Goal: Task Accomplishment & Management: Use online tool/utility

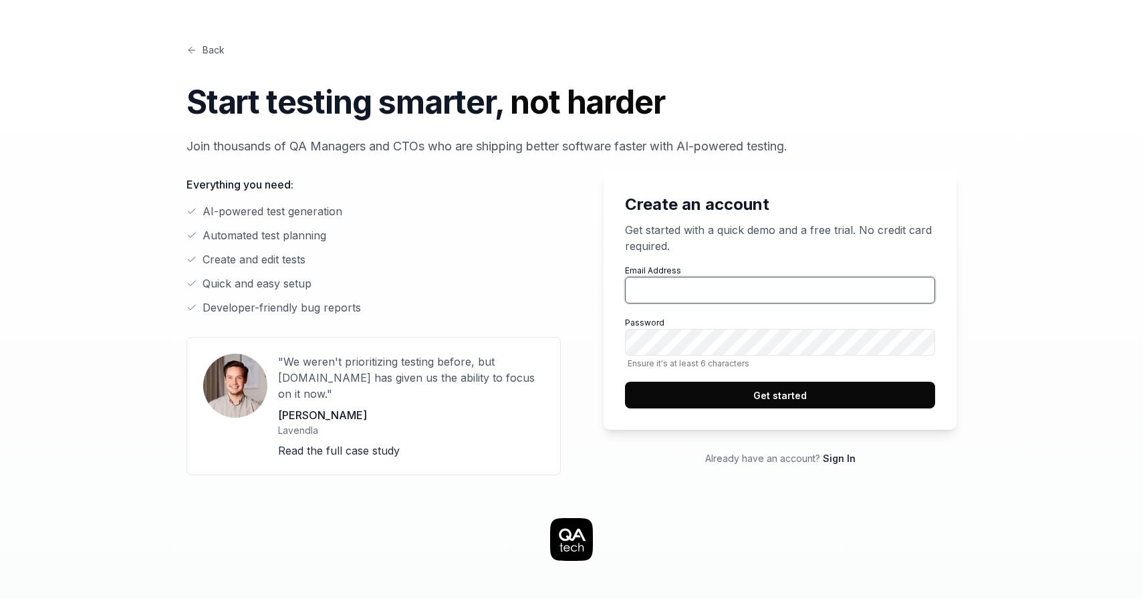
click at [718, 296] on input "Email Address" at bounding box center [780, 290] width 310 height 27
click at [717, 297] on input "Email Address" at bounding box center [780, 290] width 310 height 27
click at [737, 291] on input "Email Address" at bounding box center [780, 290] width 310 height 27
type input "[EMAIL_ADDRESS][DOMAIN_NAME]"
click at [782, 395] on button "Get started" at bounding box center [780, 395] width 310 height 27
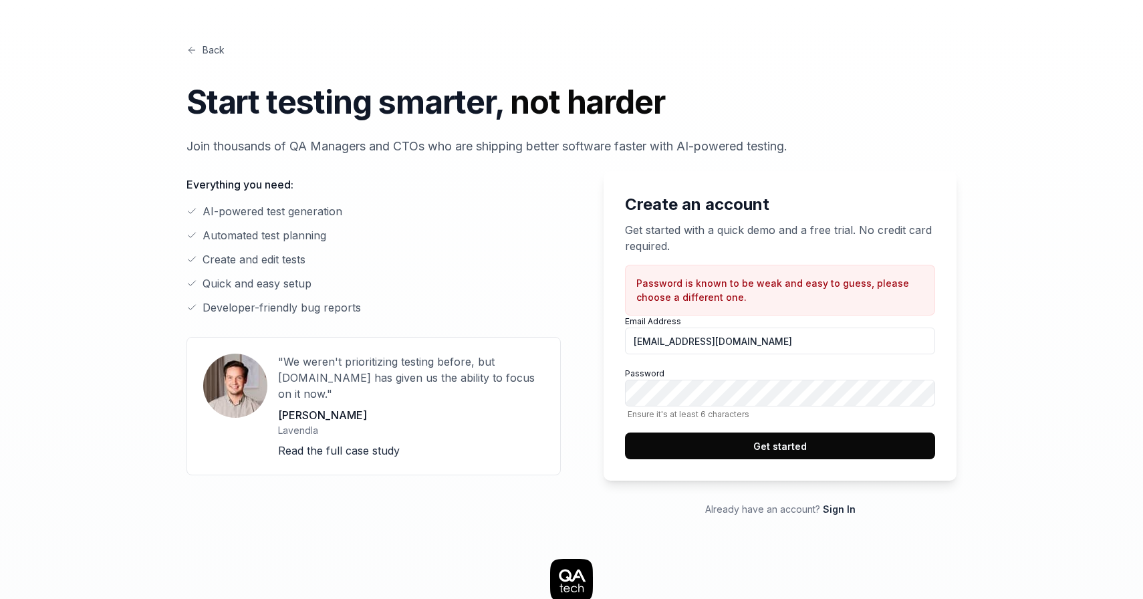
click at [720, 444] on button "Get started" at bounding box center [780, 445] width 310 height 27
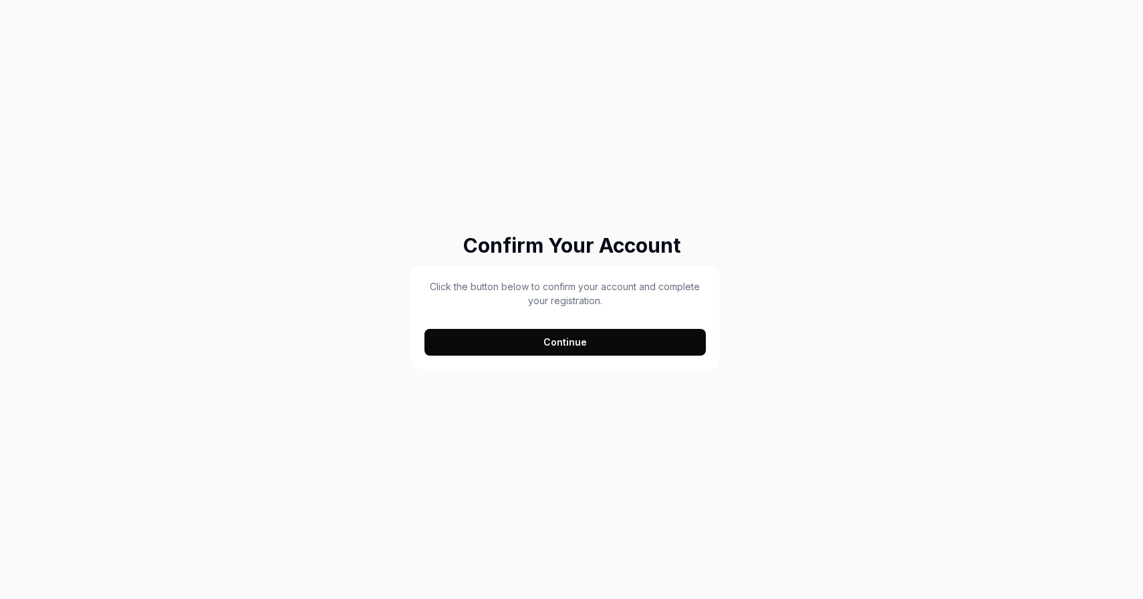
click at [555, 340] on button "Continue" at bounding box center [564, 342] width 281 height 27
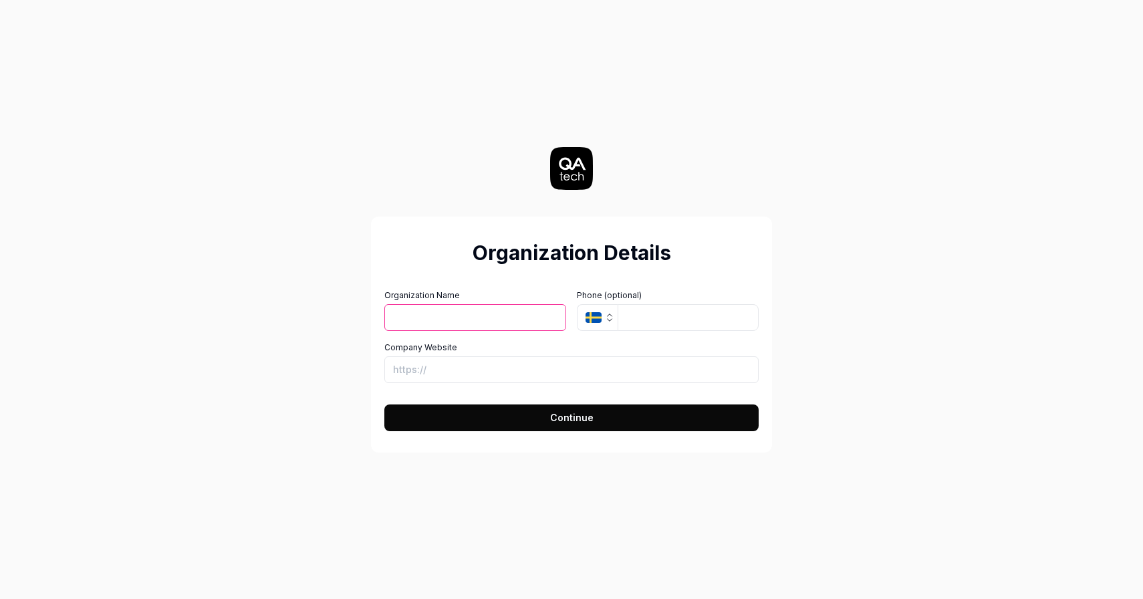
click at [612, 322] on button "SE" at bounding box center [597, 317] width 41 height 27
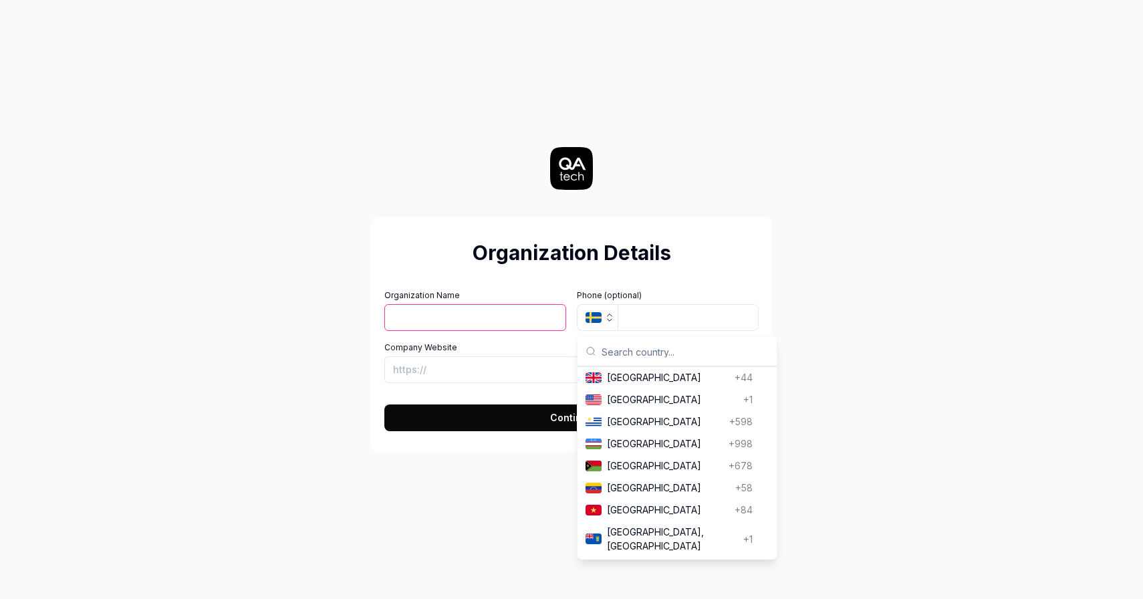
scroll to position [5301, 0]
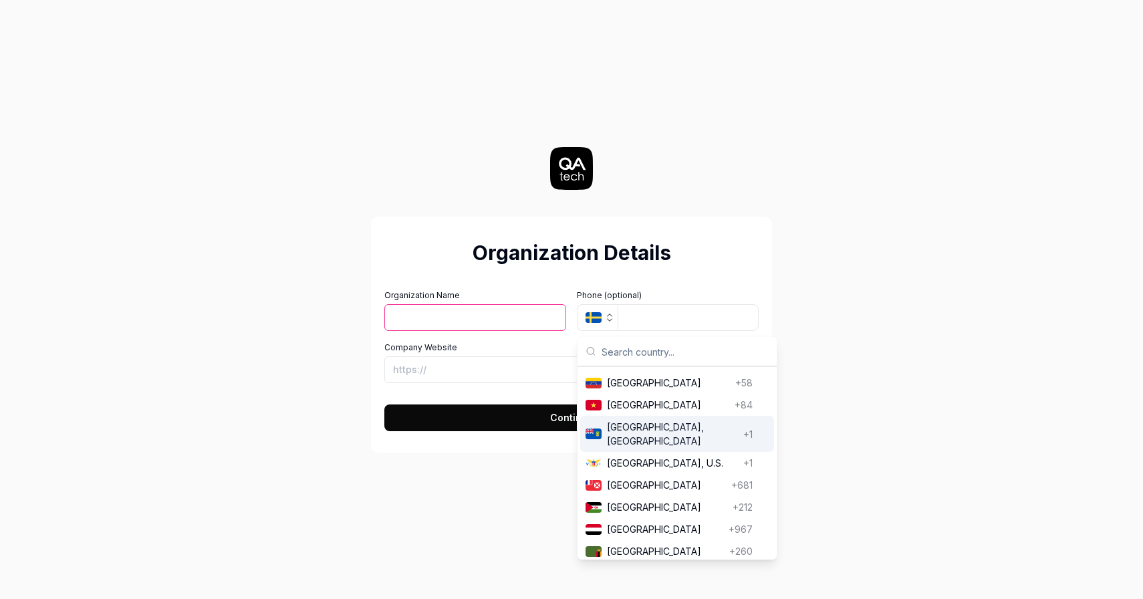
click at [474, 314] on input "Organization Name" at bounding box center [475, 317] width 182 height 27
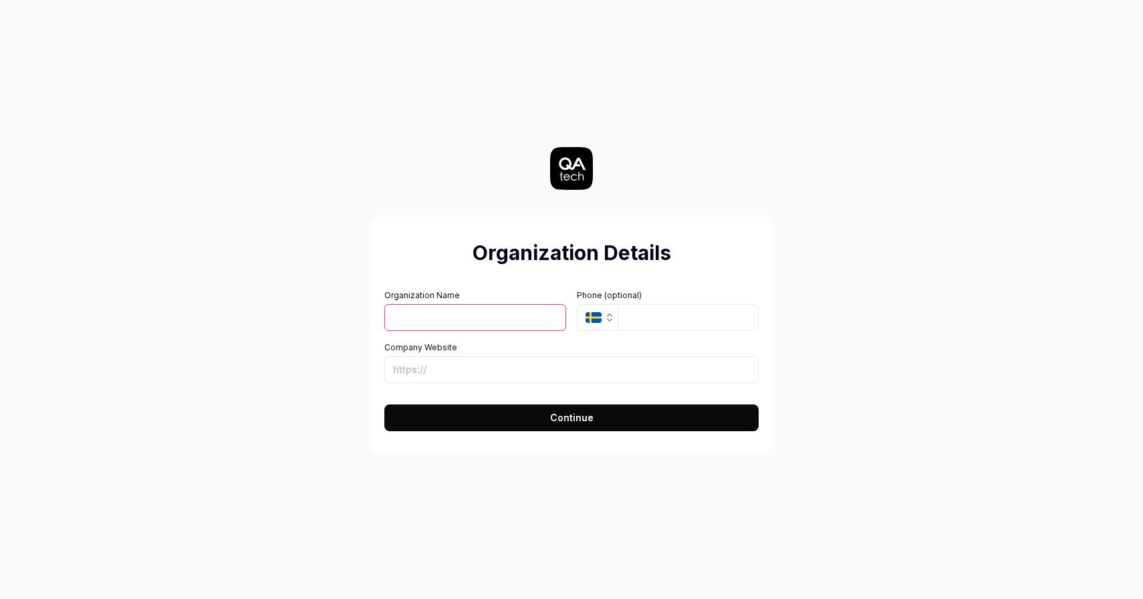
click at [477, 317] on input "Organization Name" at bounding box center [475, 317] width 182 height 27
type input "Self"
type input "Amazon"
type input "[URL][DOMAIN_NAME]"
click at [552, 426] on button "Continue" at bounding box center [571, 417] width 374 height 27
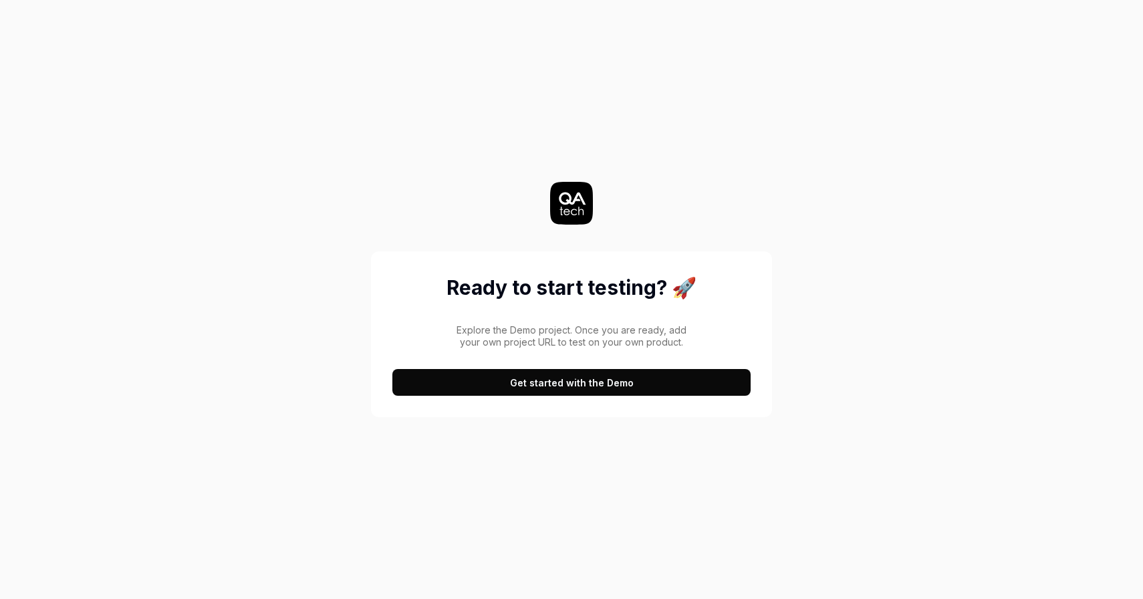
click at [578, 382] on button "Get started with the Demo" at bounding box center [571, 382] width 358 height 27
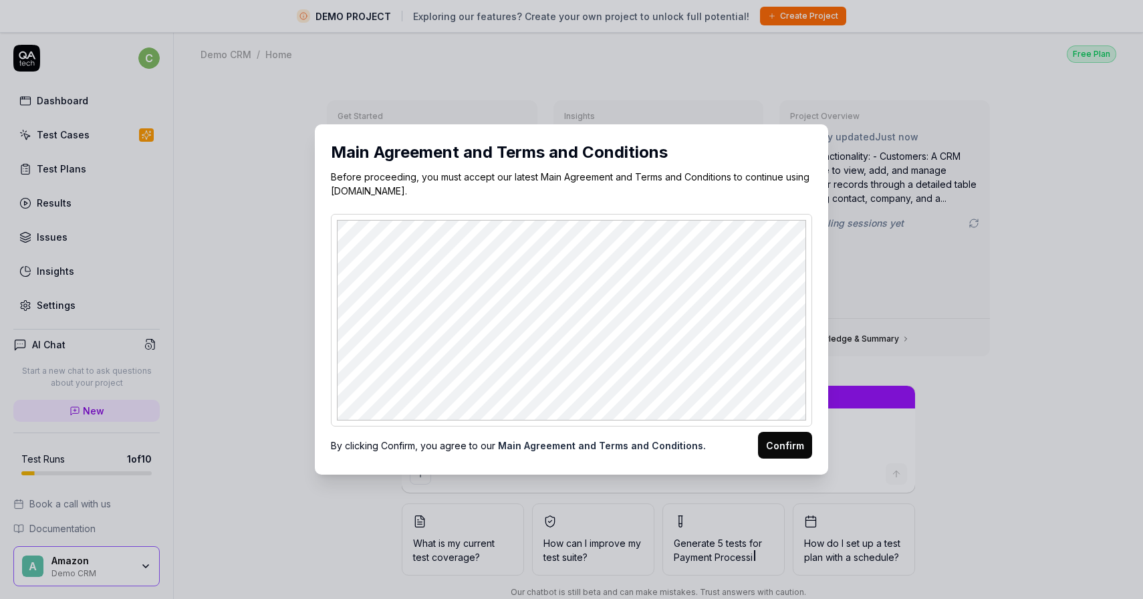
click at [787, 449] on button "Confirm" at bounding box center [785, 445] width 54 height 27
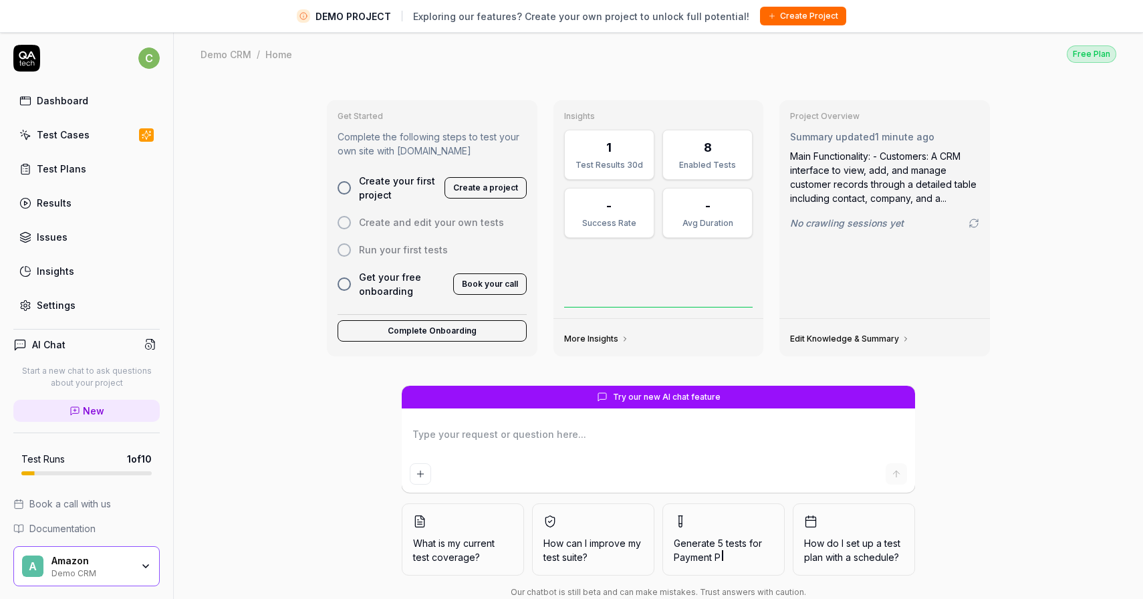
click at [311, 150] on div "Get Started Complete the following steps to test your own site with [DOMAIN_NAM…" at bounding box center [658, 353] width 969 height 554
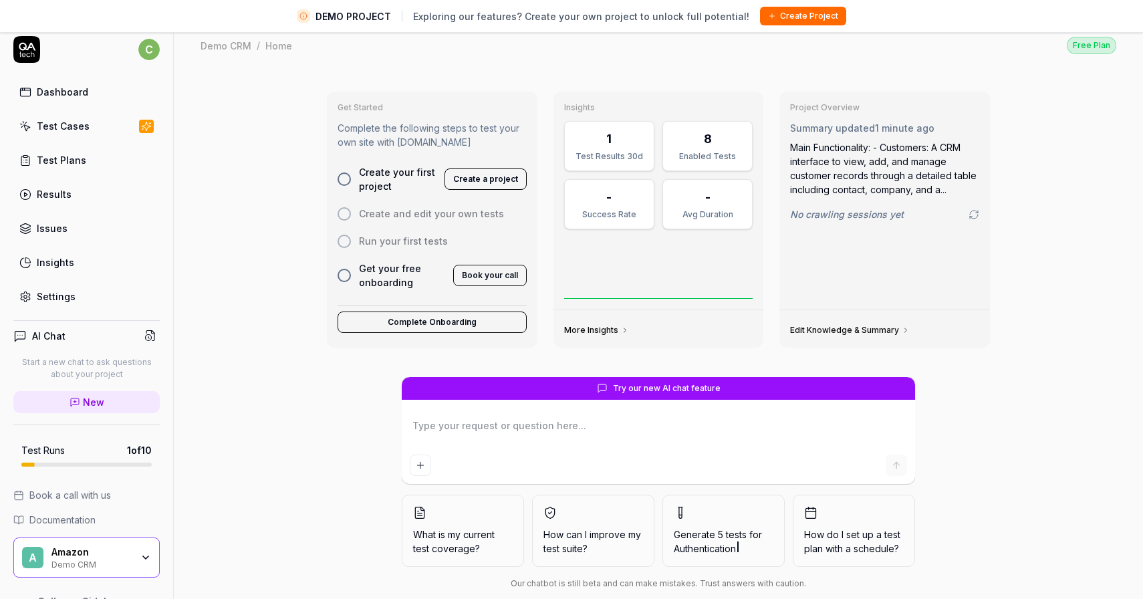
click at [606, 135] on div "1" at bounding box center [608, 139] width 5 height 18
click at [1053, 207] on div "Get Started Complete the following steps to test your own site with [DOMAIN_NAM…" at bounding box center [658, 345] width 969 height 554
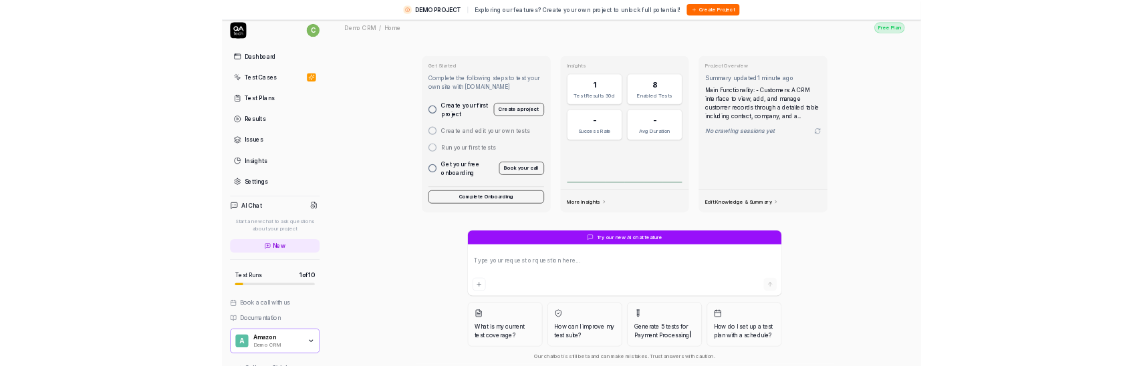
scroll to position [31, 0]
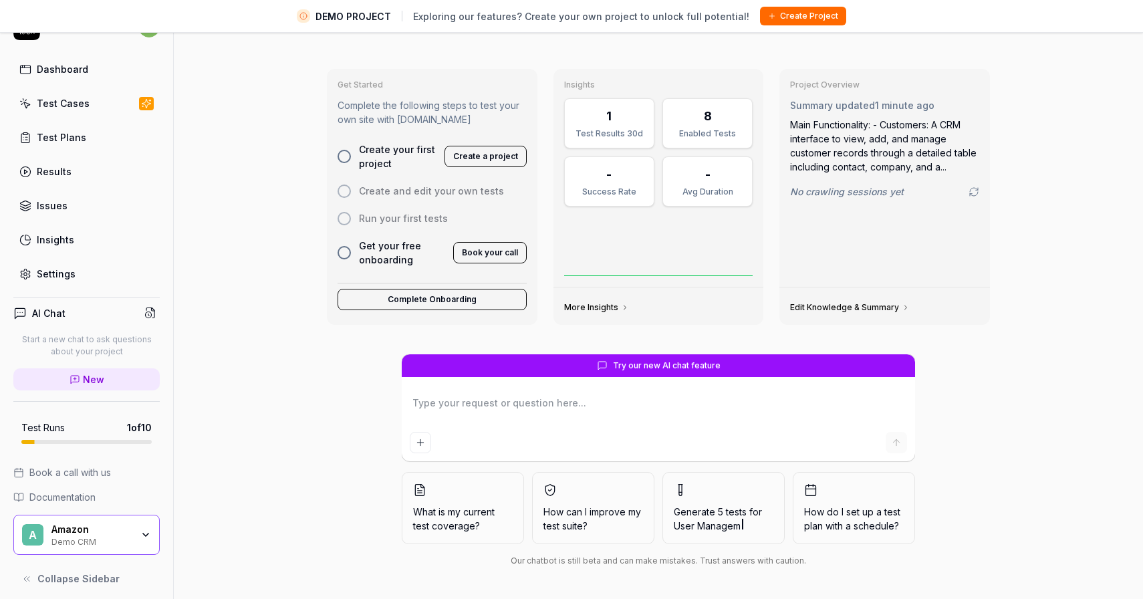
click at [248, 428] on div "Get Started Complete the following steps to test your own site with [DOMAIN_NAM…" at bounding box center [658, 322] width 969 height 554
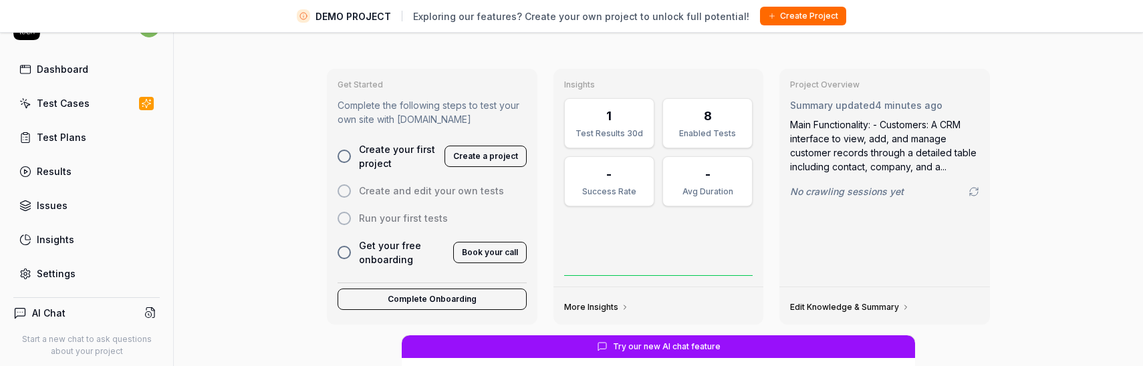
click at [269, 207] on div "Get Started Complete the following steps to test your own site with [DOMAIN_NAM…" at bounding box center [658, 312] width 969 height 535
click at [227, 247] on div "Get Started Complete the following steps to test your own site with [DOMAIN_NAM…" at bounding box center [658, 312] width 969 height 535
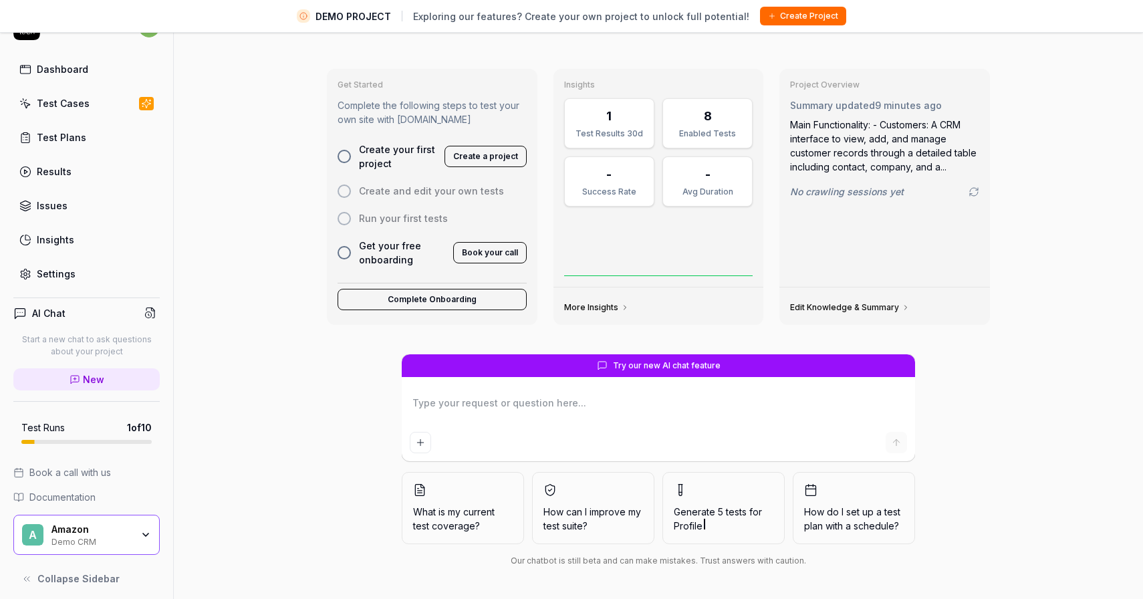
scroll to position [0, 0]
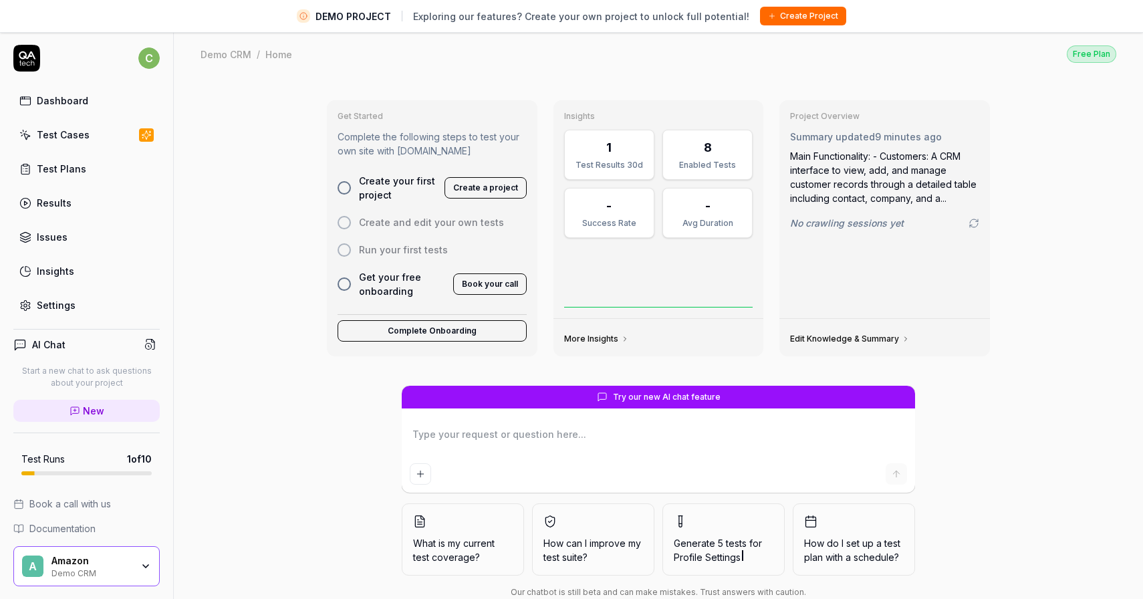
click at [80, 129] on div "Test Cases" at bounding box center [63, 135] width 53 height 14
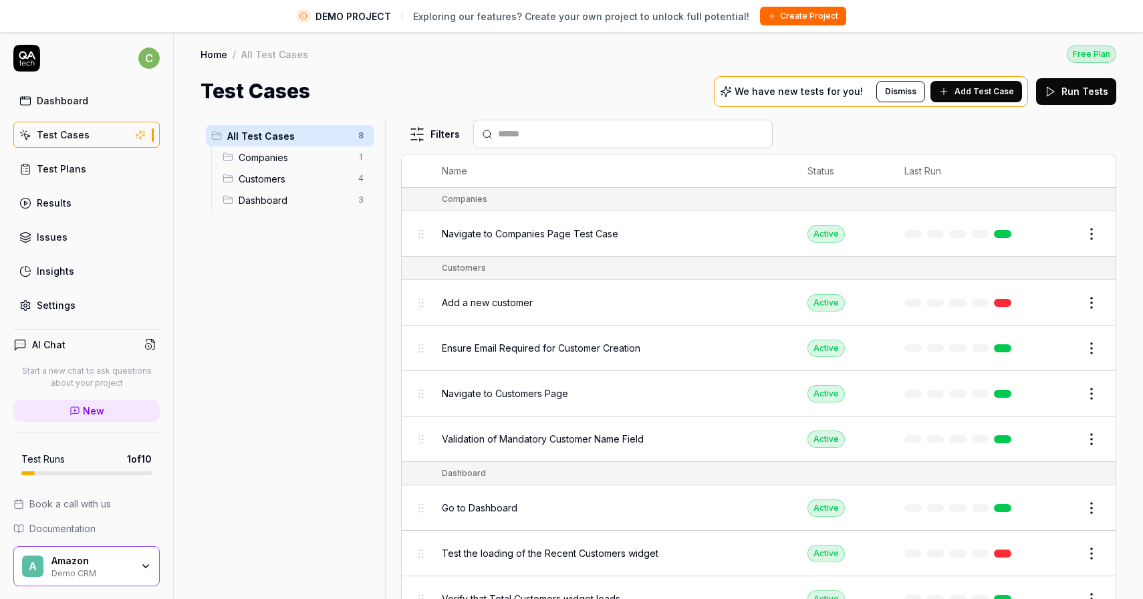
scroll to position [31, 0]
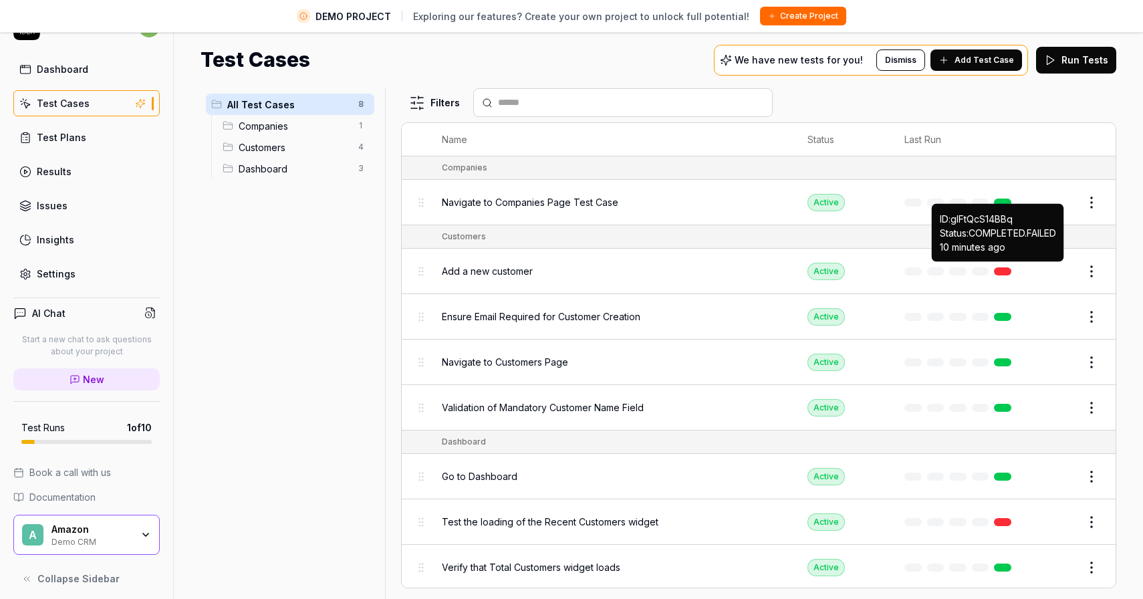
click at [1004, 269] on link at bounding box center [1002, 271] width 17 height 8
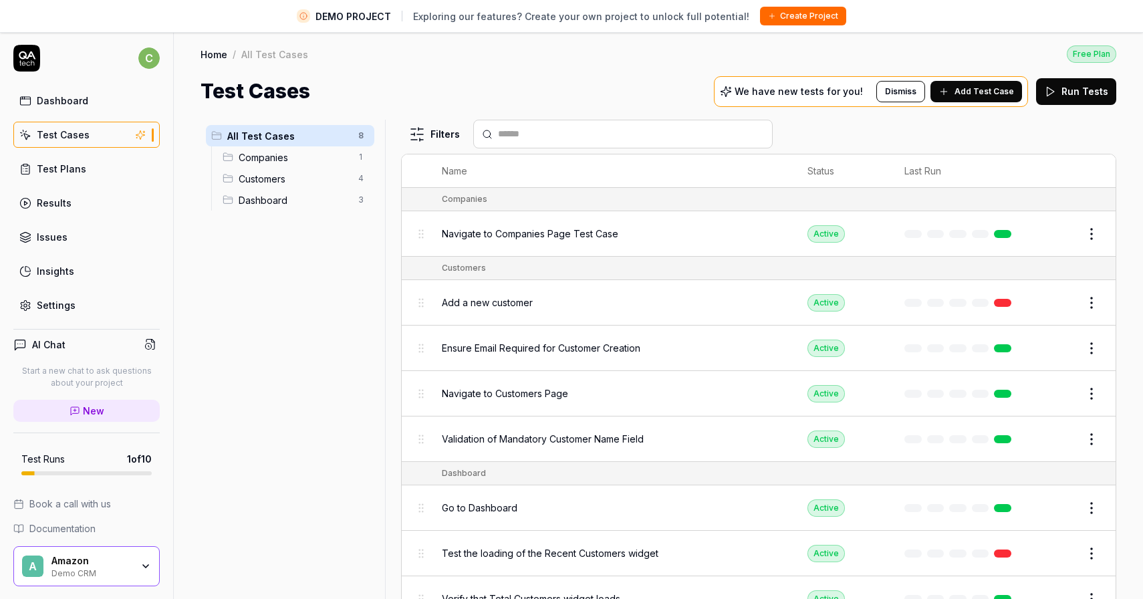
click at [98, 576] on div "Demo CRM" at bounding box center [91, 572] width 80 height 11
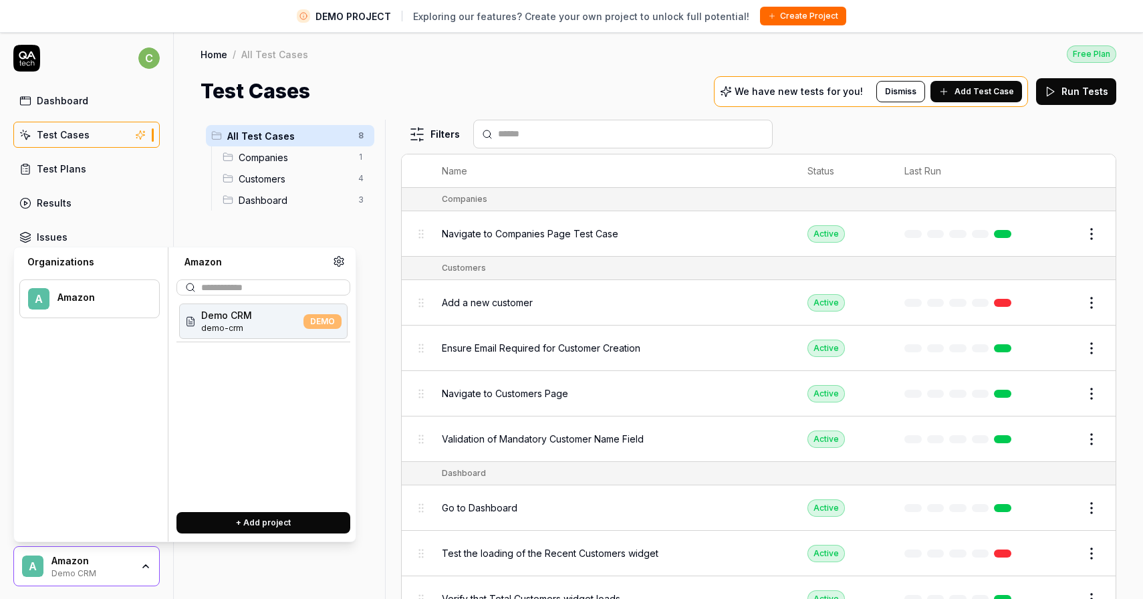
click at [269, 381] on div "Demo CRM demo-crm DEMO" at bounding box center [263, 401] width 174 height 201
click at [374, 368] on div "All Test Cases 8 Companies 1 Customers 4 Dashboard 3" at bounding box center [290, 367] width 179 height 495
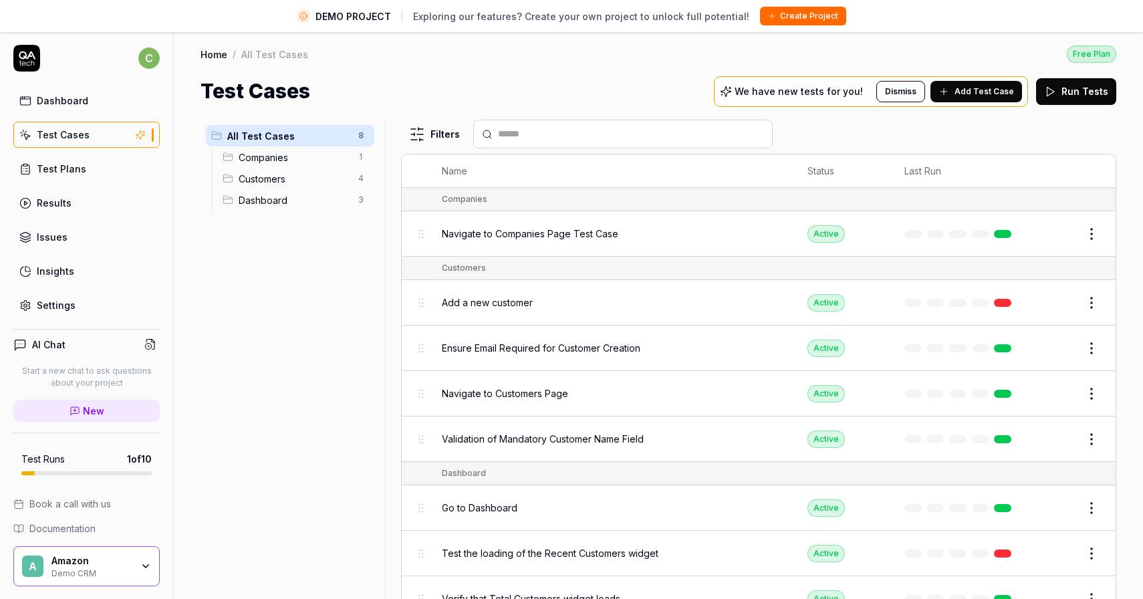
click at [537, 233] on span "Navigate to Companies Page Test Case" at bounding box center [530, 234] width 176 height 14
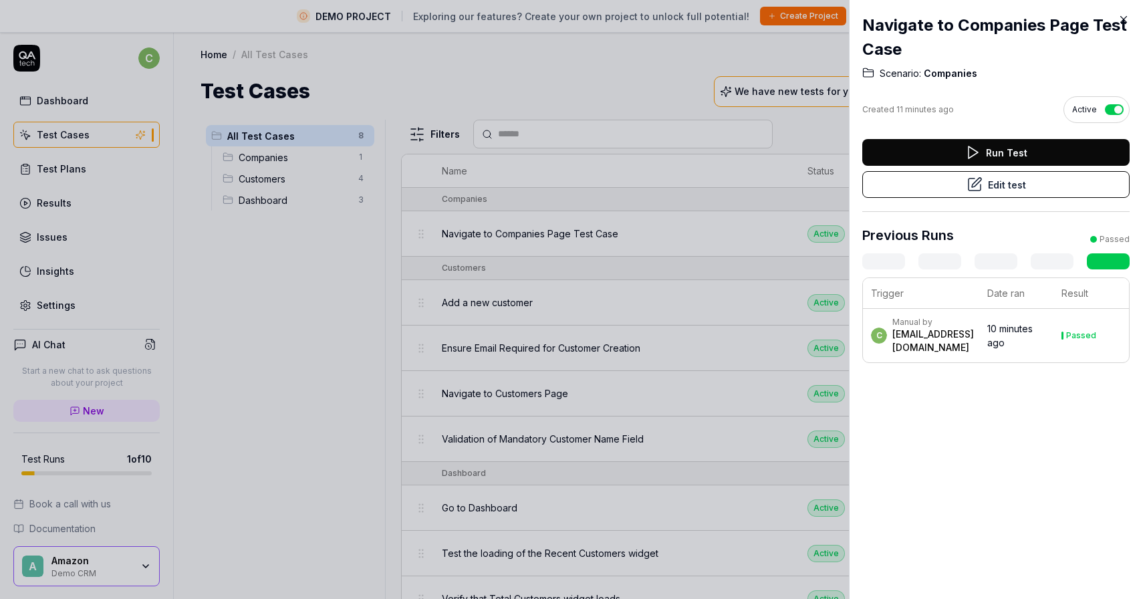
click at [1123, 20] on icon at bounding box center [1123, 19] width 12 height 12
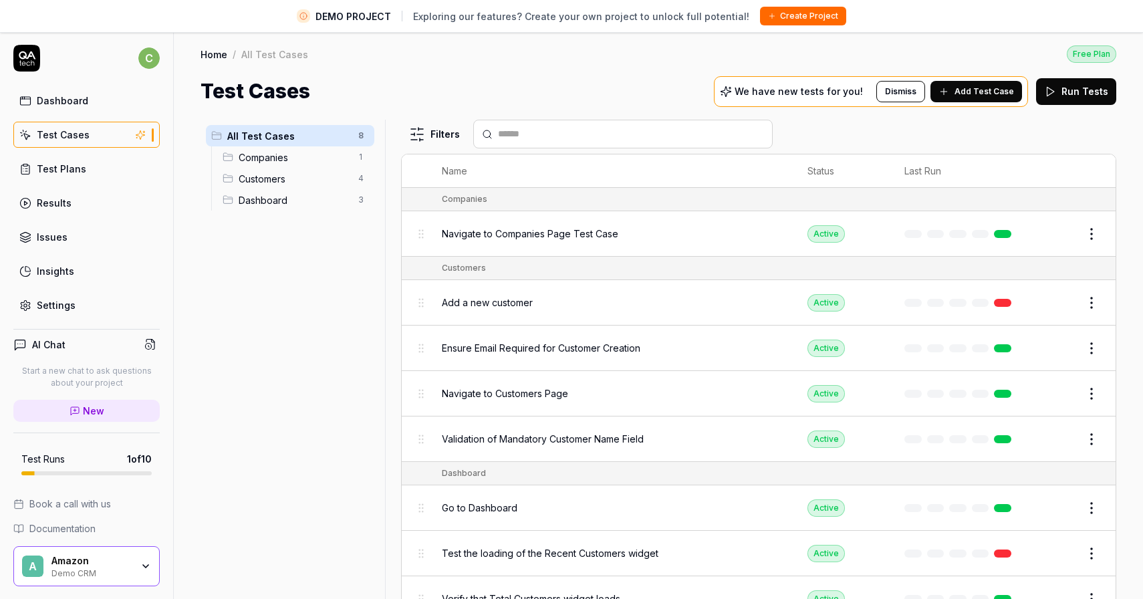
click at [478, 90] on div "Test Cases We have new tests for you! Dismiss Add Test Case Run Tests" at bounding box center [659, 91] width 916 height 30
click at [98, 168] on link "Test Plans" at bounding box center [86, 169] width 146 height 26
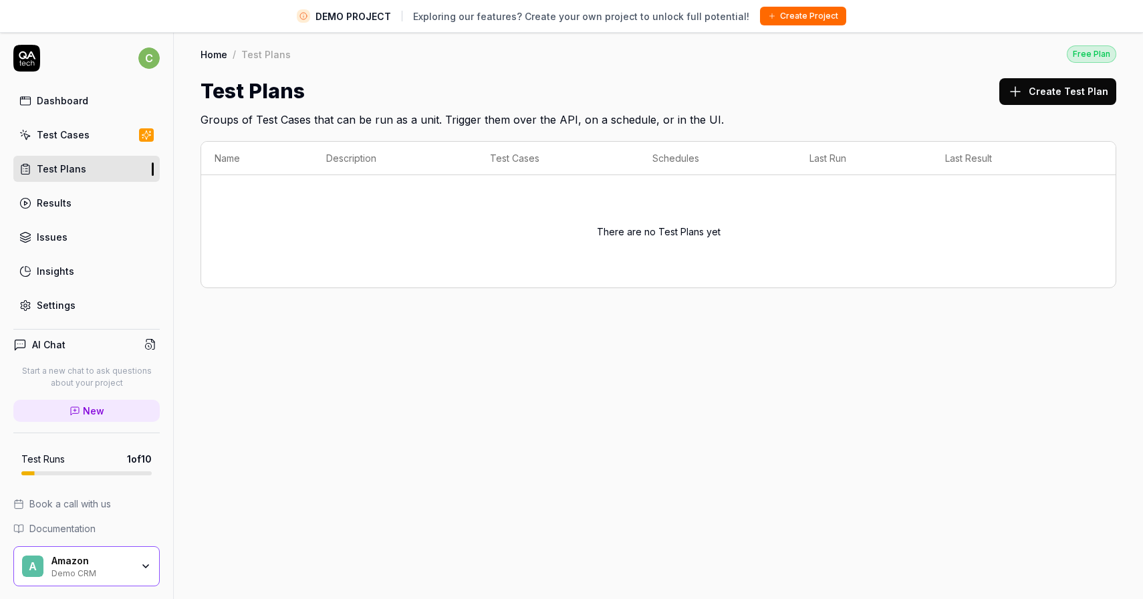
click at [82, 101] on div "Dashboard" at bounding box center [62, 101] width 51 height 14
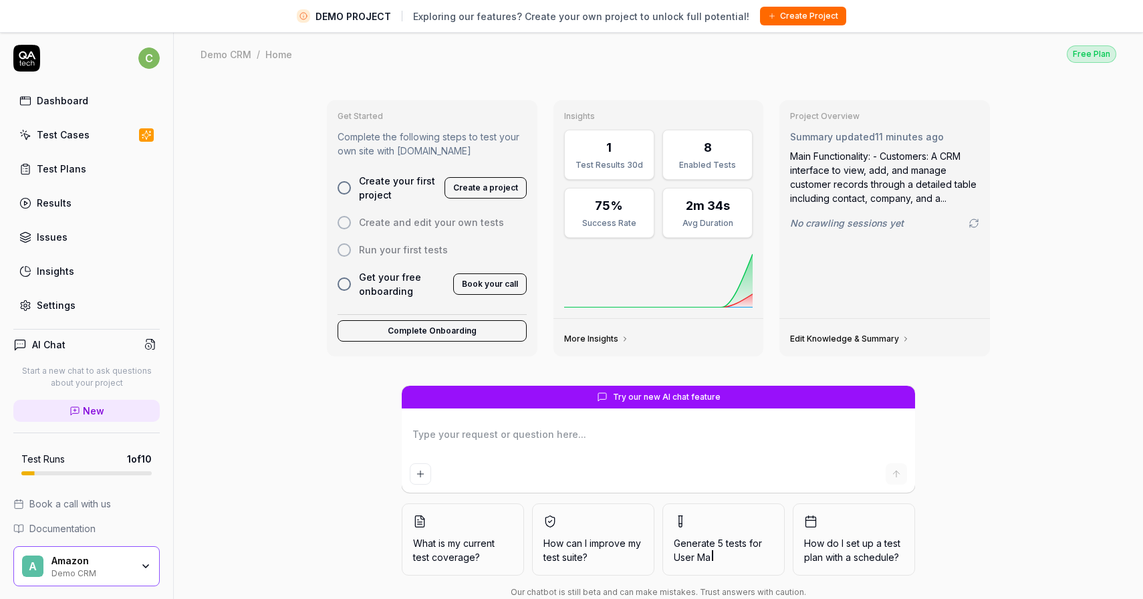
click at [76, 205] on link "Results" at bounding box center [86, 203] width 146 height 26
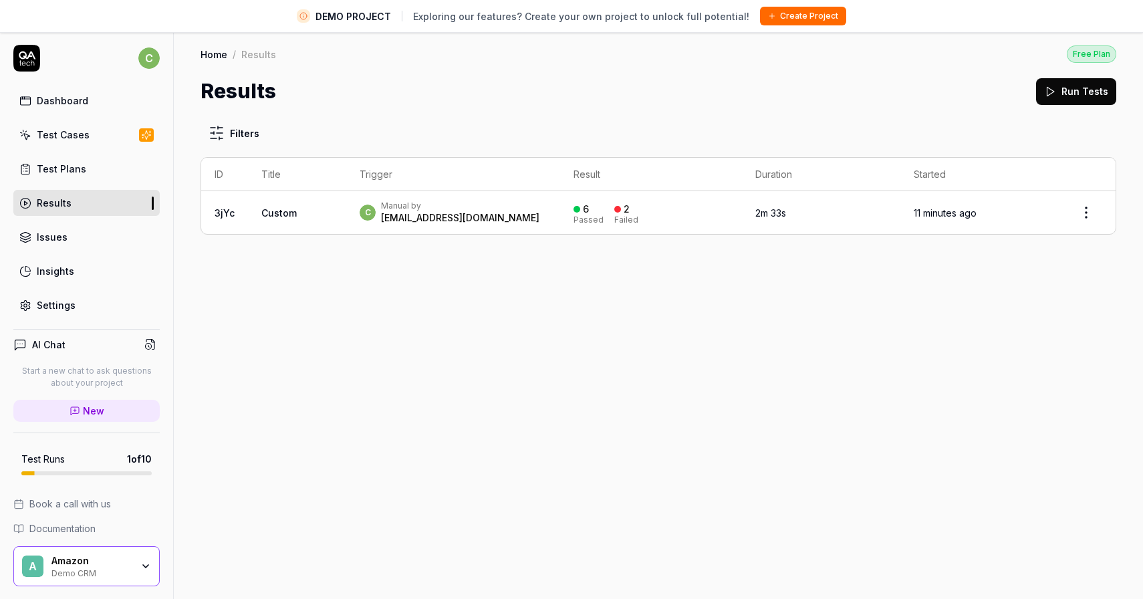
click at [86, 106] on link "Dashboard" at bounding box center [86, 101] width 146 height 26
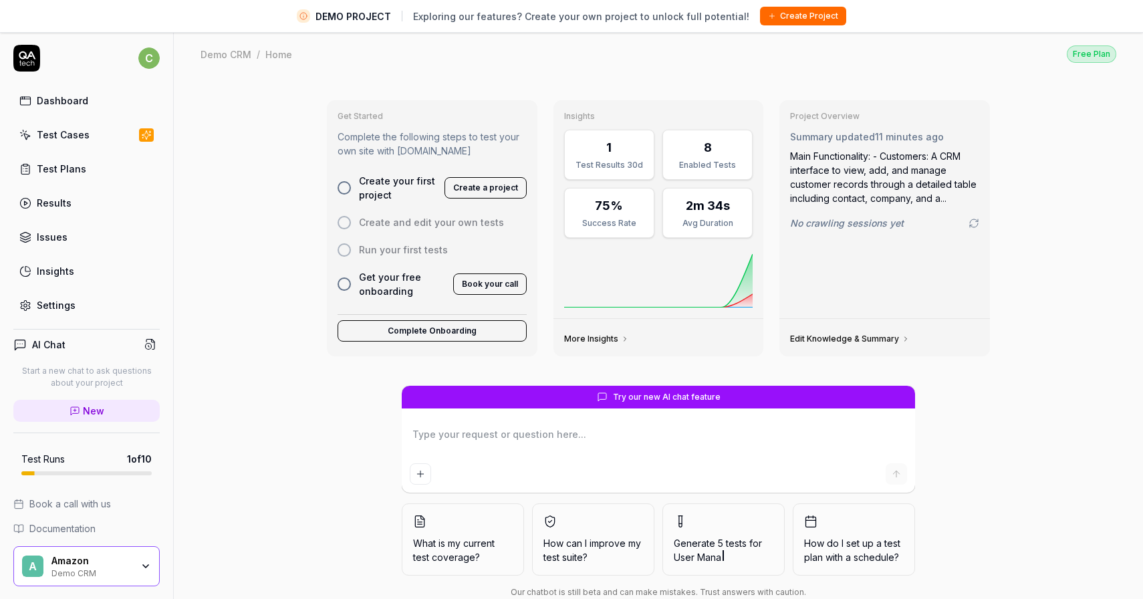
click at [110, 100] on link "Dashboard" at bounding box center [86, 101] width 146 height 26
click at [102, 198] on link "Results" at bounding box center [86, 203] width 146 height 26
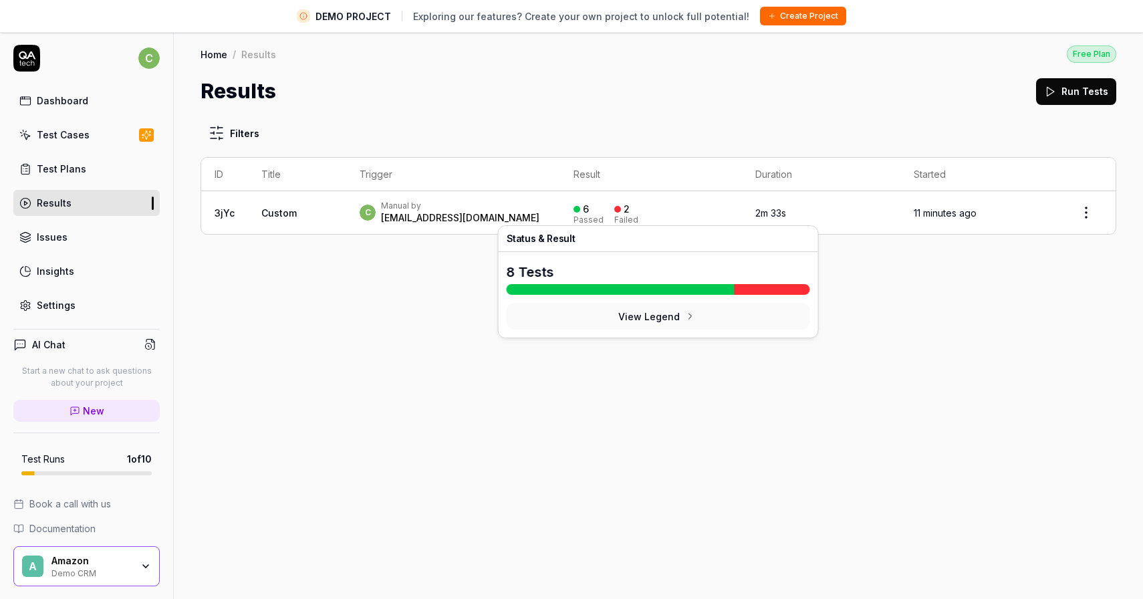
click at [621, 211] on div at bounding box center [617, 209] width 7 height 7
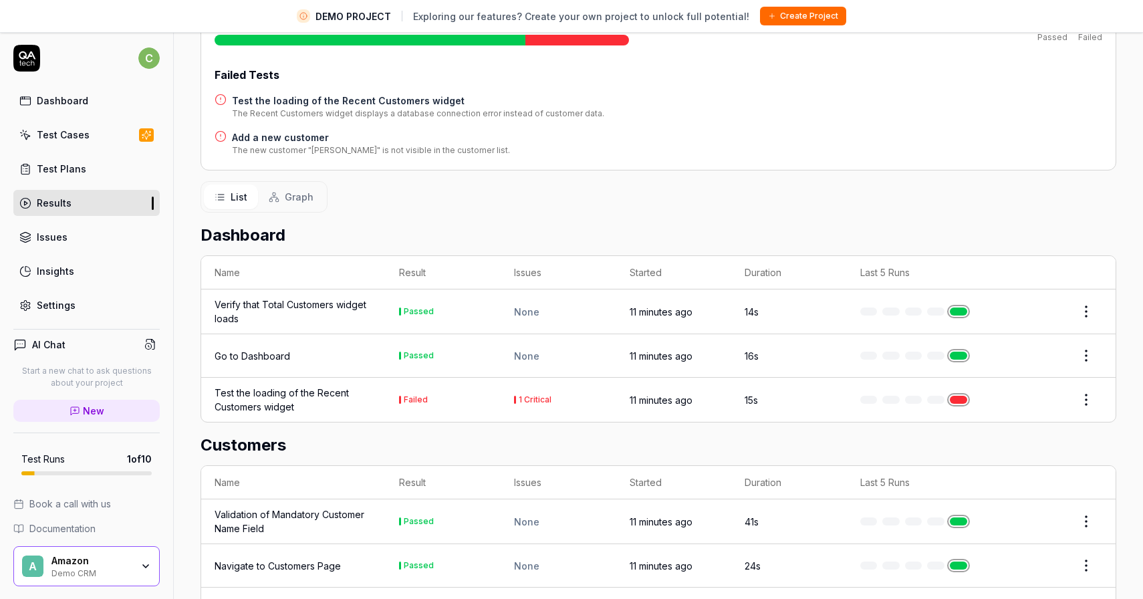
scroll to position [338, 0]
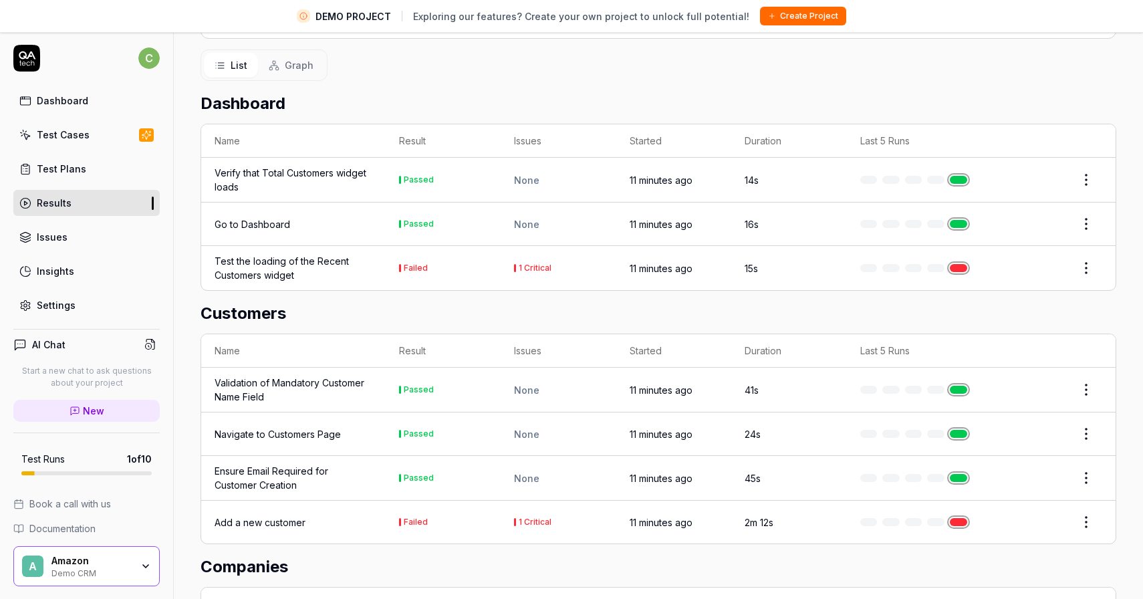
click at [284, 254] on div "Test the loading of the Recent Customers widget" at bounding box center [294, 268] width 158 height 28
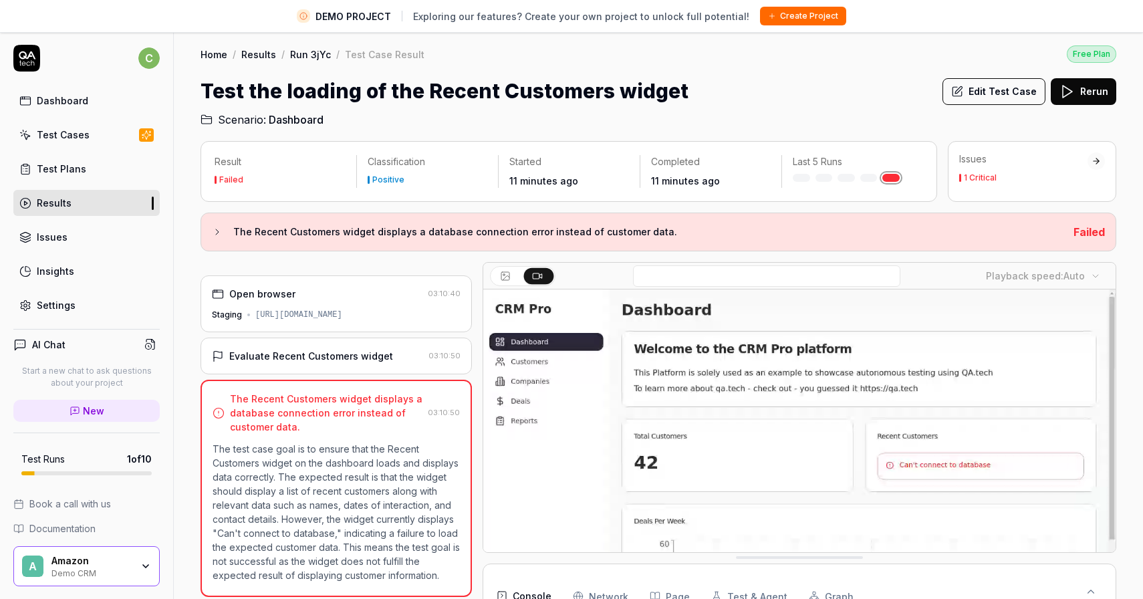
click at [83, 106] on div "Dashboard" at bounding box center [62, 101] width 51 height 14
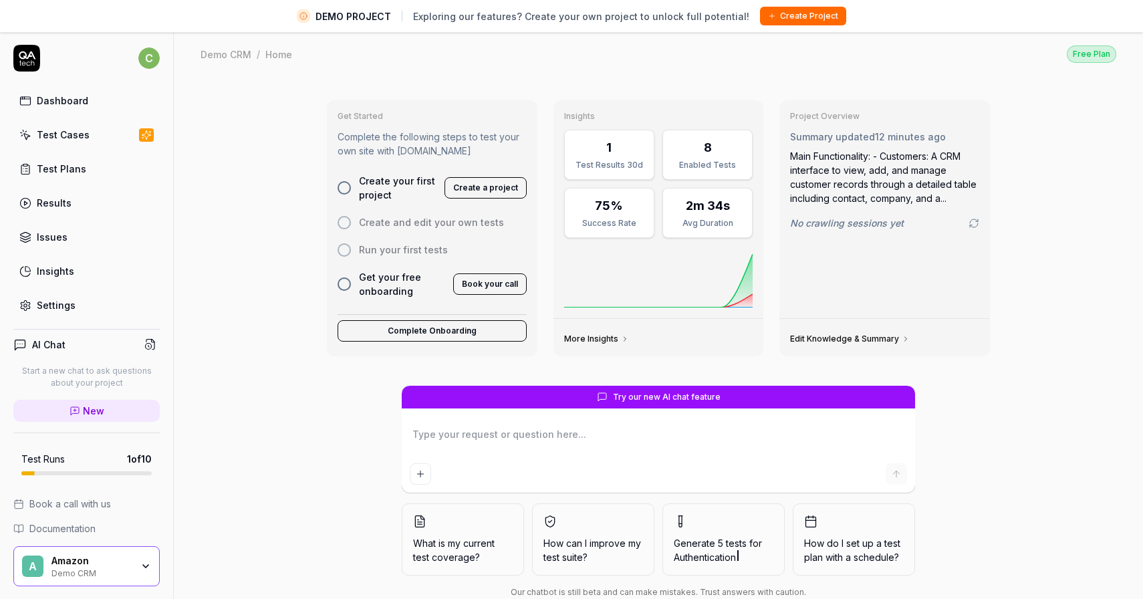
click at [90, 136] on link "Test Cases" at bounding box center [86, 135] width 146 height 26
type textarea "*"
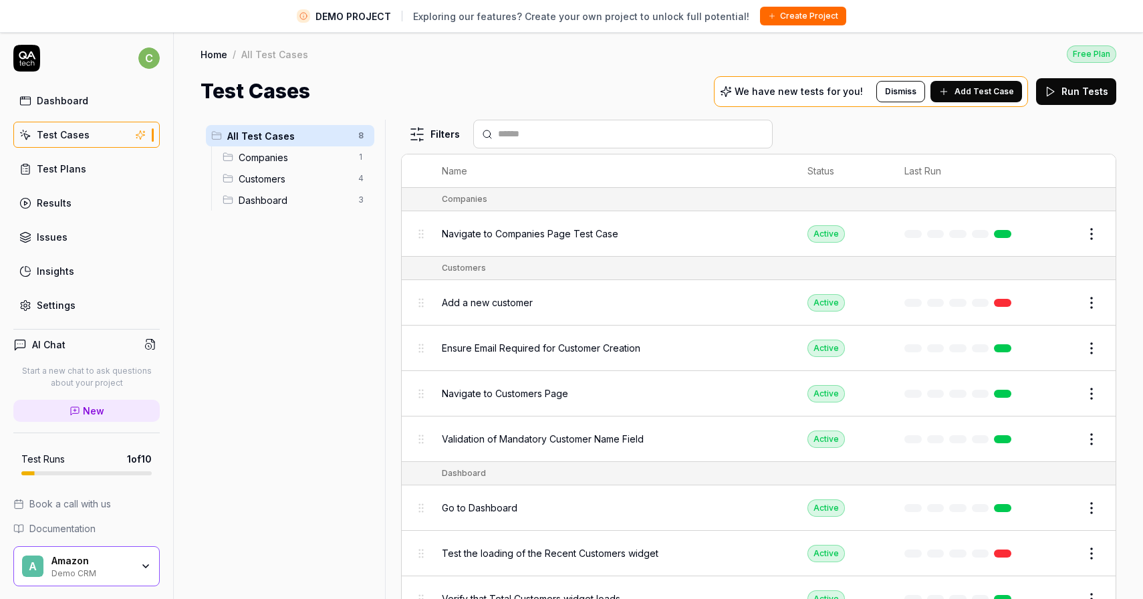
click at [1001, 92] on span "Add Test Case" at bounding box center [983, 92] width 59 height 12
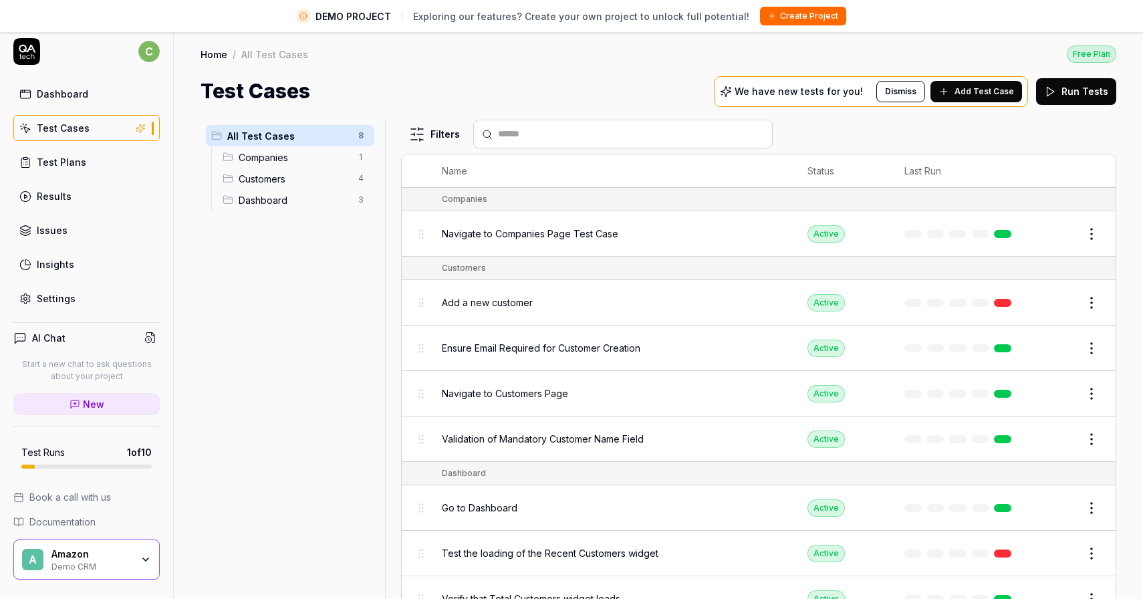
click at [136, 557] on div "Amazon Demo CRM" at bounding box center [95, 559] width 89 height 23
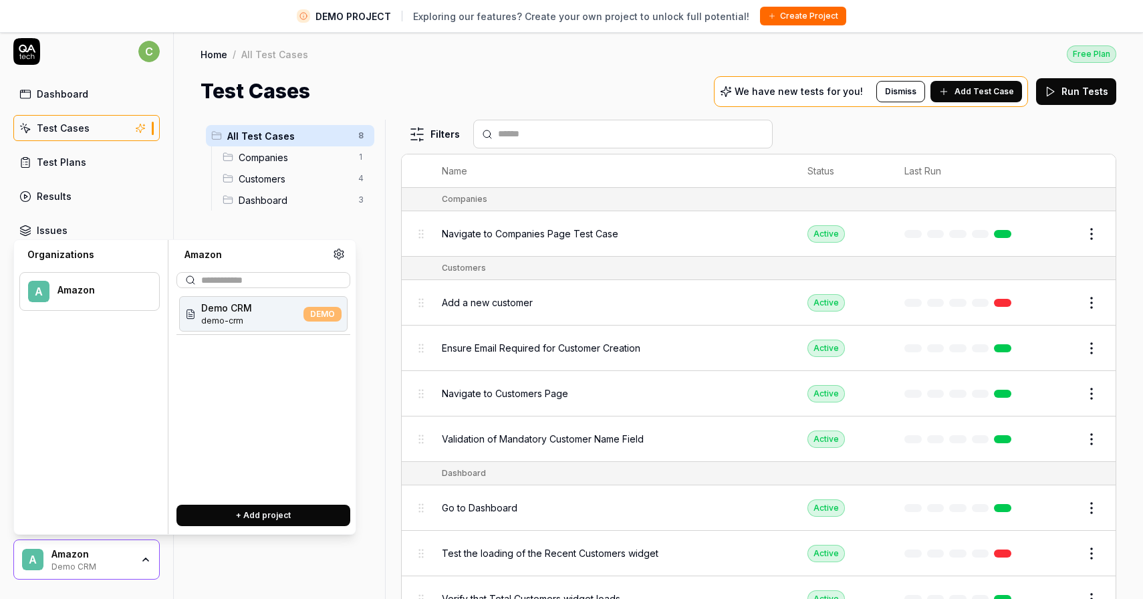
click at [256, 508] on button "+ Add project" at bounding box center [263, 515] width 174 height 21
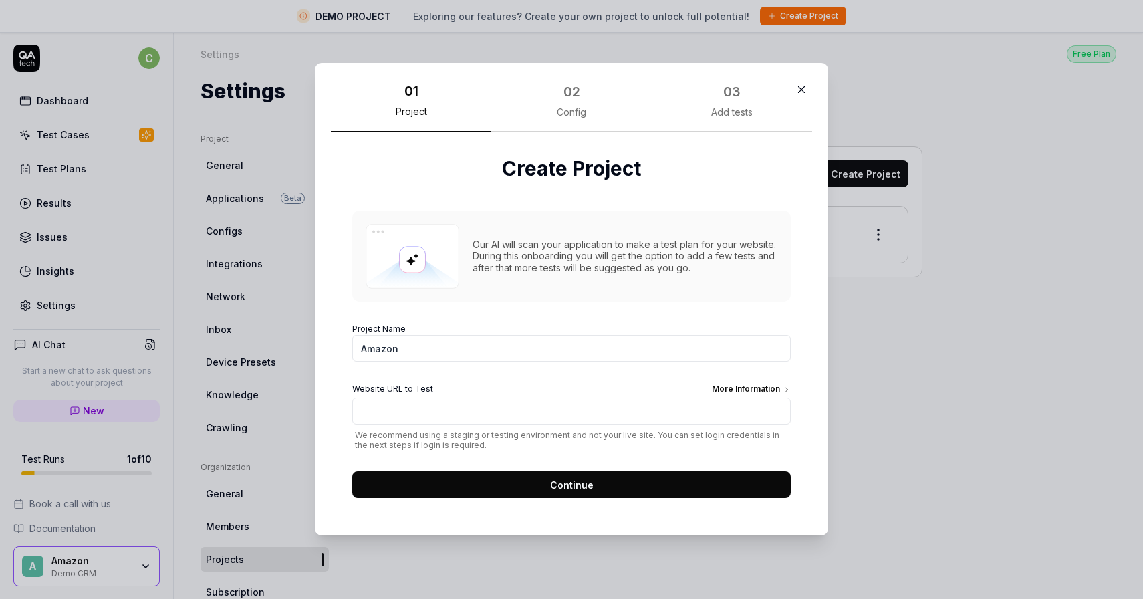
type input "Amazon"
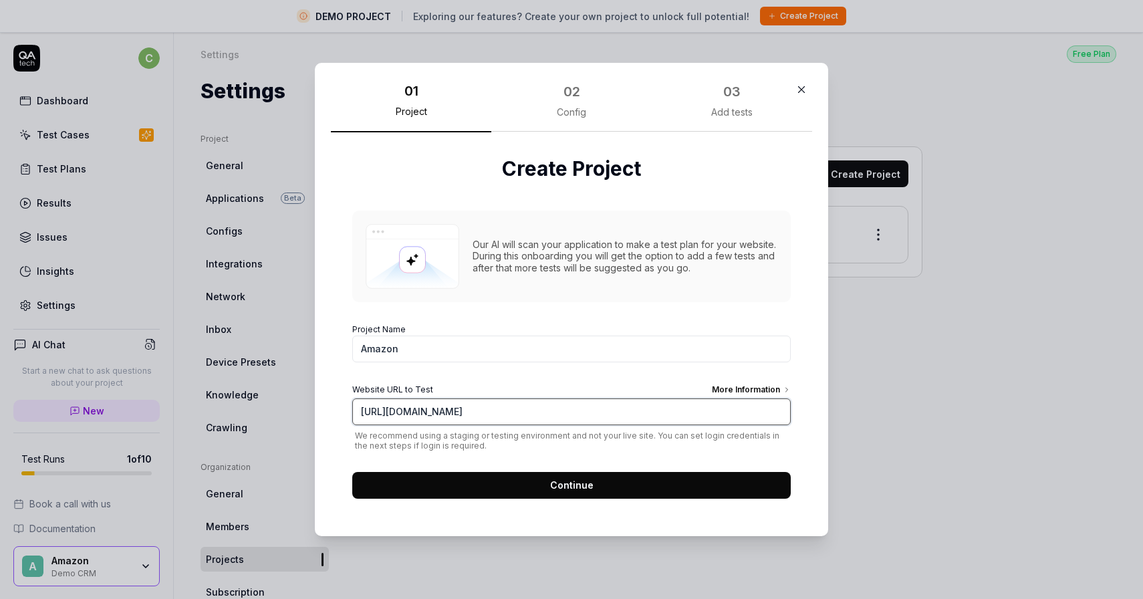
type input "[URL][DOMAIN_NAME]"
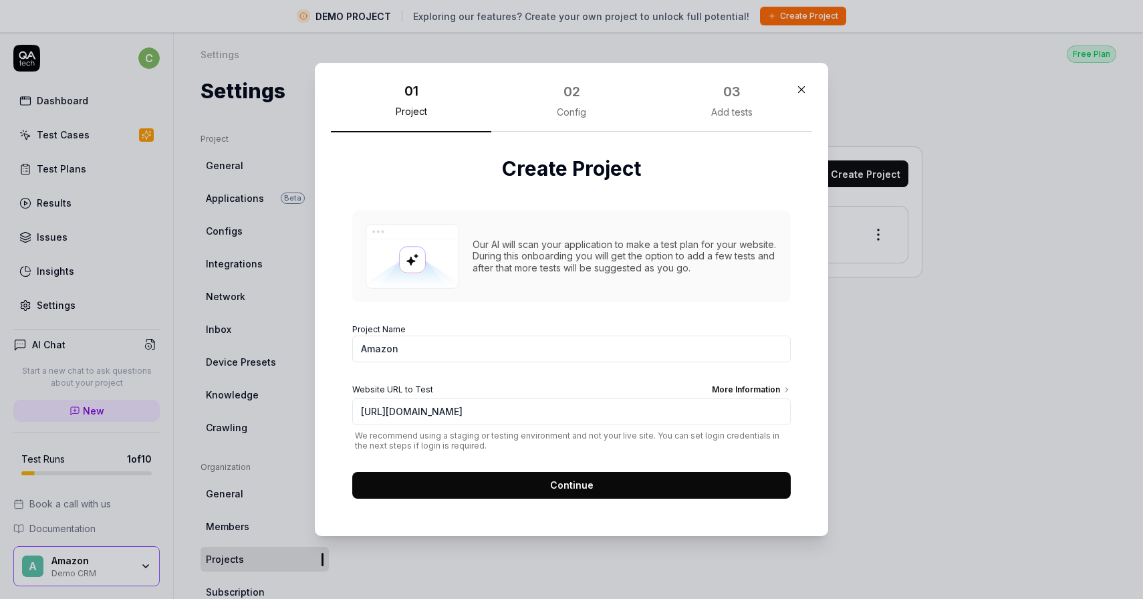
click at [626, 493] on button "Continue" at bounding box center [571, 485] width 438 height 27
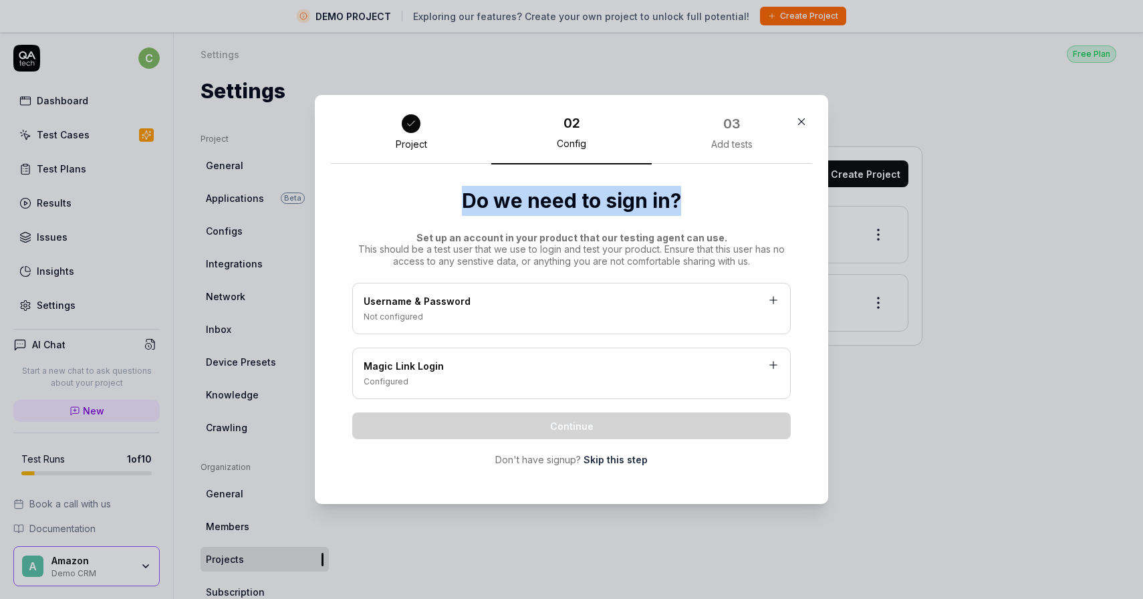
drag, startPoint x: 460, startPoint y: 200, endPoint x: 714, endPoint y: 206, distance: 253.4
click at [714, 206] on h2 "Do we need to sign in?" at bounding box center [571, 201] width 438 height 30
click at [712, 206] on h2 "Do we need to sign in?" at bounding box center [571, 201] width 438 height 30
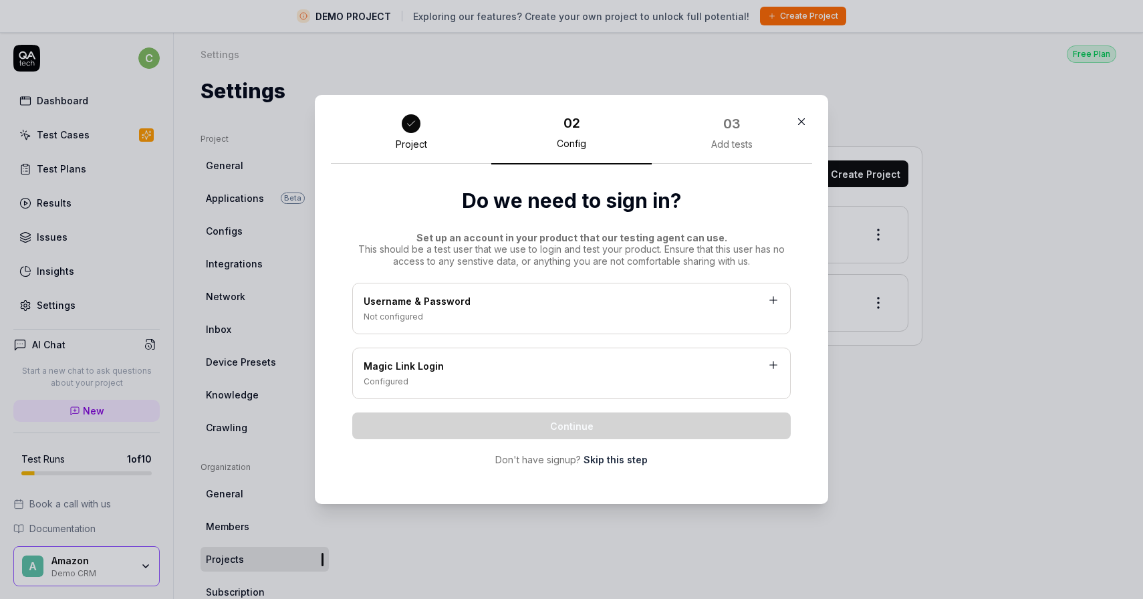
click at [771, 363] on icon at bounding box center [773, 365] width 12 height 12
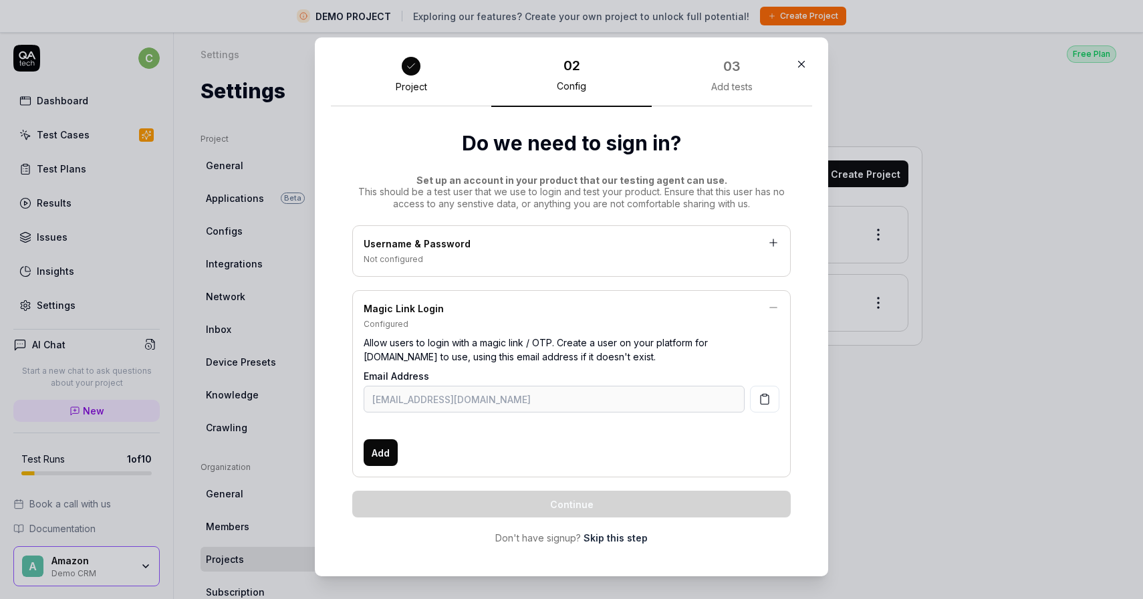
click at [773, 306] on icon at bounding box center [773, 307] width 12 height 12
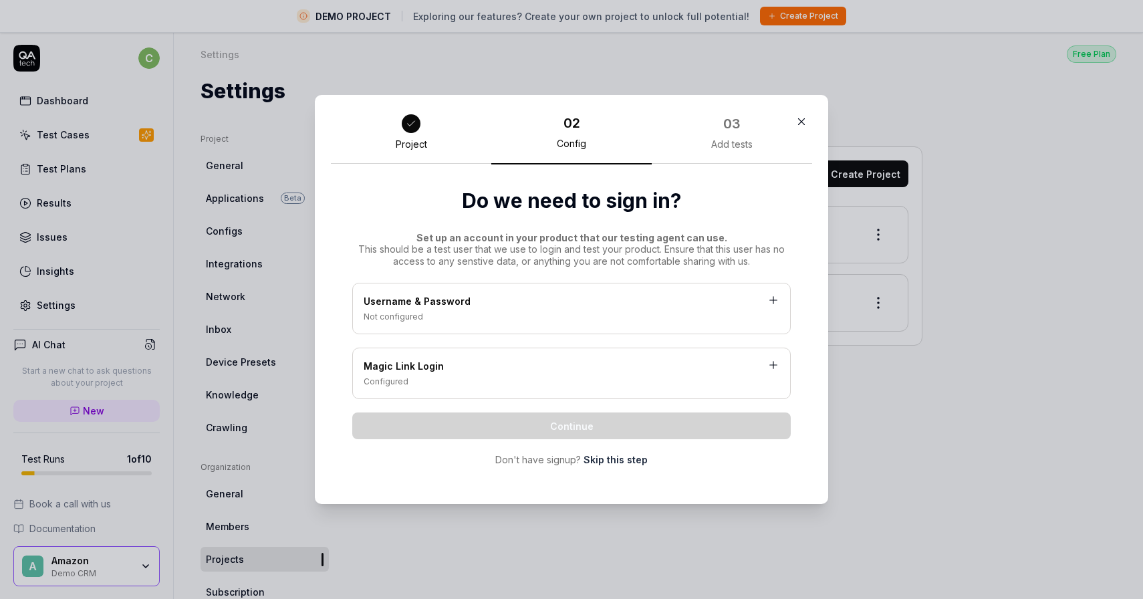
click at [773, 294] on icon at bounding box center [773, 300] width 12 height 12
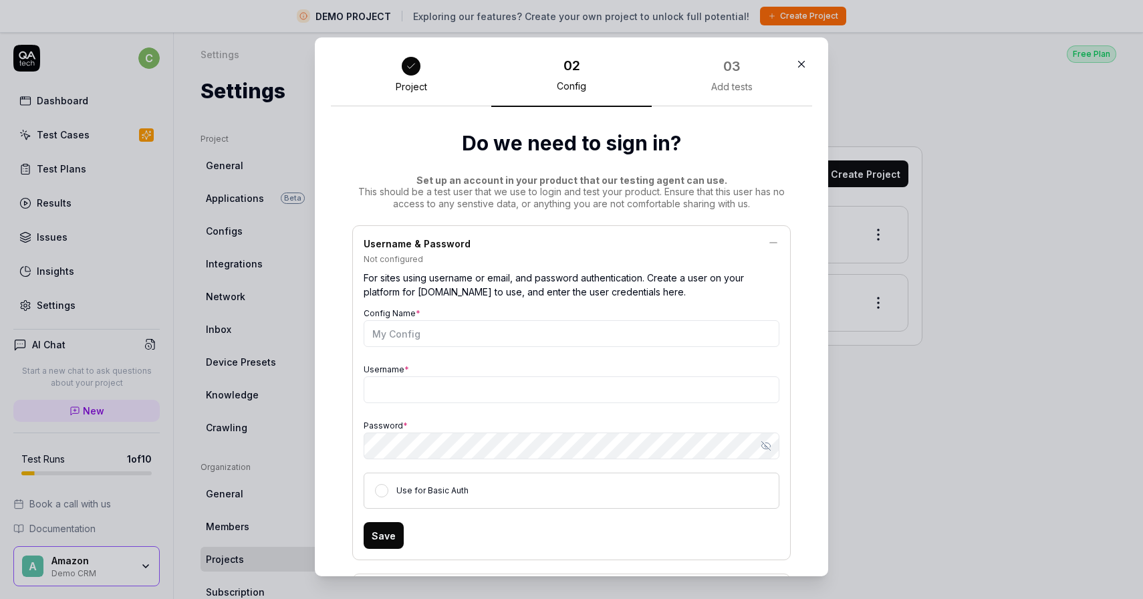
click at [773, 244] on icon at bounding box center [773, 243] width 12 height 12
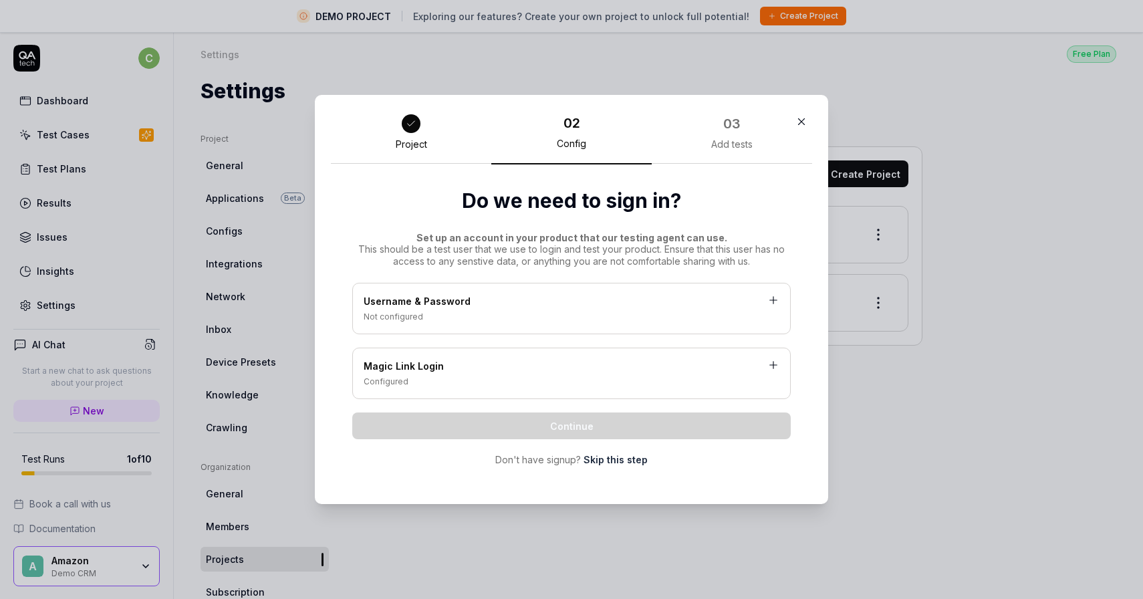
click at [625, 459] on link "Skip this step" at bounding box center [615, 459] width 64 height 14
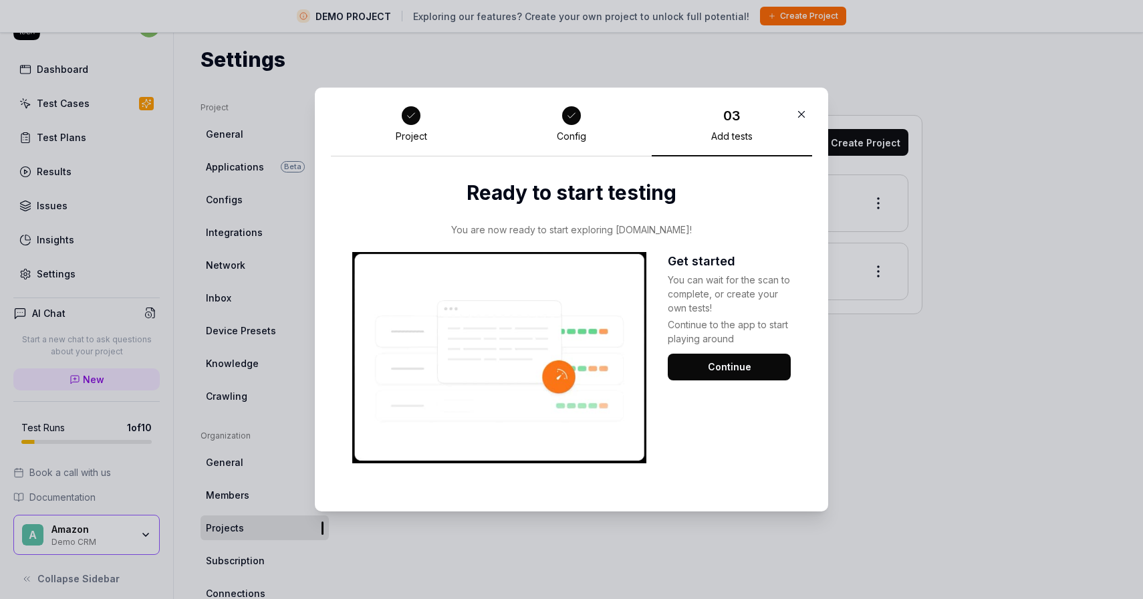
click at [739, 370] on button "Continue" at bounding box center [729, 367] width 123 height 27
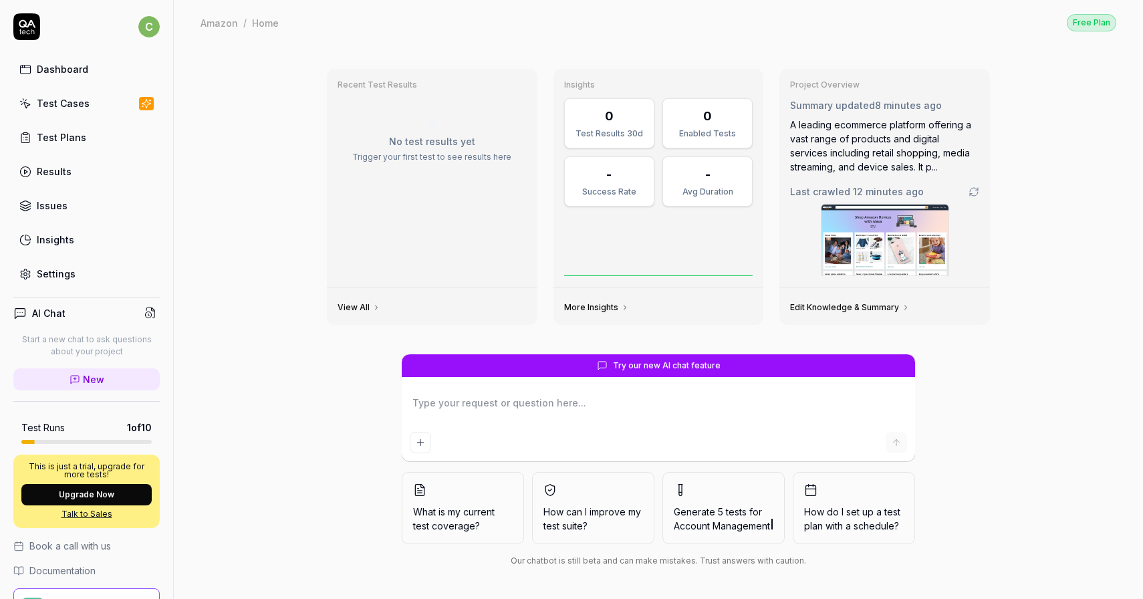
click at [83, 115] on link "Test Cases" at bounding box center [86, 103] width 146 height 26
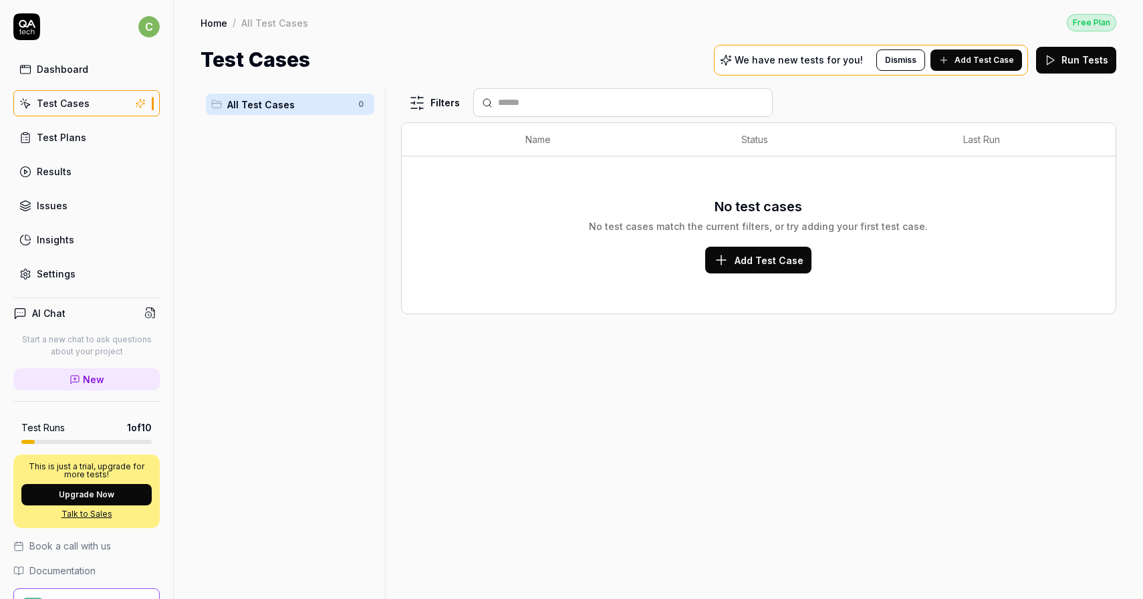
click at [908, 60] on button "Dismiss" at bounding box center [900, 59] width 49 height 21
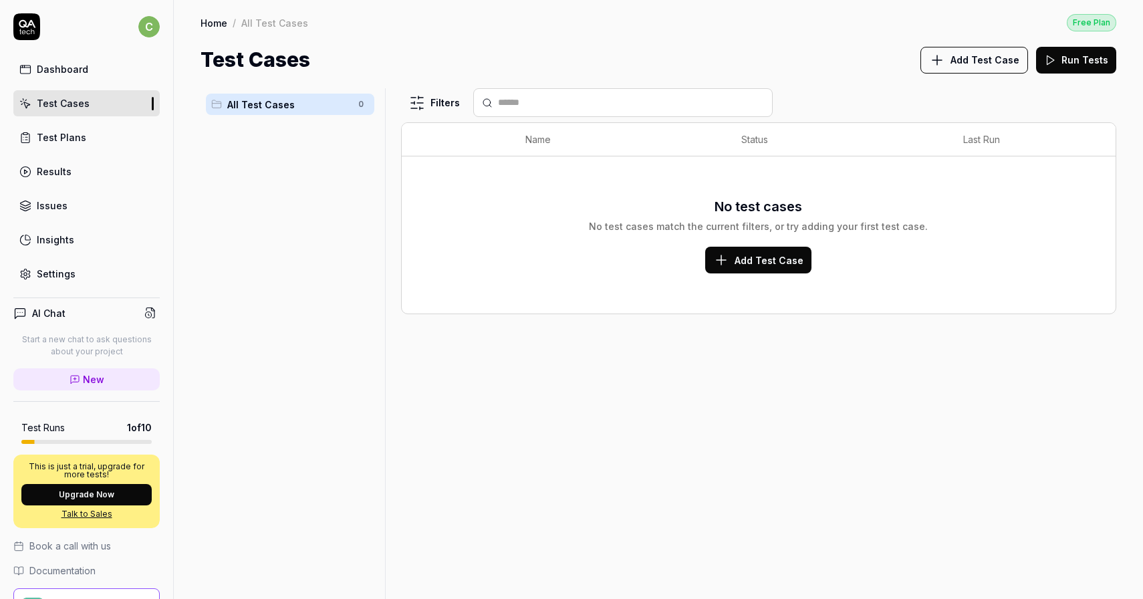
click at [979, 57] on span "Add Test Case" at bounding box center [984, 60] width 69 height 14
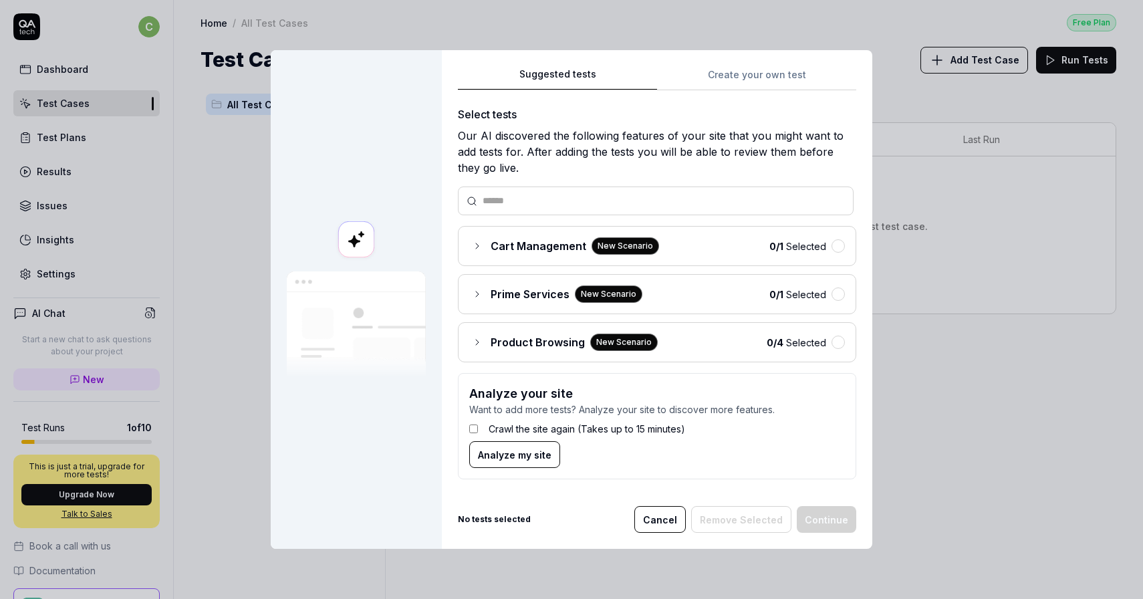
click at [484, 244] on div "Cart Management New Scenario" at bounding box center [564, 245] width 190 height 17
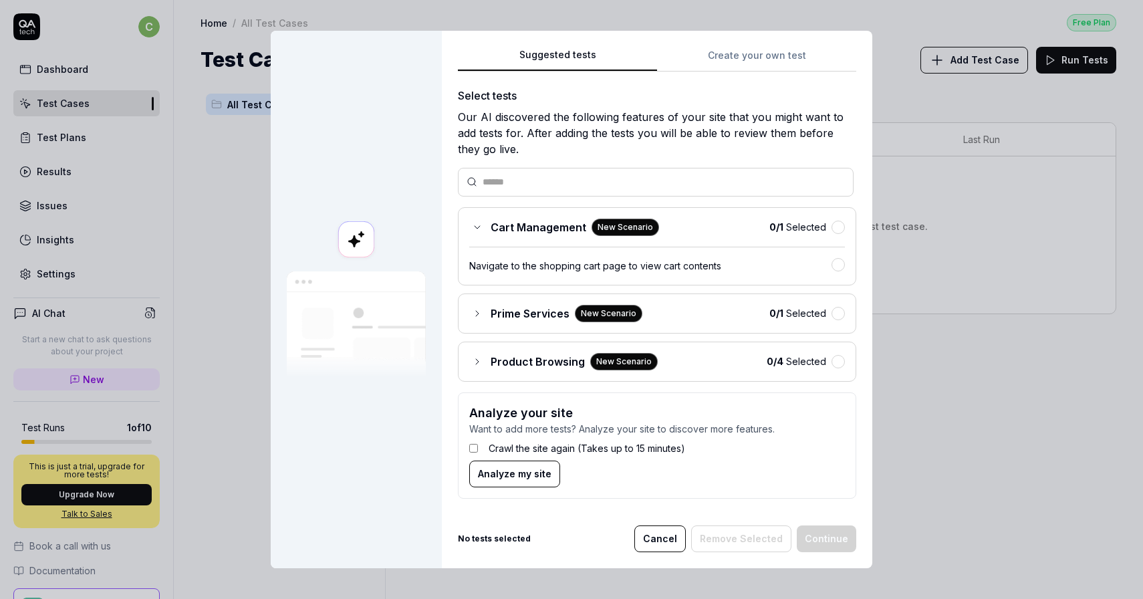
click at [475, 228] on icon at bounding box center [477, 227] width 11 height 11
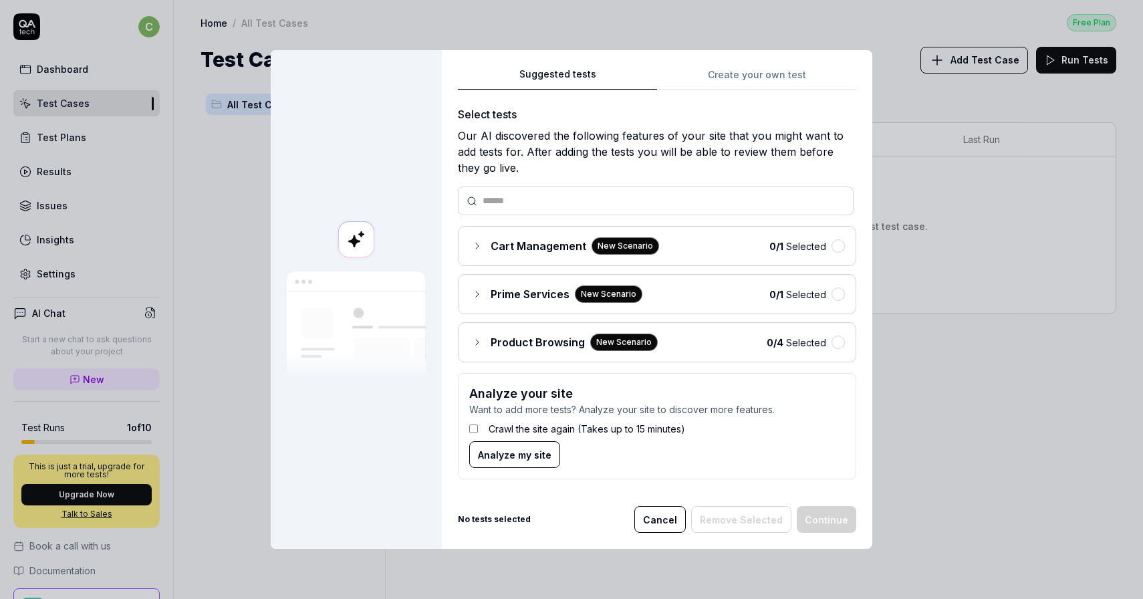
click at [475, 294] on icon at bounding box center [477, 294] width 11 height 11
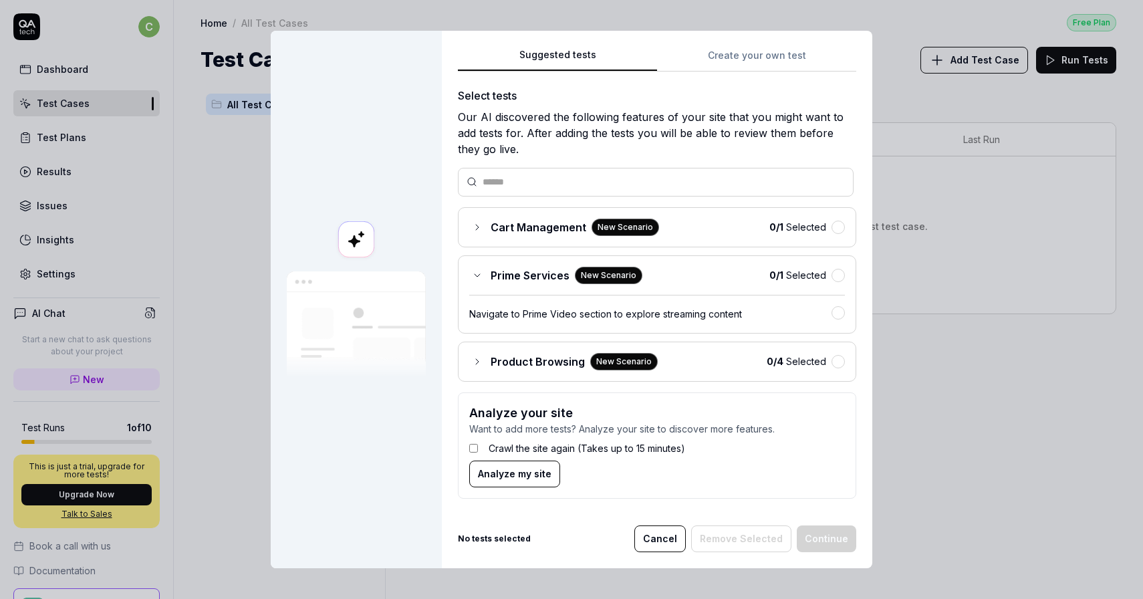
click at [476, 285] on div "Prime Services New Scenario 0 / 1 Selected Navigate to Prime Video section to e…" at bounding box center [657, 294] width 398 height 78
click at [479, 355] on div "Product Browsing New Scenario" at bounding box center [563, 361] width 188 height 17
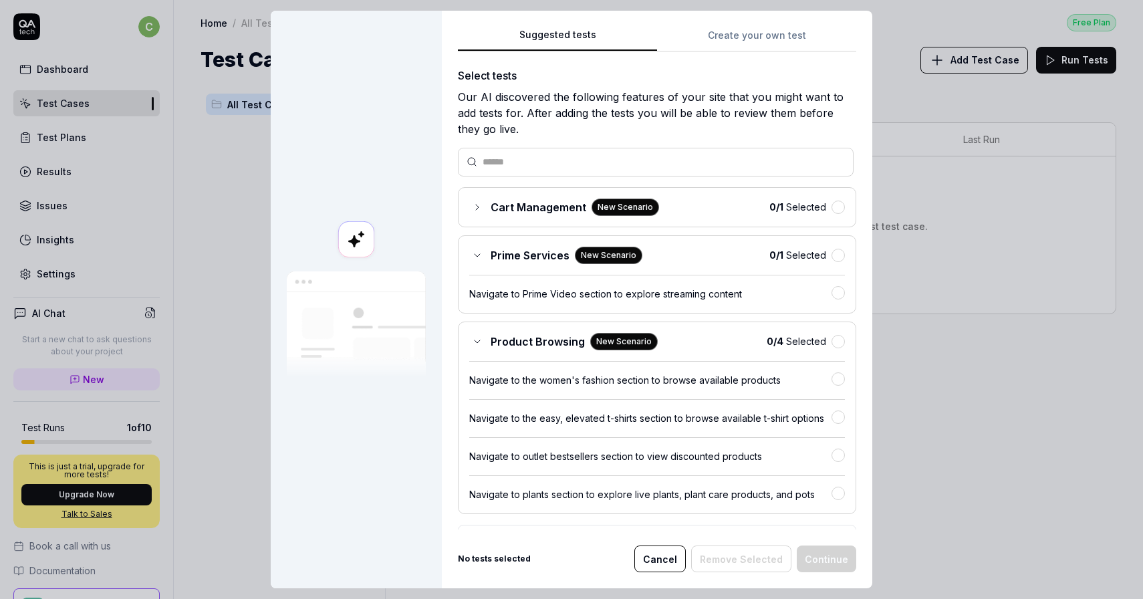
click at [482, 209] on icon at bounding box center [477, 207] width 11 height 11
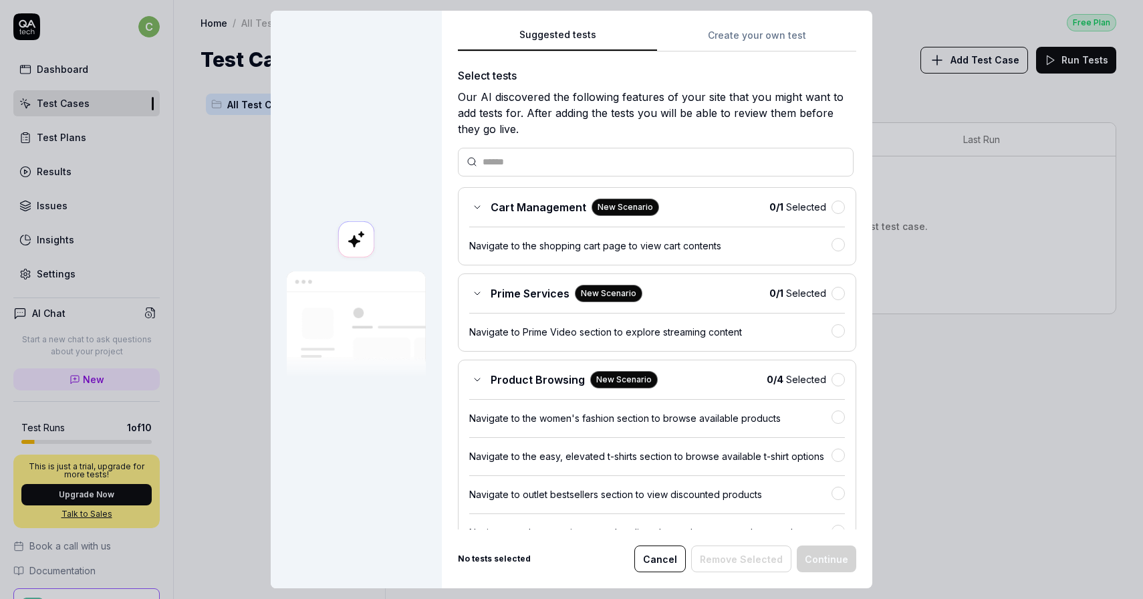
click at [482, 209] on icon at bounding box center [477, 207] width 11 height 11
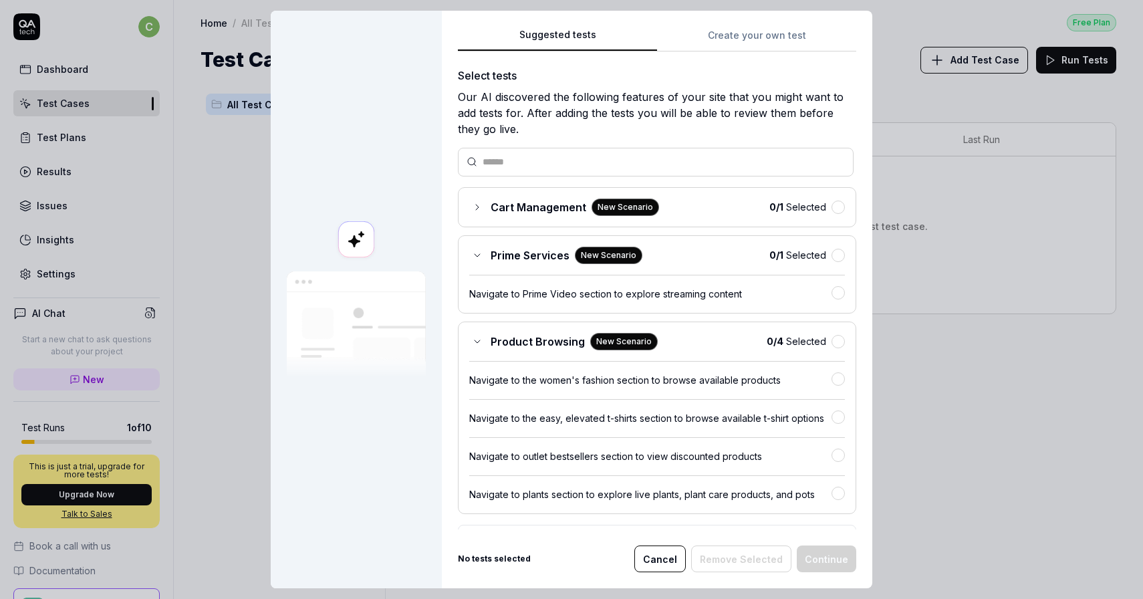
click at [480, 247] on div "Prime Services New Scenario" at bounding box center [555, 255] width 173 height 17
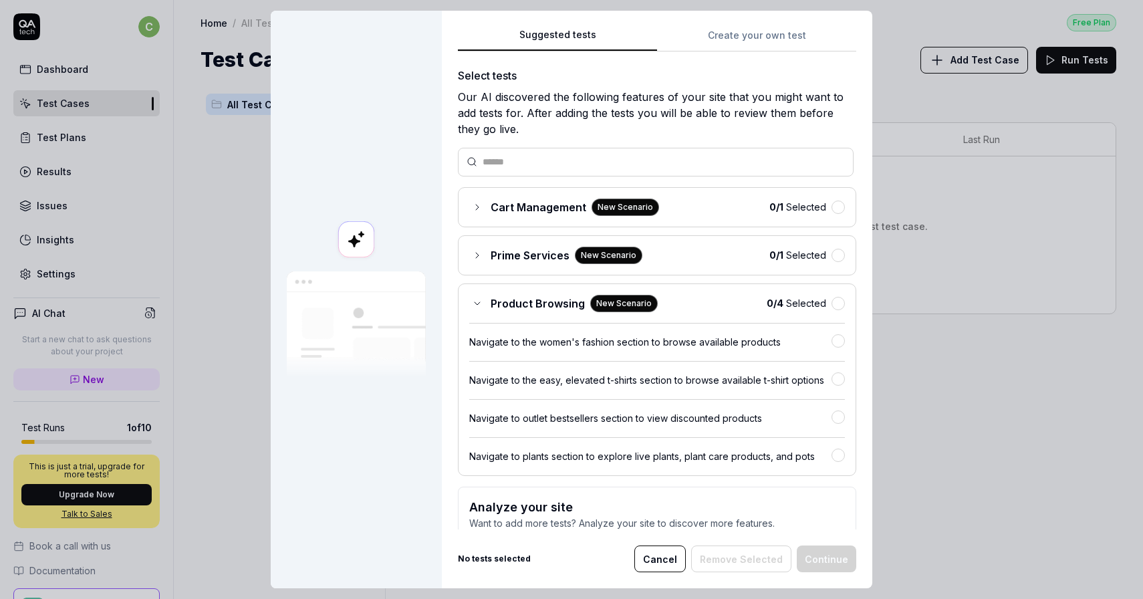
click at [540, 304] on span "Product Browsing" at bounding box center [538, 303] width 94 height 16
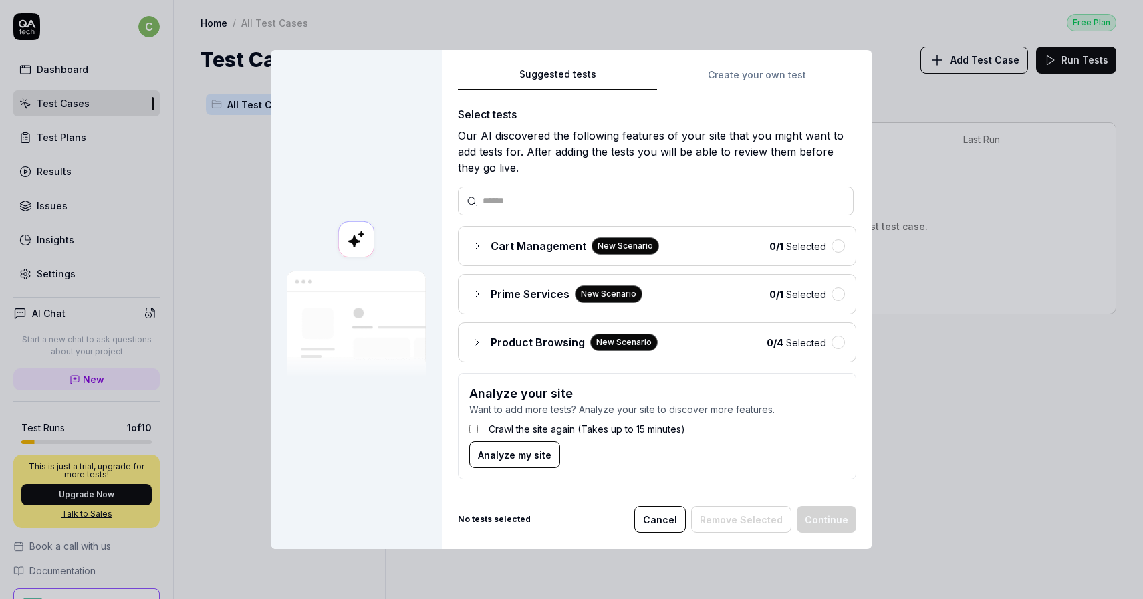
click at [538, 335] on span "Product Browsing" at bounding box center [538, 342] width 94 height 16
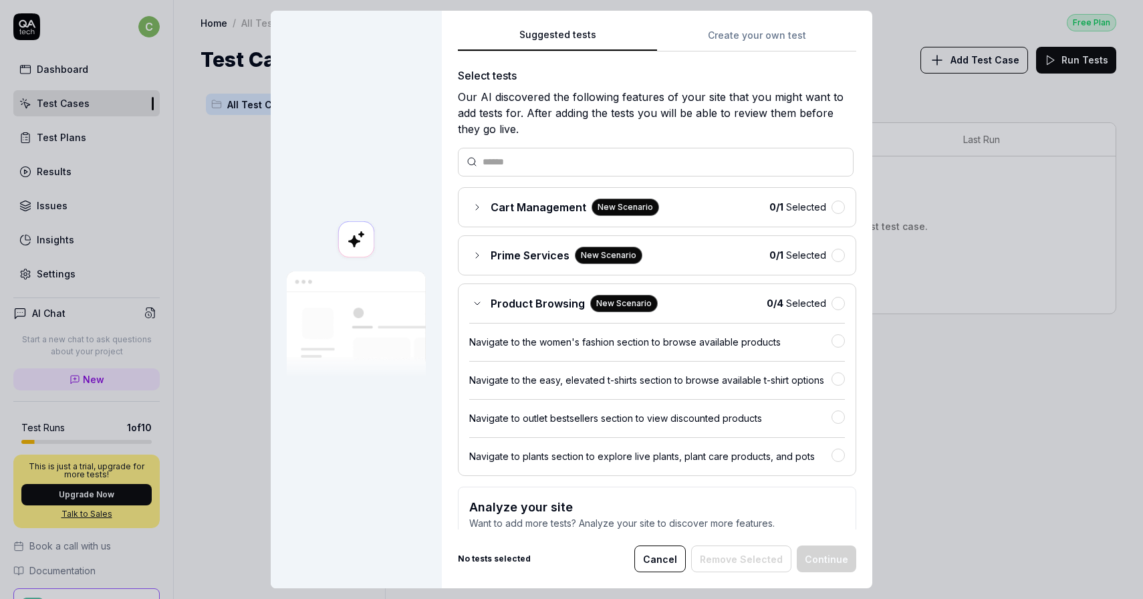
click at [698, 346] on div "Navigate to the women's fashion section to browse available products" at bounding box center [650, 342] width 362 height 14
click at [839, 208] on button "button" at bounding box center [837, 207] width 13 height 13
click at [834, 257] on button "button" at bounding box center [837, 255] width 13 height 13
click at [837, 302] on button "button" at bounding box center [837, 303] width 13 height 13
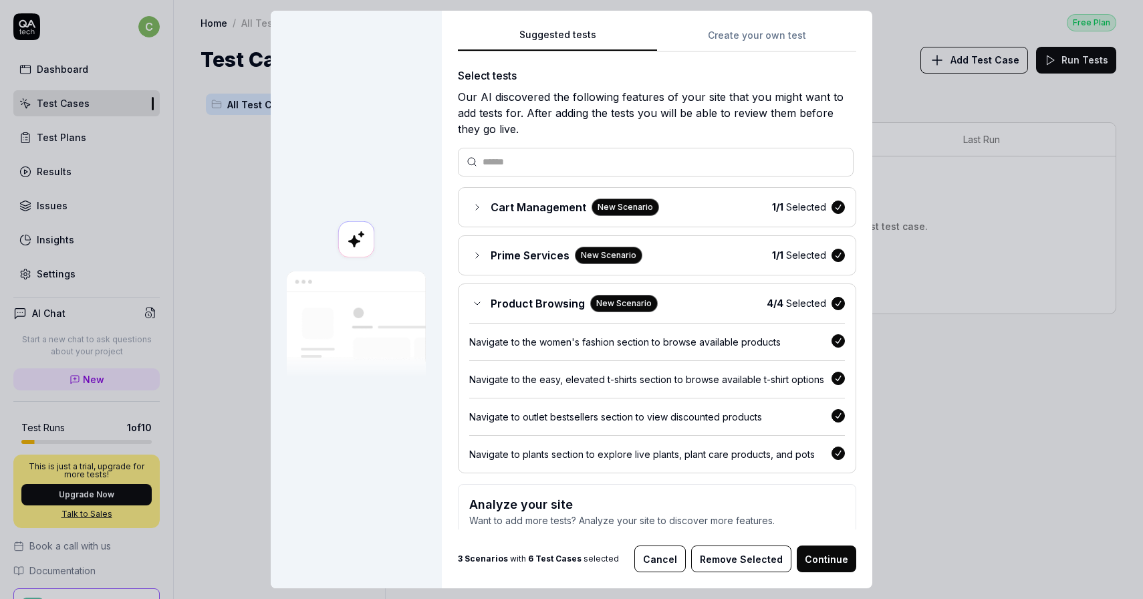
scroll to position [72, 0]
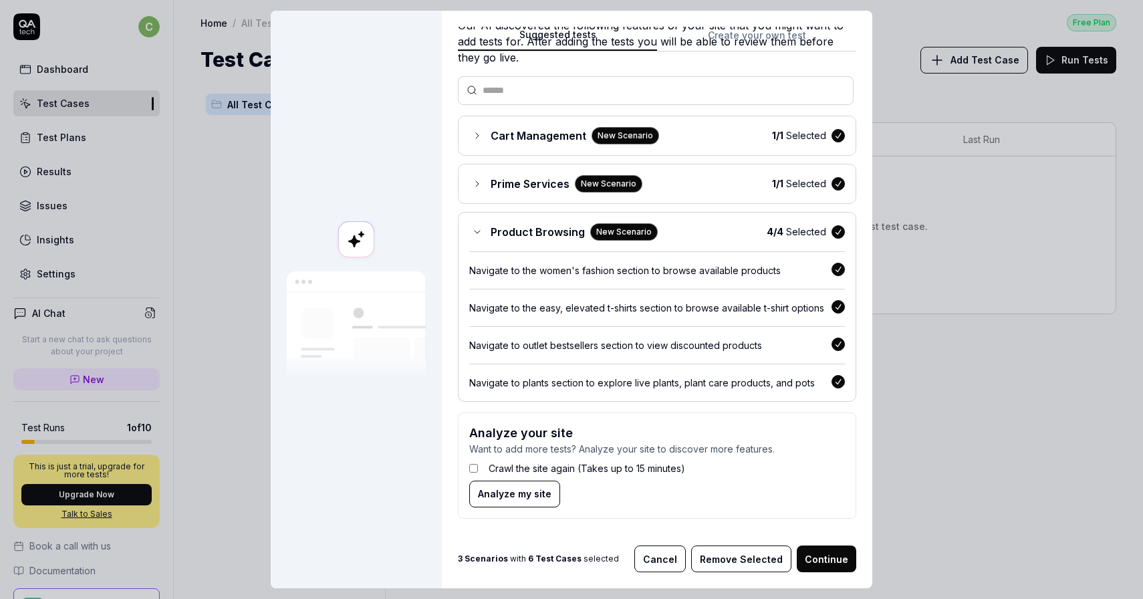
click at [811, 548] on button "Continue" at bounding box center [826, 558] width 59 height 27
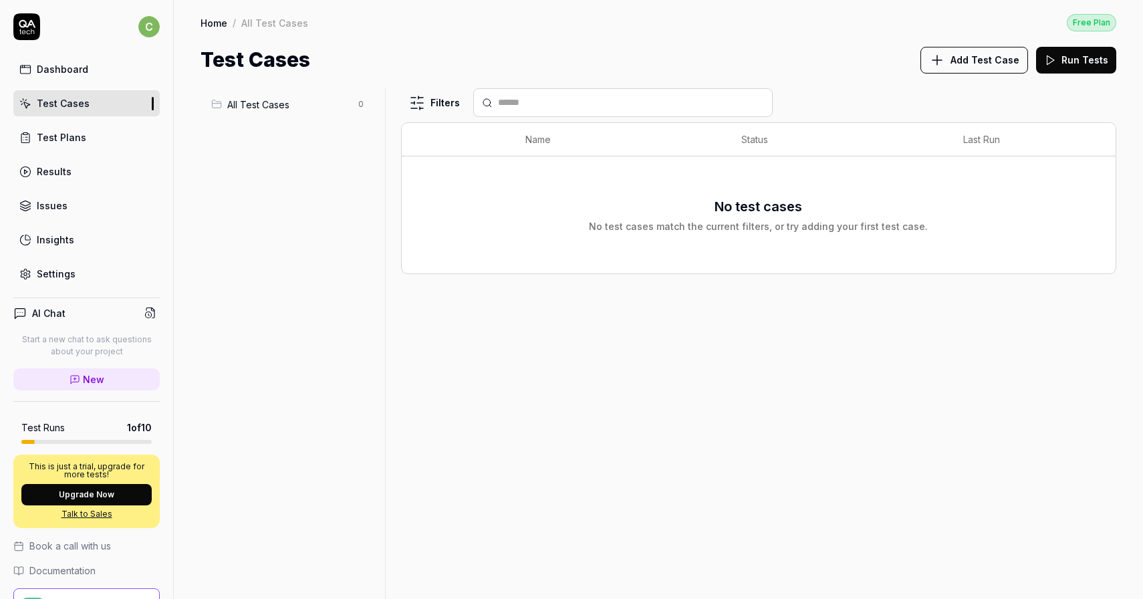
click at [88, 76] on link "Dashboard" at bounding box center [86, 69] width 146 height 26
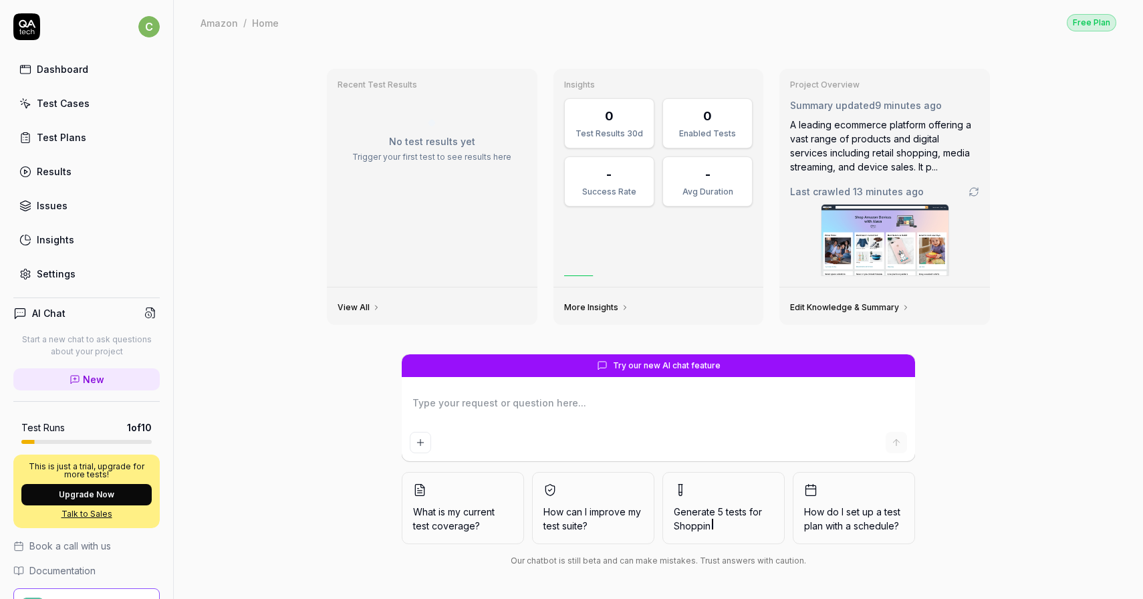
click at [88, 108] on link "Test Cases" at bounding box center [86, 103] width 146 height 26
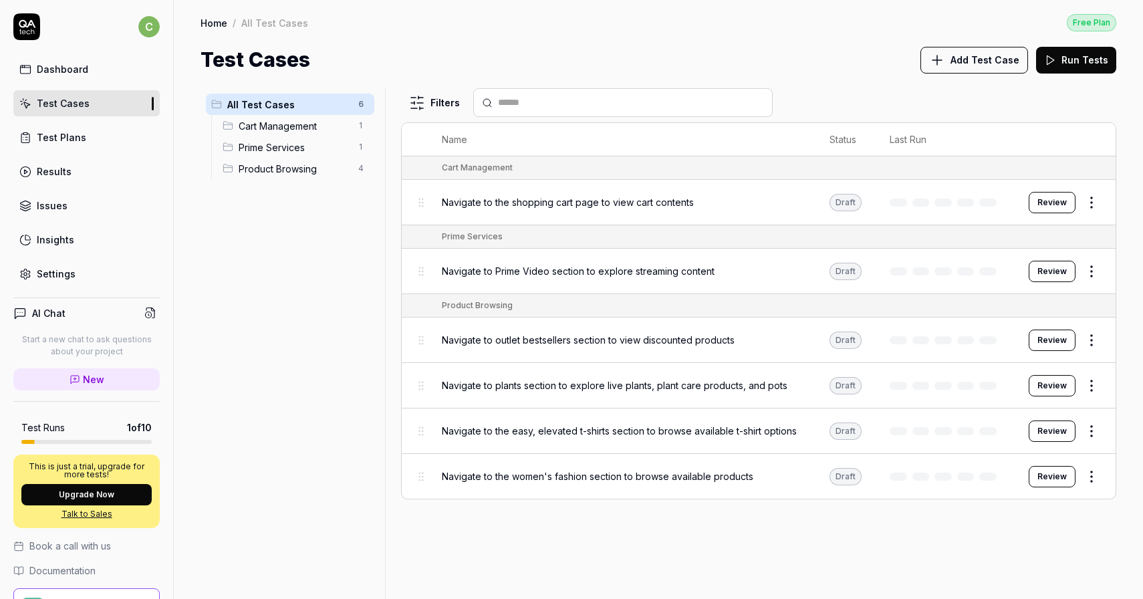
click at [79, 69] on div "Dashboard" at bounding box center [62, 69] width 51 height 14
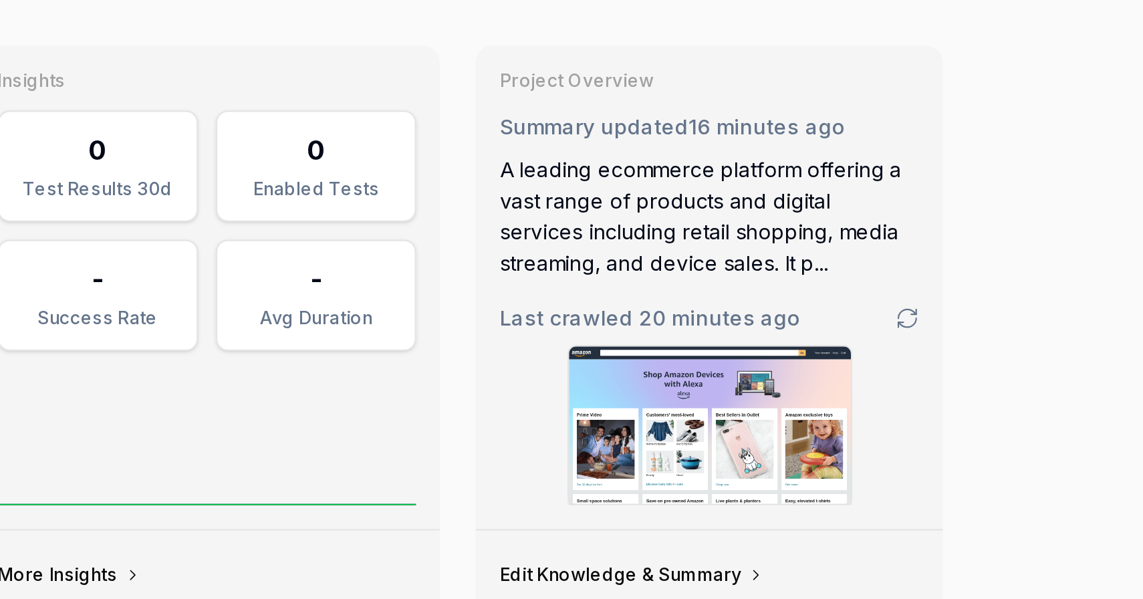
click at [1051, 150] on div "Recent Test Results No test results yet Trigger your first test to see results …" at bounding box center [658, 322] width 969 height 554
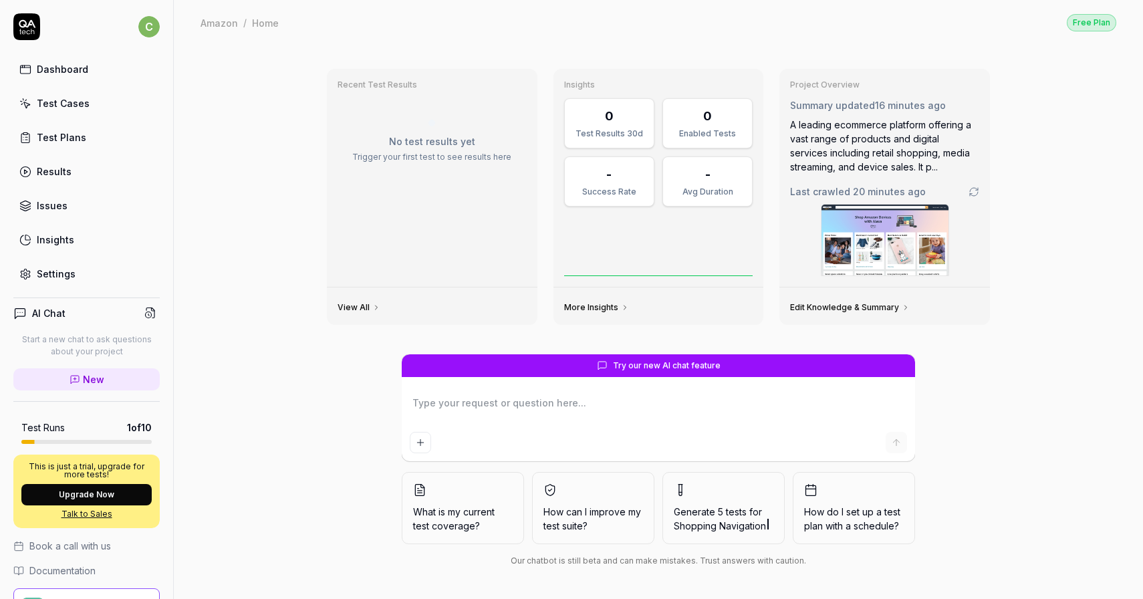
click at [74, 105] on div "Test Cases" at bounding box center [63, 103] width 53 height 14
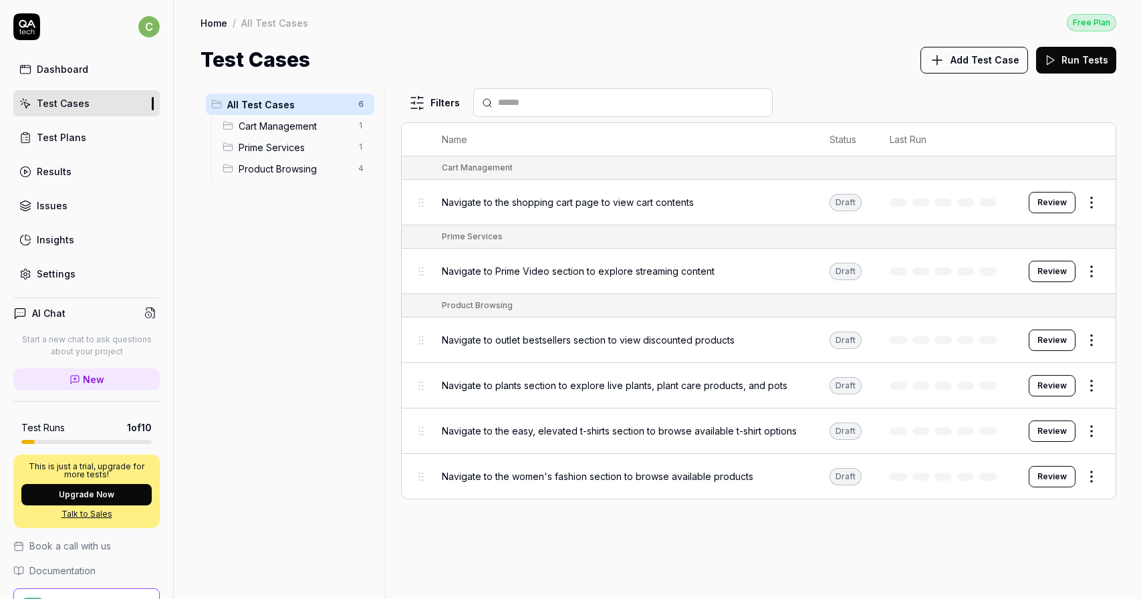
click at [666, 203] on span "Navigate to the shopping cart page to view cart contents" at bounding box center [568, 202] width 252 height 14
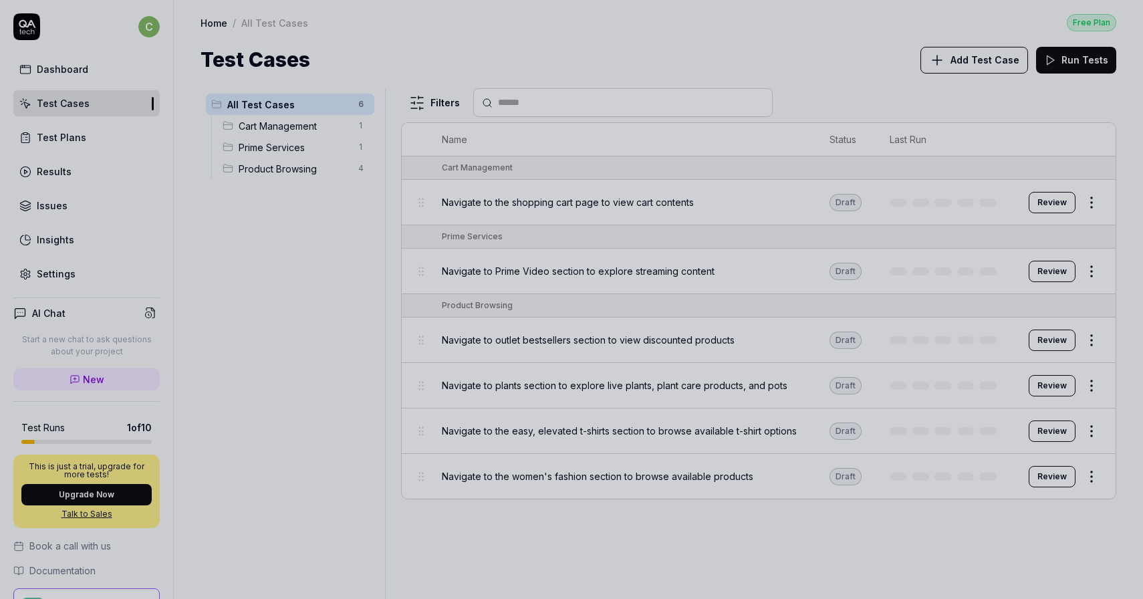
click at [666, 203] on div at bounding box center [571, 299] width 1143 height 599
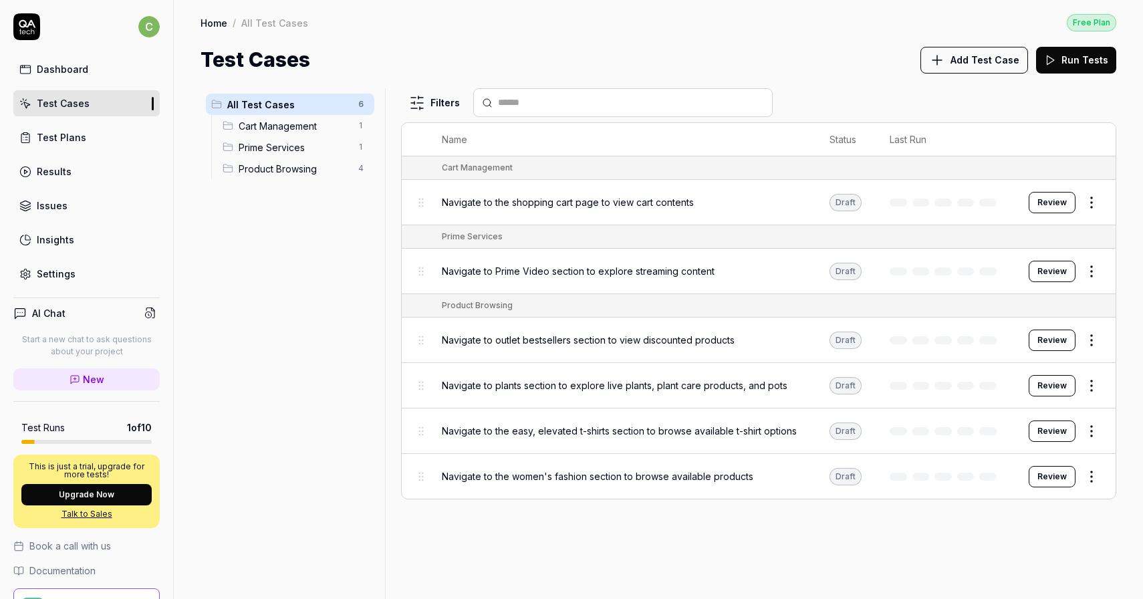
click at [678, 273] on span "Navigate to Prime Video section to explore streaming content" at bounding box center [578, 271] width 273 height 14
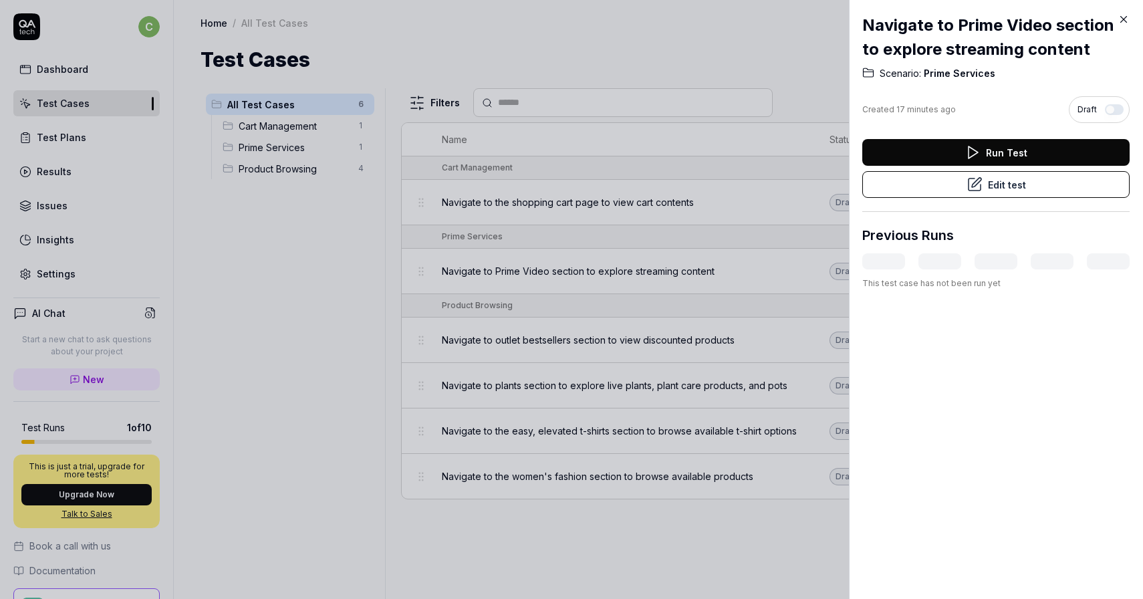
click at [678, 273] on div at bounding box center [571, 299] width 1143 height 599
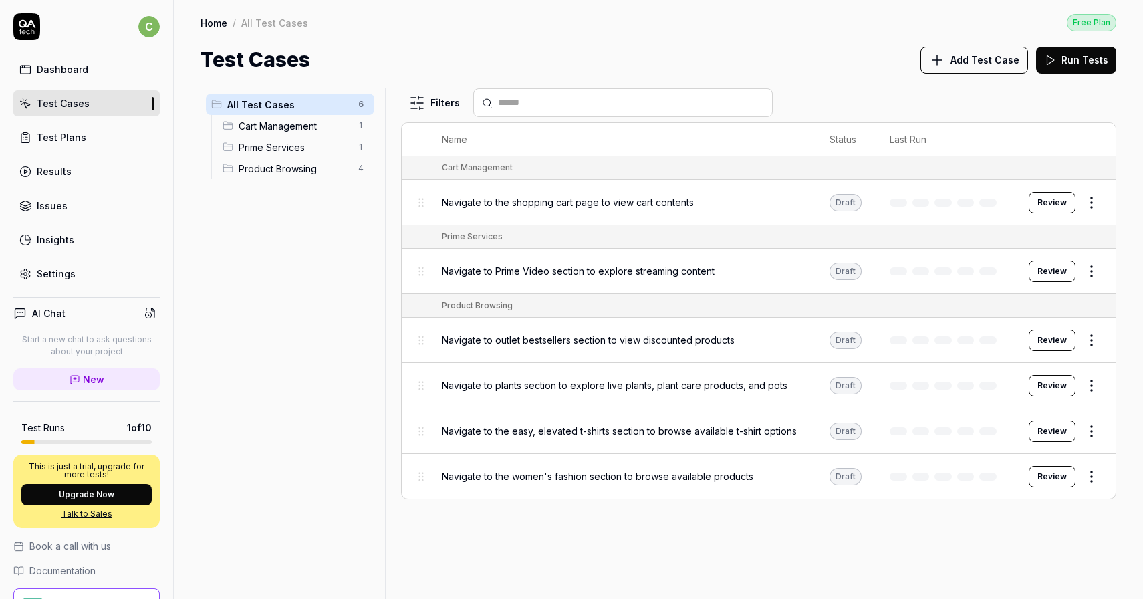
click at [70, 284] on link "Settings" at bounding box center [86, 274] width 146 height 26
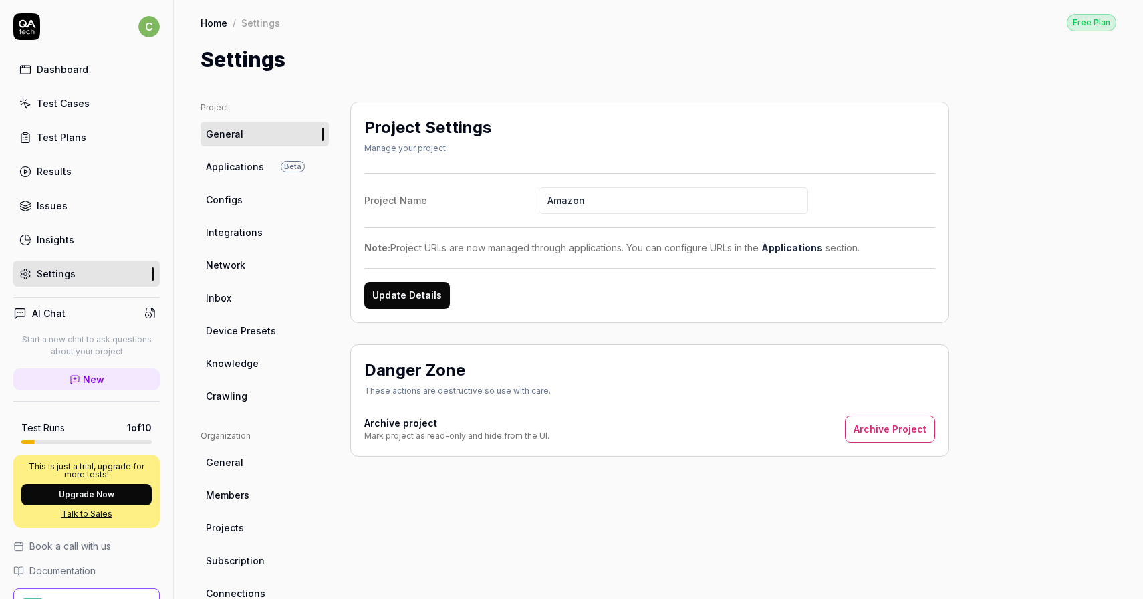
click at [245, 166] on span "Applications" at bounding box center [235, 167] width 58 height 14
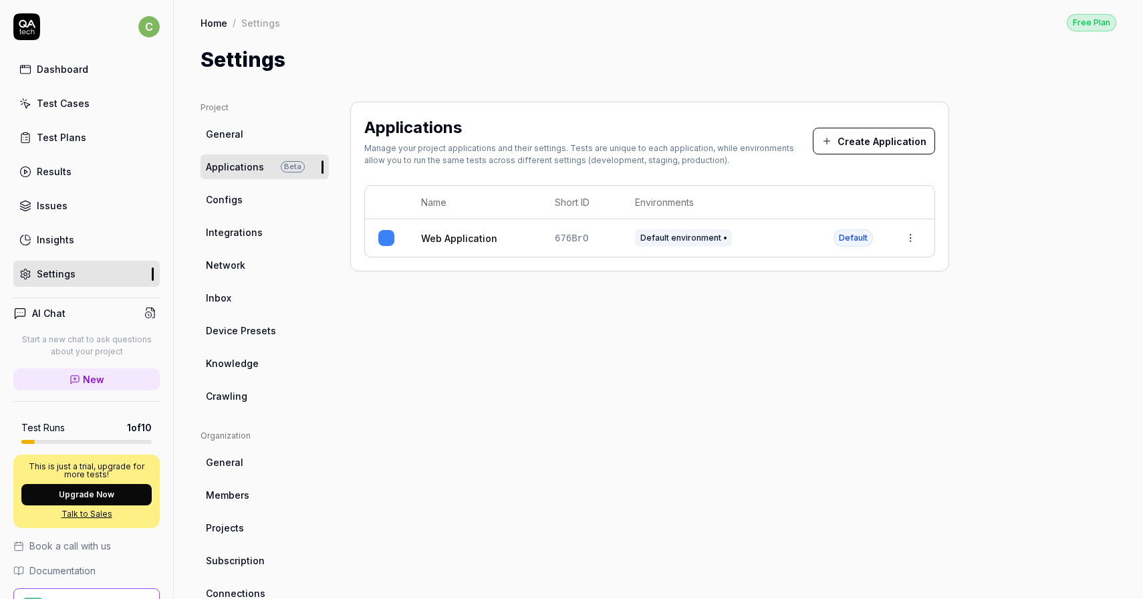
click at [257, 200] on link "Configs" at bounding box center [265, 199] width 128 height 25
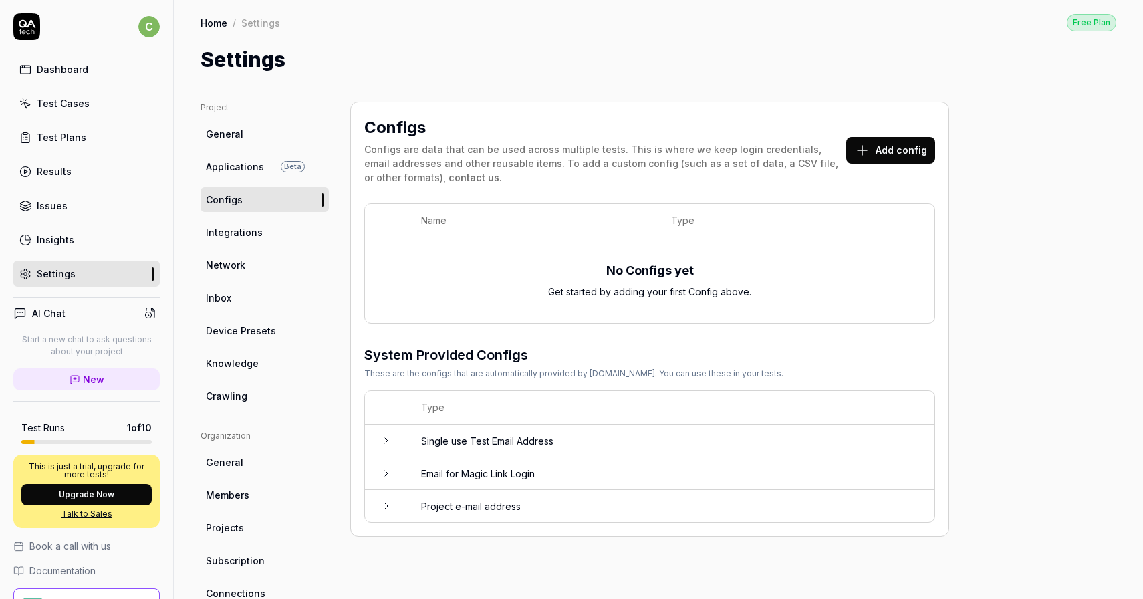
click at [259, 233] on link "Integrations" at bounding box center [265, 232] width 128 height 25
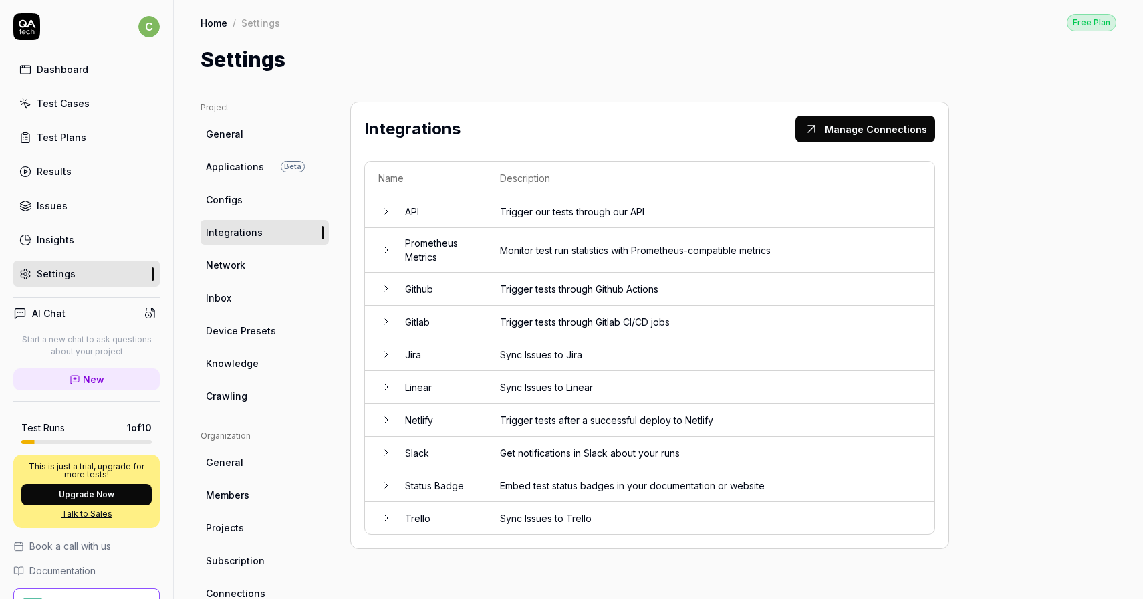
click at [392, 287] on td "Github" at bounding box center [439, 289] width 95 height 33
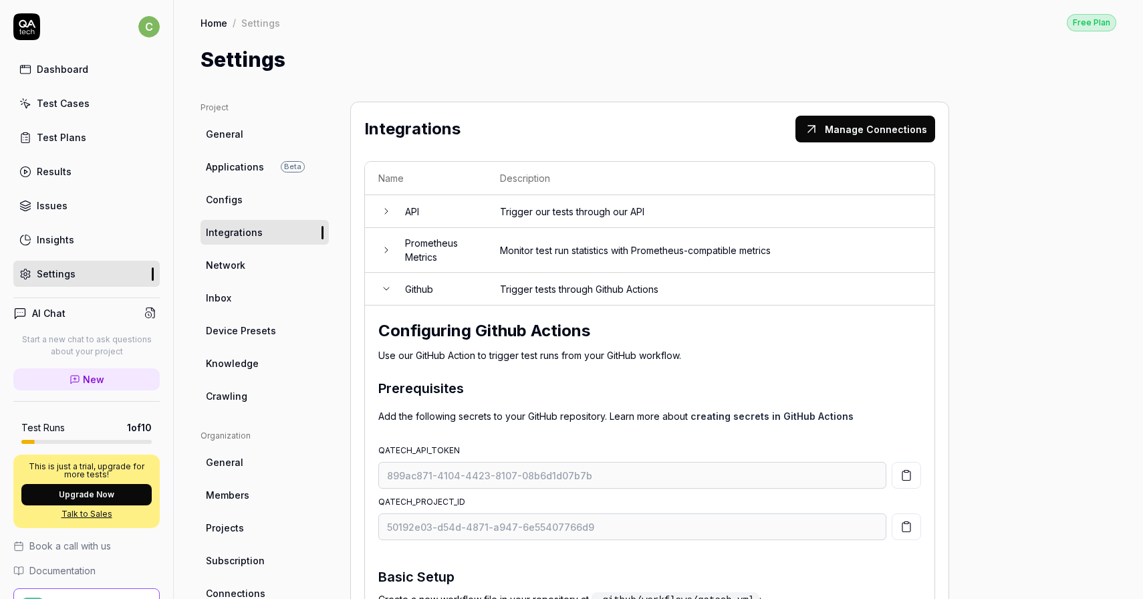
click at [392, 287] on td "Github" at bounding box center [439, 289] width 95 height 33
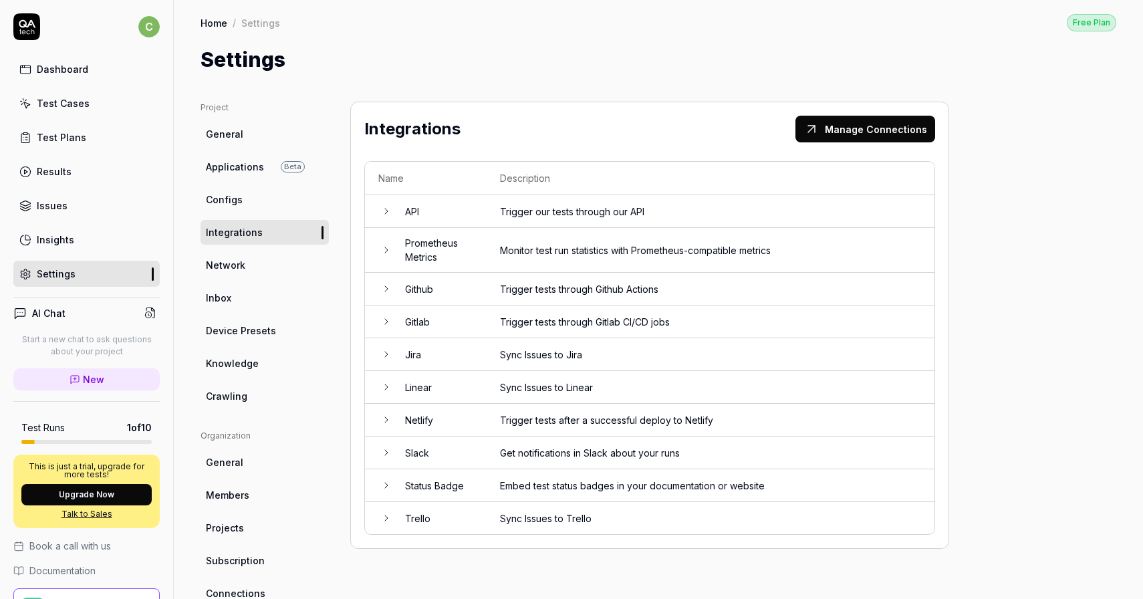
click at [397, 201] on td "API" at bounding box center [439, 211] width 95 height 33
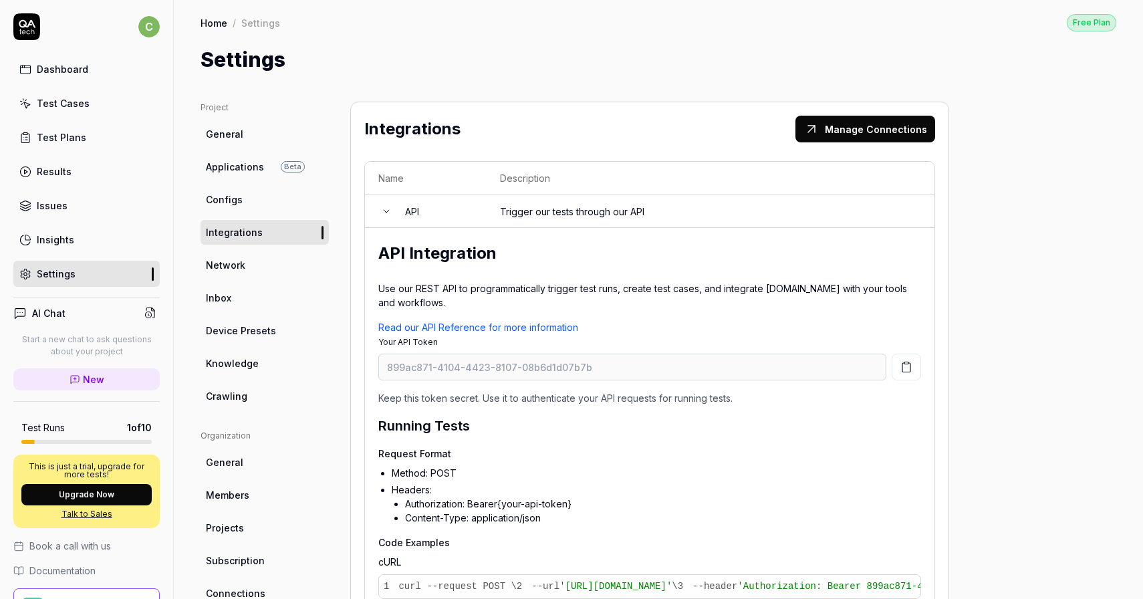
click at [398, 204] on td "API" at bounding box center [439, 211] width 95 height 33
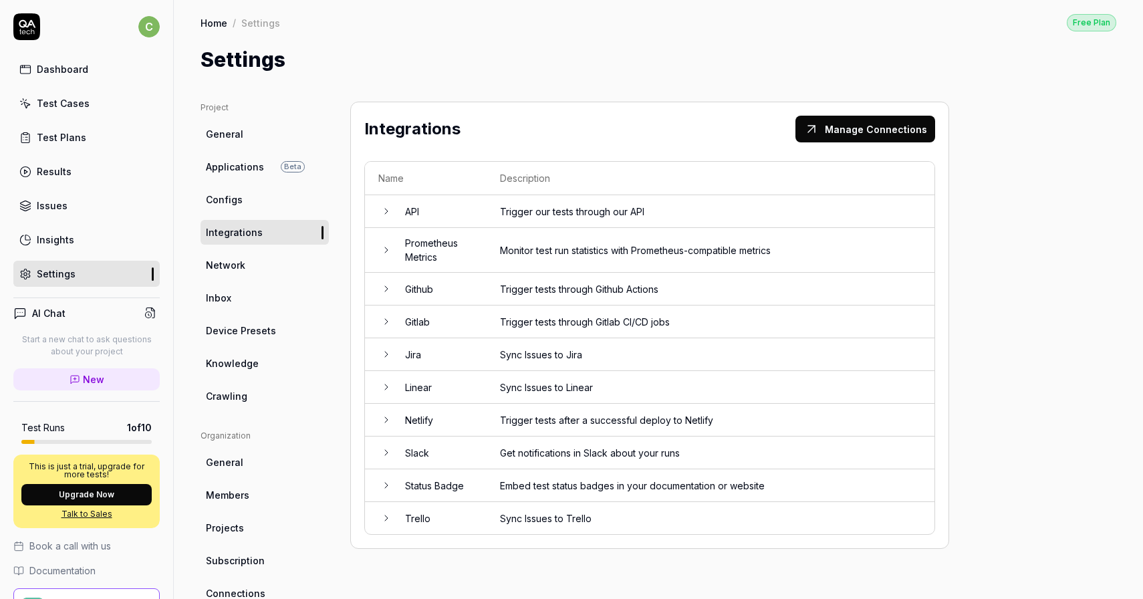
click at [442, 242] on td "Prometheus Metrics" at bounding box center [439, 250] width 95 height 45
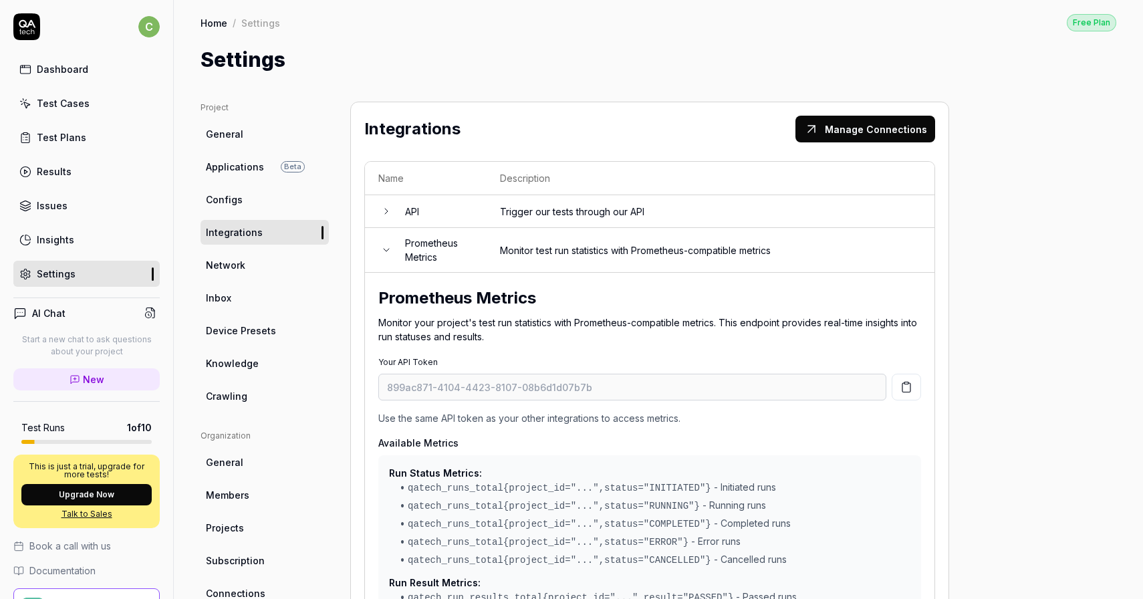
click at [442, 242] on td "Prometheus Metrics" at bounding box center [439, 250] width 95 height 45
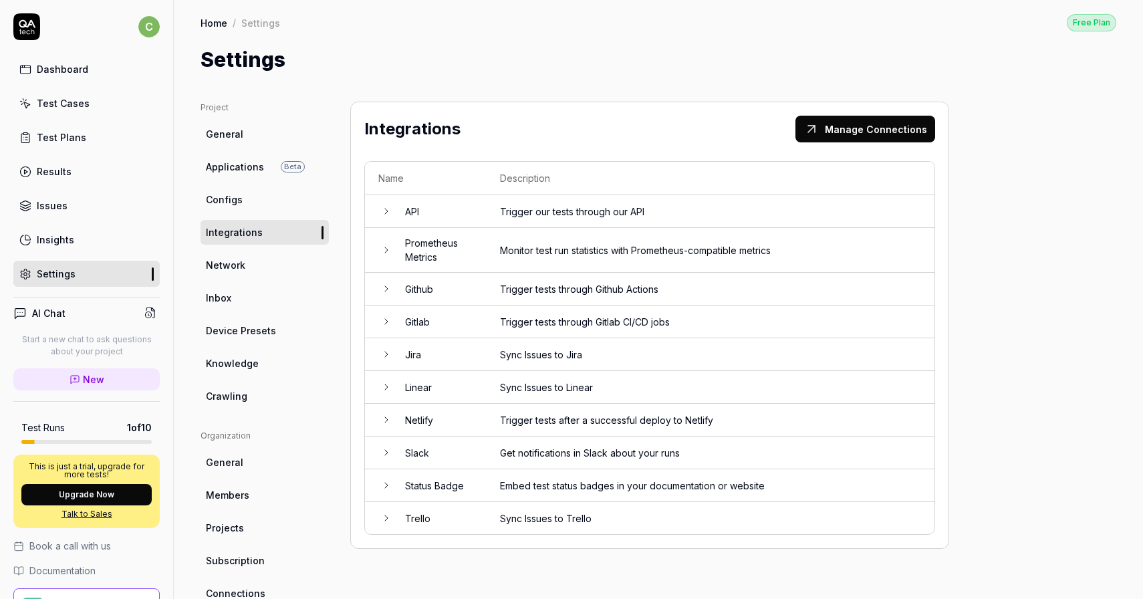
click at [487, 317] on td "Trigger tests through Gitlab CI/CD jobs" at bounding box center [711, 321] width 448 height 33
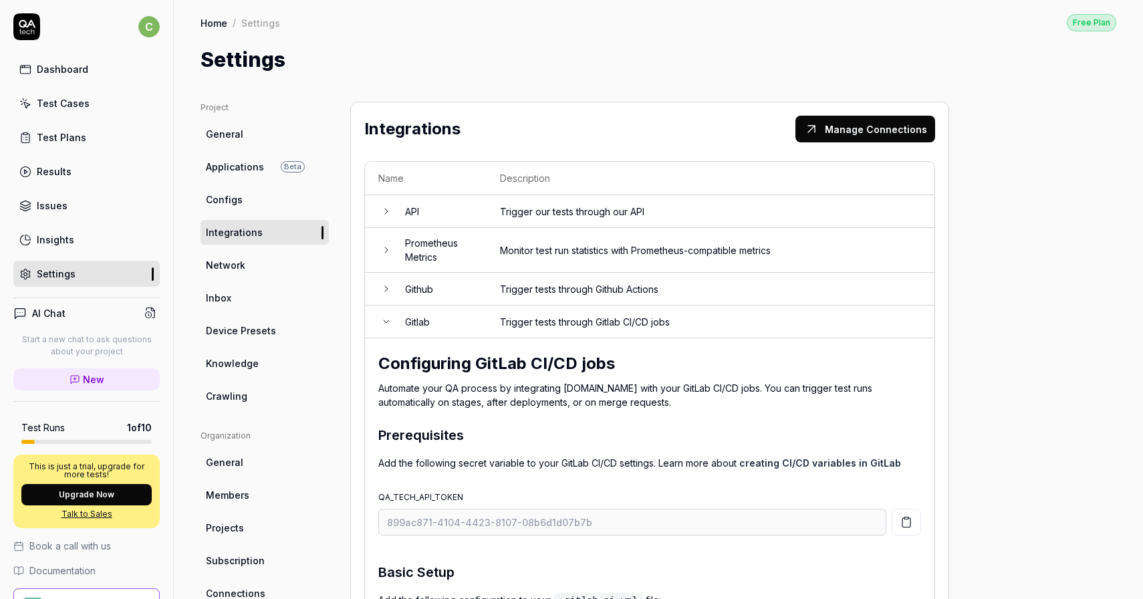
click at [487, 317] on td "Trigger tests through Gitlab CI/CD jobs" at bounding box center [711, 321] width 448 height 33
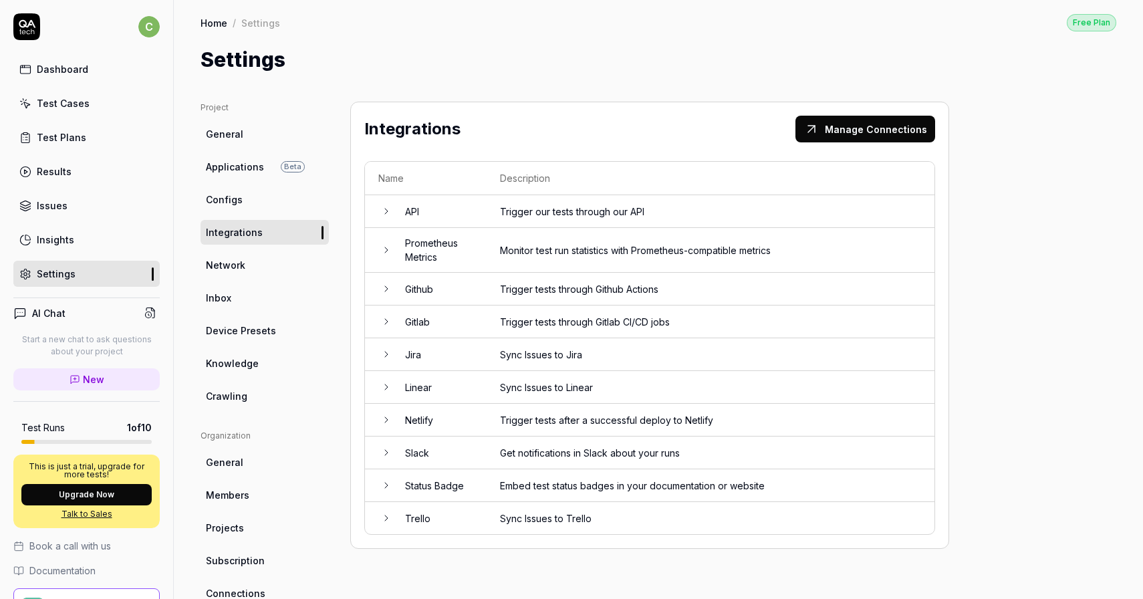
click at [481, 359] on td "Jira" at bounding box center [439, 354] width 95 height 33
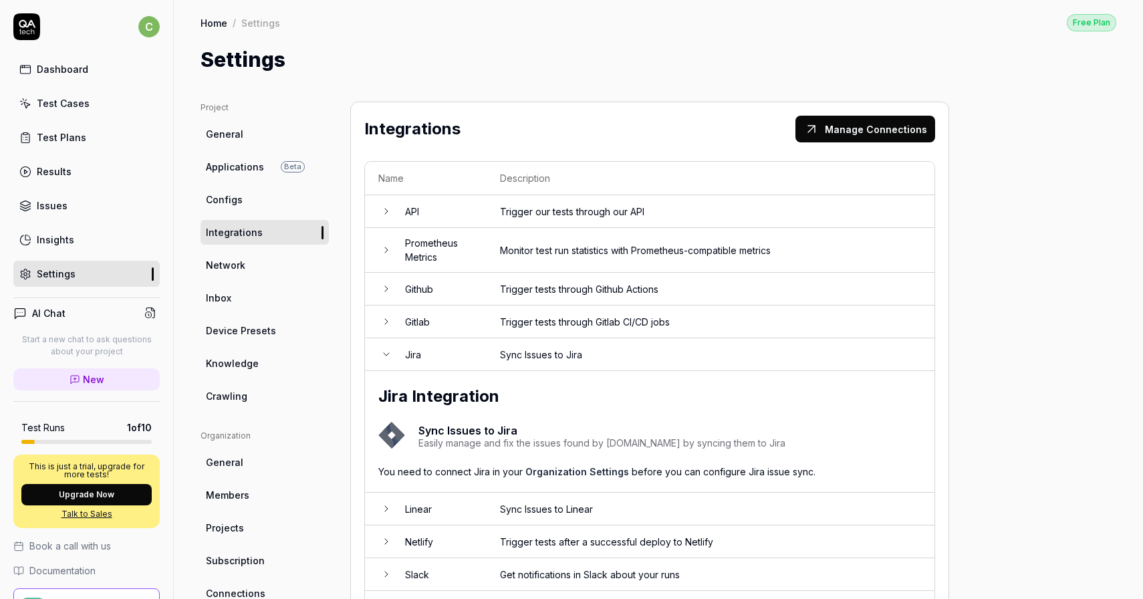
click at [481, 359] on td "Jira" at bounding box center [439, 354] width 95 height 33
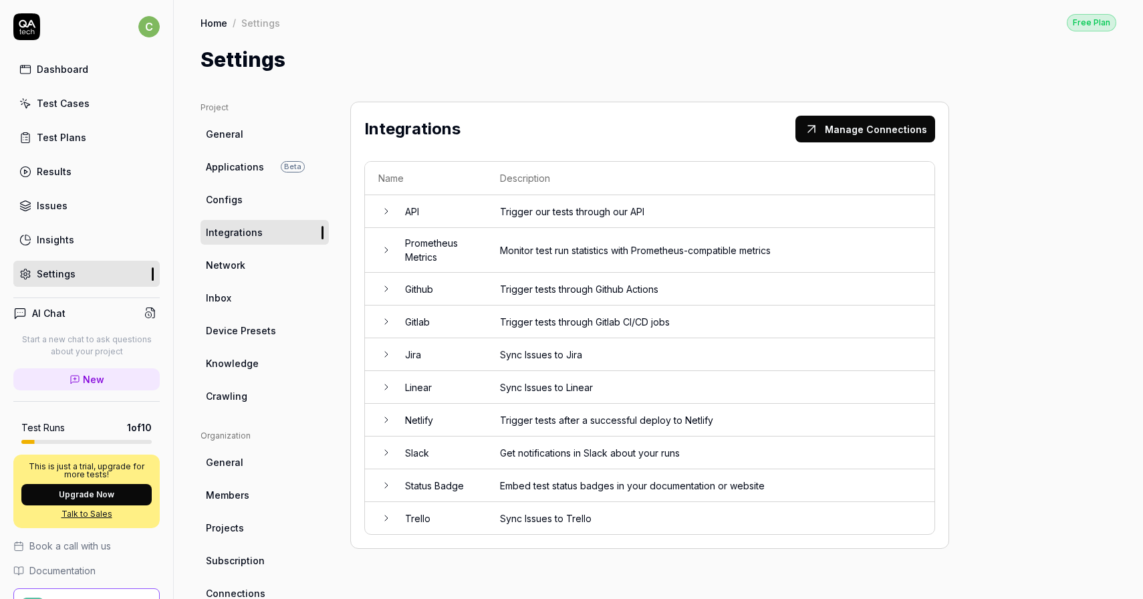
click at [481, 450] on td "Slack" at bounding box center [439, 452] width 95 height 33
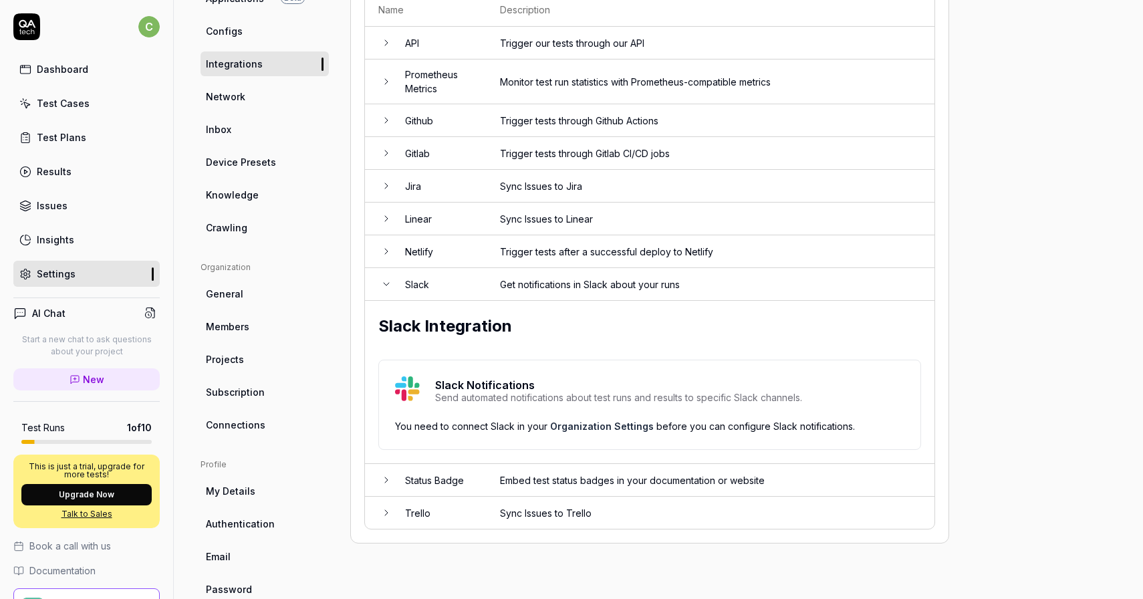
scroll to position [155, 0]
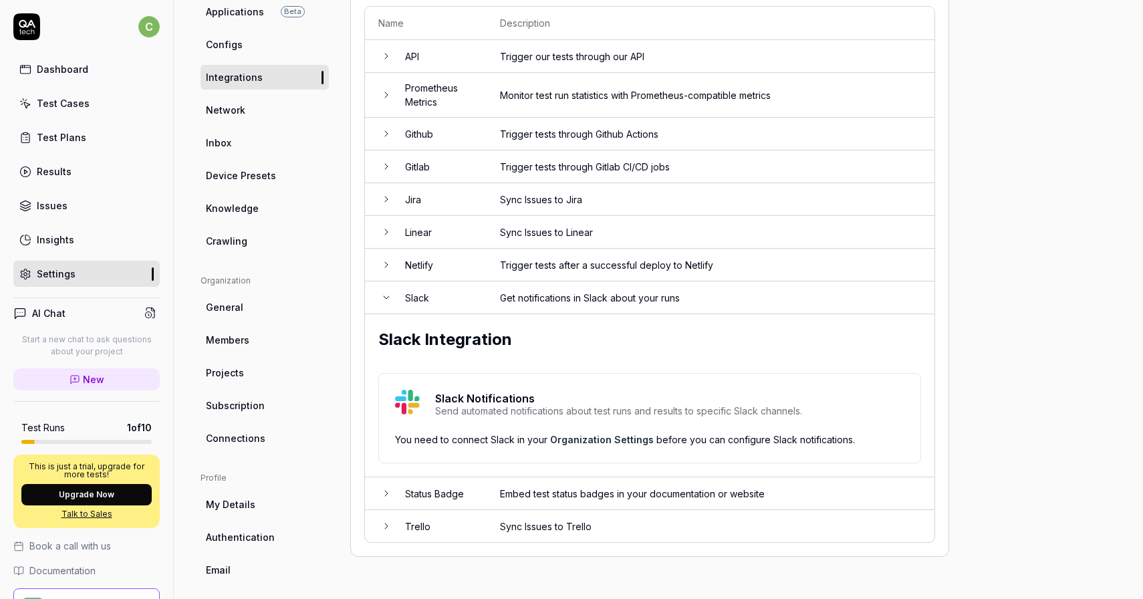
click at [478, 297] on td "Slack" at bounding box center [439, 297] width 95 height 33
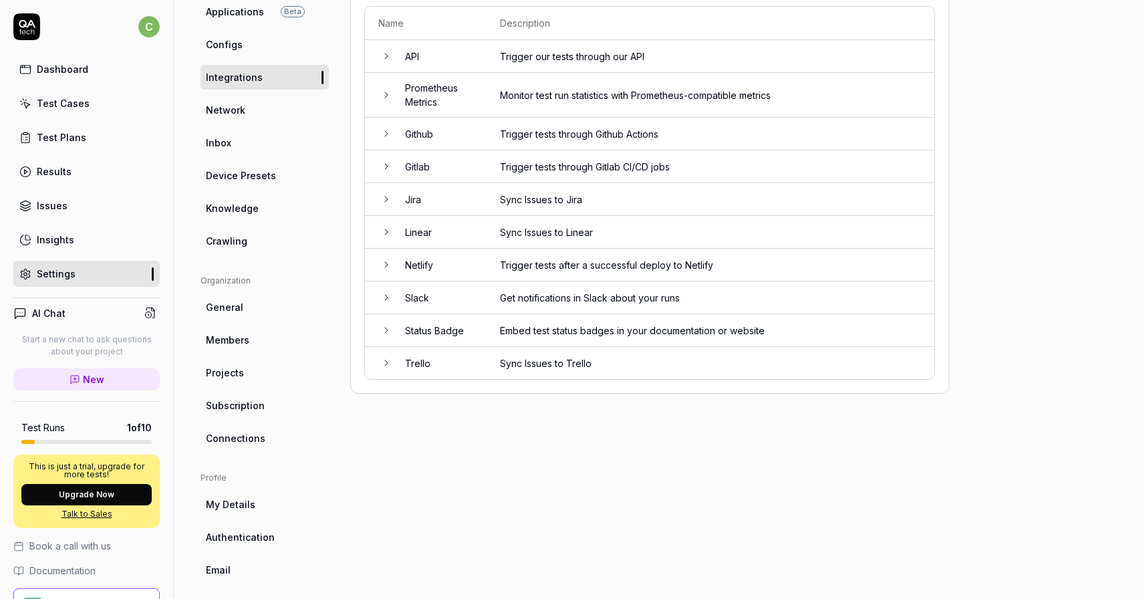
click at [483, 331] on td "Status Badge" at bounding box center [439, 330] width 95 height 33
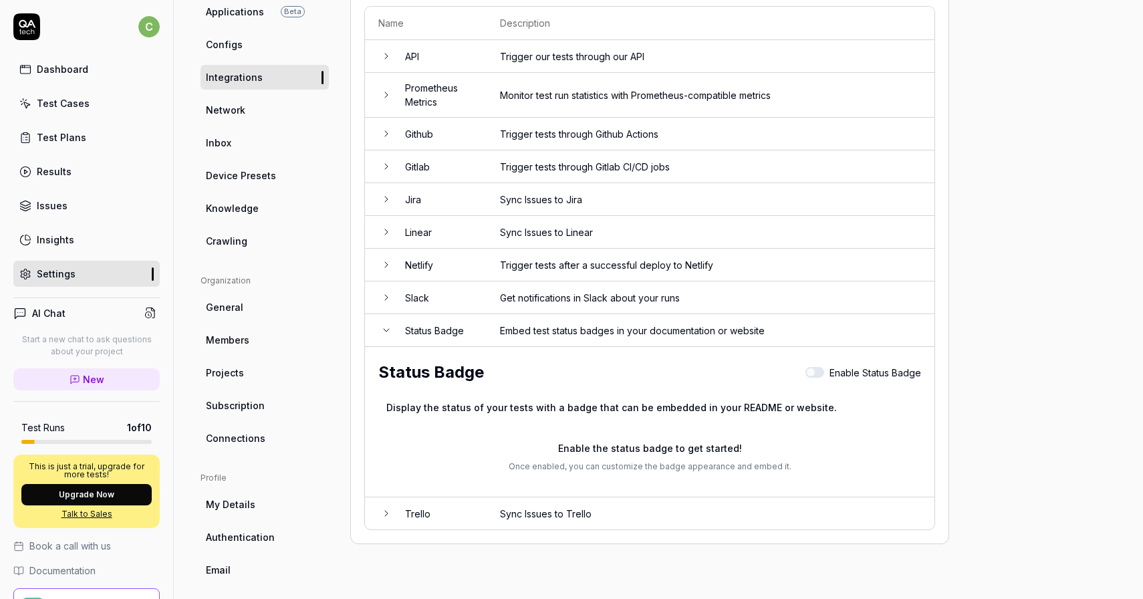
scroll to position [101, 0]
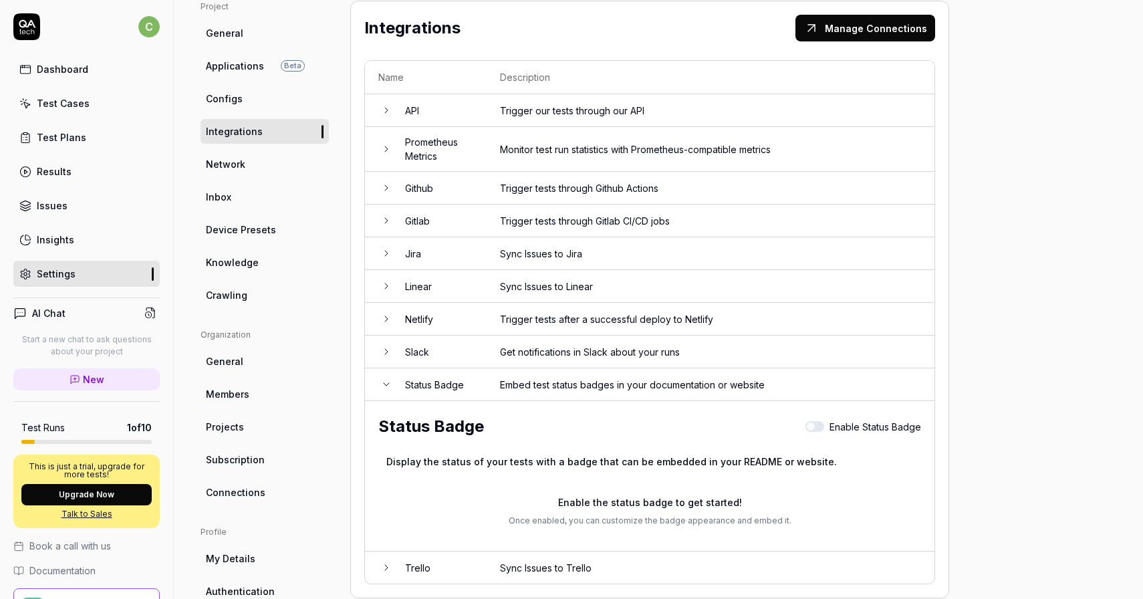
click at [481, 375] on td "Status Badge" at bounding box center [439, 384] width 95 height 33
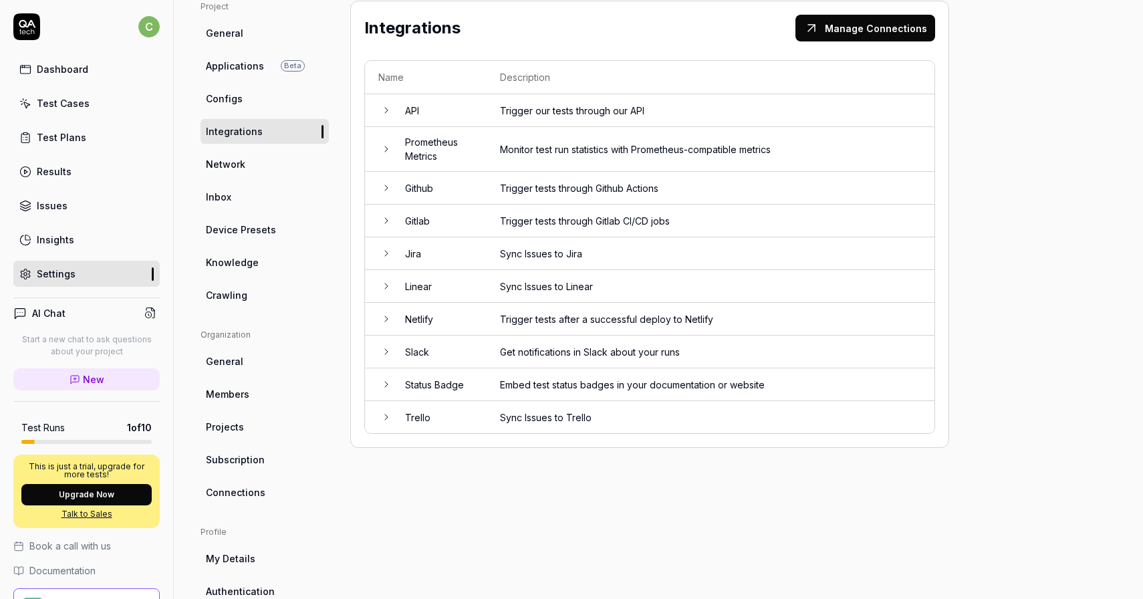
click at [472, 413] on td "Trello" at bounding box center [439, 417] width 95 height 32
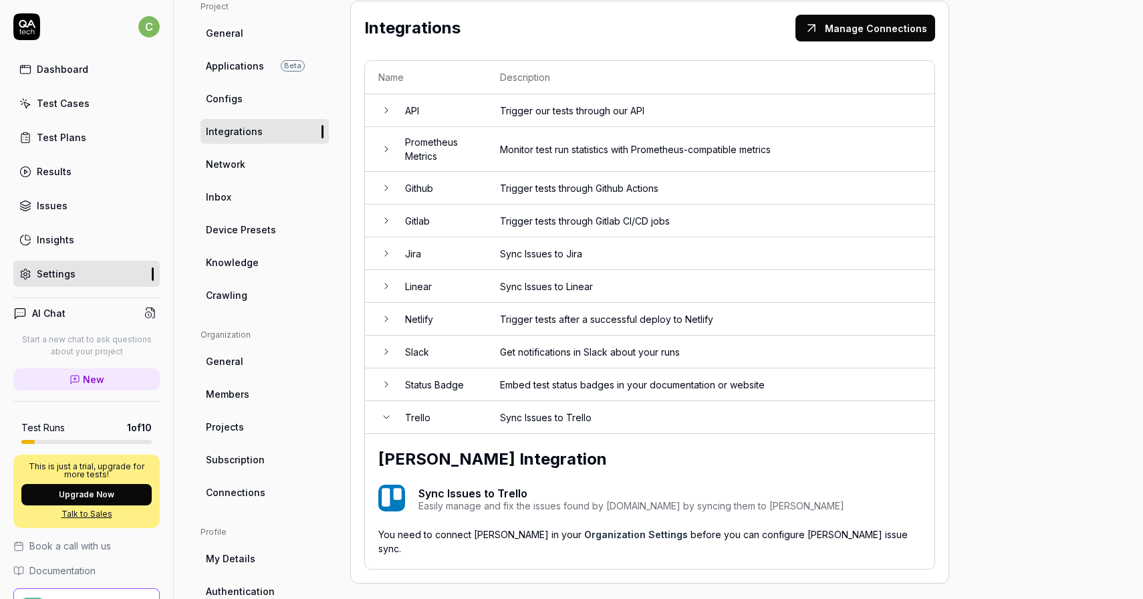
click at [472, 413] on td "Trello" at bounding box center [439, 417] width 95 height 33
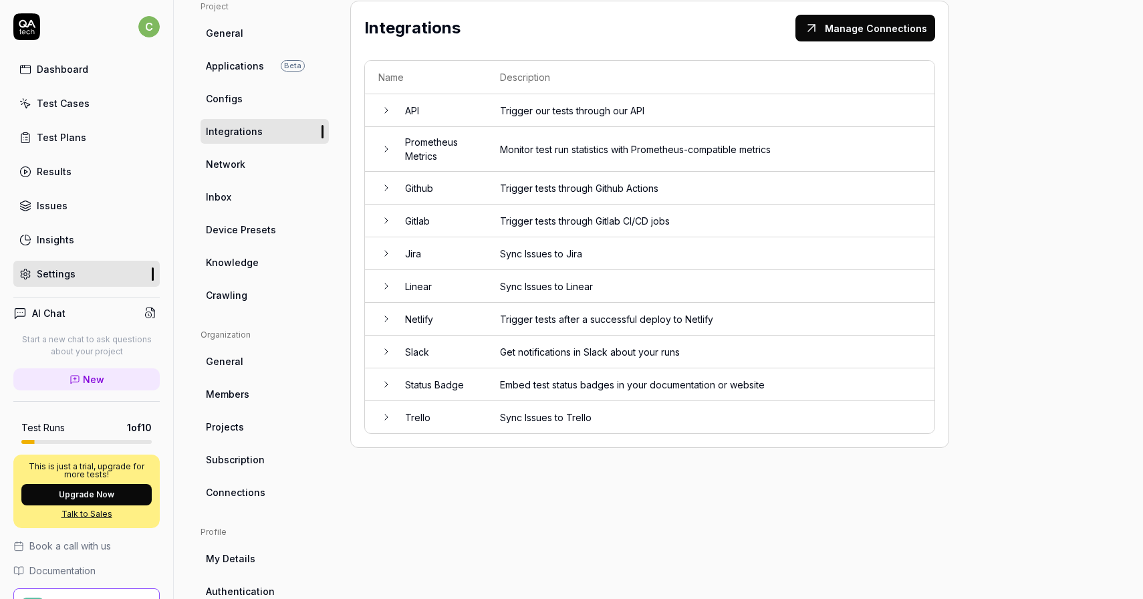
click at [460, 254] on td "Jira" at bounding box center [439, 253] width 95 height 33
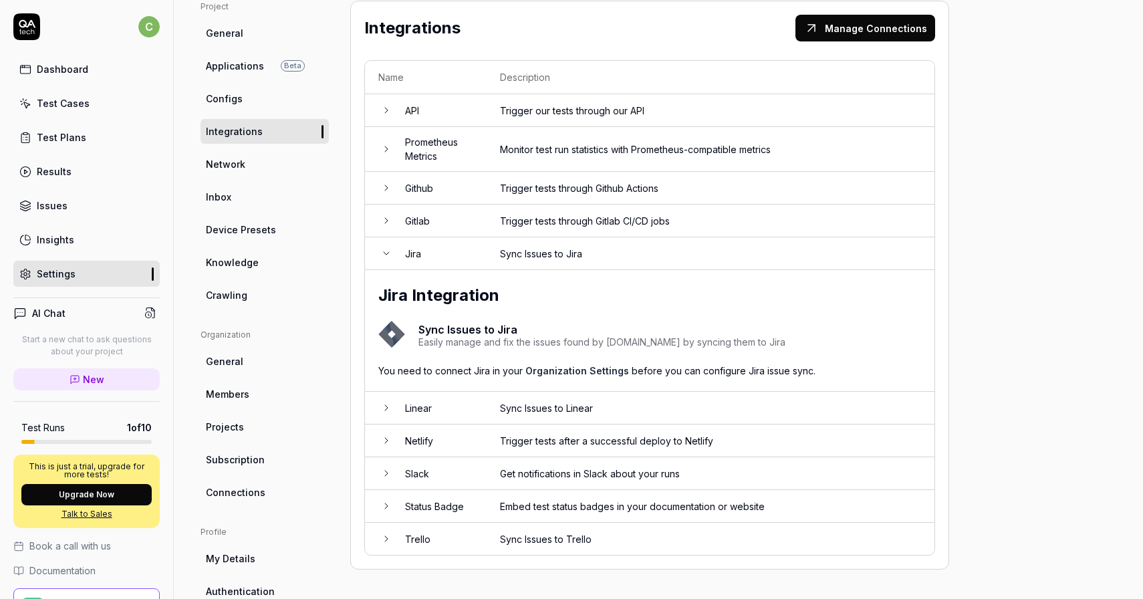
click at [460, 254] on td "Jira" at bounding box center [439, 253] width 95 height 33
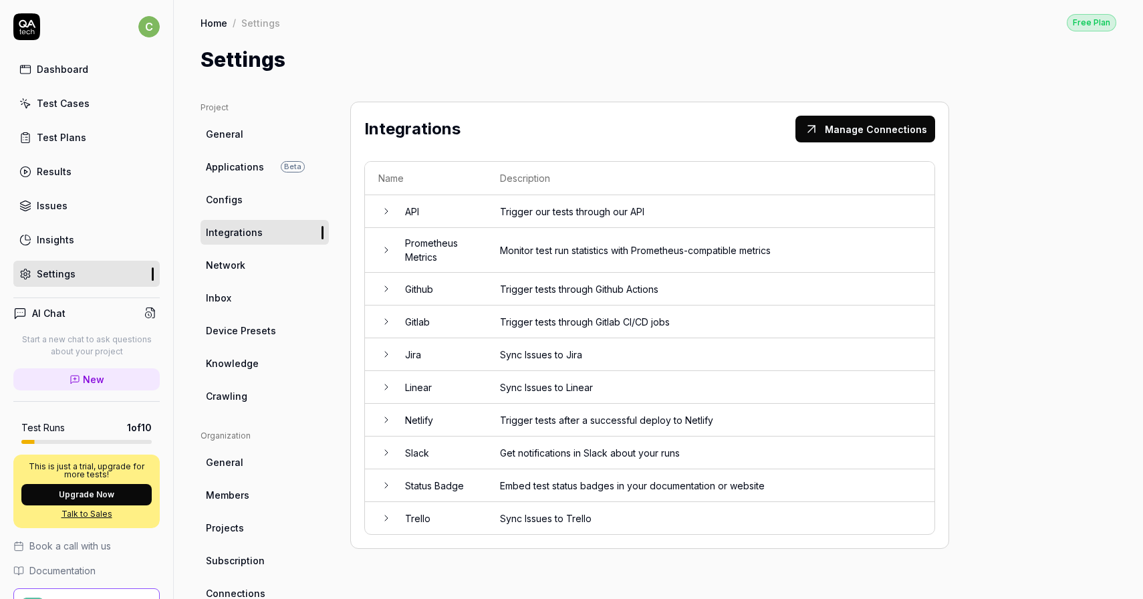
click at [471, 291] on td "Github" at bounding box center [439, 289] width 95 height 33
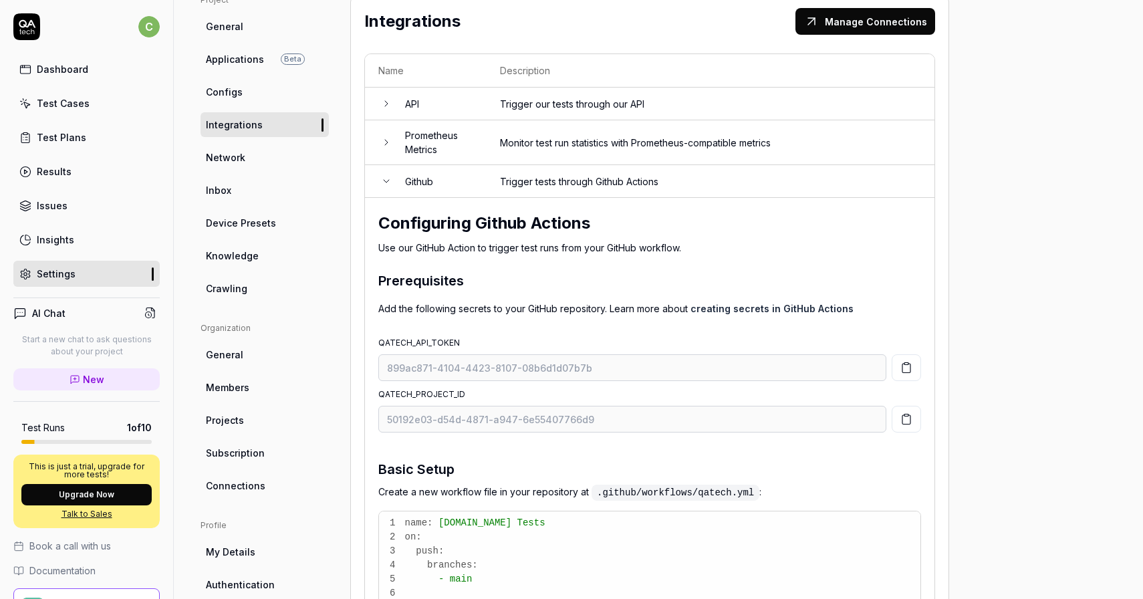
scroll to position [20, 0]
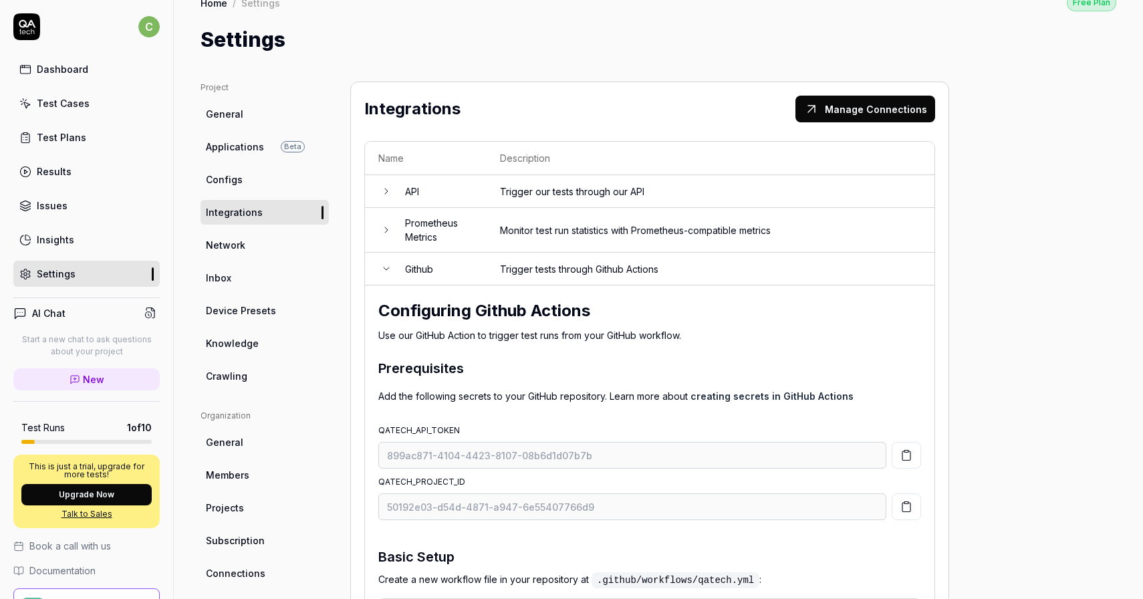
click at [448, 264] on td "Github" at bounding box center [439, 269] width 95 height 33
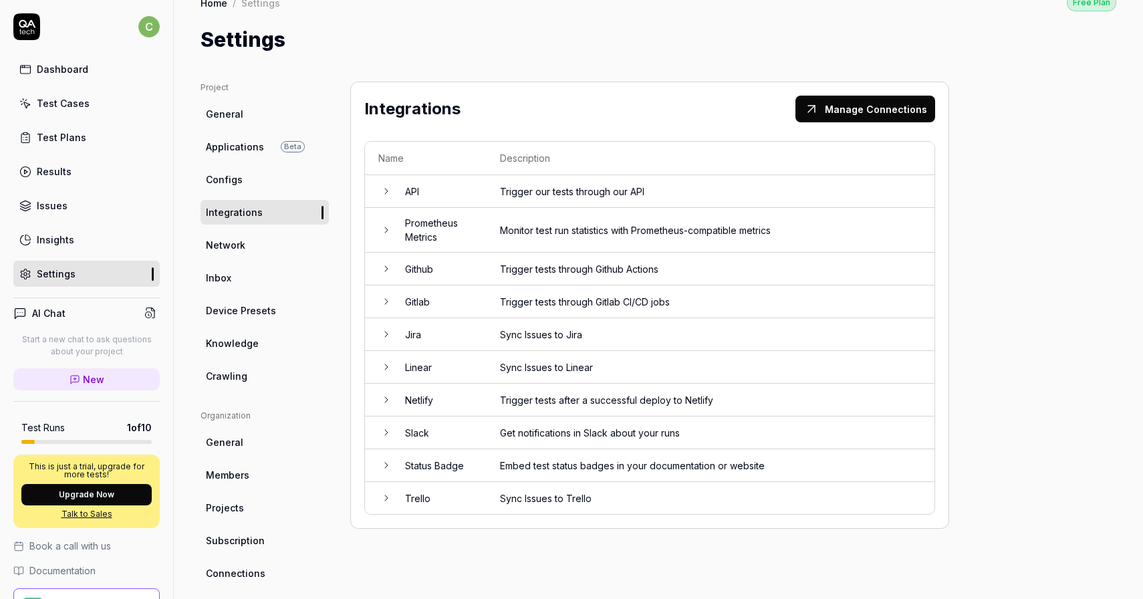
click at [259, 249] on link "Network" at bounding box center [265, 245] width 128 height 25
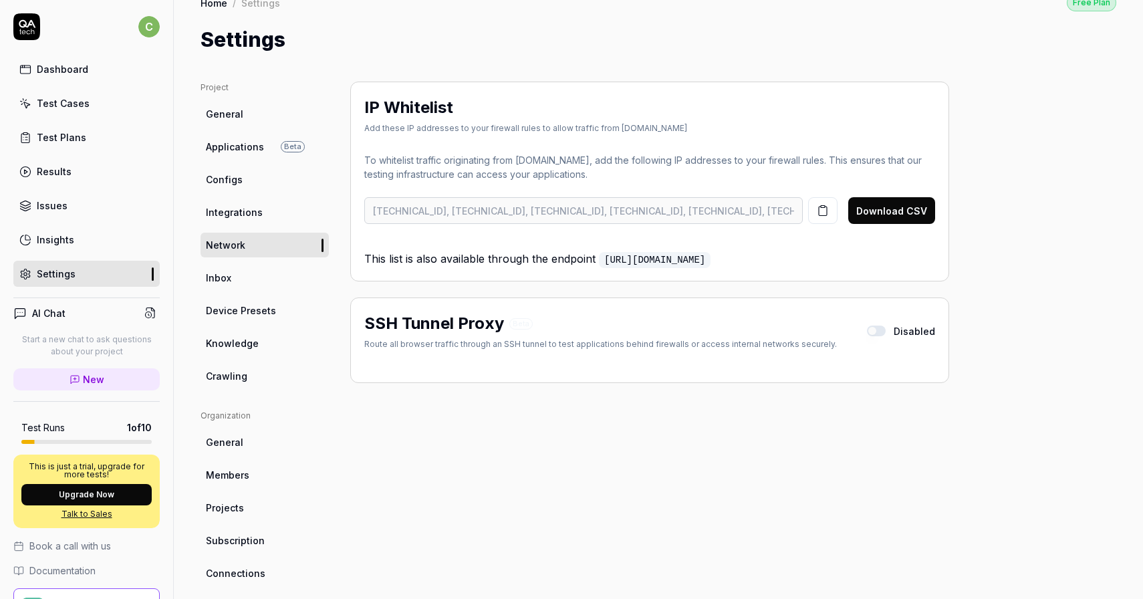
click at [336, 209] on div "Project General Applications Beta Configs Integrations Network Inbox Device Pre…" at bounding box center [659, 416] width 916 height 668
click at [265, 271] on link "Inbox" at bounding box center [265, 277] width 128 height 25
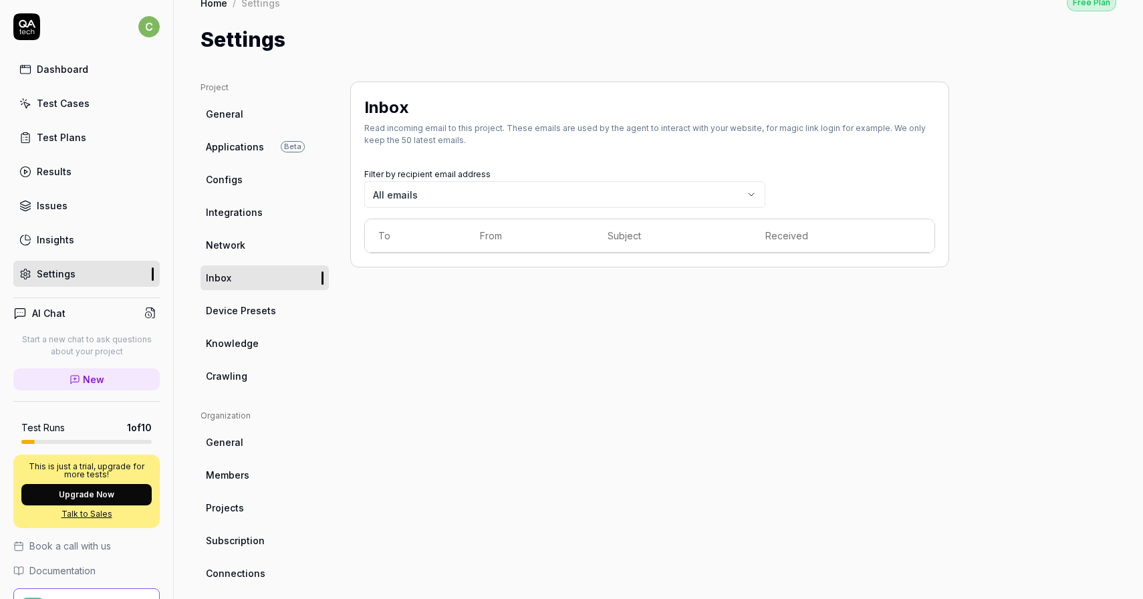
click at [257, 317] on link "Device Presets" at bounding box center [265, 310] width 128 height 25
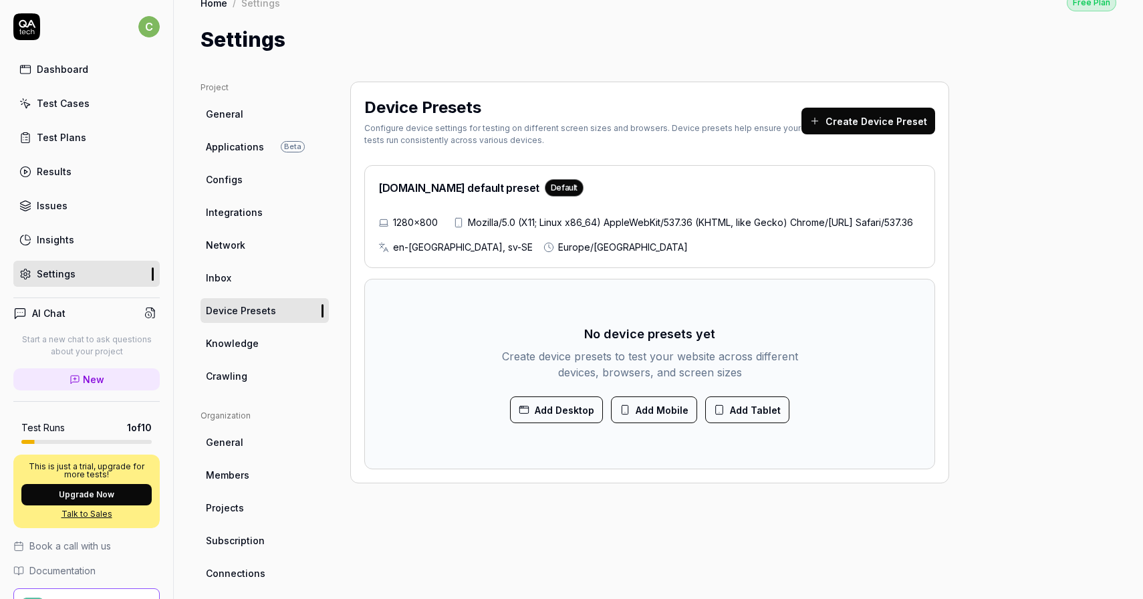
click at [251, 339] on span "Knowledge" at bounding box center [232, 343] width 53 height 14
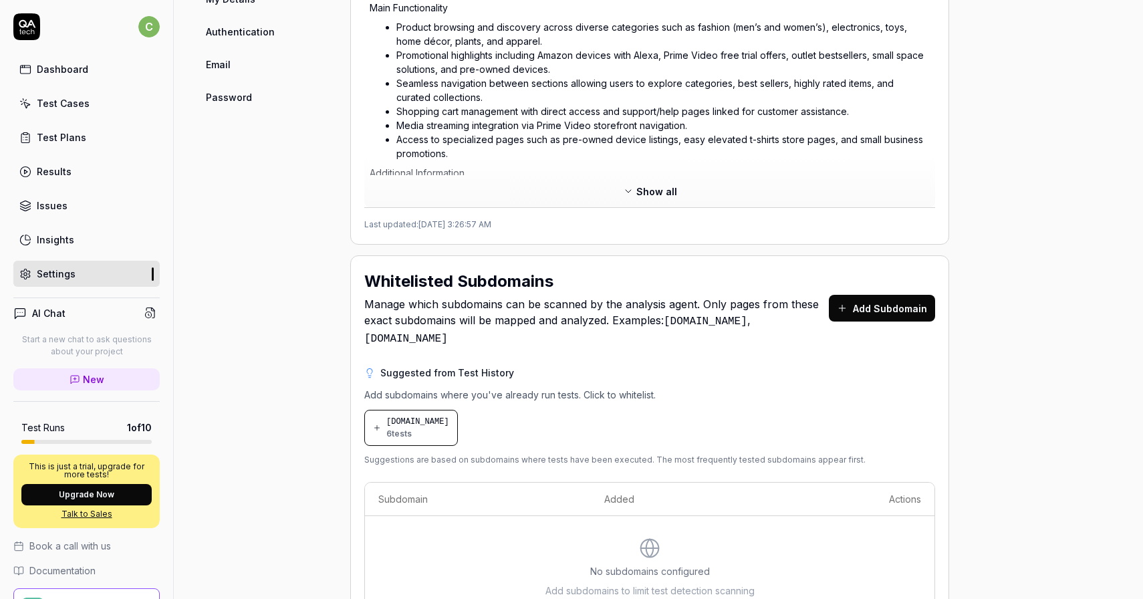
scroll to position [699, 0]
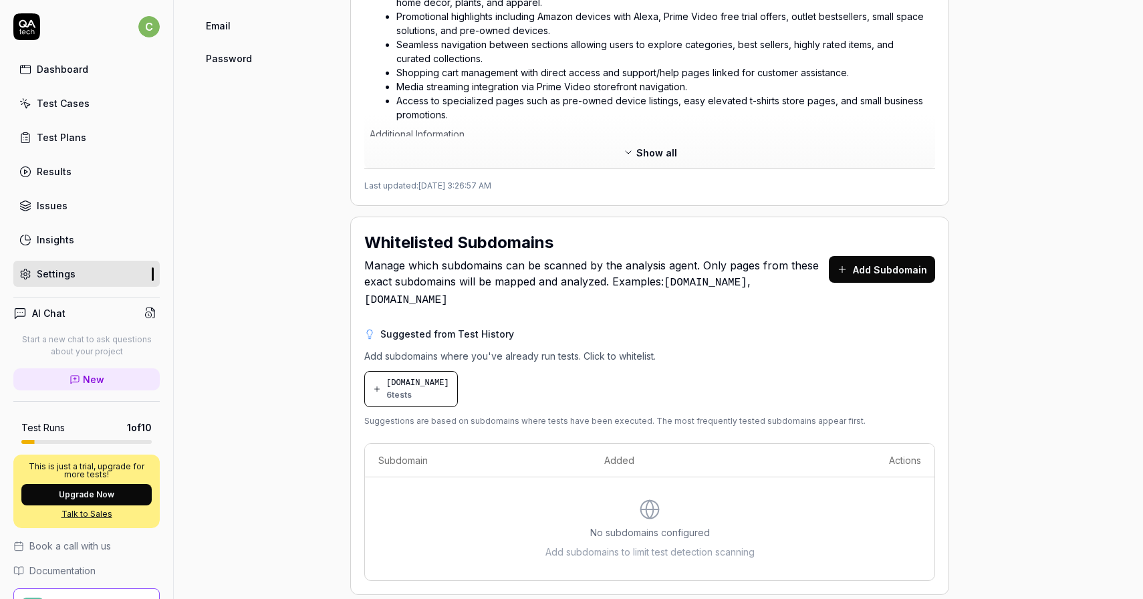
click at [398, 389] on span "6 tests" at bounding box center [398, 395] width 25 height 12
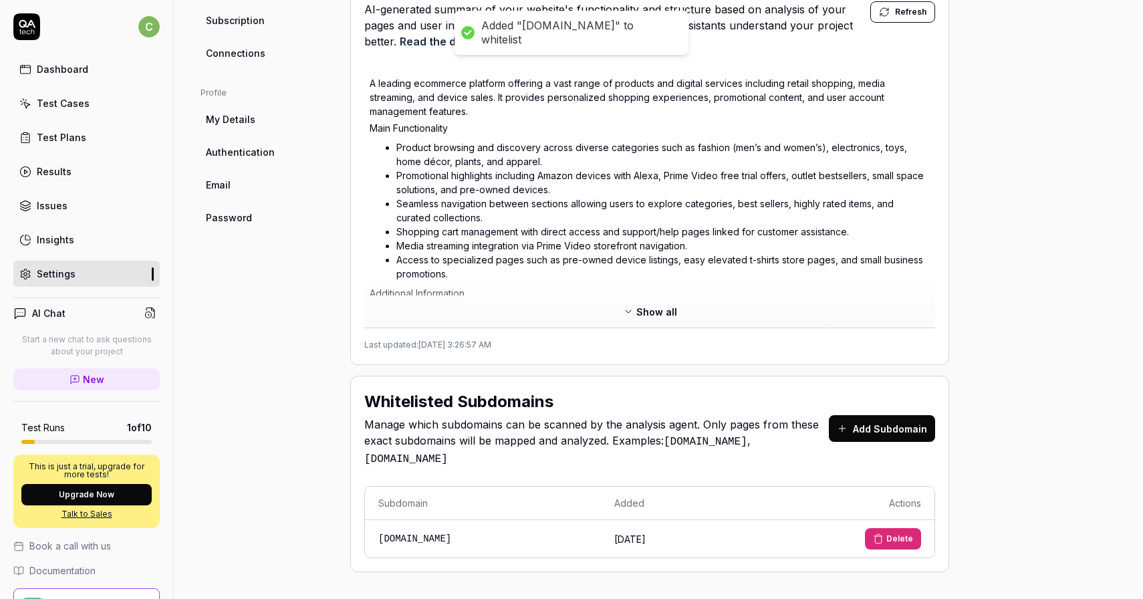
scroll to position [517, 0]
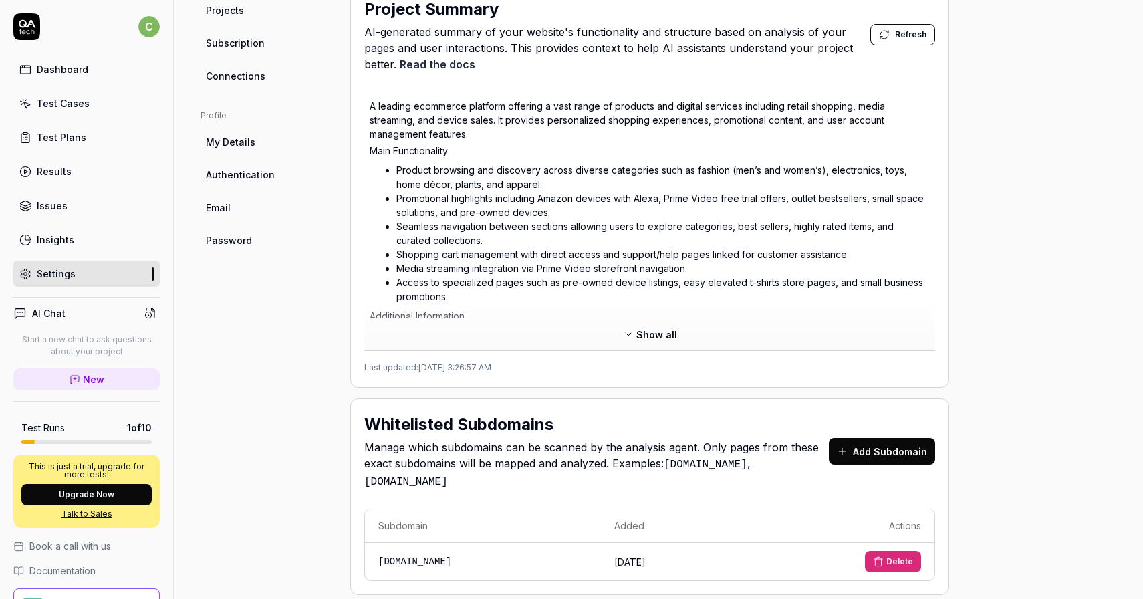
click at [432, 543] on td "[DOMAIN_NAME]" at bounding box center [483, 561] width 236 height 37
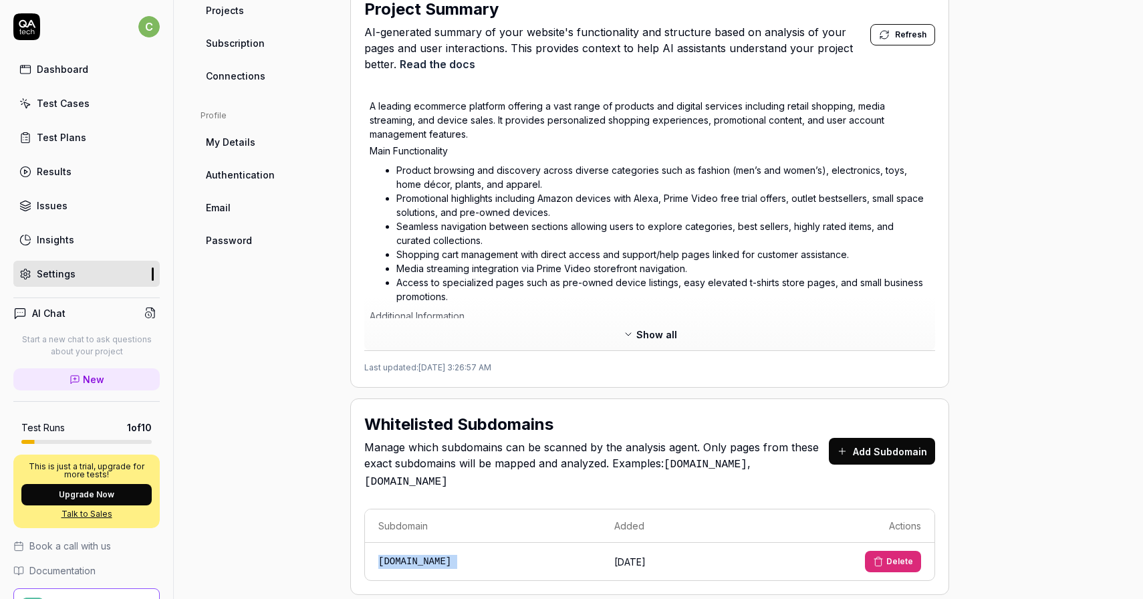
click at [432, 543] on td "[DOMAIN_NAME]" at bounding box center [483, 561] width 236 height 37
click at [872, 551] on button "Delete" at bounding box center [893, 561] width 56 height 21
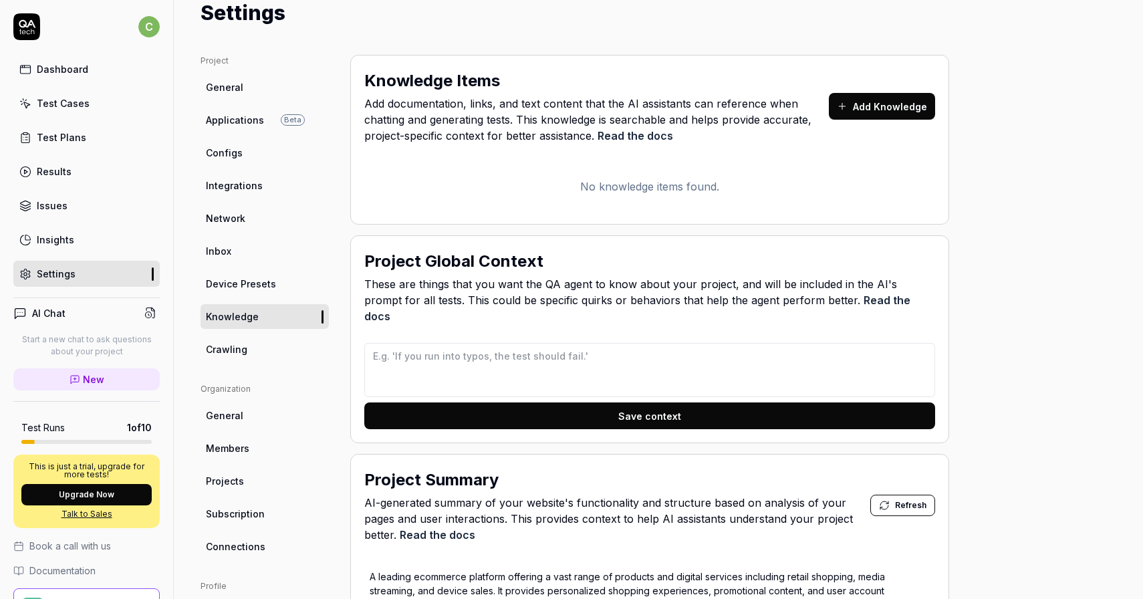
scroll to position [36, 0]
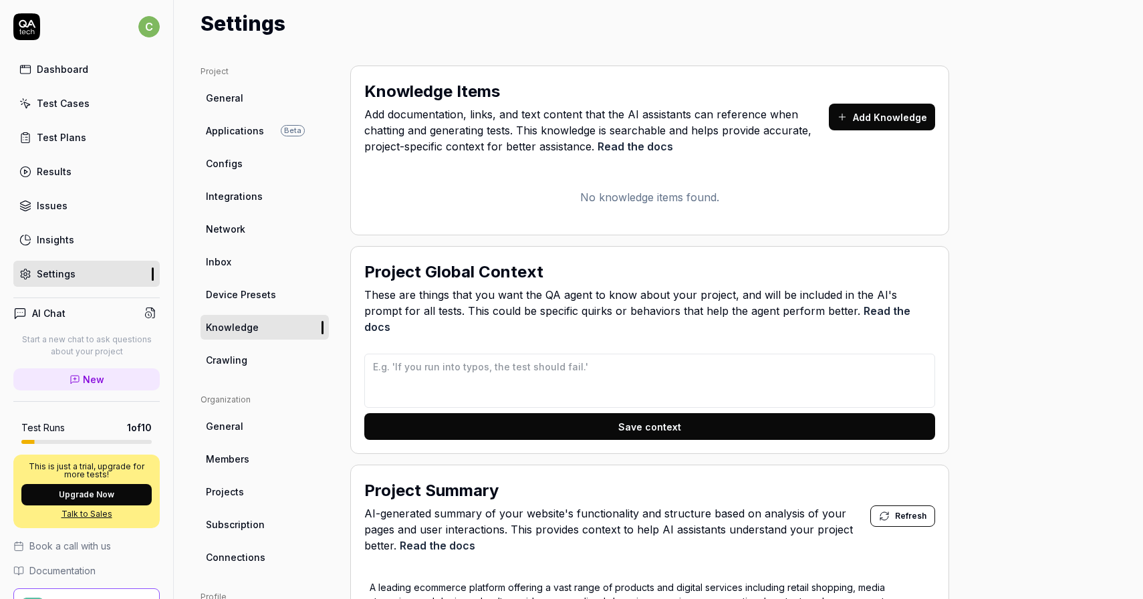
click at [264, 357] on link "Crawling" at bounding box center [265, 360] width 128 height 25
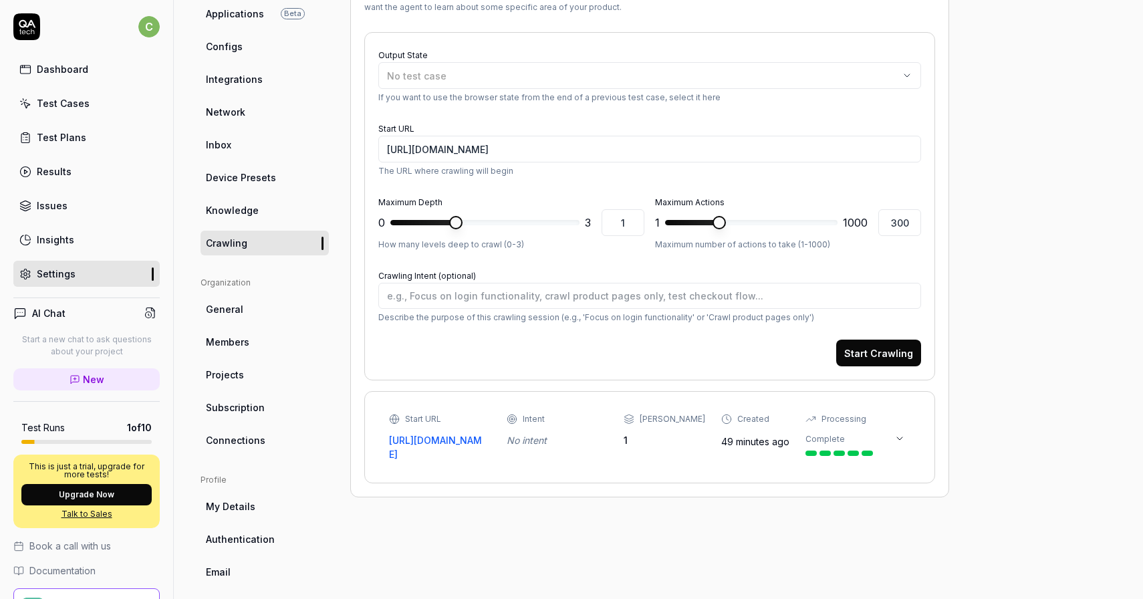
scroll to position [197, 0]
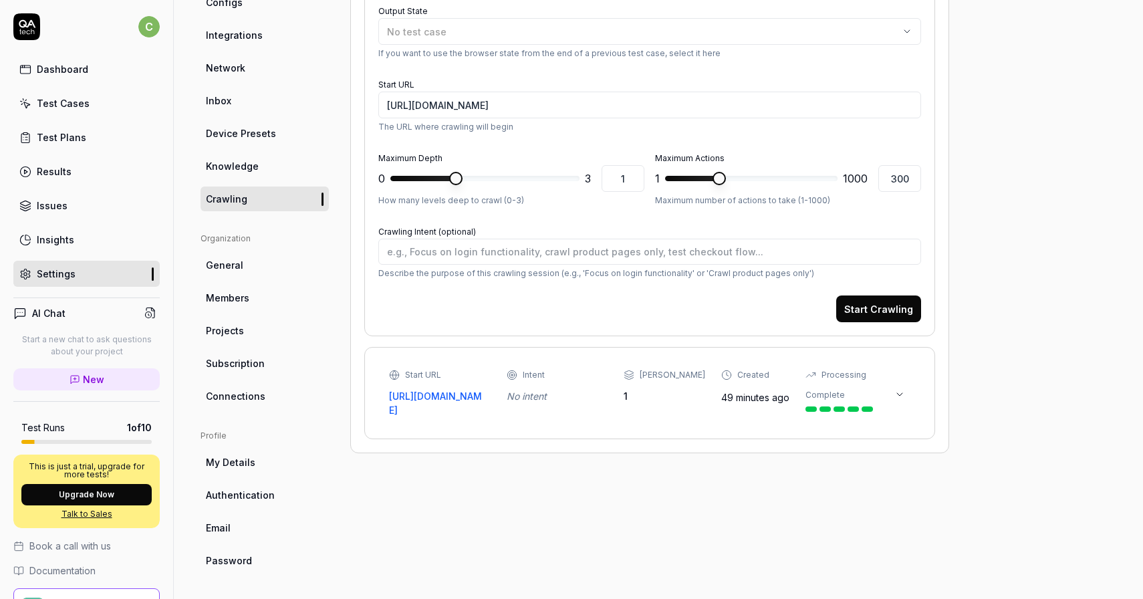
click at [847, 406] on div at bounding box center [852, 408] width 11 height 5
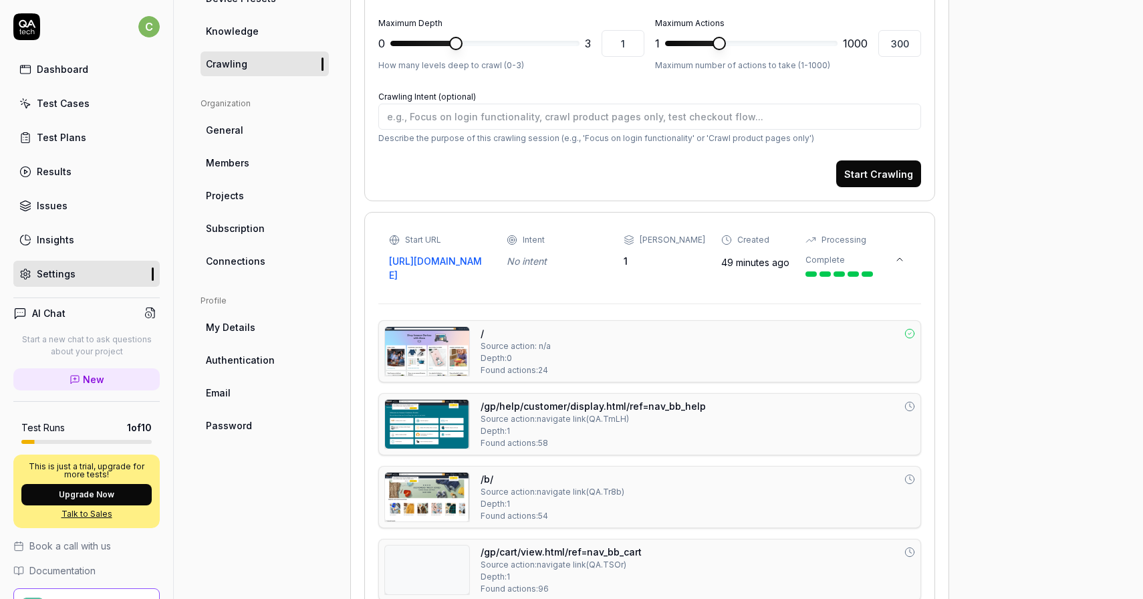
scroll to position [0, 0]
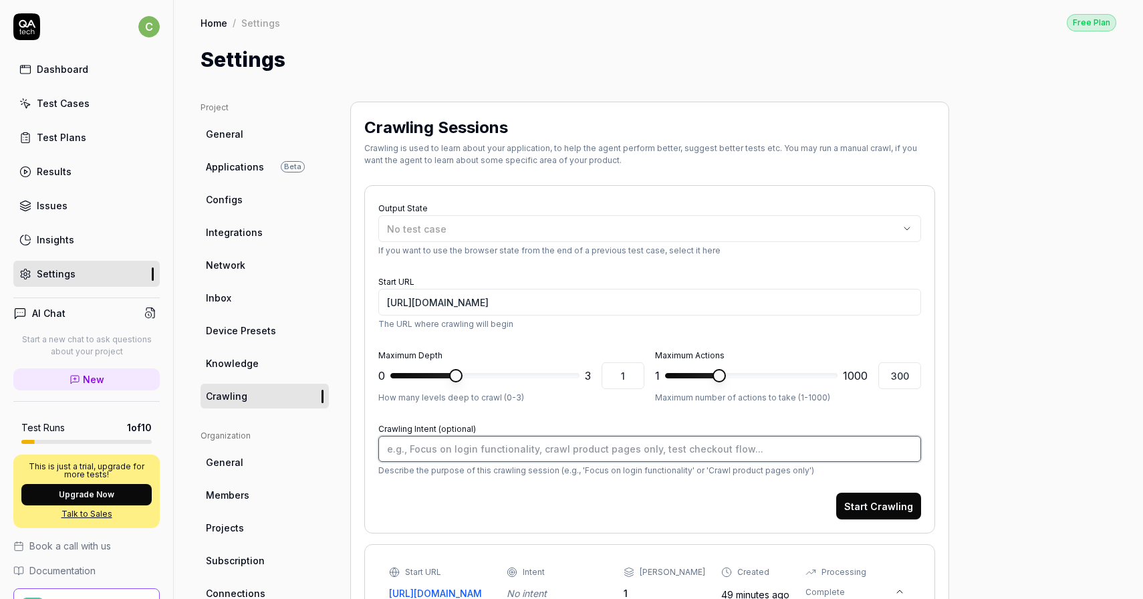
click at [744, 448] on textarea "Crawling Intent (optional)" at bounding box center [649, 449] width 543 height 26
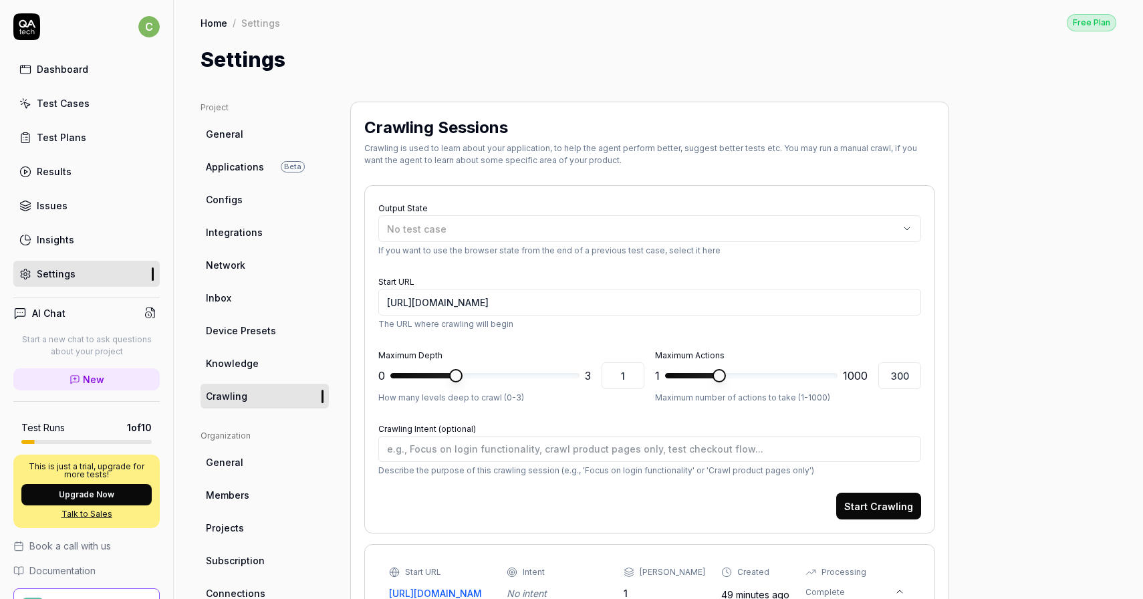
click at [262, 462] on link "General" at bounding box center [265, 462] width 128 height 25
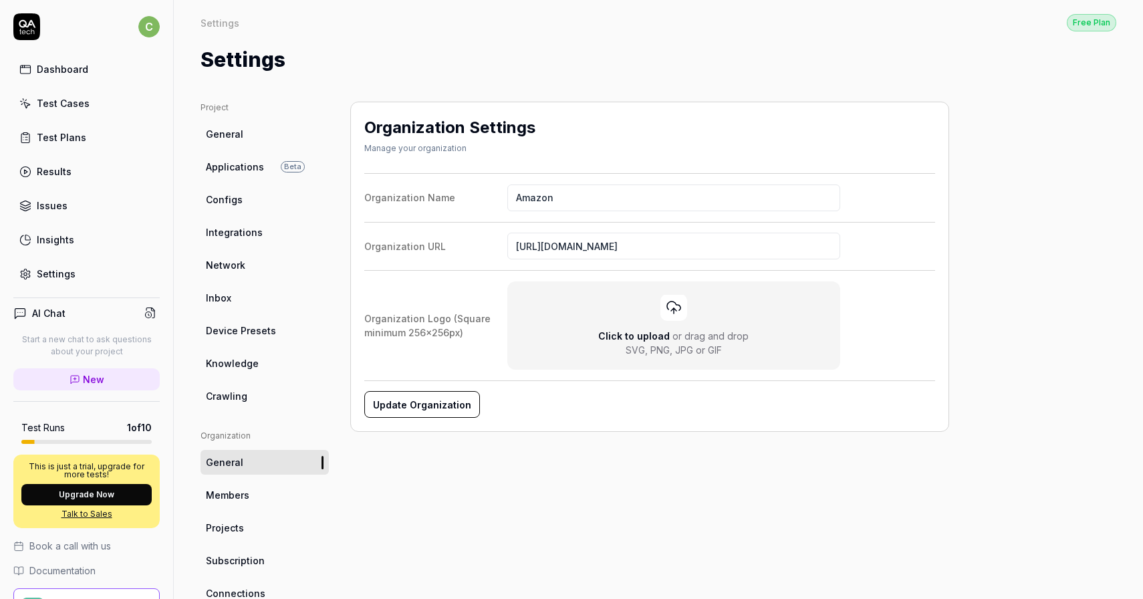
click at [244, 491] on span "Members" at bounding box center [227, 495] width 43 height 14
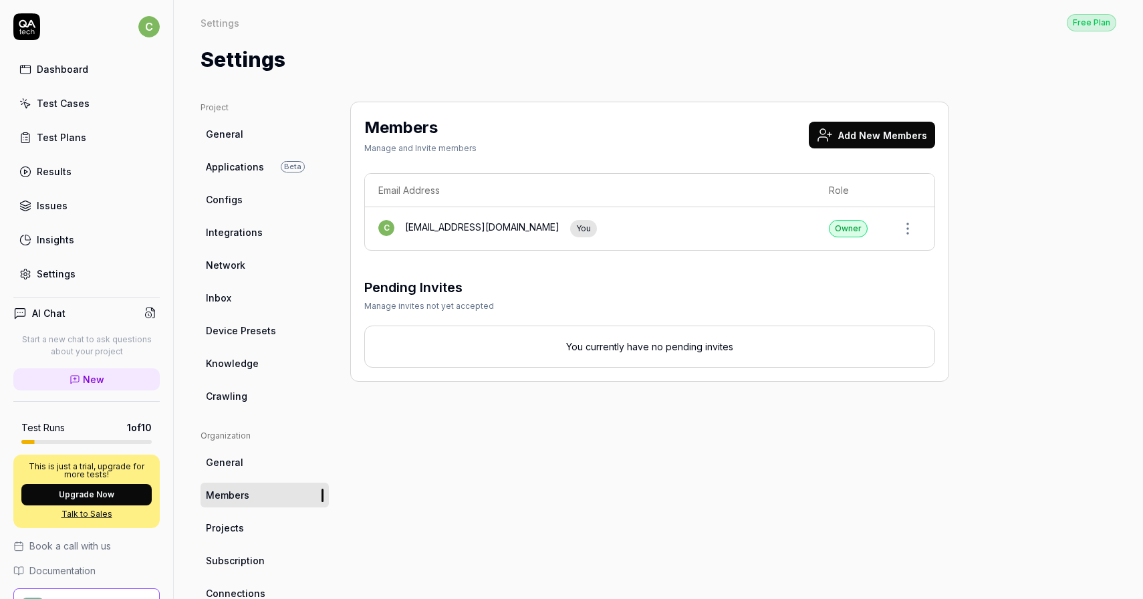
click at [273, 521] on link "Projects" at bounding box center [265, 527] width 128 height 25
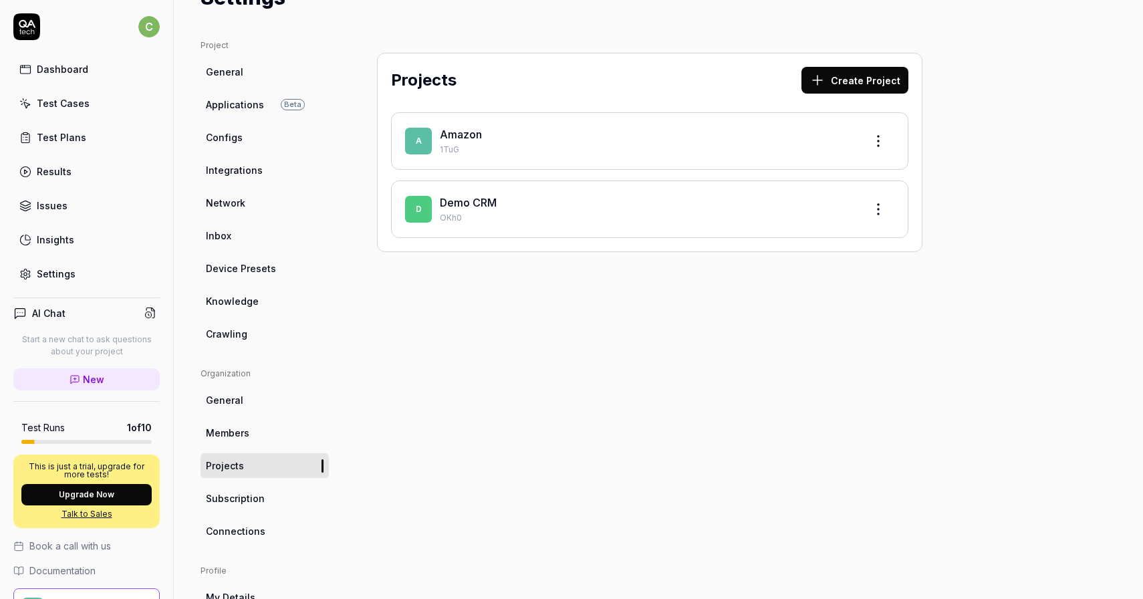
scroll to position [73, 0]
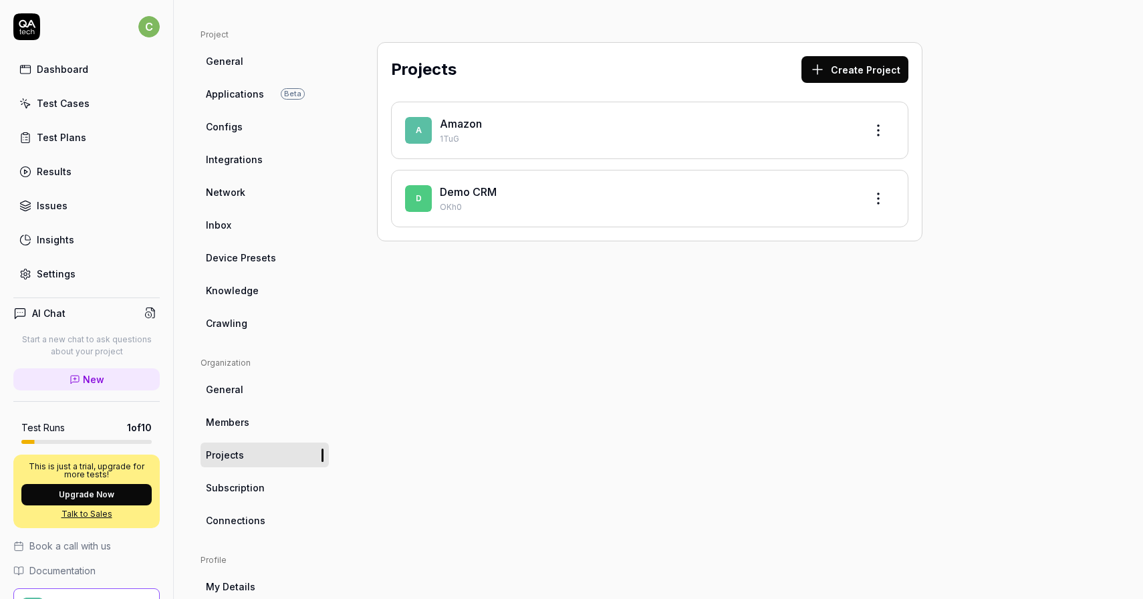
click at [259, 486] on span "Subscription" at bounding box center [235, 488] width 59 height 14
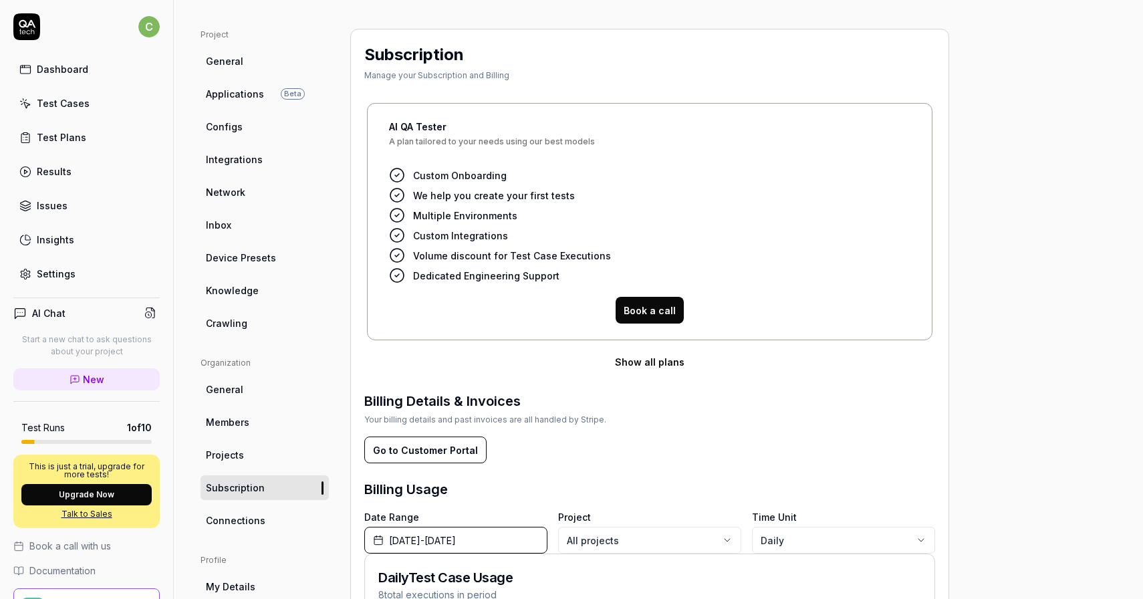
click at [397, 175] on icon at bounding box center [397, 175] width 16 height 16
click at [398, 194] on icon at bounding box center [397, 195] width 4 height 3
click at [397, 221] on circle at bounding box center [396, 215] width 13 height 13
click at [395, 237] on icon at bounding box center [397, 235] width 16 height 16
click at [392, 260] on circle at bounding box center [396, 255] width 13 height 13
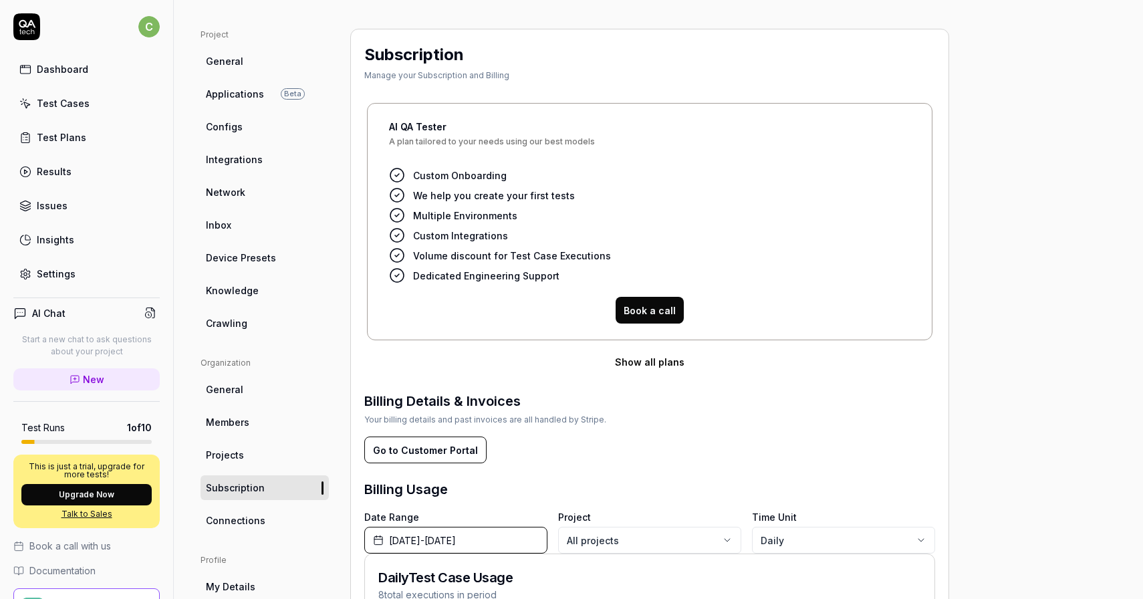
click at [394, 280] on circle at bounding box center [396, 275] width 13 height 13
click at [448, 257] on span "Volume discount for Test Case Executions" at bounding box center [512, 256] width 198 height 14
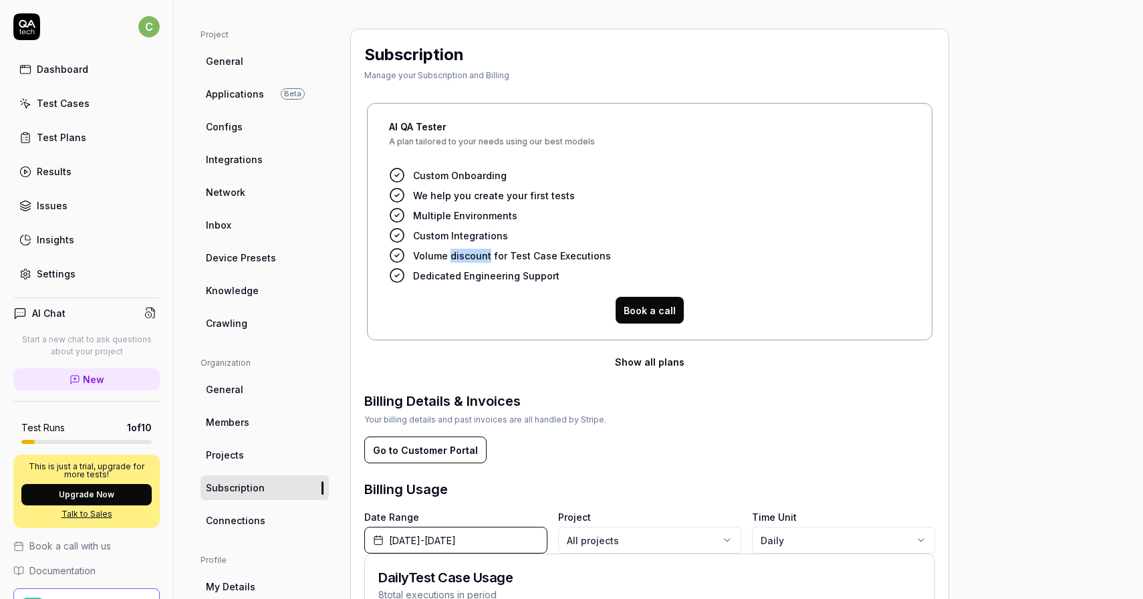
click at [448, 257] on span "Volume discount for Test Case Executions" at bounding box center [512, 256] width 198 height 14
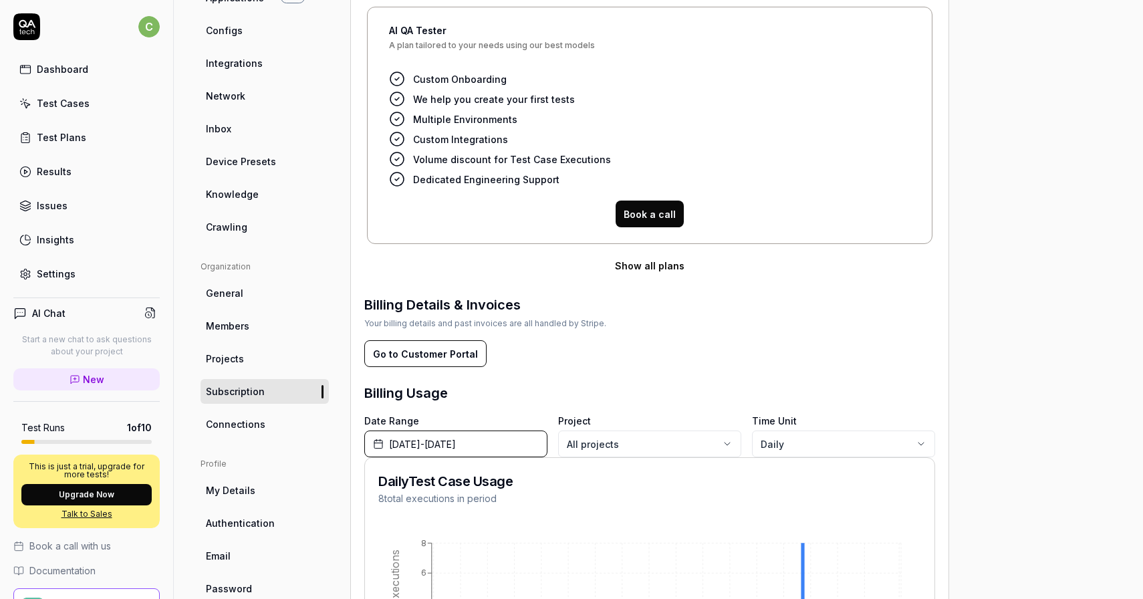
scroll to position [253, 0]
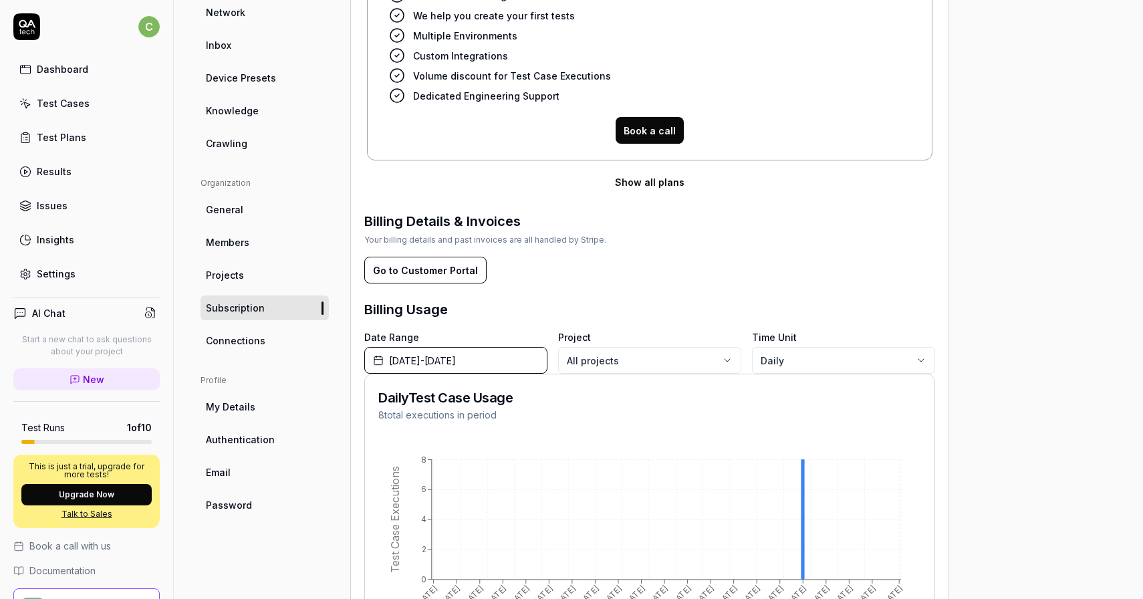
click at [260, 337] on span "Connections" at bounding box center [235, 341] width 59 height 14
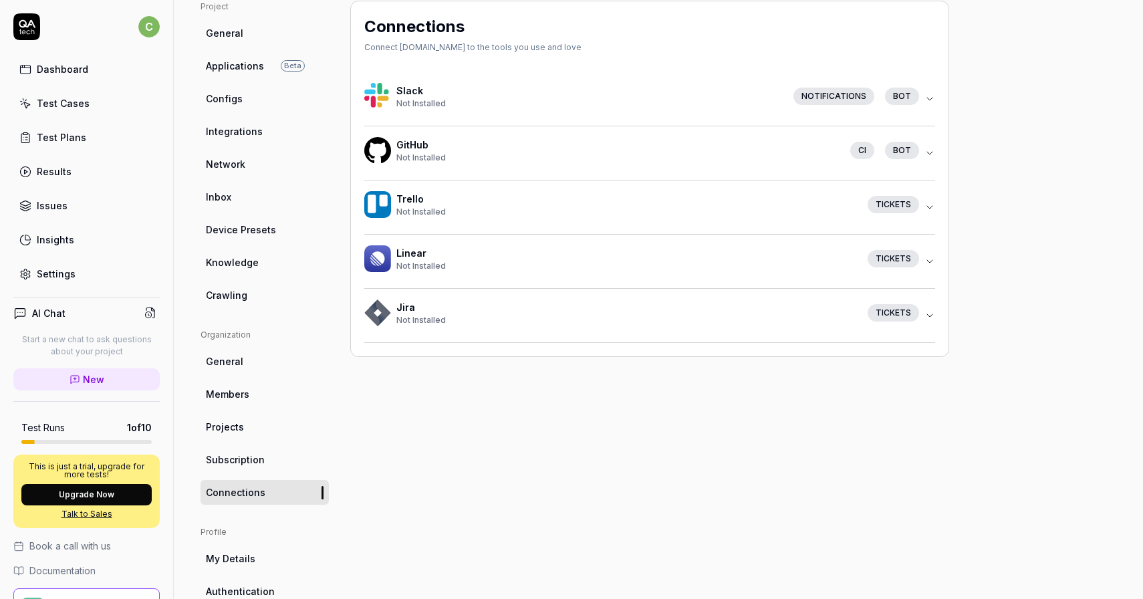
scroll to position [197, 0]
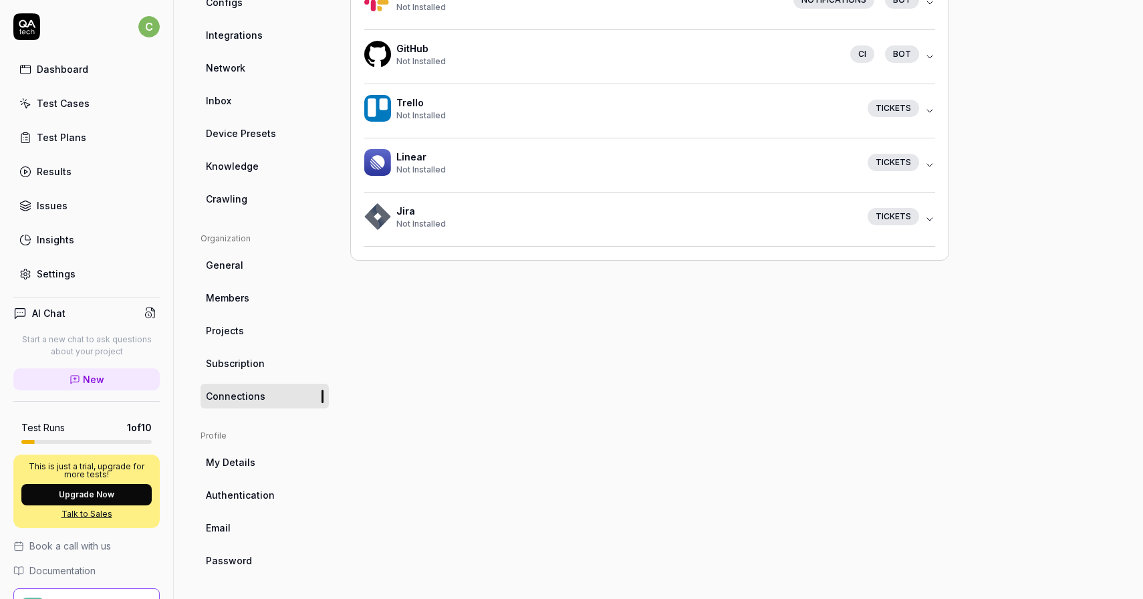
click at [250, 460] on span "My Details" at bounding box center [230, 462] width 49 height 14
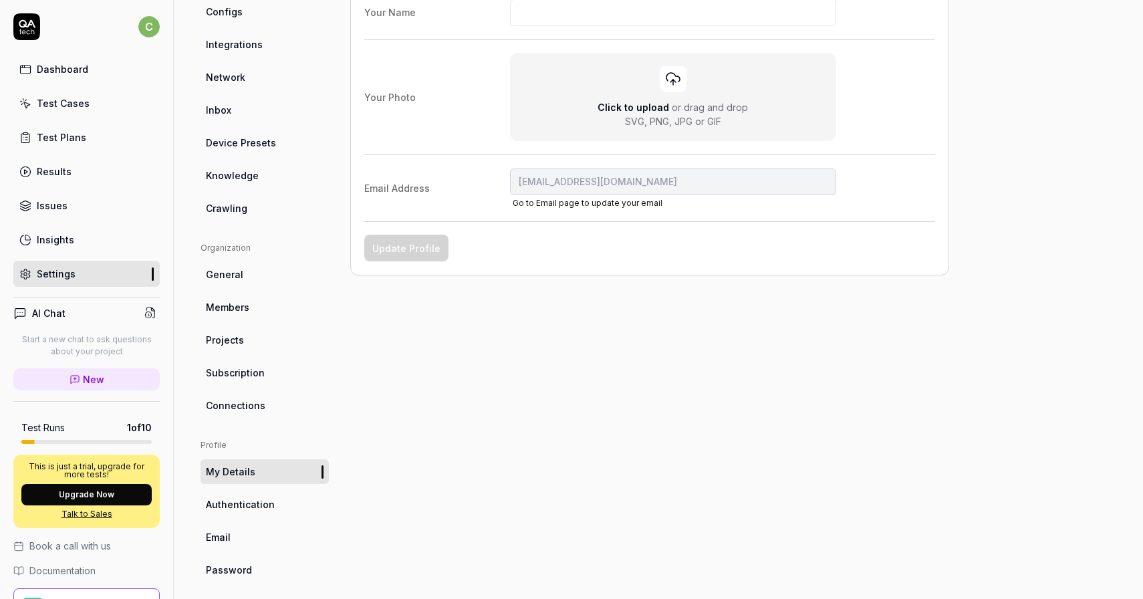
scroll to position [197, 0]
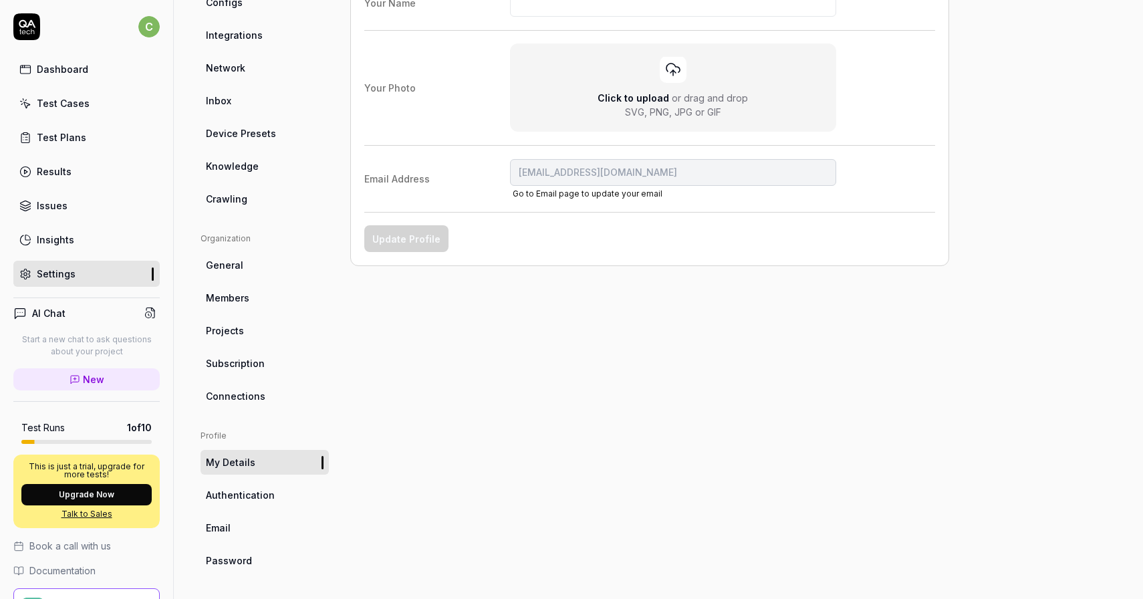
click at [251, 494] on span "Authentication" at bounding box center [240, 495] width 69 height 14
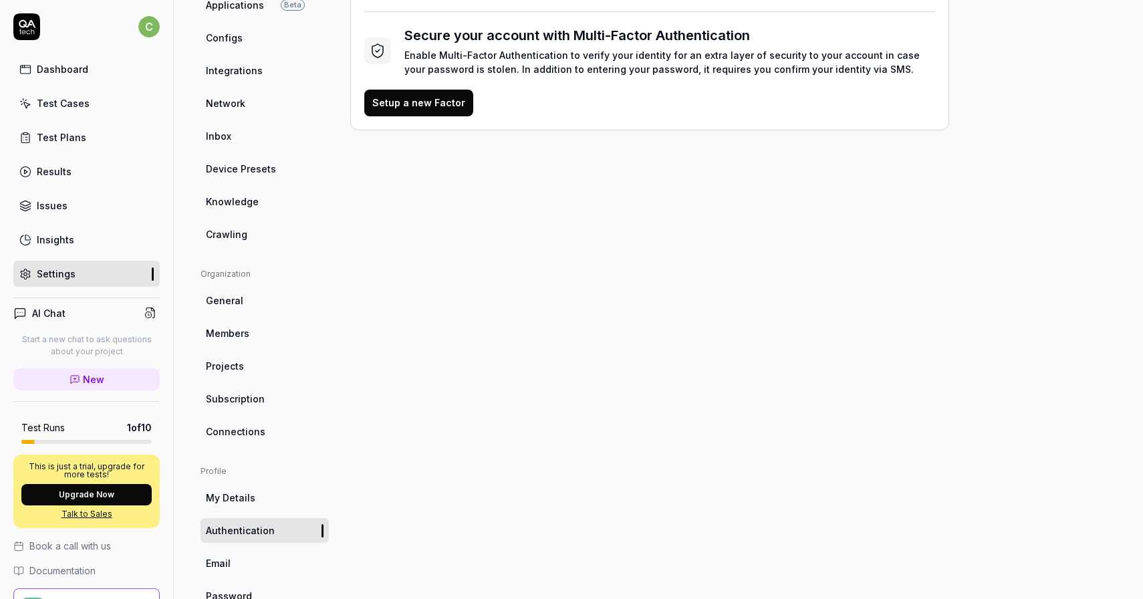
scroll to position [197, 0]
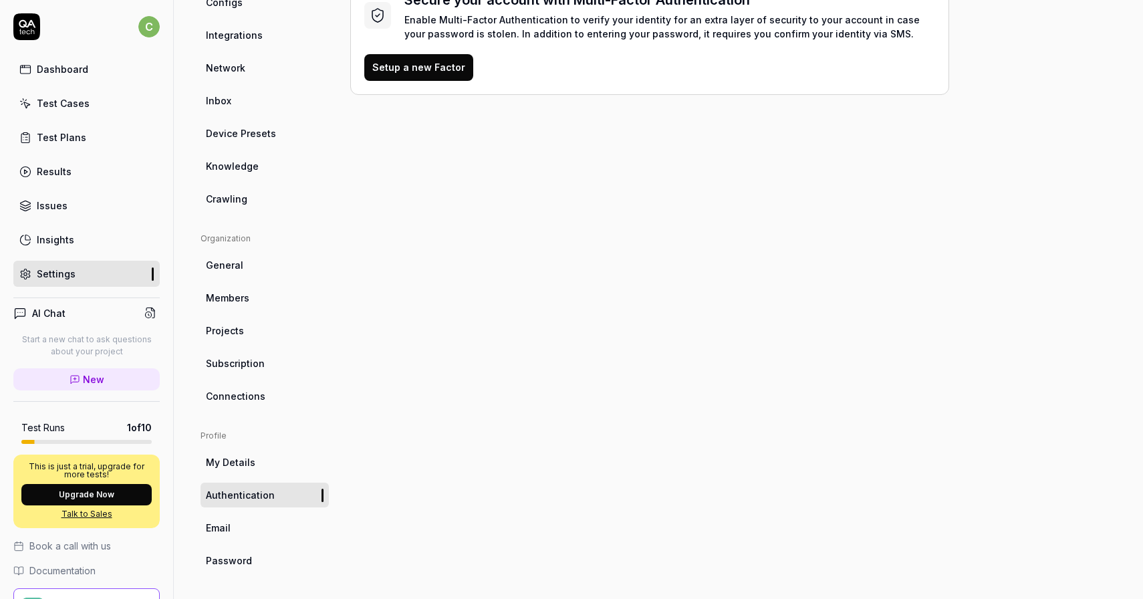
click at [249, 521] on link "Email" at bounding box center [265, 527] width 128 height 25
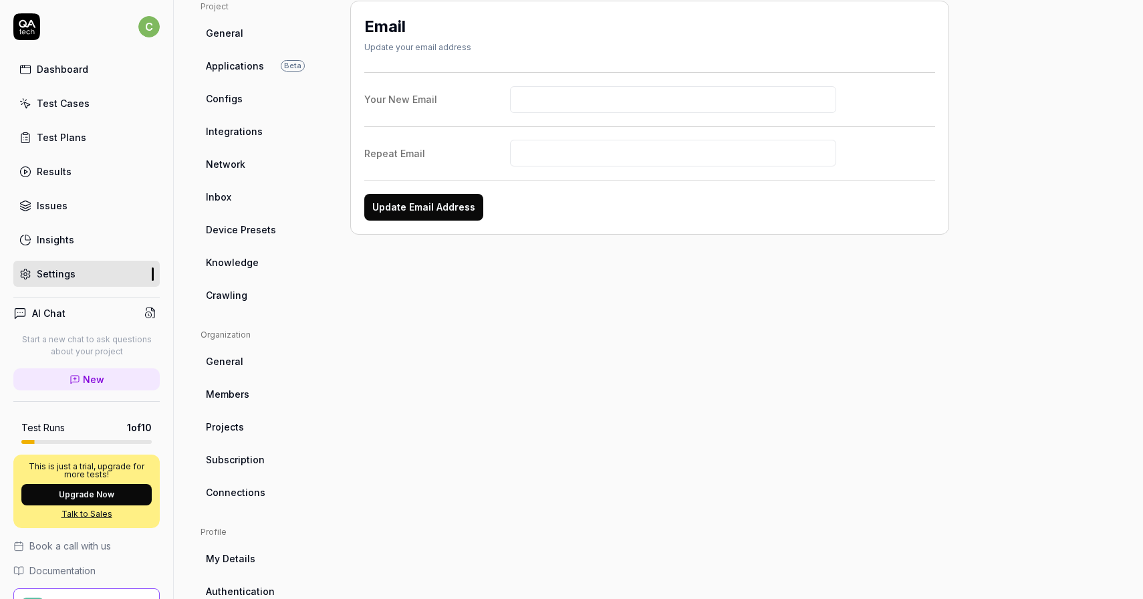
scroll to position [197, 0]
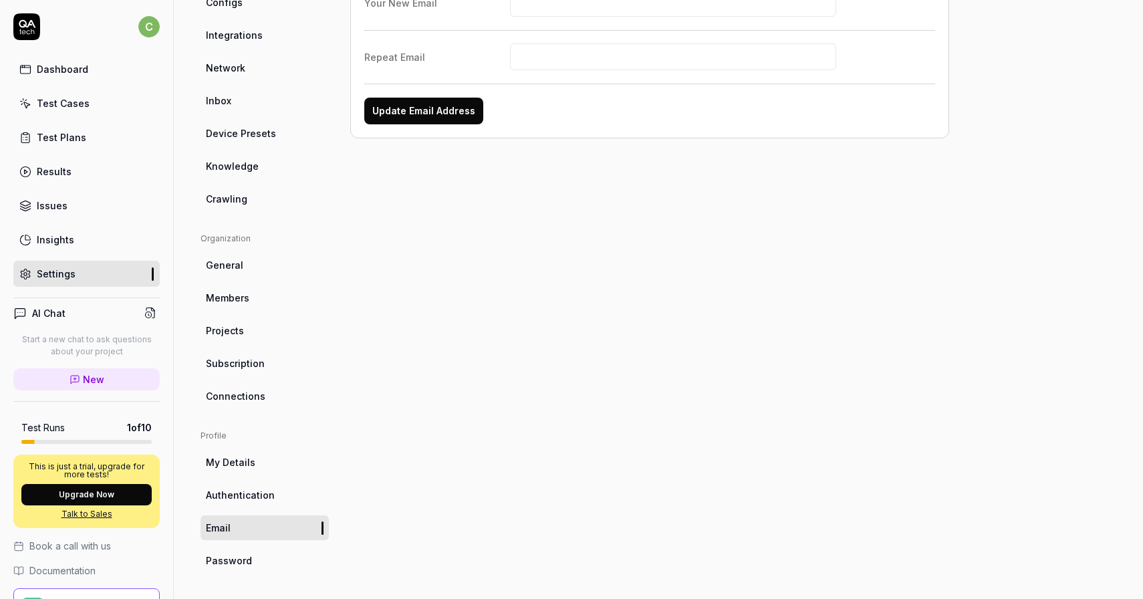
click at [247, 567] on link "Password" at bounding box center [265, 560] width 128 height 25
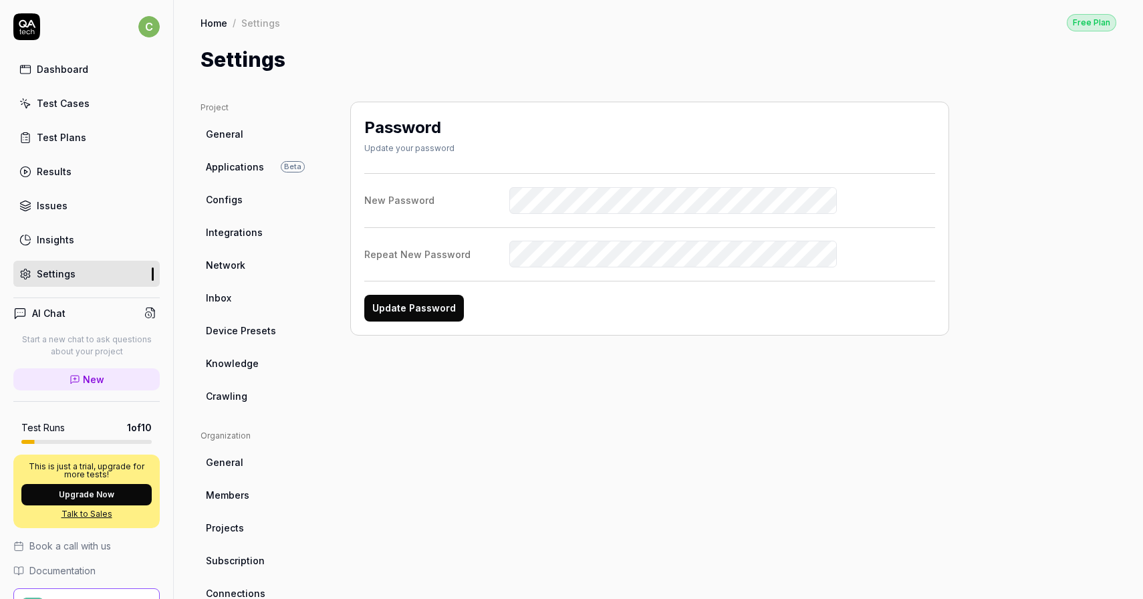
click at [233, 135] on span "General" at bounding box center [224, 134] width 37 height 14
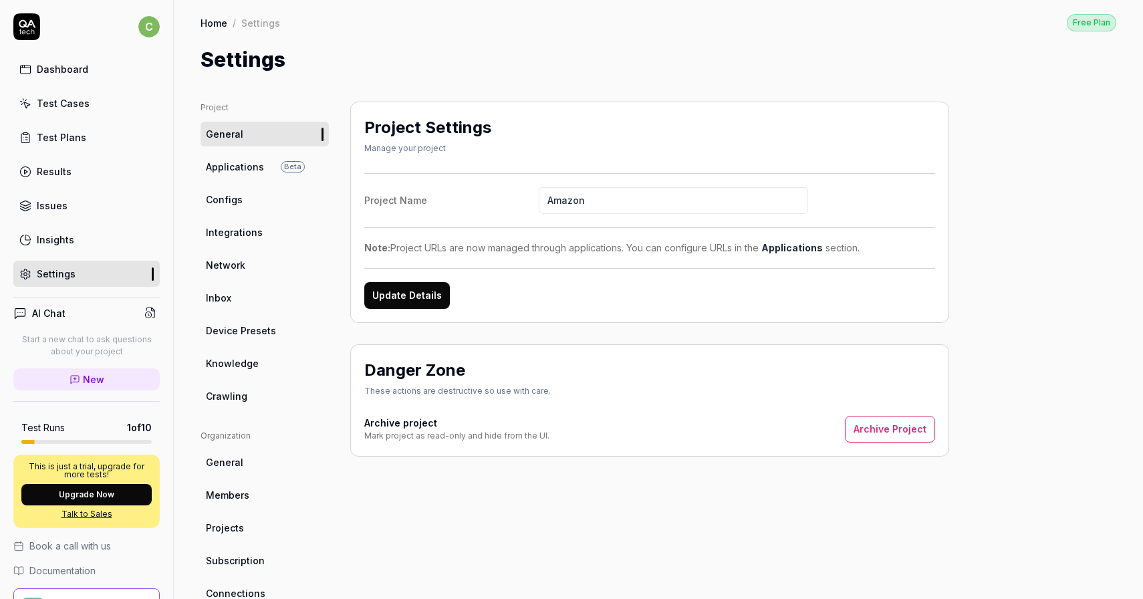
click at [214, 24] on link "Home" at bounding box center [214, 22] width 27 height 13
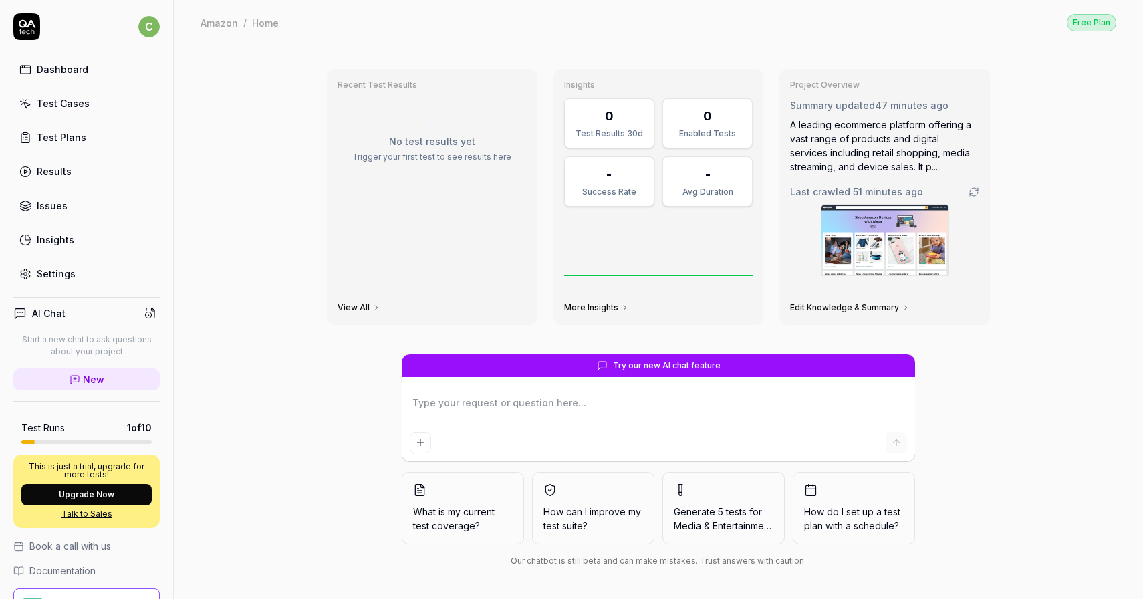
click at [981, 425] on div "Try our new AI chat feature What is my current test coverage? How can I improve…" at bounding box center [658, 463] width 684 height 218
click at [75, 105] on div "Test Cases" at bounding box center [63, 103] width 53 height 14
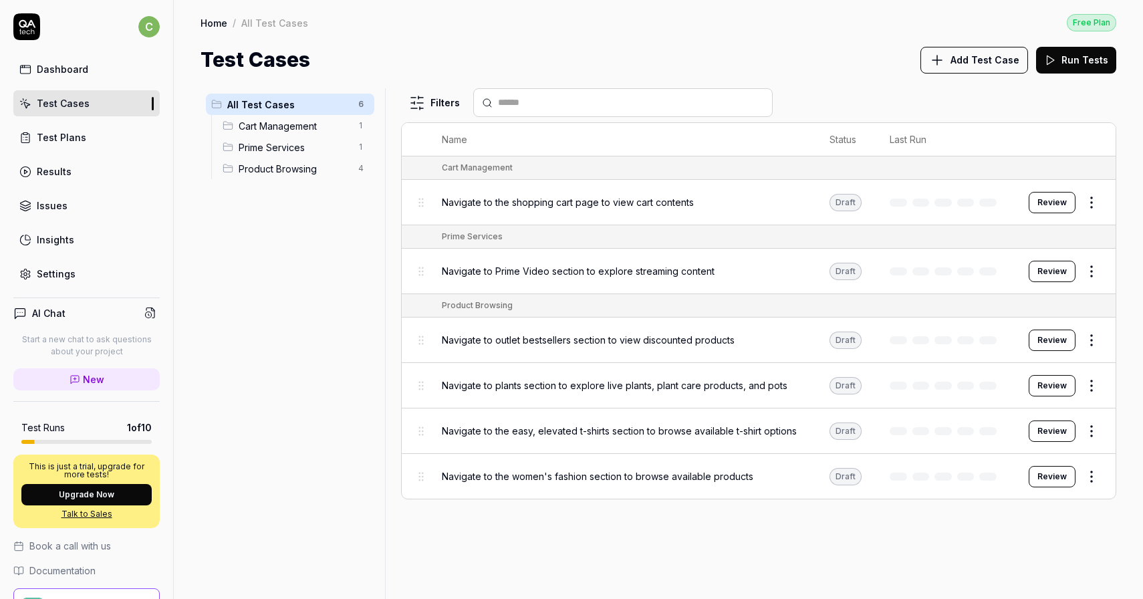
click at [1049, 199] on button "Review" at bounding box center [1052, 202] width 47 height 21
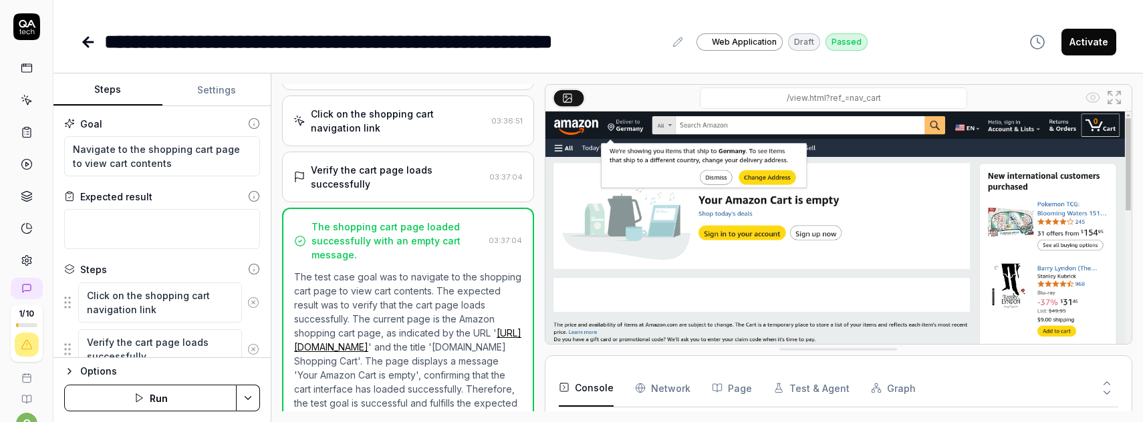
scroll to position [50, 0]
click at [92, 43] on icon at bounding box center [88, 42] width 16 height 16
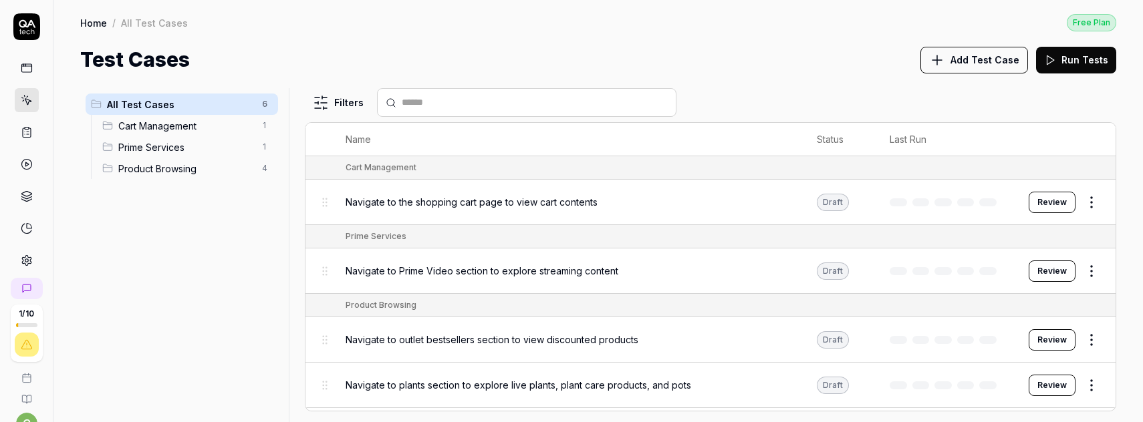
click at [787, 271] on div "Navigate to Prime Video section to explore streaming content" at bounding box center [568, 271] width 445 height 14
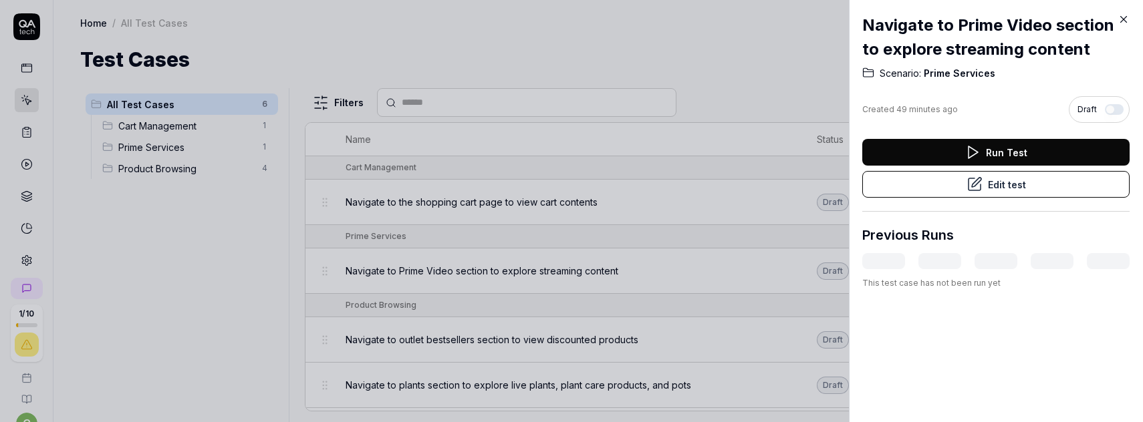
click at [1124, 23] on icon at bounding box center [1123, 19] width 12 height 12
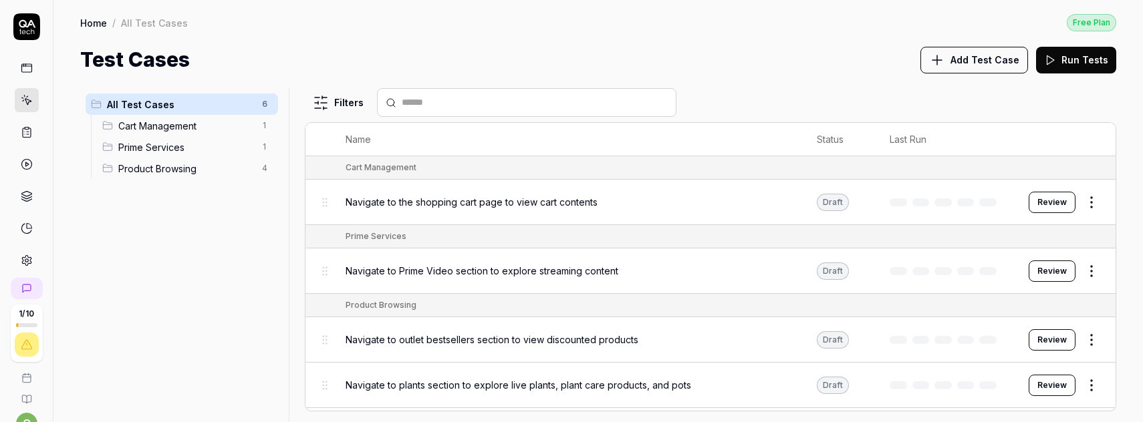
click at [838, 267] on div "Draft" at bounding box center [833, 271] width 32 height 17
click at [1053, 273] on button "Review" at bounding box center [1052, 271] width 47 height 21
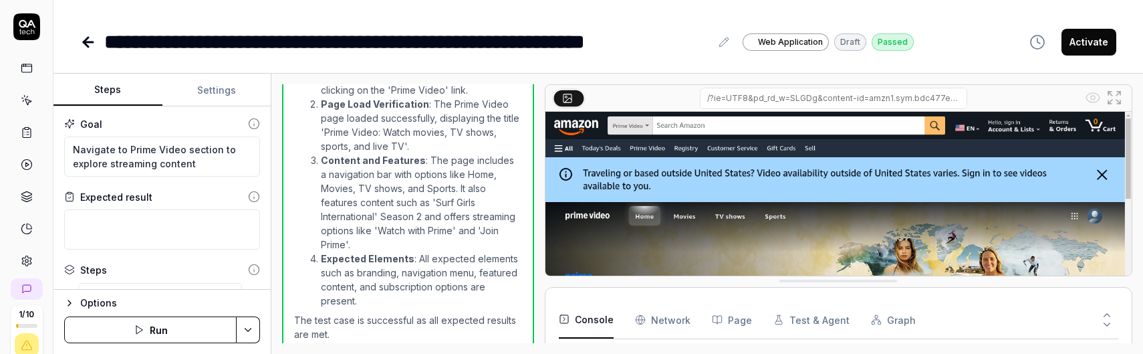
scroll to position [340, 0]
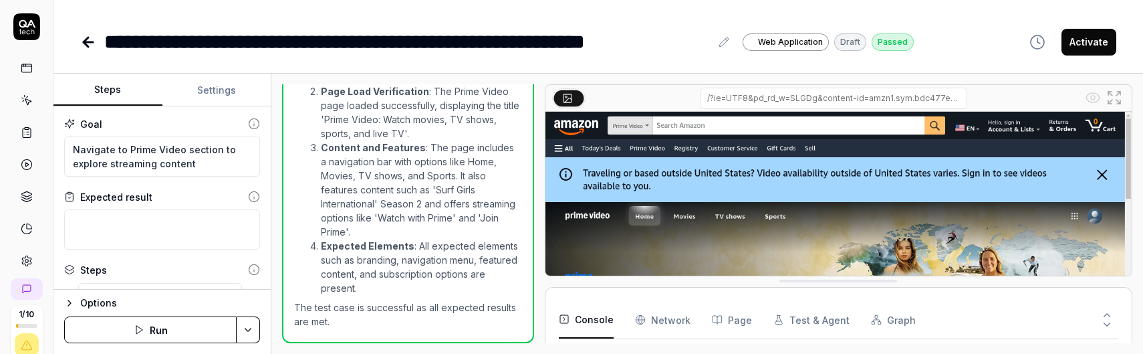
click at [167, 332] on button "Run" at bounding box center [150, 329] width 172 height 27
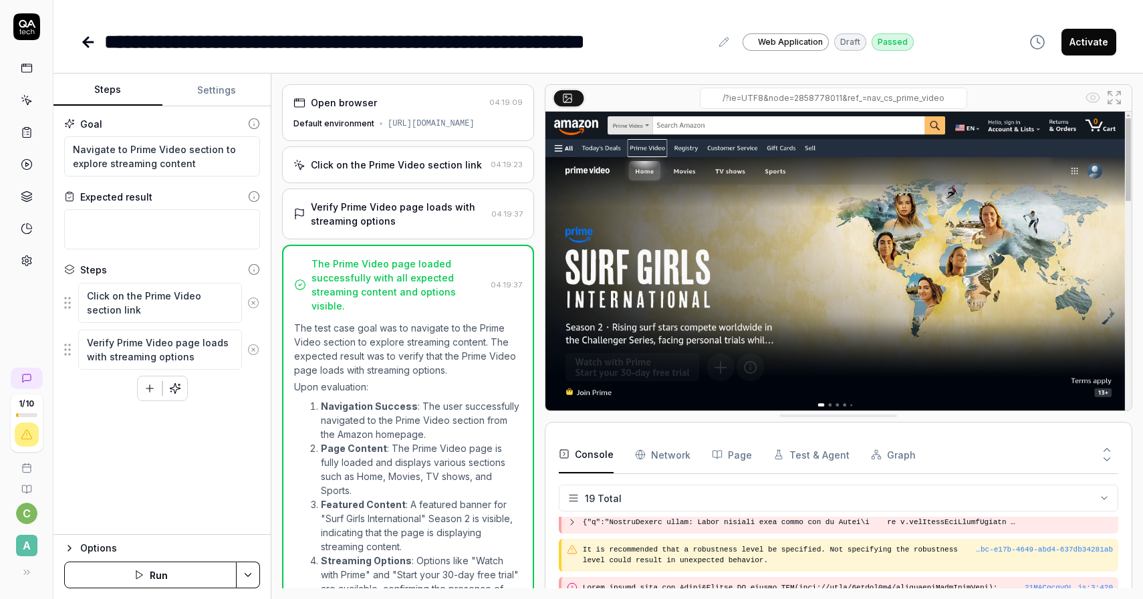
drag, startPoint x: 826, startPoint y: 483, endPoint x: 823, endPoint y: 423, distance: 60.2
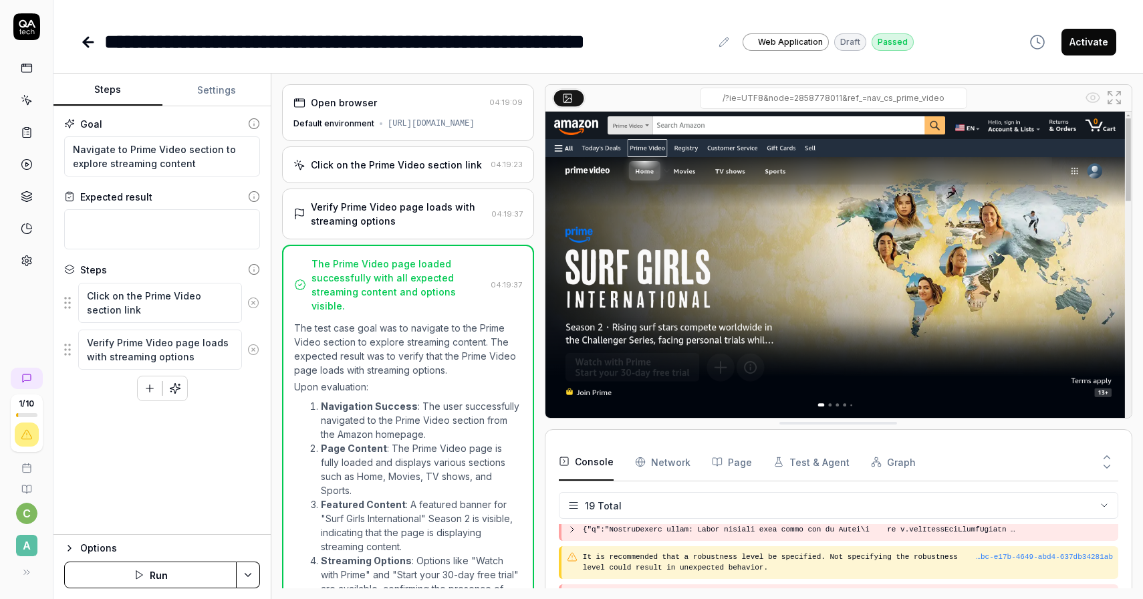
click at [809, 461] on button "Test & Agent" at bounding box center [811, 461] width 76 height 37
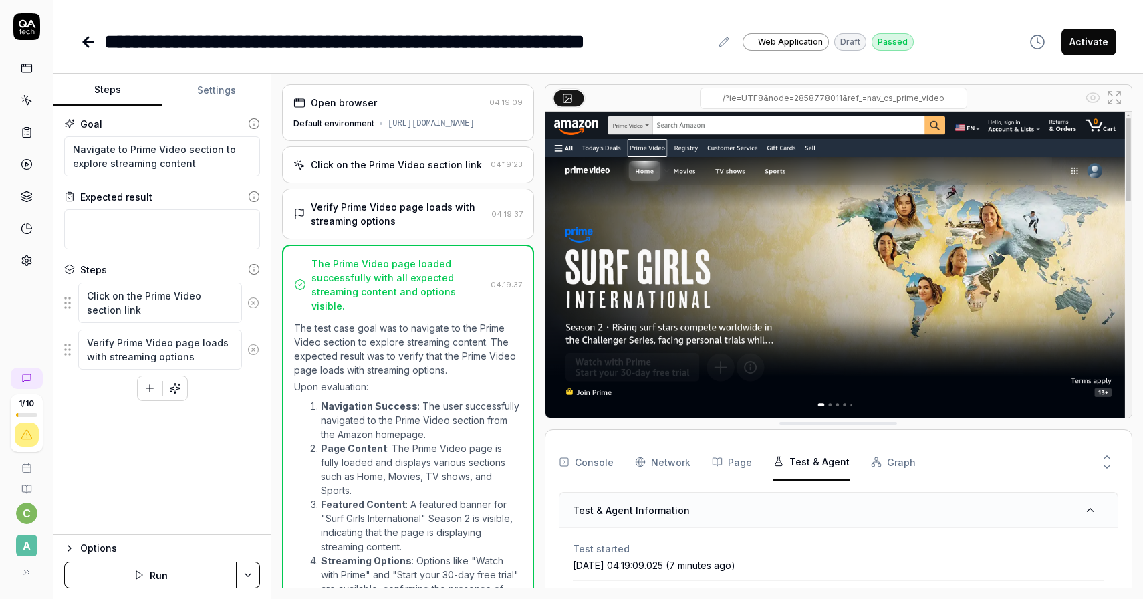
click at [712, 469] on button "Page" at bounding box center [732, 461] width 40 height 37
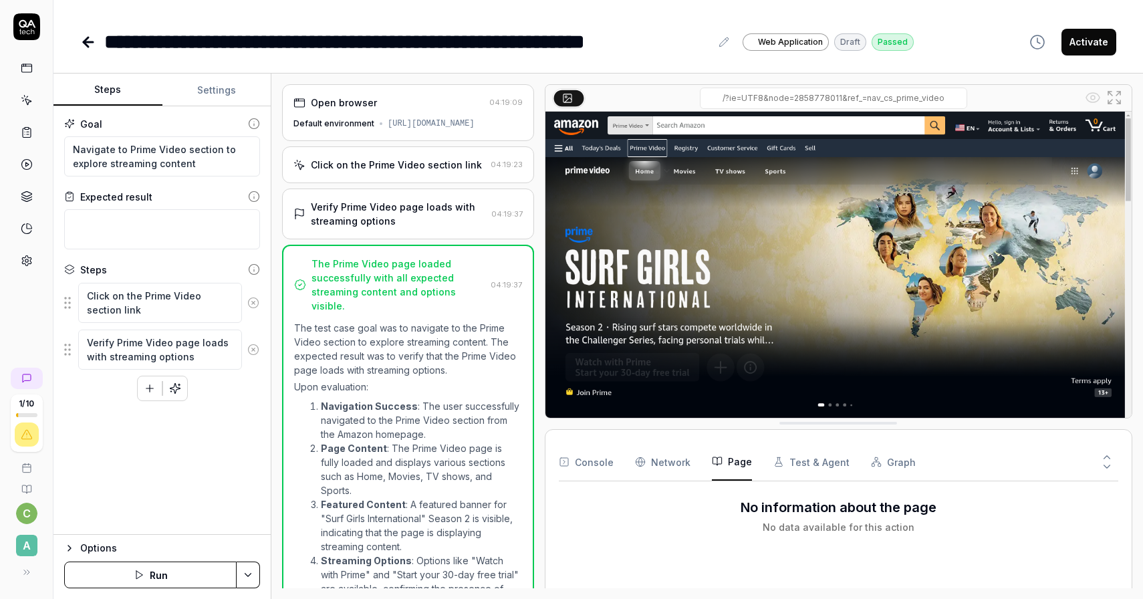
click at [658, 462] on Requests "Network" at bounding box center [662, 461] width 55 height 37
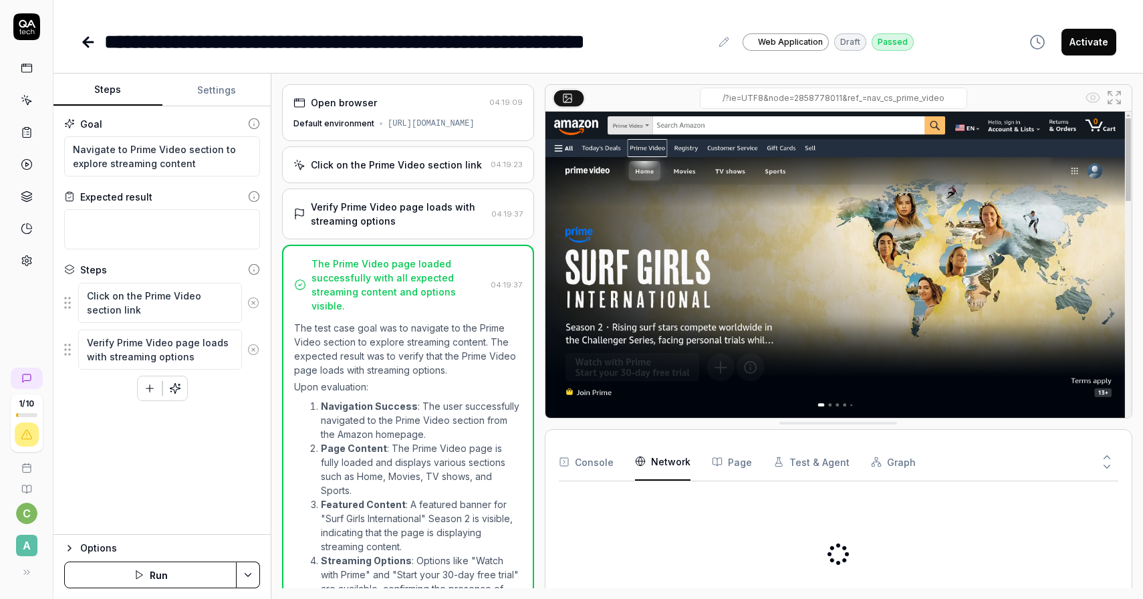
click at [589, 464] on button "Console" at bounding box center [586, 461] width 55 height 37
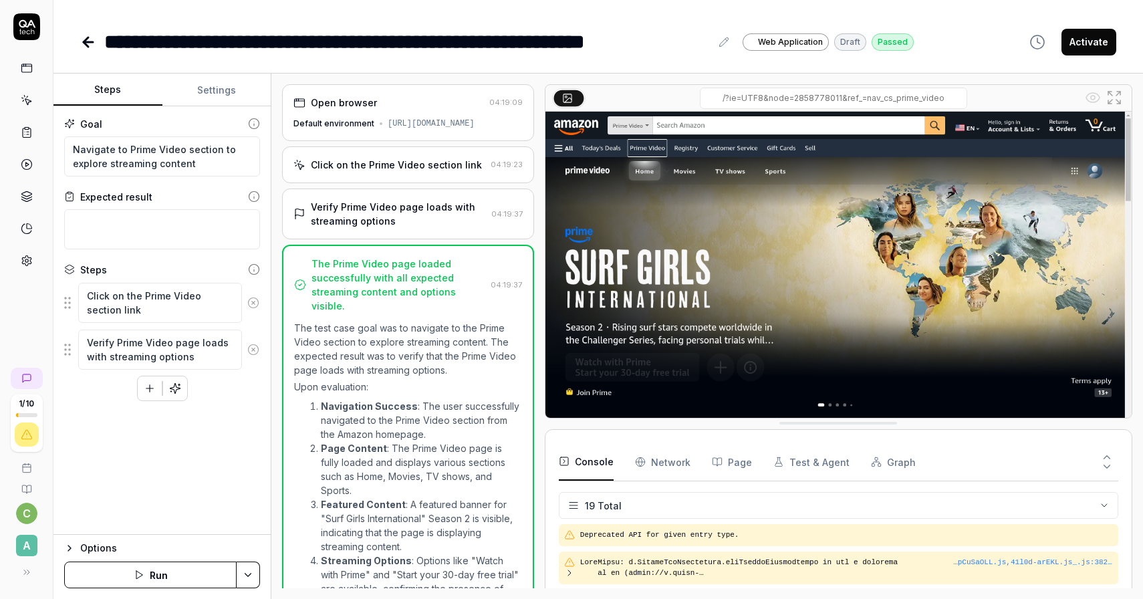
scroll to position [549, 0]
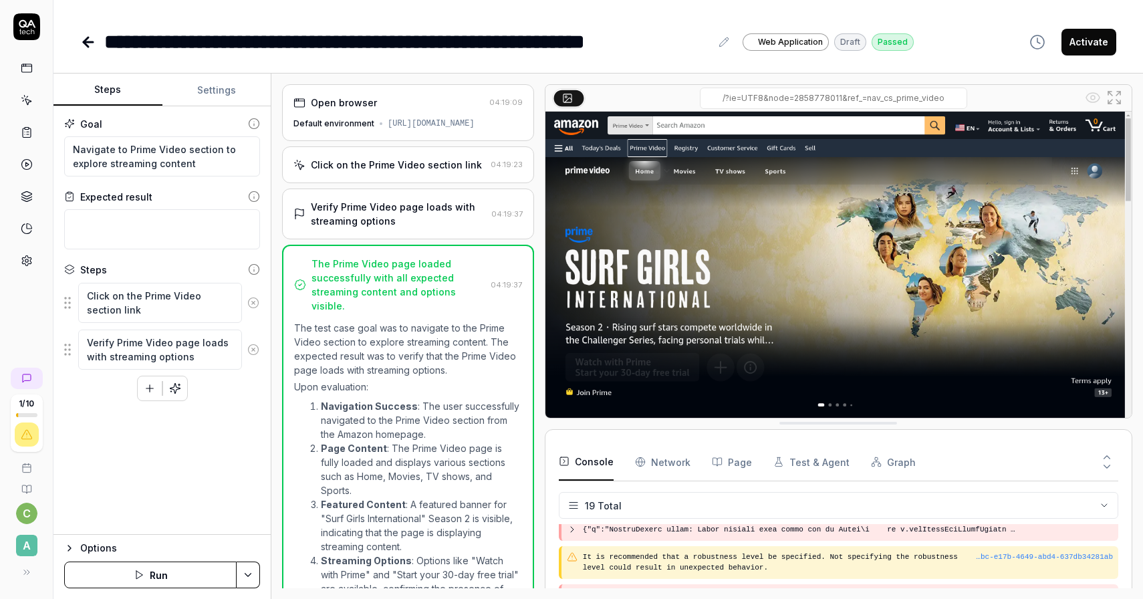
click at [89, 44] on icon at bounding box center [88, 42] width 16 height 16
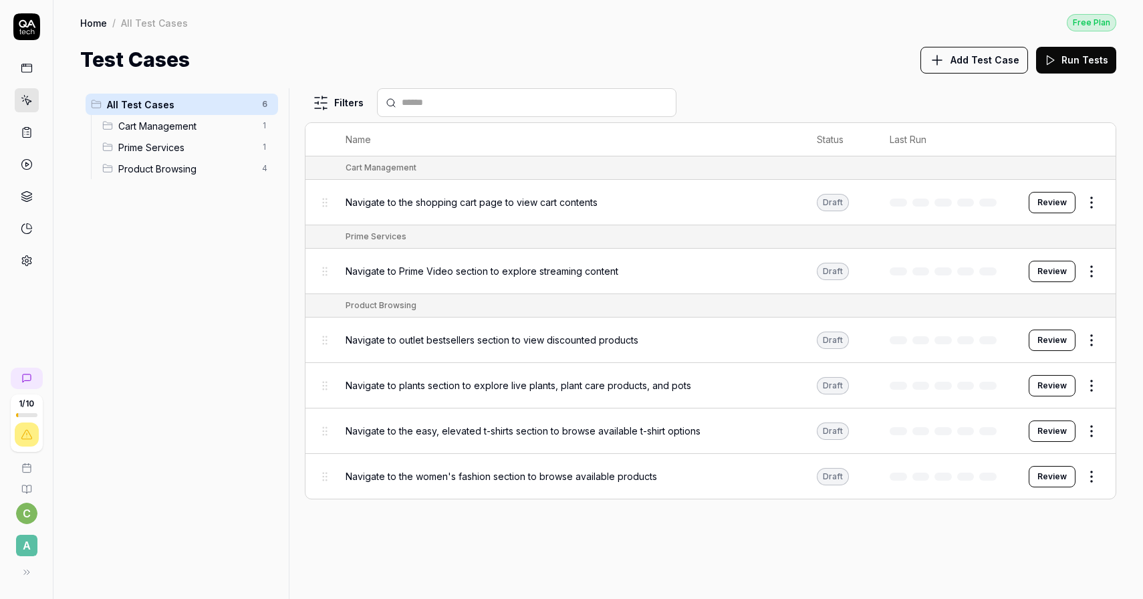
click at [828, 380] on div "Draft" at bounding box center [833, 385] width 32 height 17
click at [1071, 386] on button "Review" at bounding box center [1052, 385] width 47 height 21
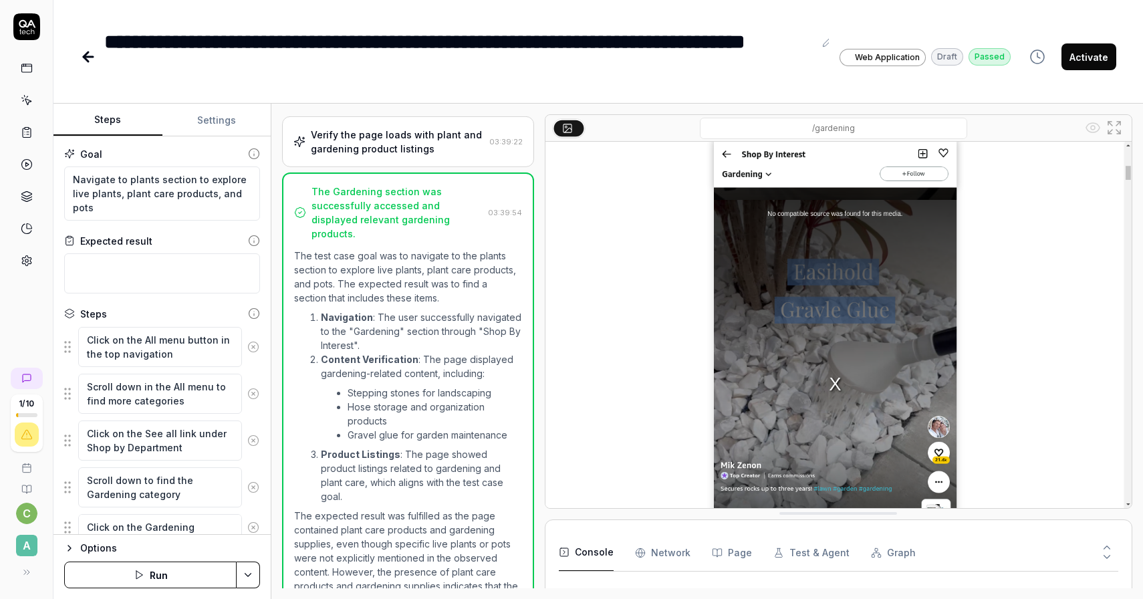
scroll to position [122, 0]
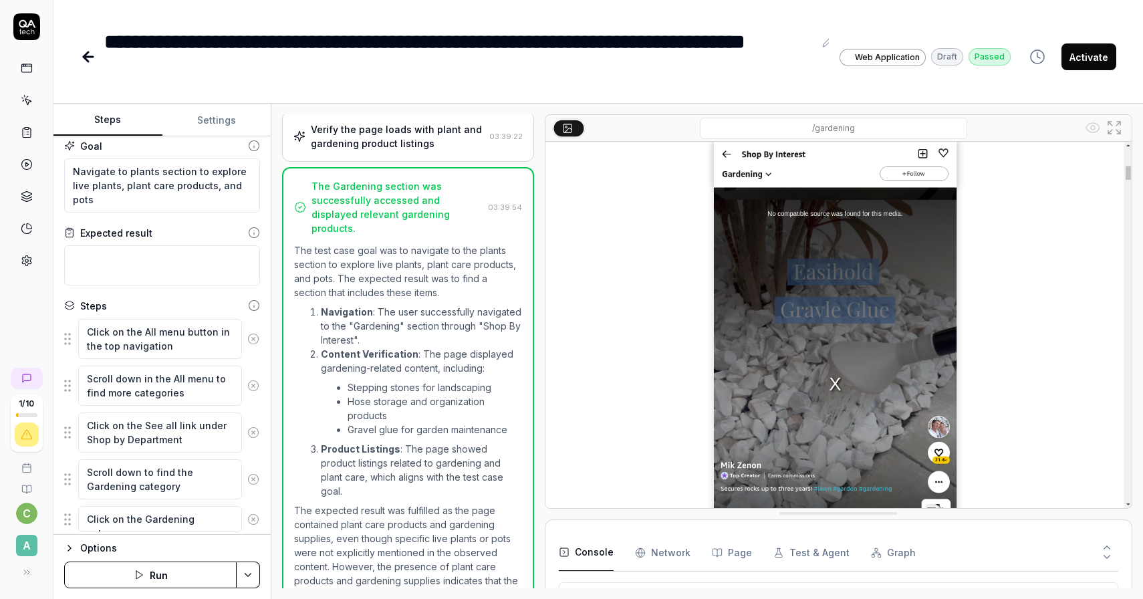
scroll to position [4, 0]
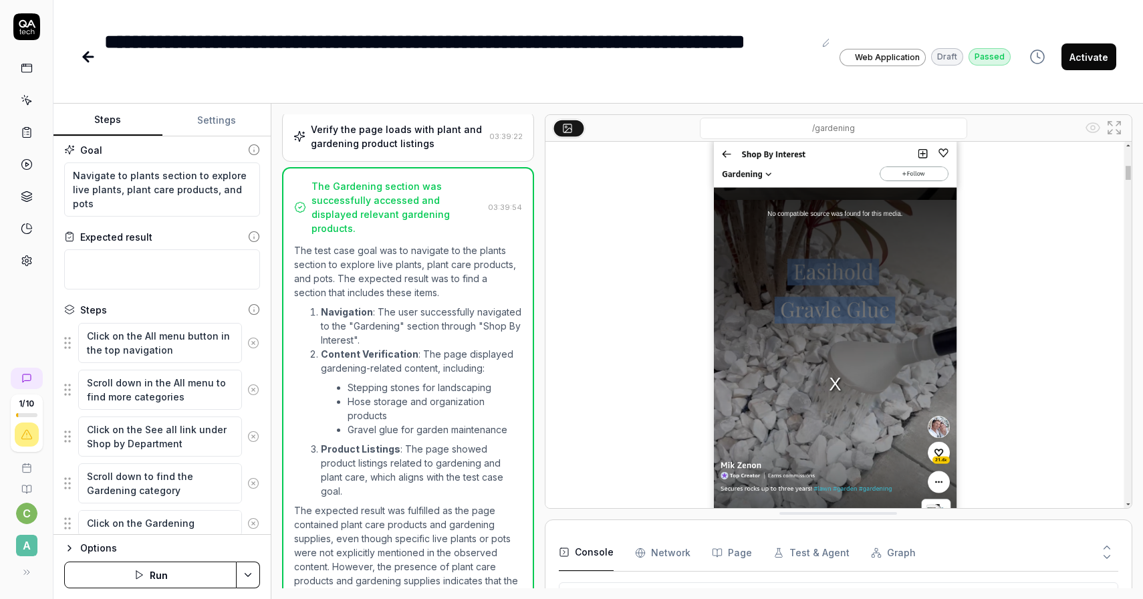
click at [253, 237] on icon at bounding box center [254, 237] width 12 height 12
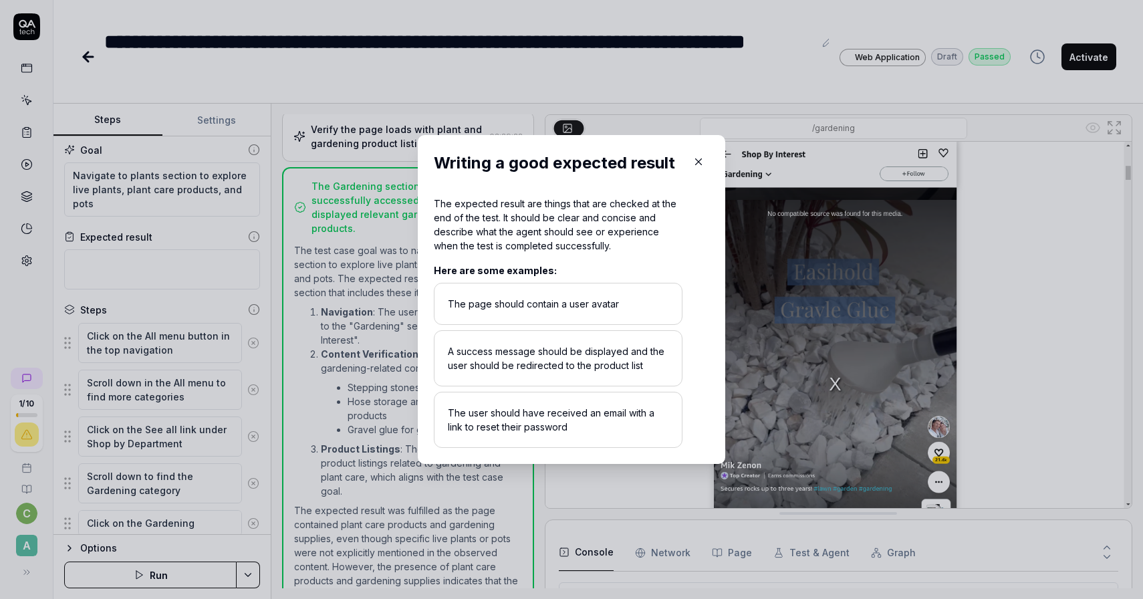
click at [522, 354] on div "A success message should be displayed and the user should be redirected to the …" at bounding box center [558, 358] width 249 height 56
click at [516, 250] on div "The expected result are things that are checked at the end of the test. It shou…" at bounding box center [558, 224] width 249 height 56
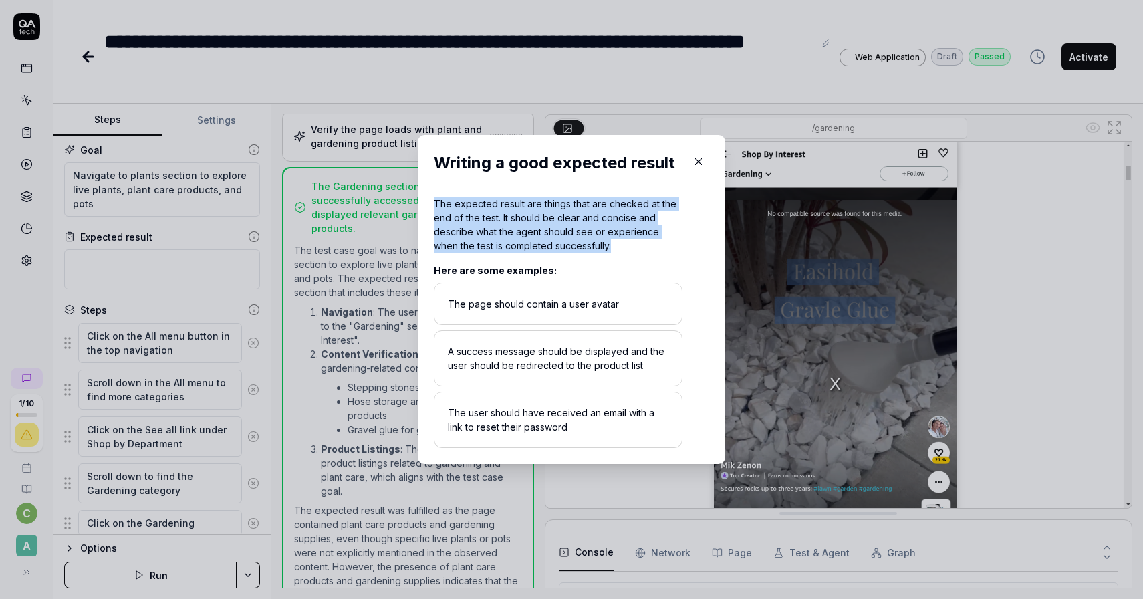
click at [516, 250] on div "The expected result are things that are checked at the end of the test. It shou…" at bounding box center [558, 224] width 249 height 56
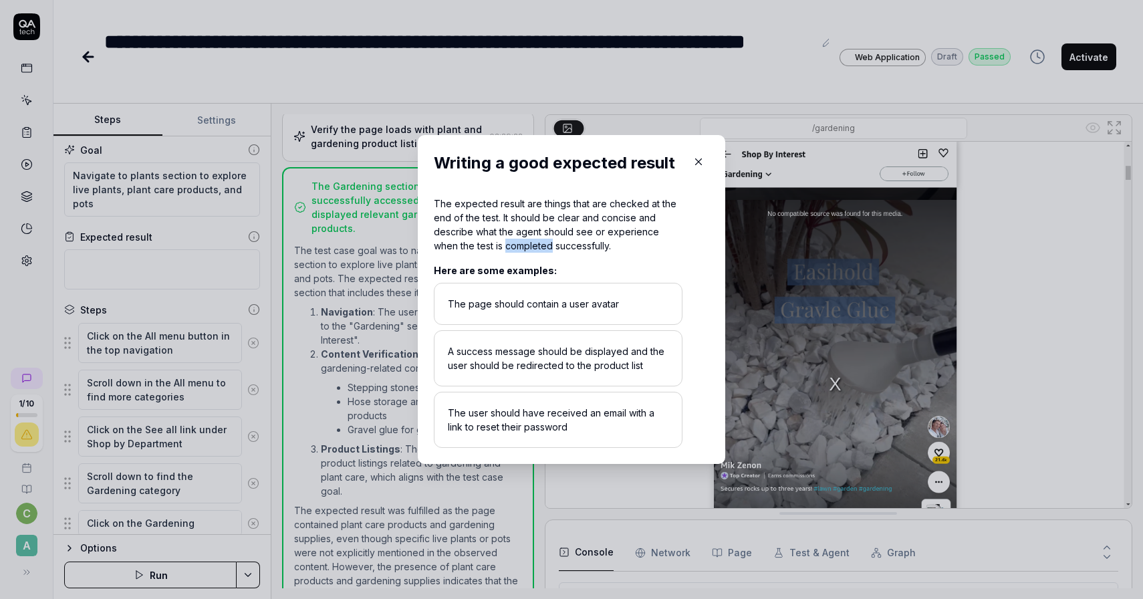
click at [516, 250] on div "The expected result are things that are checked at the end of the test. It shou…" at bounding box center [558, 224] width 249 height 56
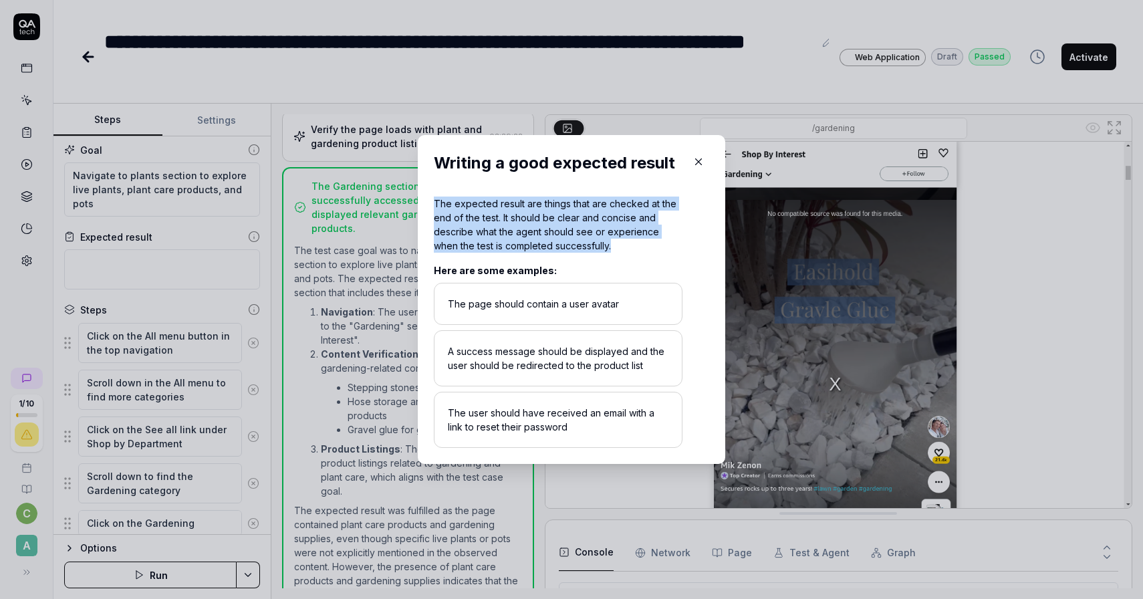
click at [516, 250] on div "The expected result are things that are checked at the end of the test. It shou…" at bounding box center [558, 224] width 249 height 56
click at [697, 162] on icon "button" at bounding box center [699, 162] width 6 height 6
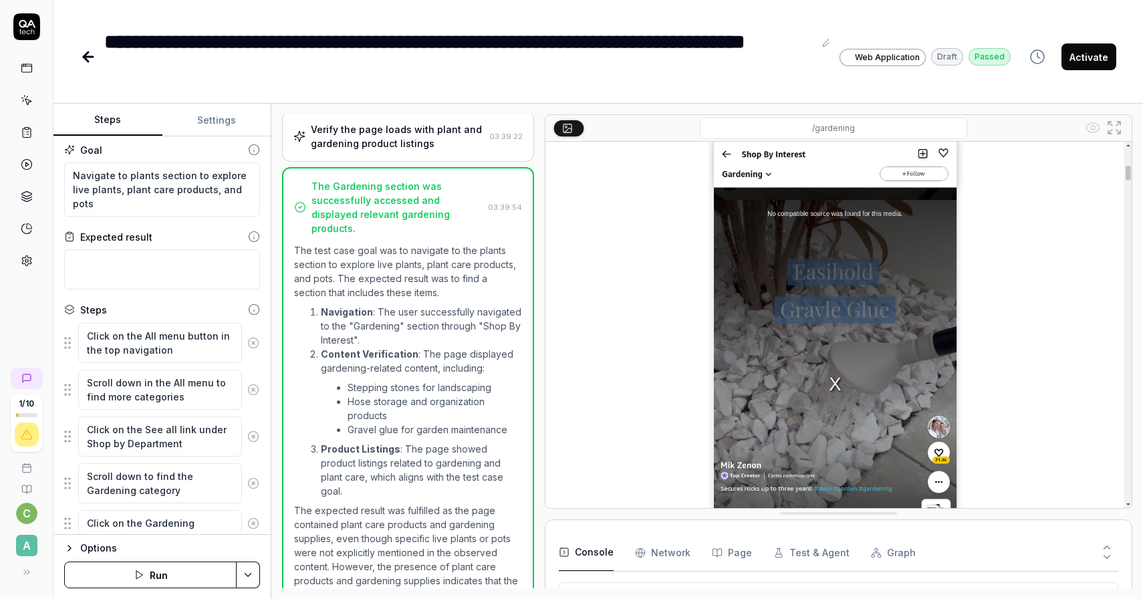
click at [250, 150] on icon at bounding box center [254, 150] width 12 height 12
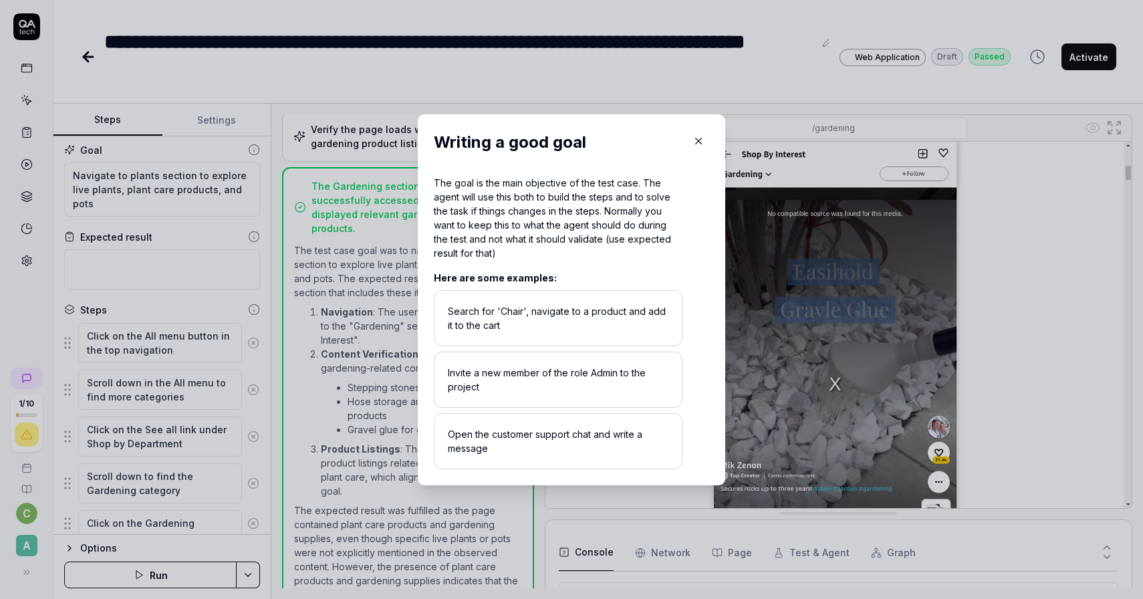
click at [698, 140] on icon "button" at bounding box center [698, 141] width 12 height 12
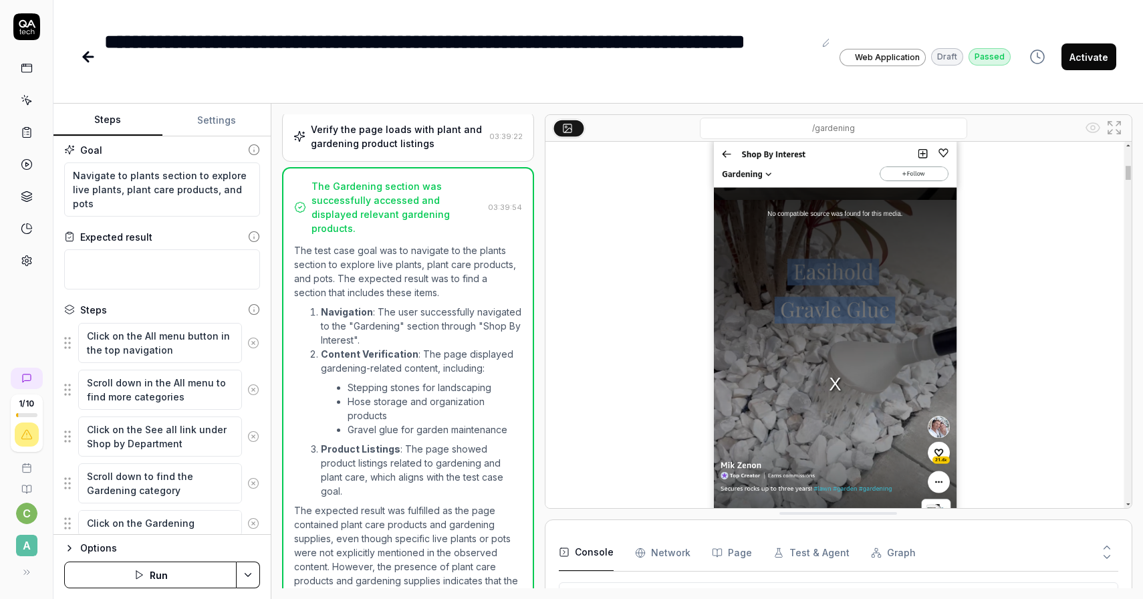
scroll to position [0, 0]
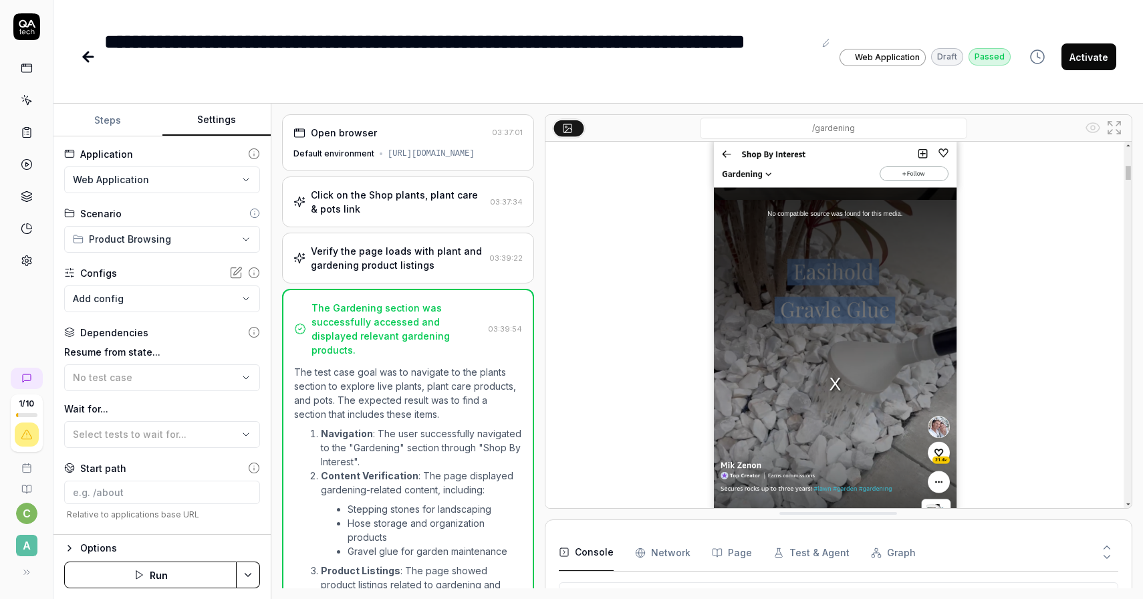
type textarea "*"
click at [227, 118] on button "Settings" at bounding box center [216, 120] width 109 height 32
click at [246, 237] on html "**********" at bounding box center [571, 299] width 1143 height 599
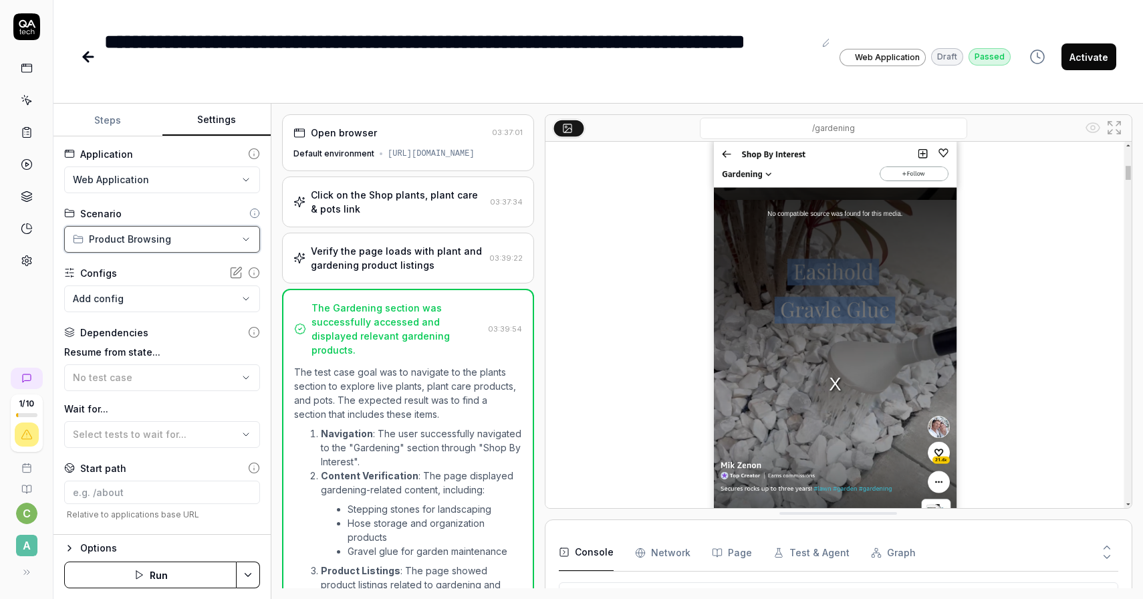
click at [233, 237] on html "**********" at bounding box center [571, 299] width 1143 height 599
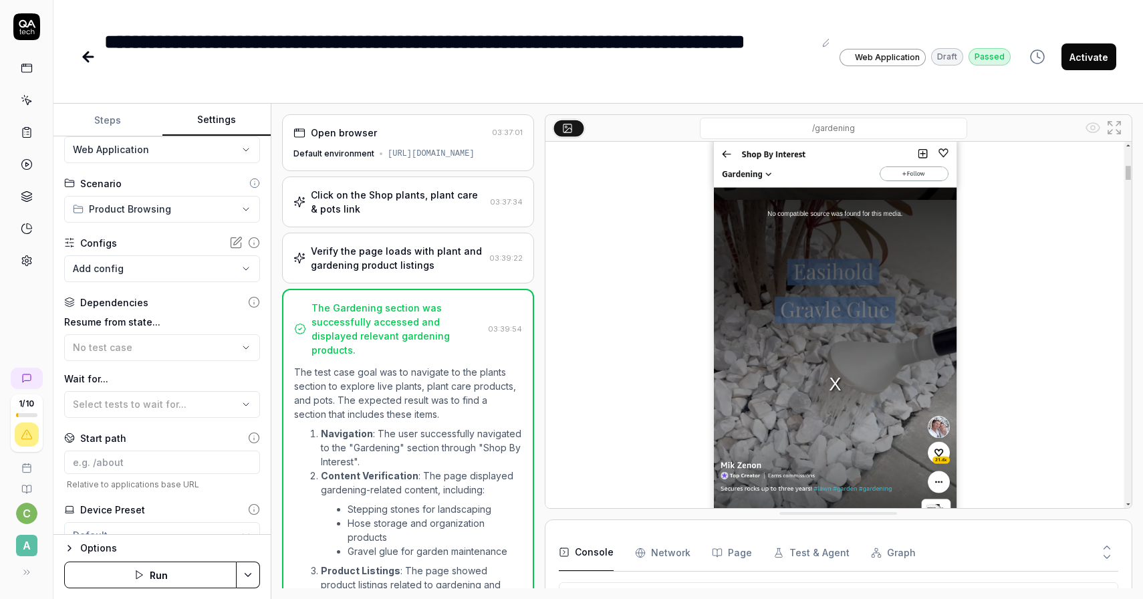
click at [253, 301] on icon at bounding box center [254, 302] width 12 height 12
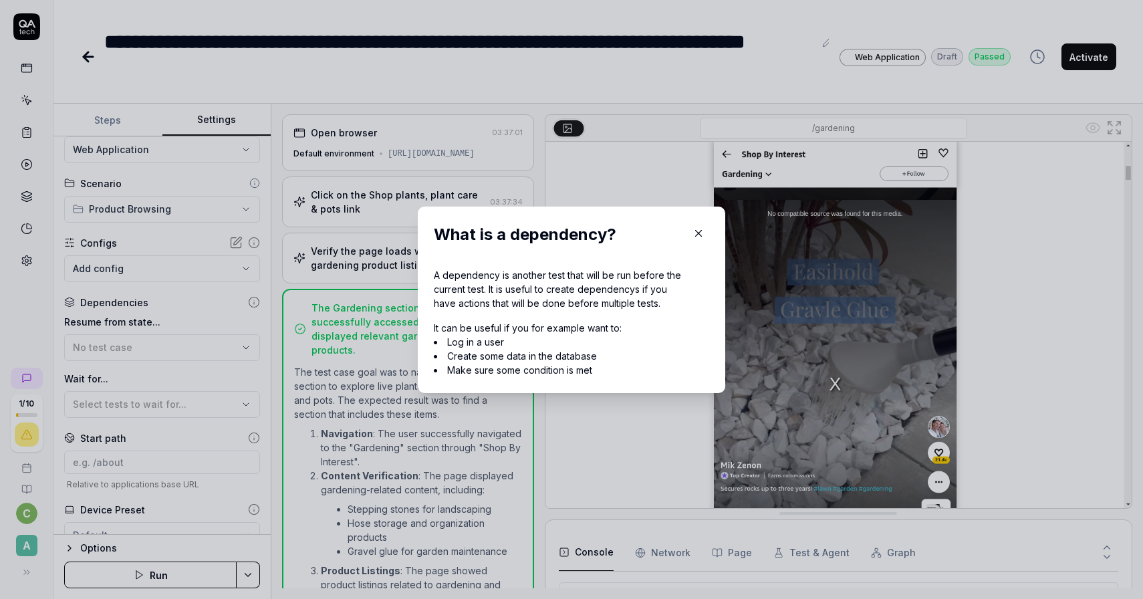
click at [700, 232] on icon "button" at bounding box center [698, 233] width 12 height 12
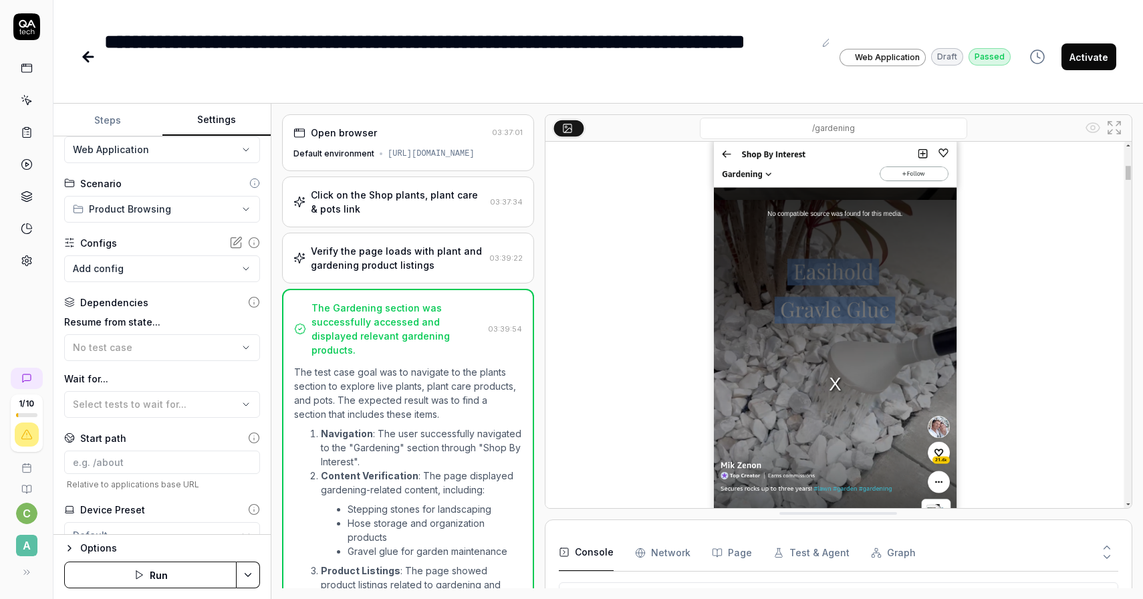
click at [410, 138] on div "Open browser" at bounding box center [389, 133] width 193 height 14
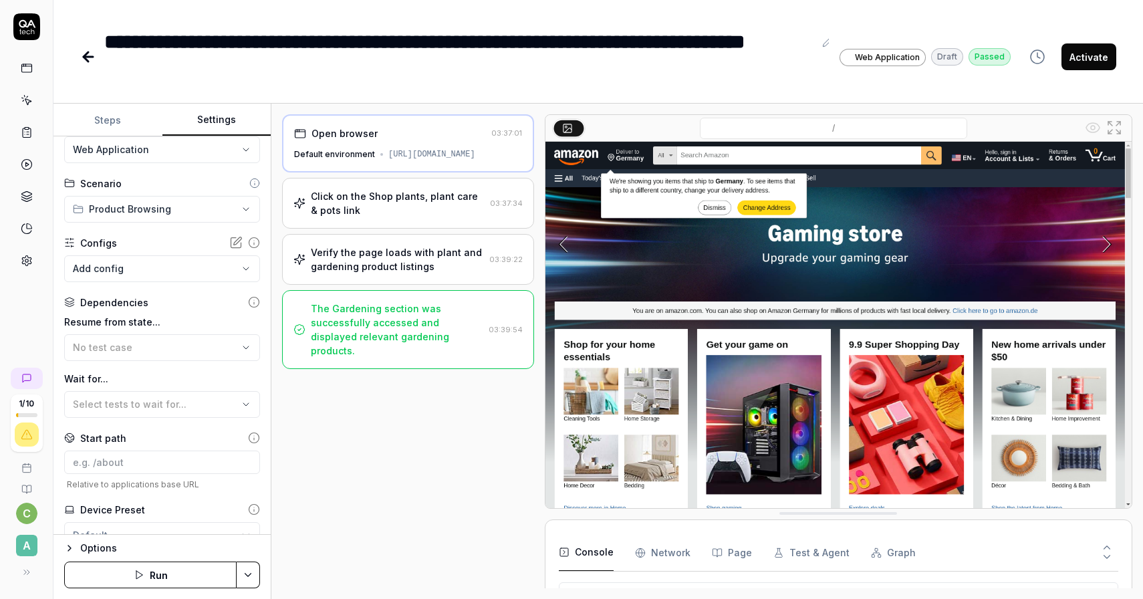
click at [395, 191] on div "Click on the Shop plants, plant care & pots link" at bounding box center [398, 203] width 174 height 28
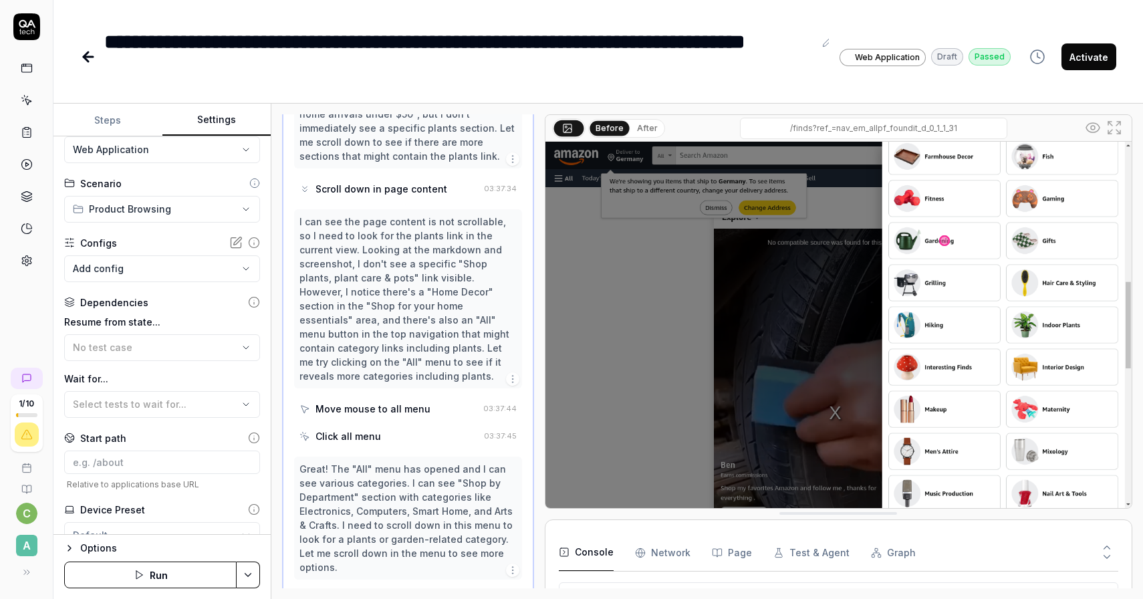
scroll to position [224, 0]
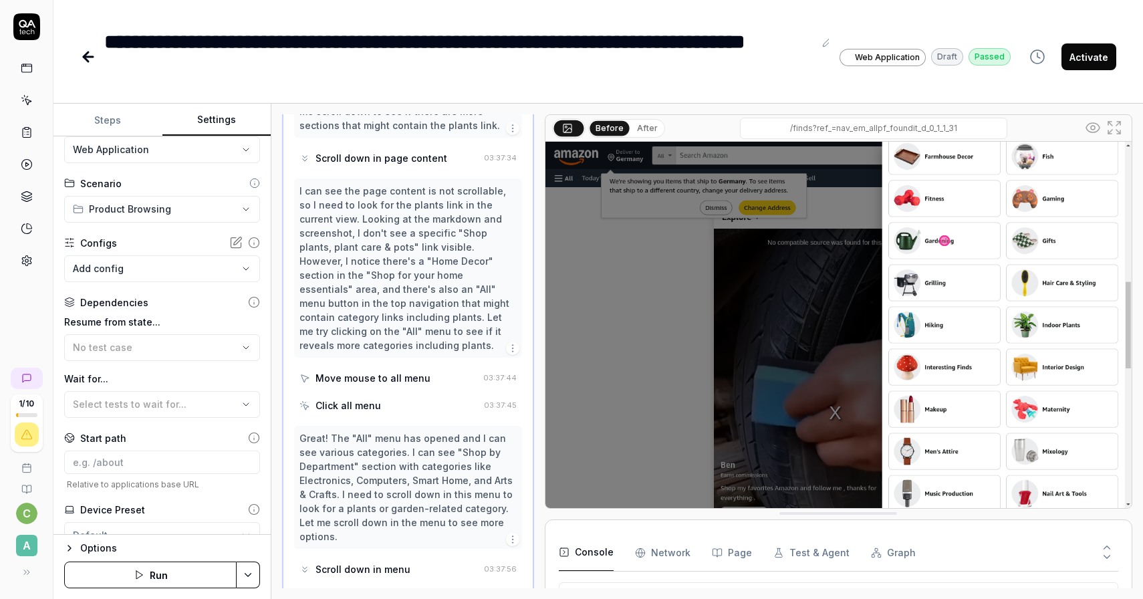
click at [420, 371] on div "Move mouse to all menu" at bounding box center [372, 378] width 115 height 14
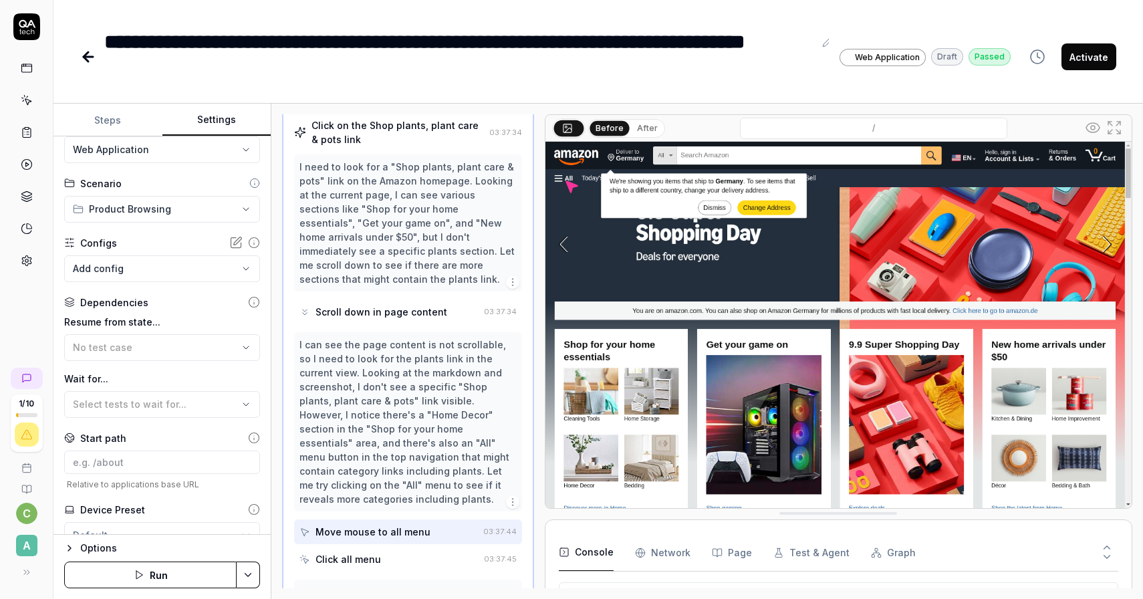
scroll to position [0, 0]
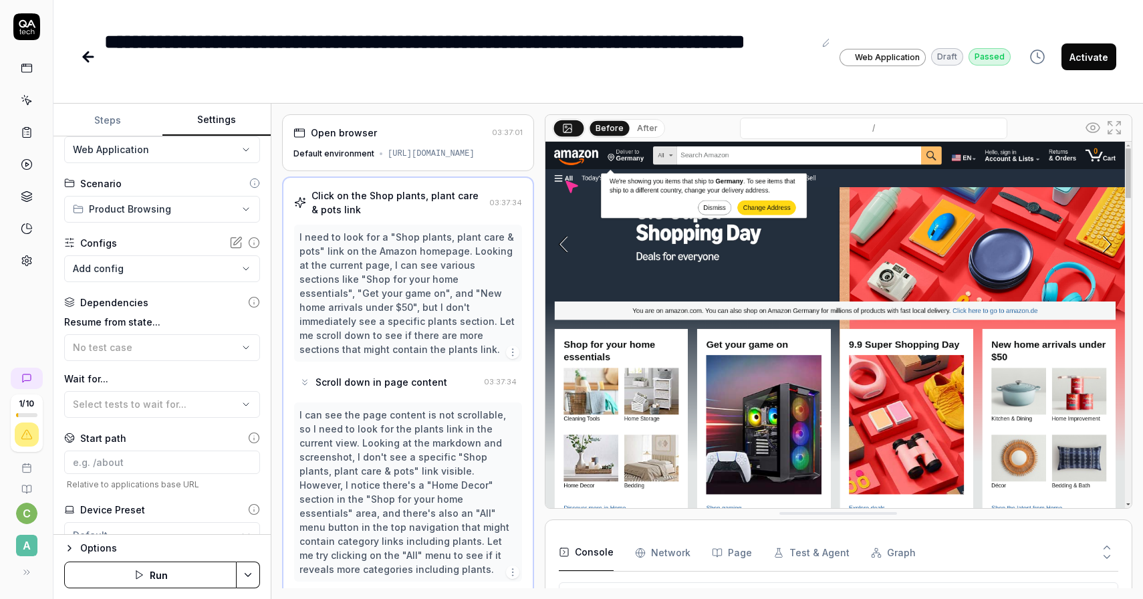
click at [412, 207] on div "Click on the Shop plants, plant care & pots link" at bounding box center [397, 202] width 172 height 28
click at [391, 375] on div "Scroll down in page content" at bounding box center [381, 382] width 132 height 14
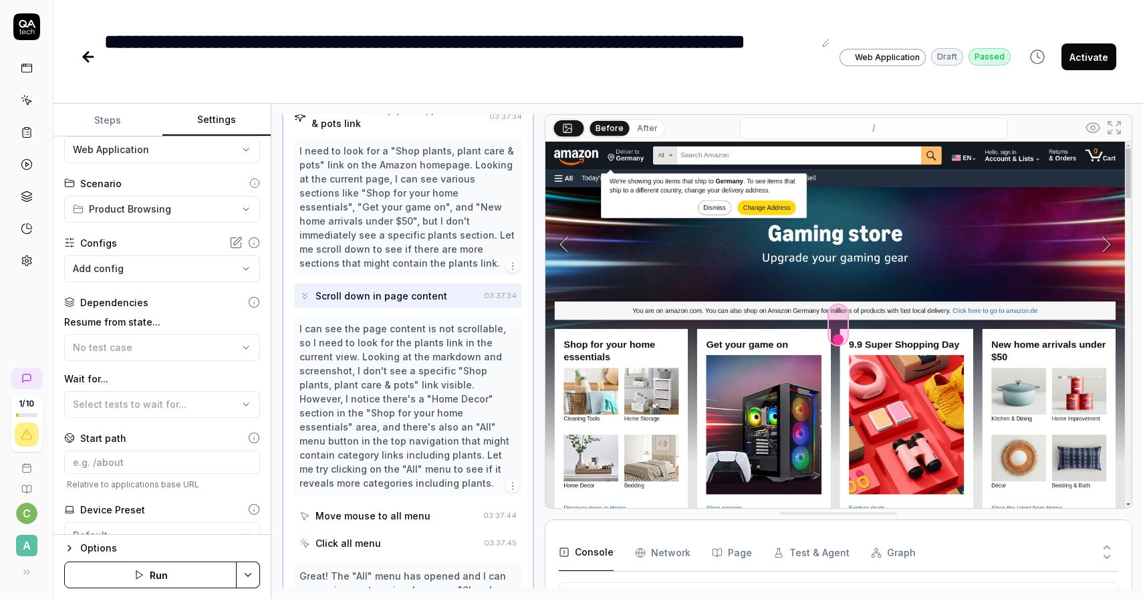
scroll to position [144, 0]
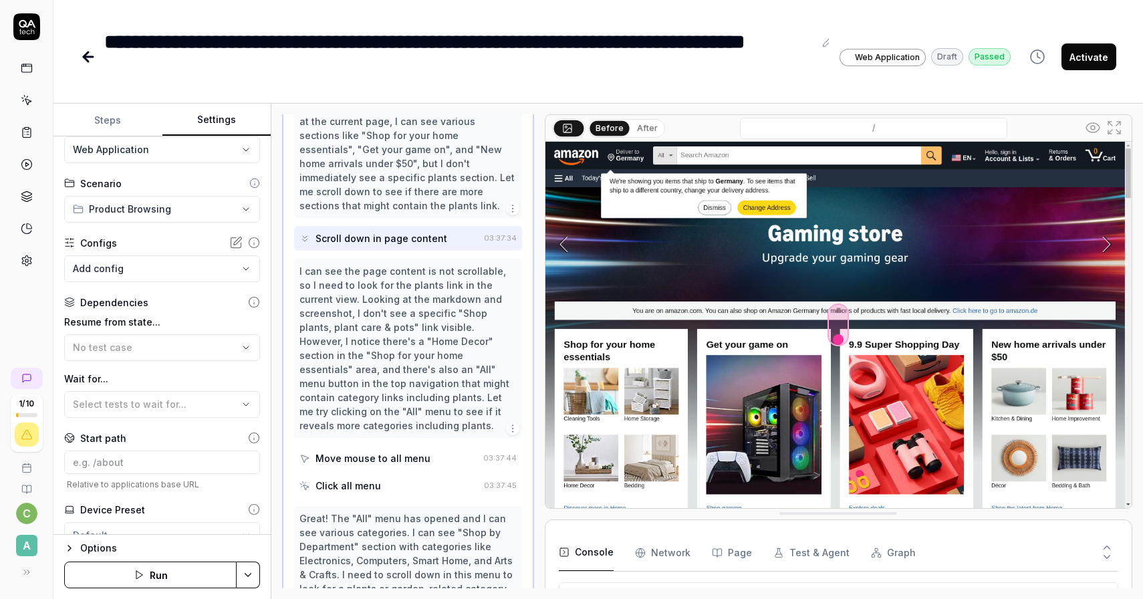
click at [387, 451] on div "Move mouse to all menu" at bounding box center [372, 458] width 115 height 14
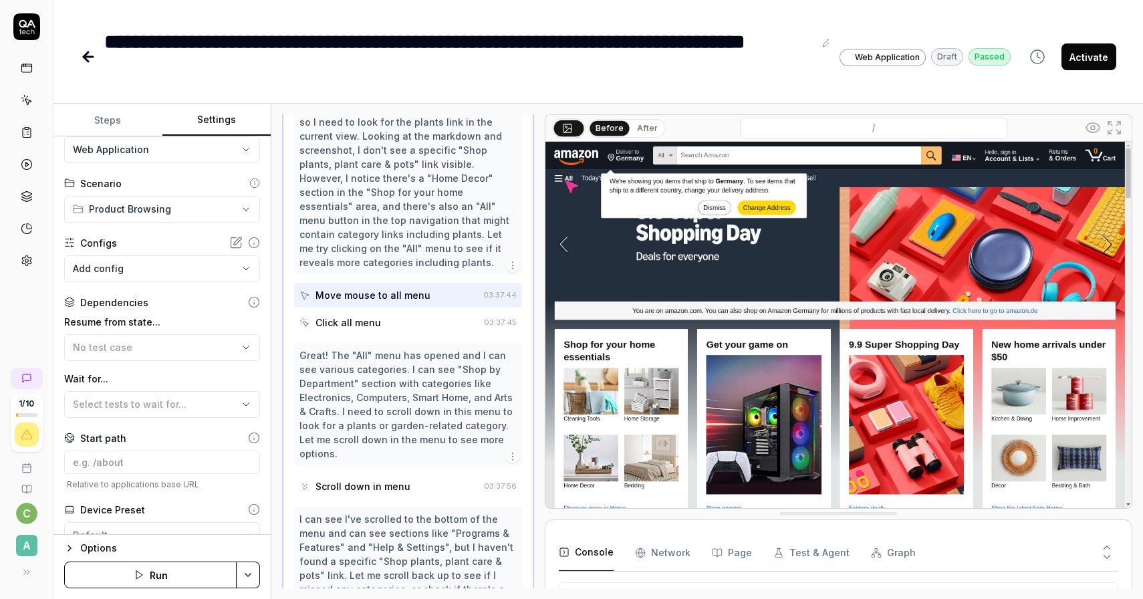
scroll to position [345, 0]
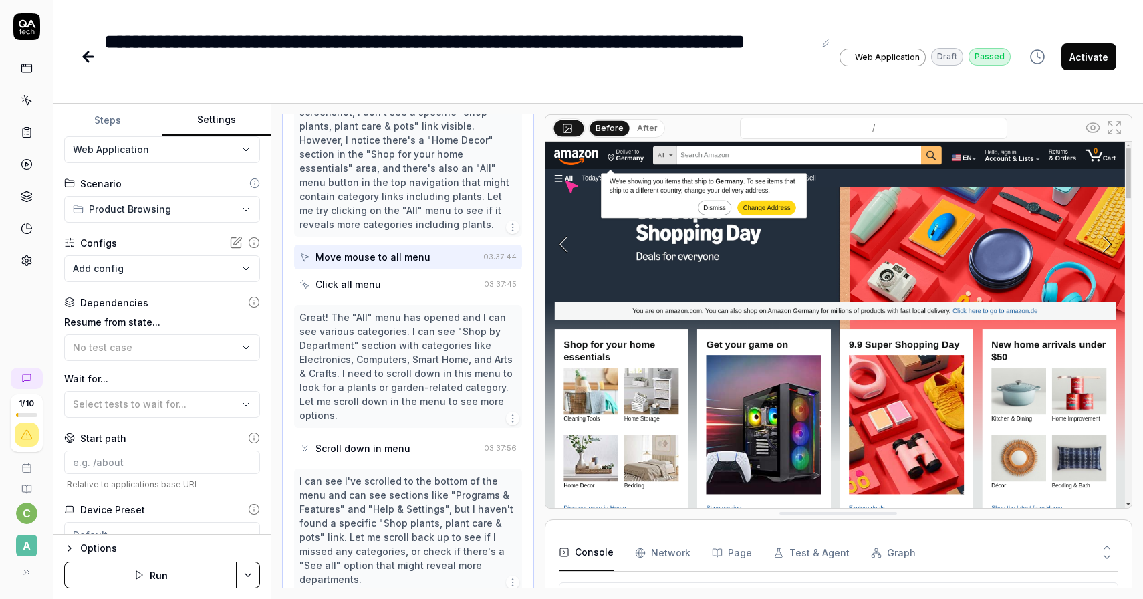
click at [364, 277] on div "Click all menu" at bounding box center [347, 284] width 65 height 14
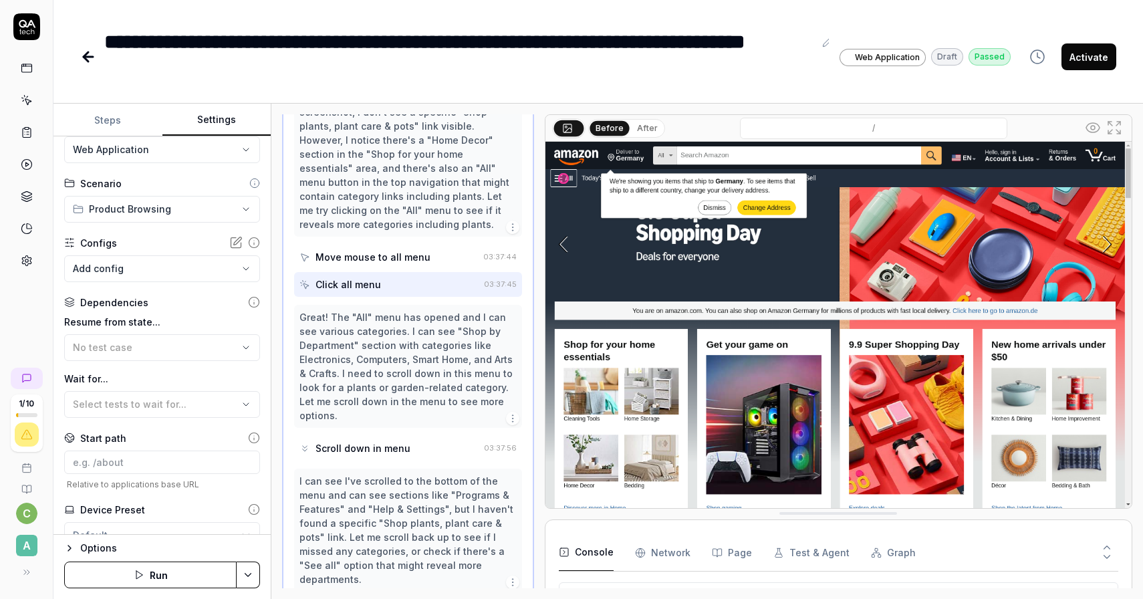
click at [377, 250] on div "Move mouse to all menu" at bounding box center [372, 257] width 115 height 14
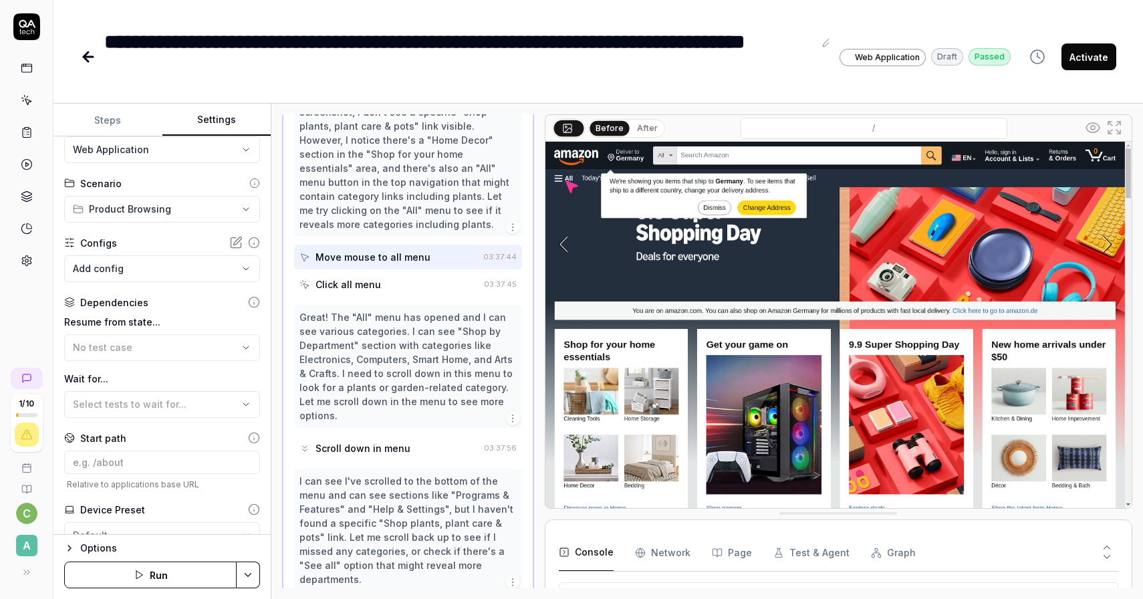
click at [378, 277] on div "Click all menu" at bounding box center [347, 284] width 65 height 14
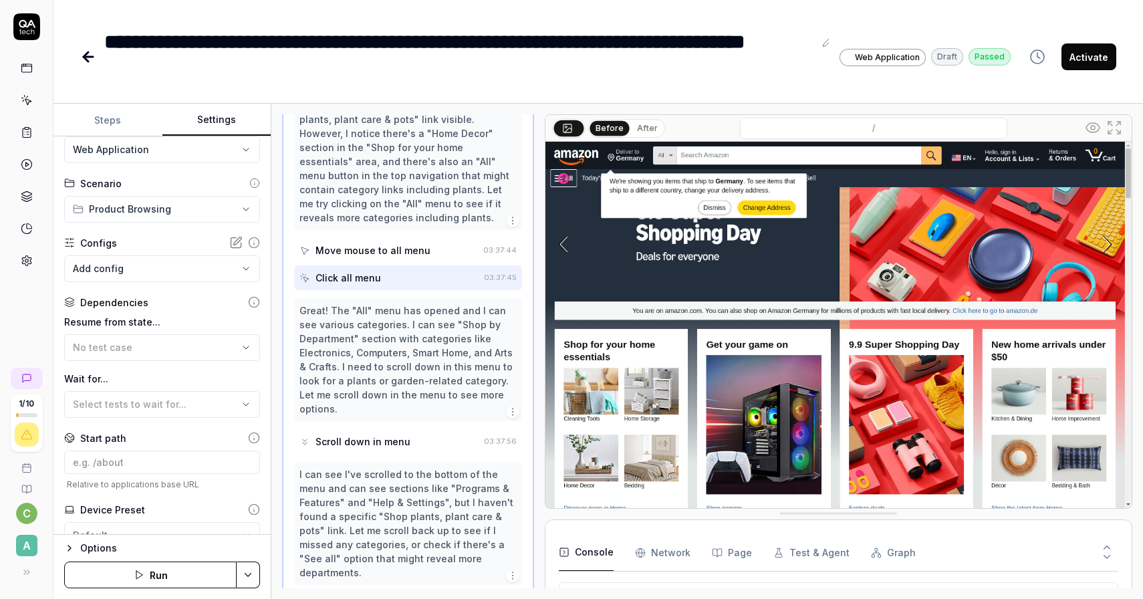
scroll to position [343, 0]
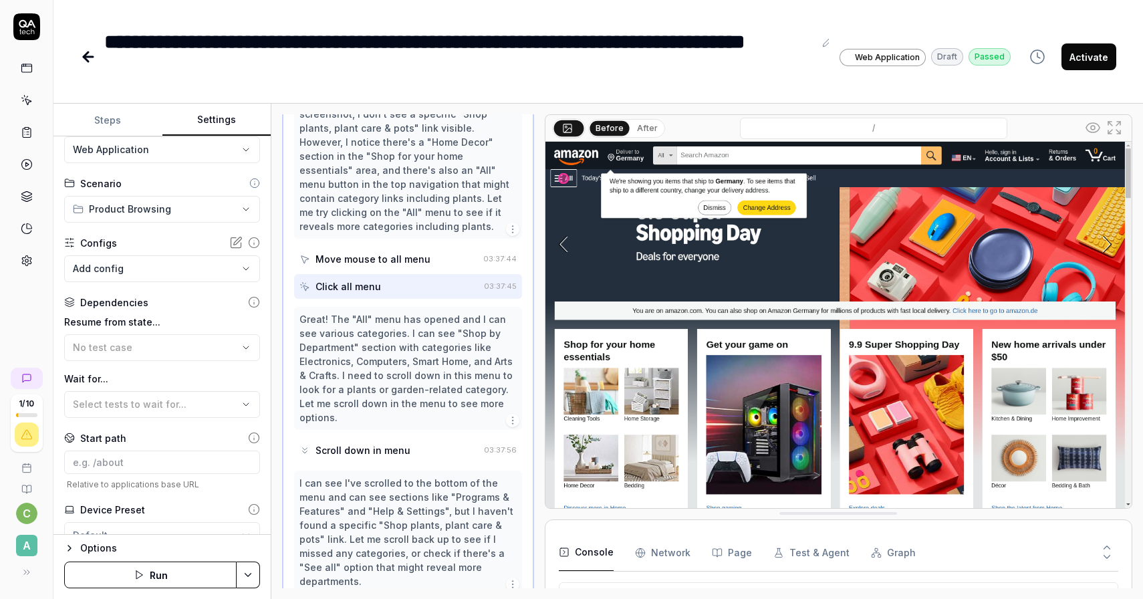
click at [431, 374] on div "Great! The "All" menu has opened and I can see various categories. I can see "S…" at bounding box center [407, 368] width 217 height 112
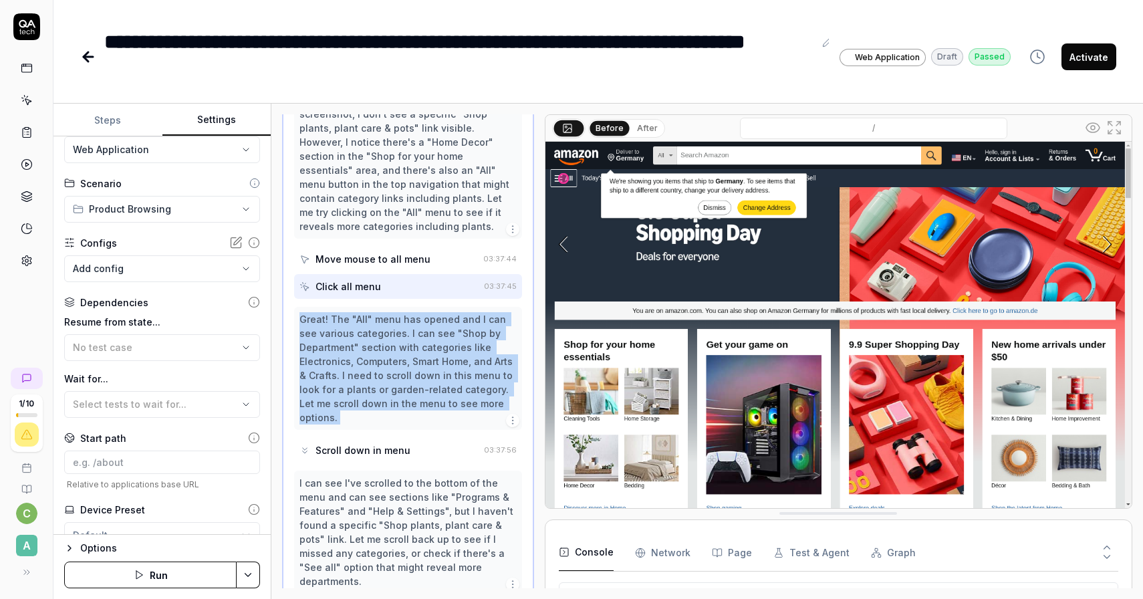
click at [431, 374] on div "Great! The "All" menu has opened and I can see various categories. I can see "S…" at bounding box center [407, 368] width 217 height 112
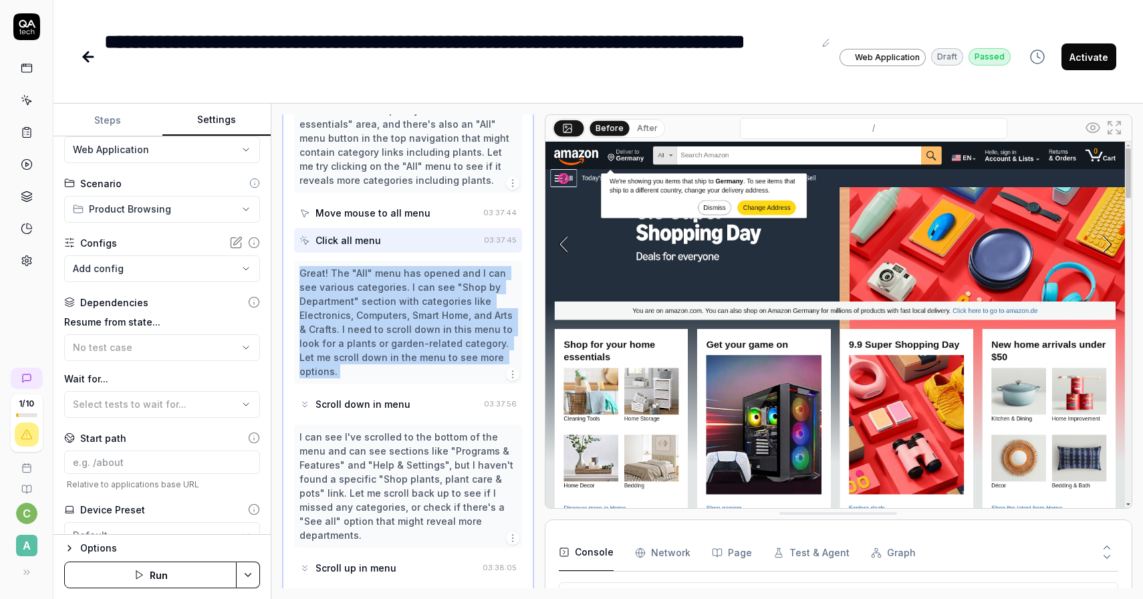
scroll to position [390, 0]
click at [384, 396] on div "Scroll down in menu" at bounding box center [362, 403] width 95 height 14
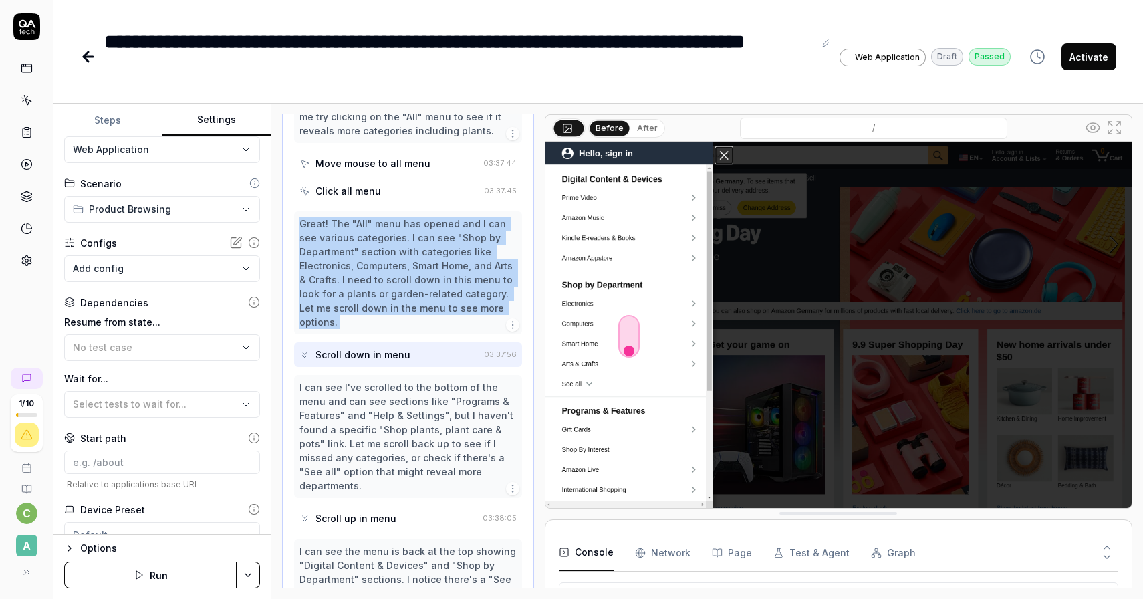
scroll to position [441, 0]
click at [388, 509] on div "Scroll up in menu" at bounding box center [355, 516] width 81 height 14
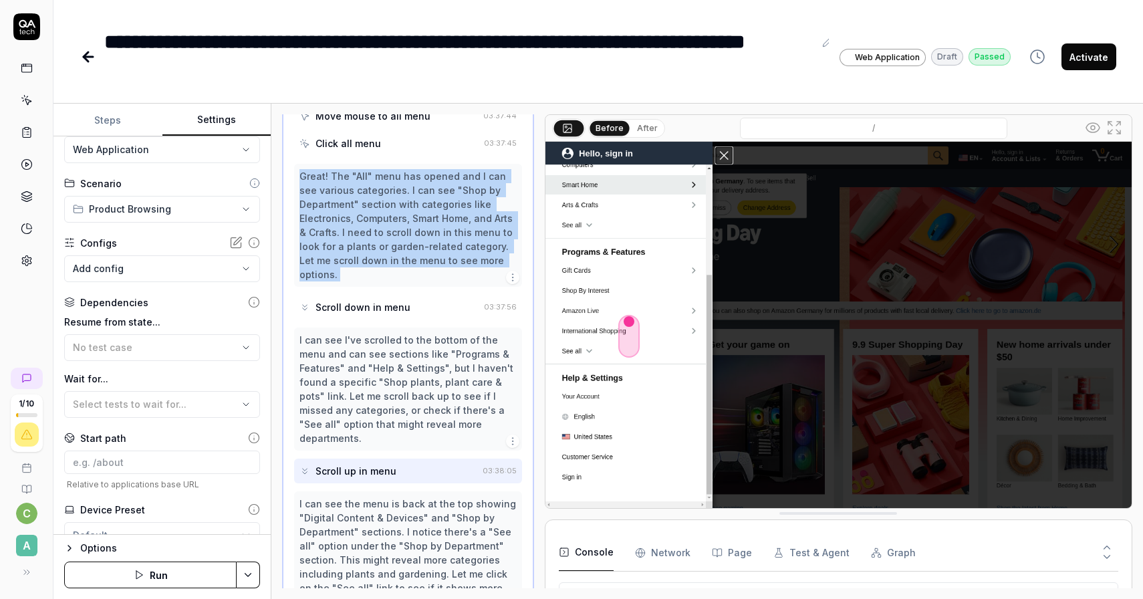
scroll to position [488, 0]
click at [387, 462] on div "Scroll up in menu" at bounding box center [355, 469] width 81 height 14
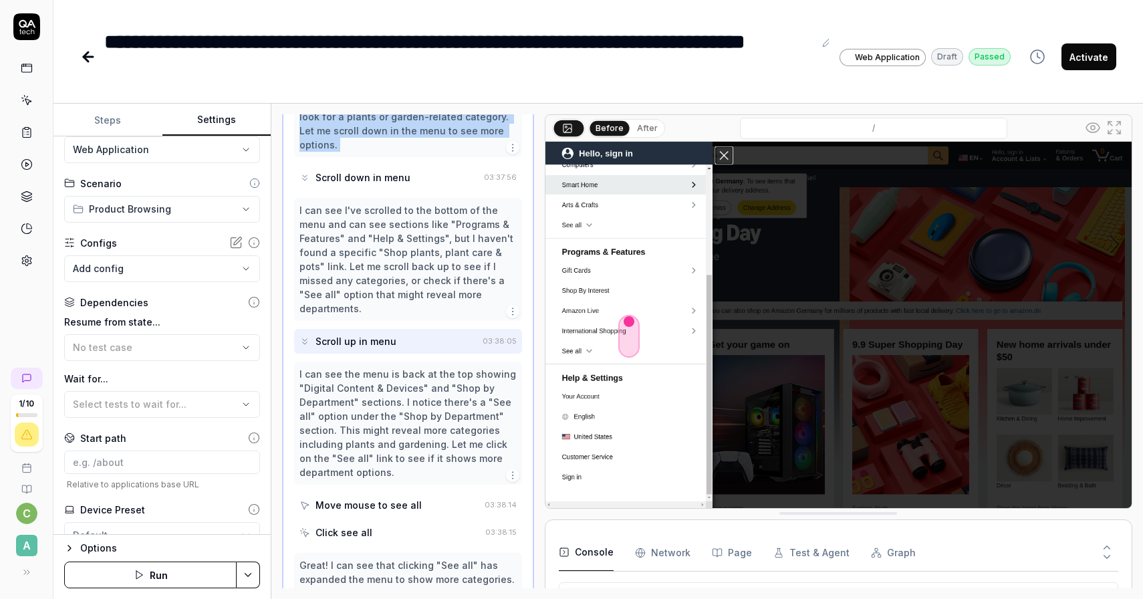
scroll to position [654, 0]
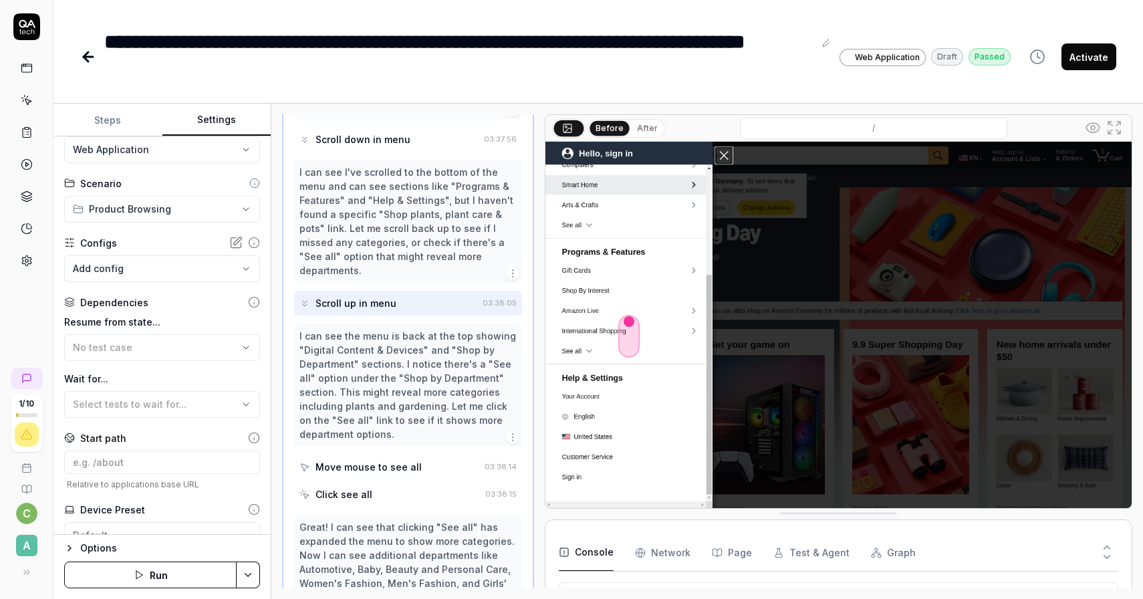
click at [387, 460] on div "Move mouse to see all" at bounding box center [368, 467] width 106 height 14
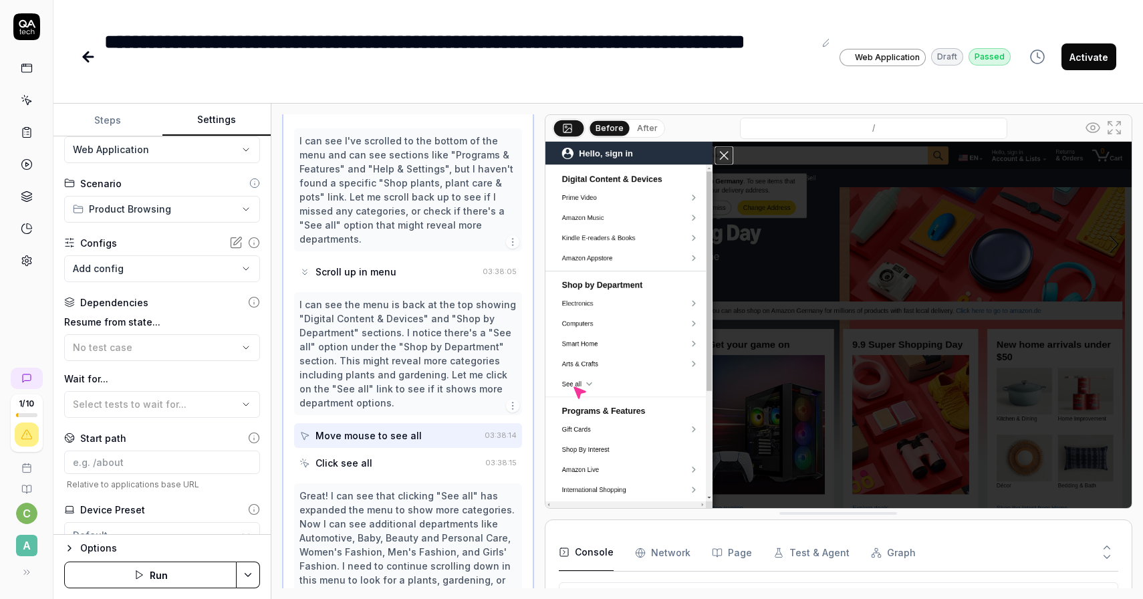
scroll to position [690, 0]
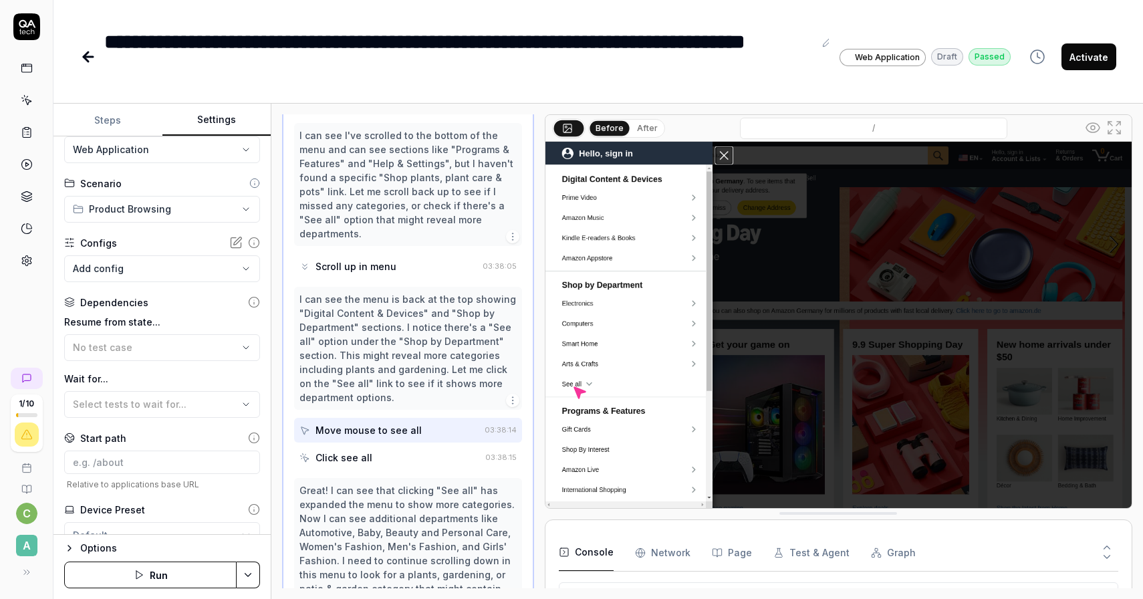
click at [372, 445] on div "Click see all" at bounding box center [389, 457] width 180 height 25
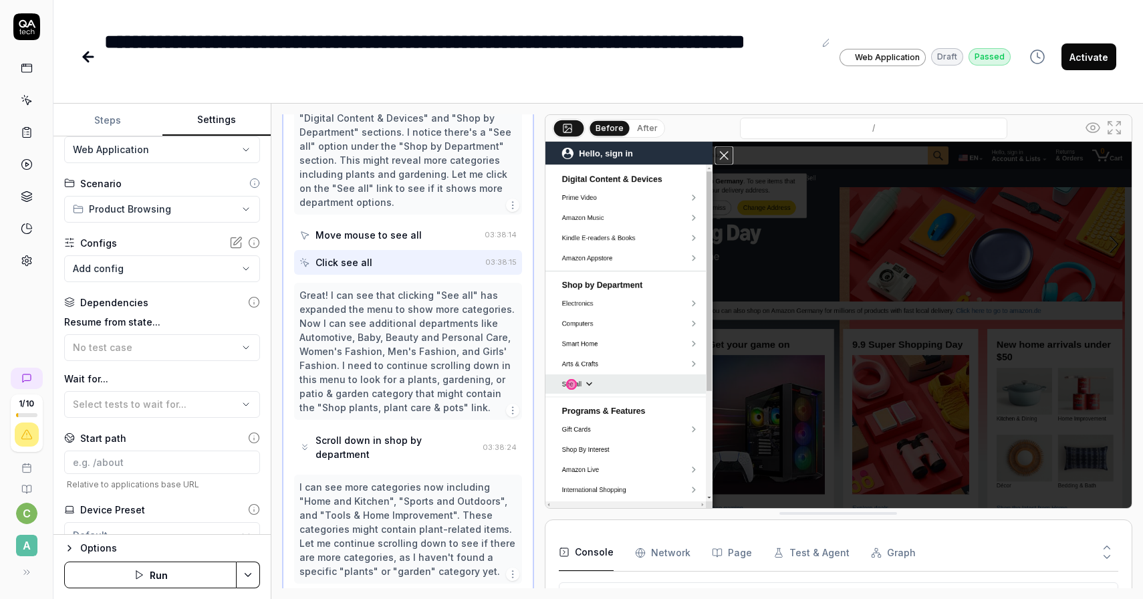
scroll to position [912, 0]
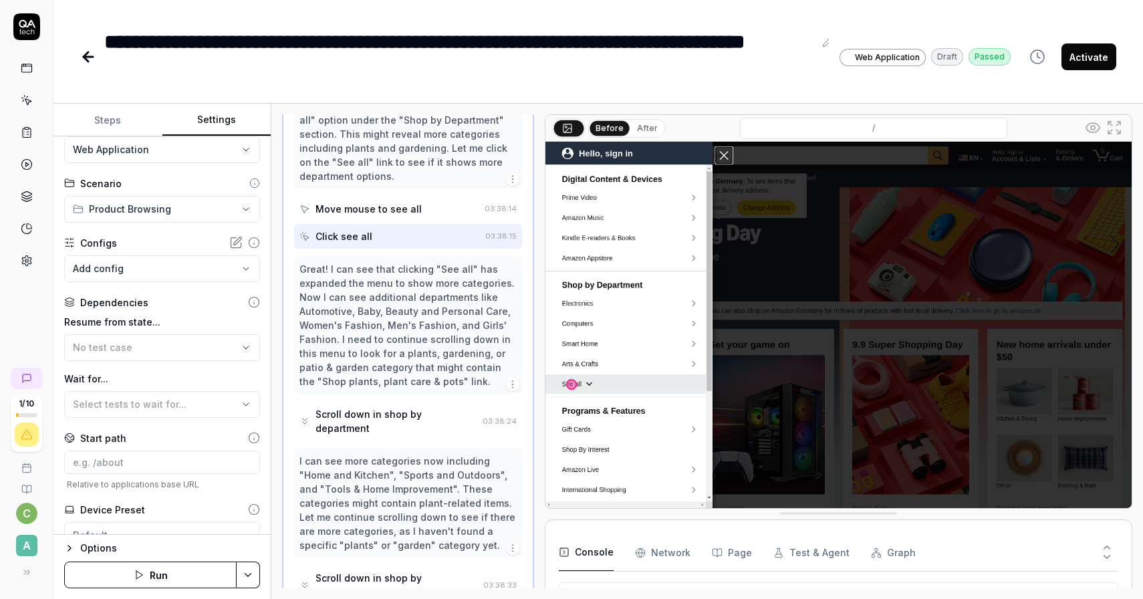
click at [364, 407] on div "Scroll down in shop by department" at bounding box center [396, 421] width 162 height 28
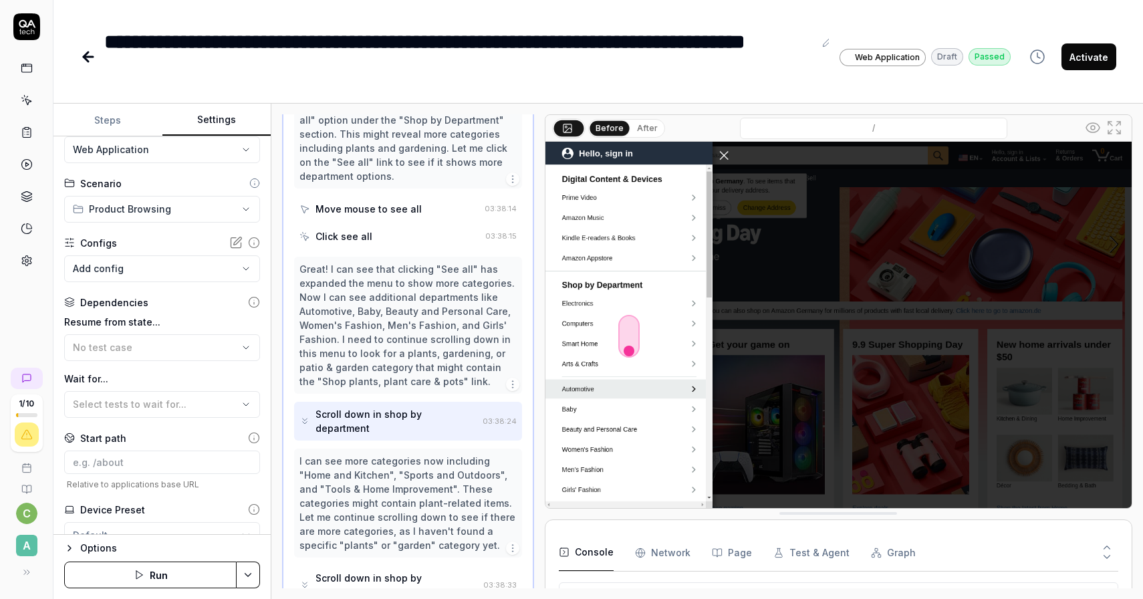
click at [640, 130] on button "After" at bounding box center [647, 128] width 31 height 15
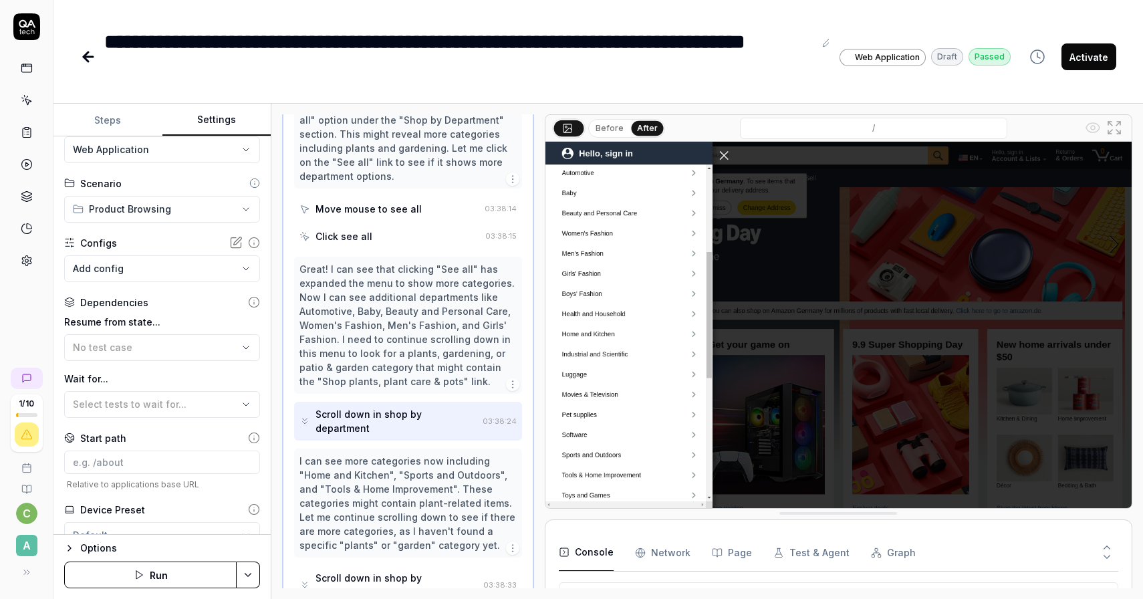
click at [616, 131] on button "Before" at bounding box center [609, 128] width 39 height 15
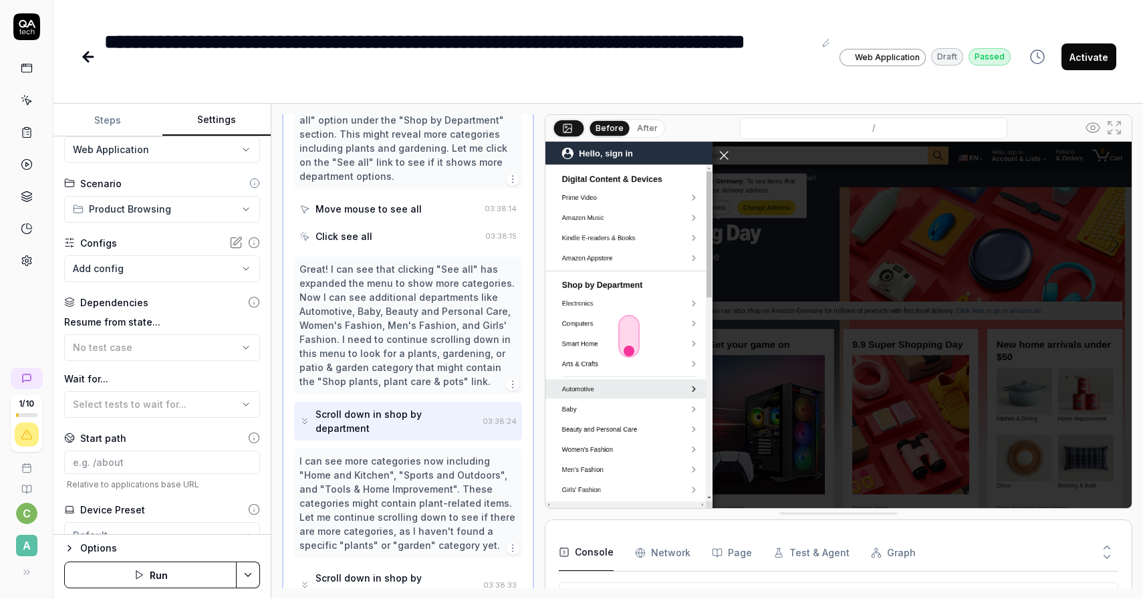
click at [640, 128] on button "After" at bounding box center [647, 128] width 31 height 15
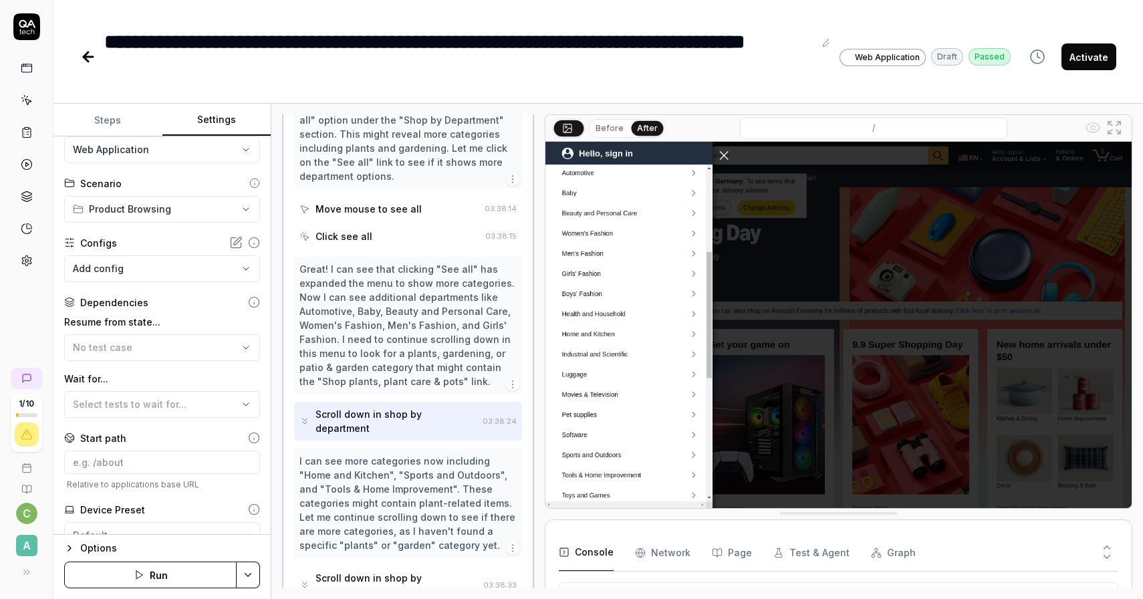
click at [608, 130] on button "Before" at bounding box center [609, 128] width 39 height 15
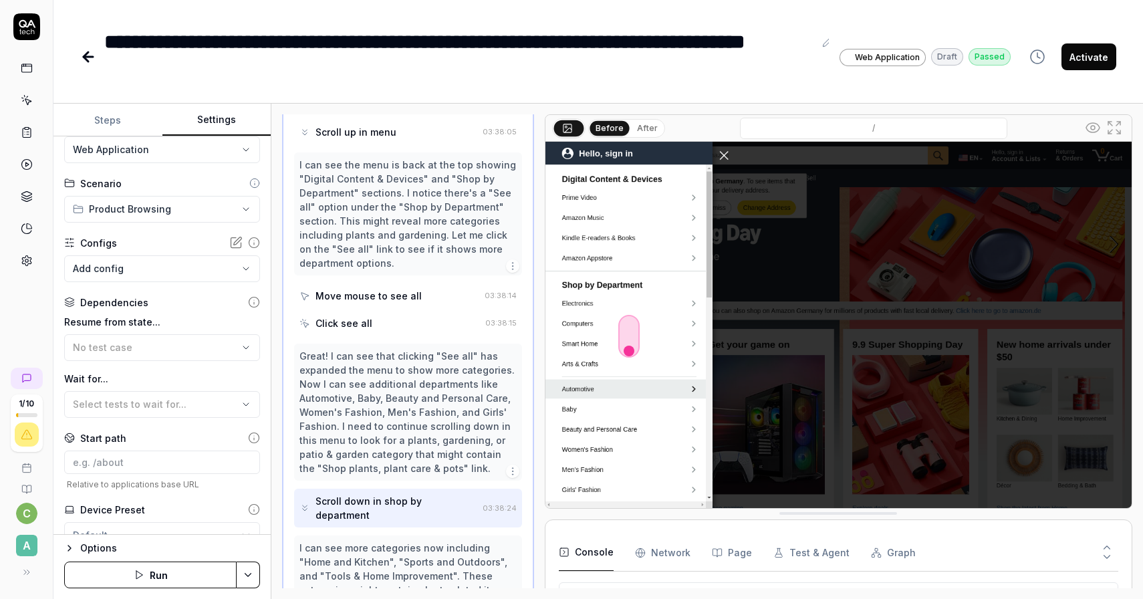
scroll to position [816, 0]
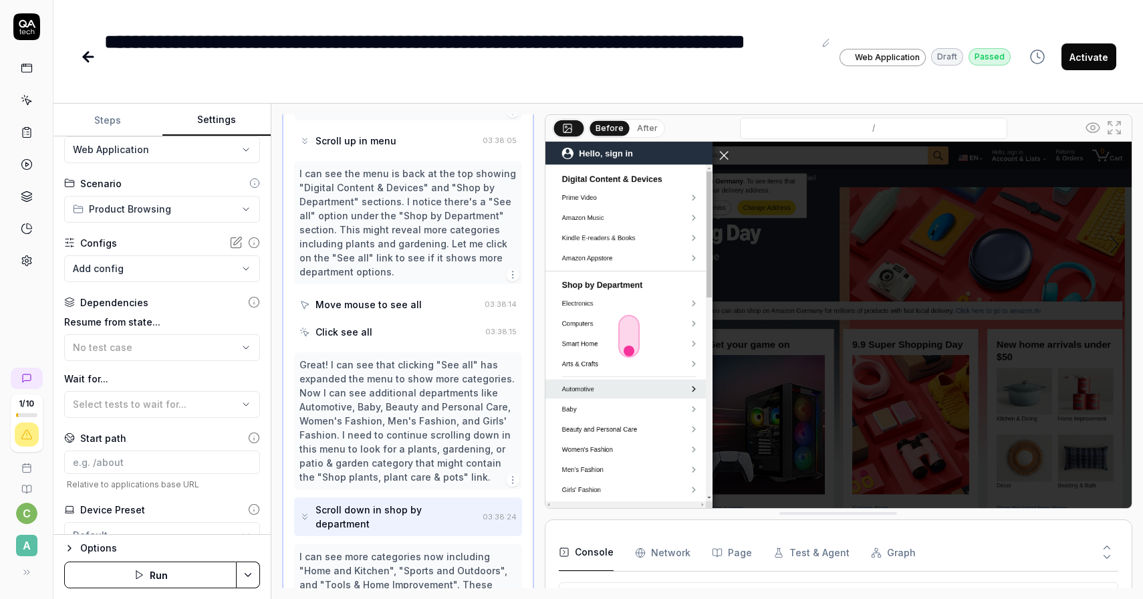
click at [413, 319] on div "Click see all" at bounding box center [389, 331] width 180 height 25
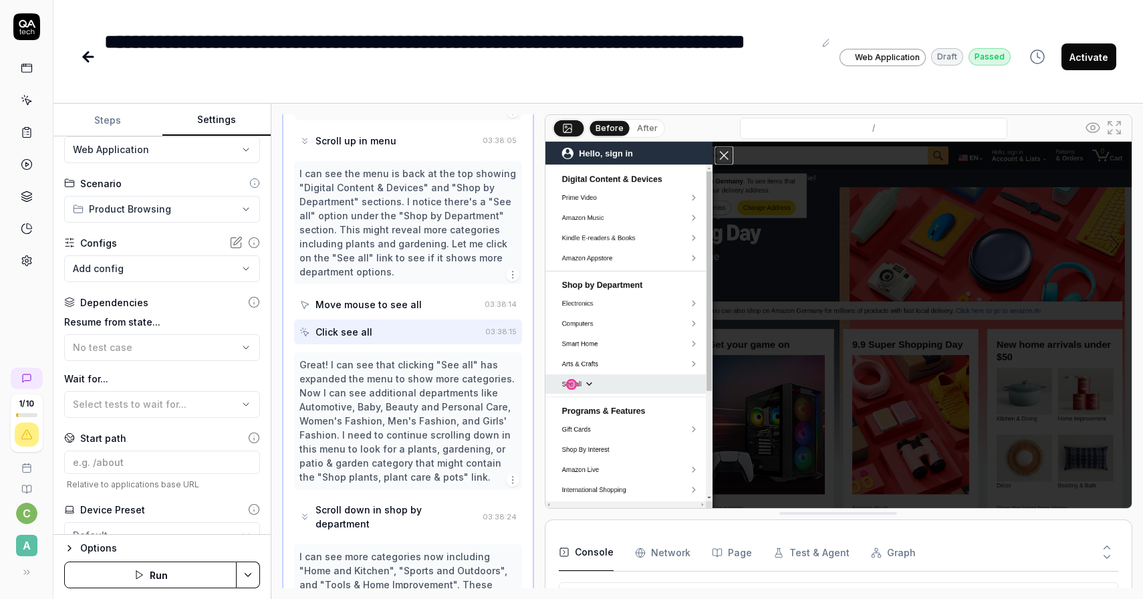
click at [638, 126] on button "After" at bounding box center [647, 128] width 31 height 15
click at [607, 133] on button "Before" at bounding box center [609, 128] width 39 height 15
click at [641, 132] on button "After" at bounding box center [647, 128] width 31 height 15
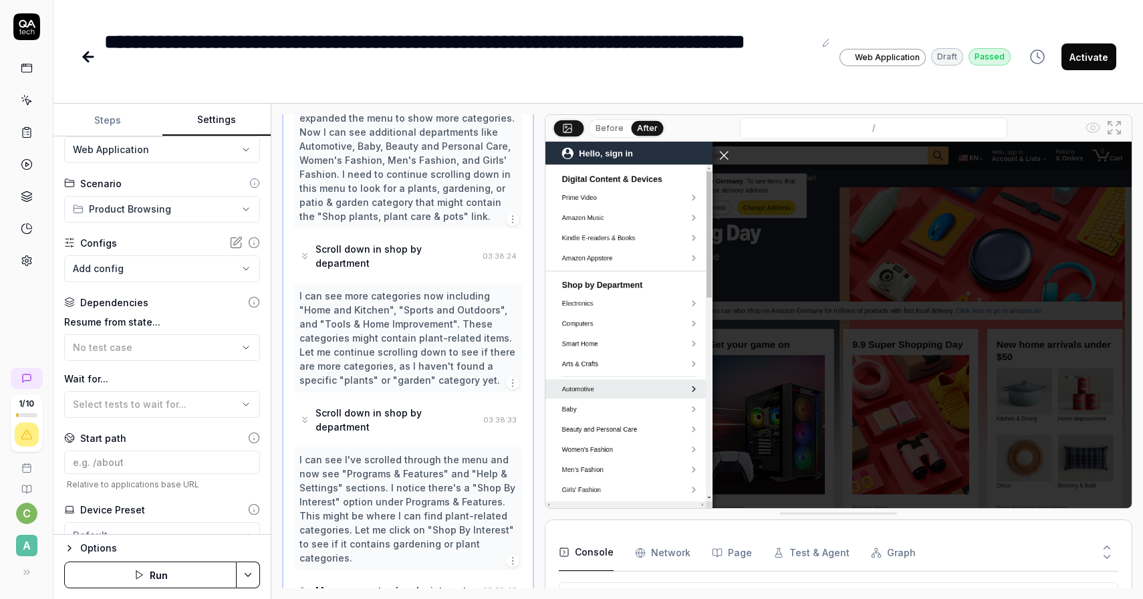
scroll to position [1096, 0]
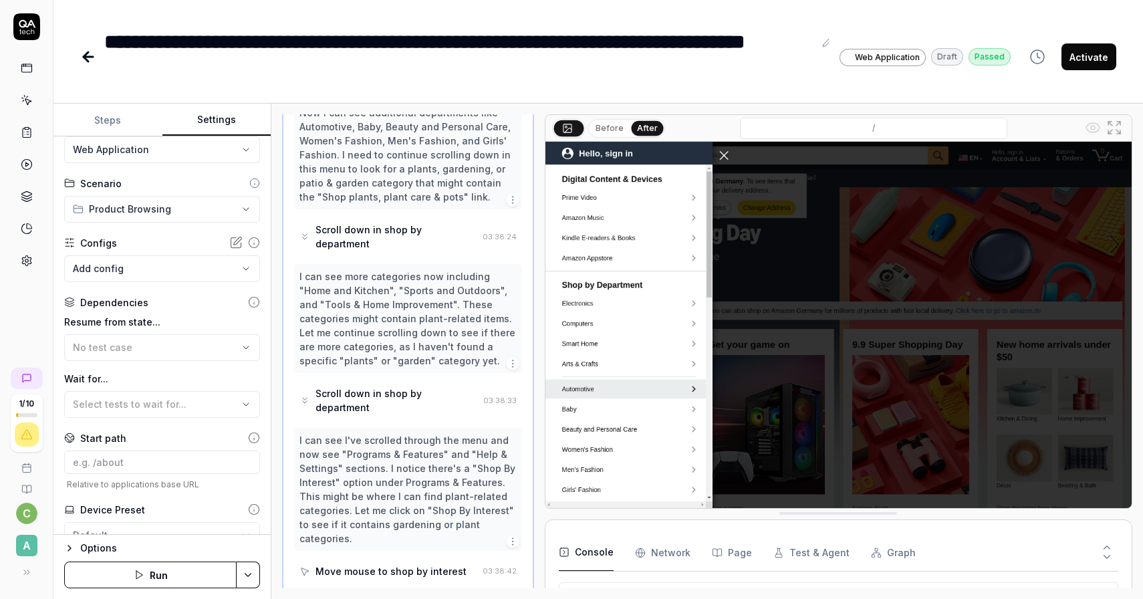
click at [424, 386] on div "Scroll down in shop by department" at bounding box center [396, 400] width 162 height 28
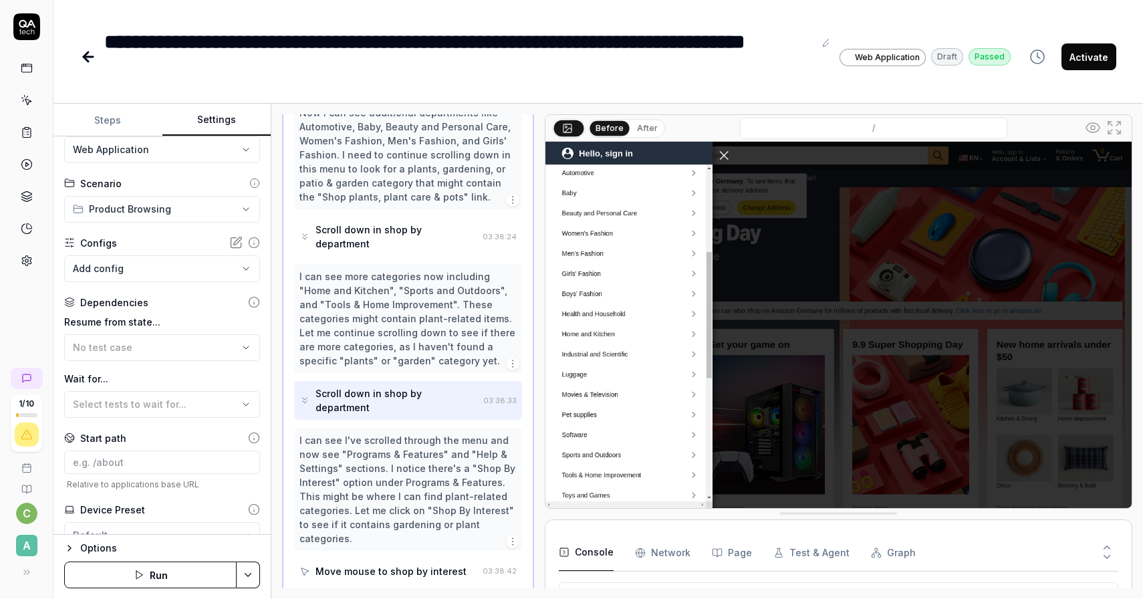
click at [634, 131] on button "After" at bounding box center [647, 128] width 31 height 15
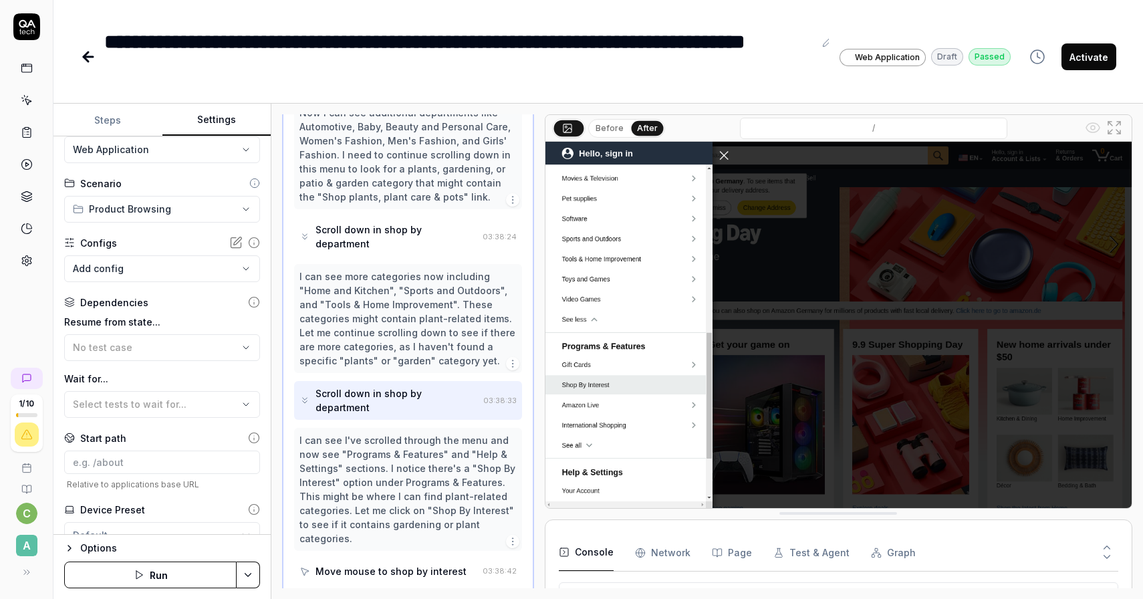
click at [608, 130] on button "Before" at bounding box center [609, 128] width 39 height 15
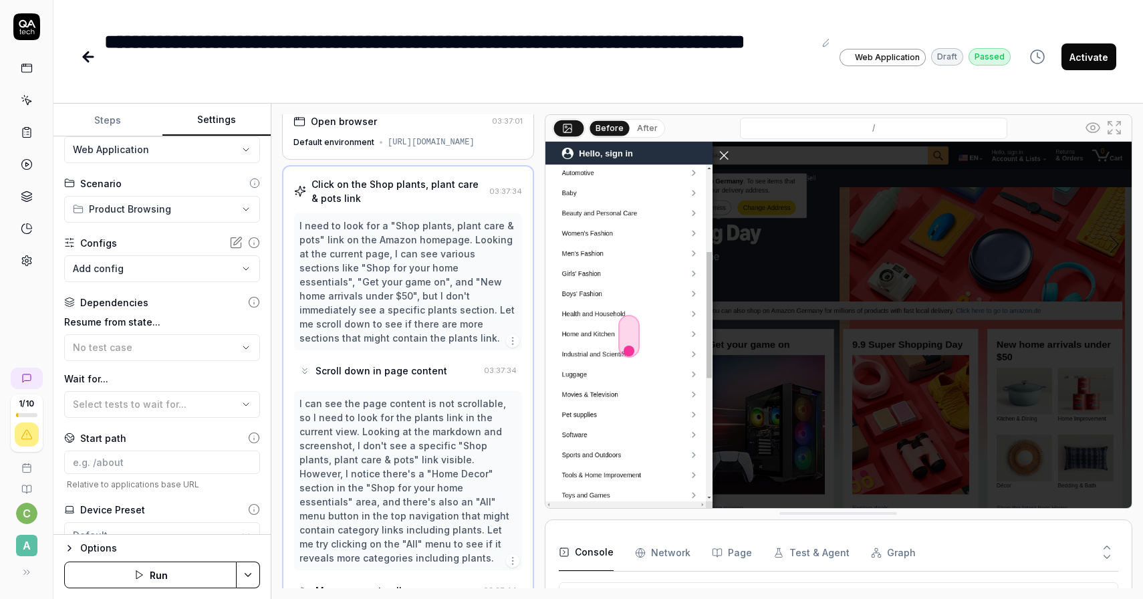
scroll to position [0, 0]
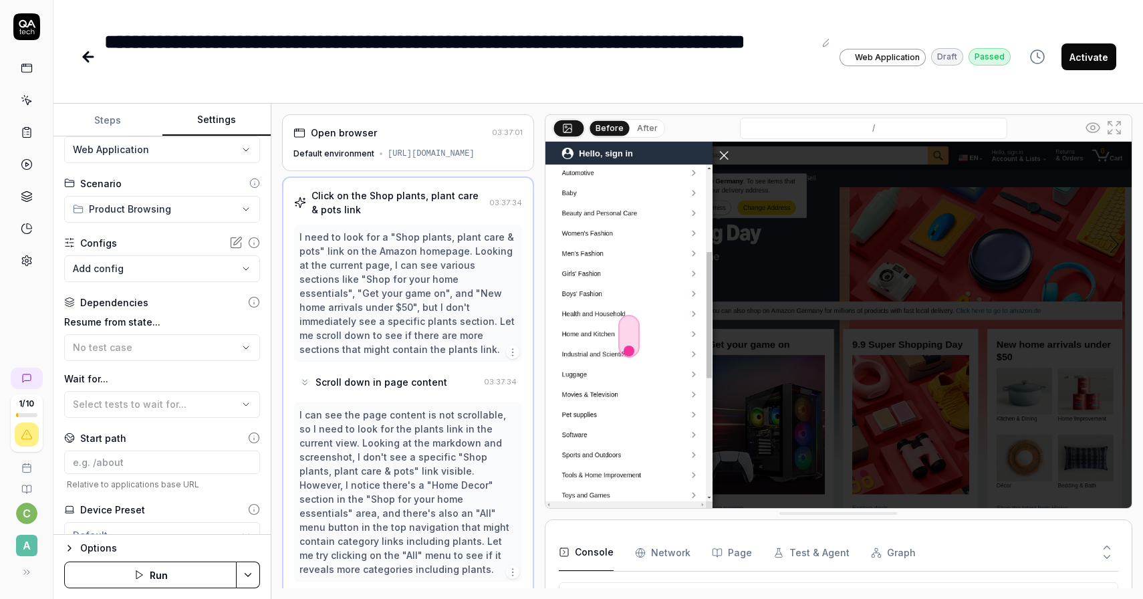
click at [642, 128] on button "After" at bounding box center [647, 128] width 31 height 15
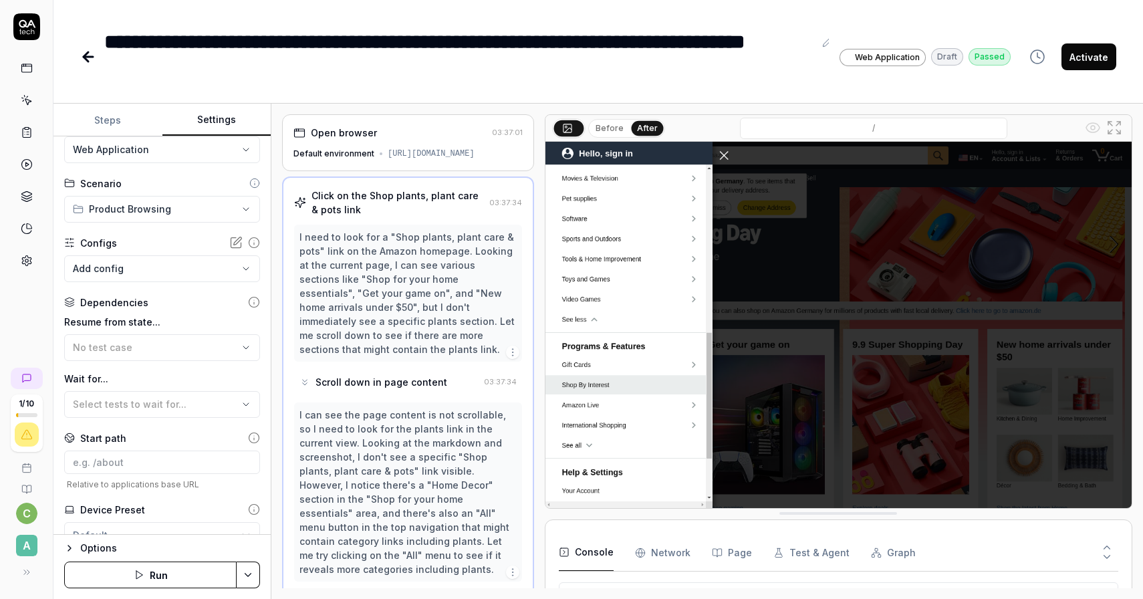
click at [384, 375] on div "Scroll down in page content" at bounding box center [381, 382] width 132 height 14
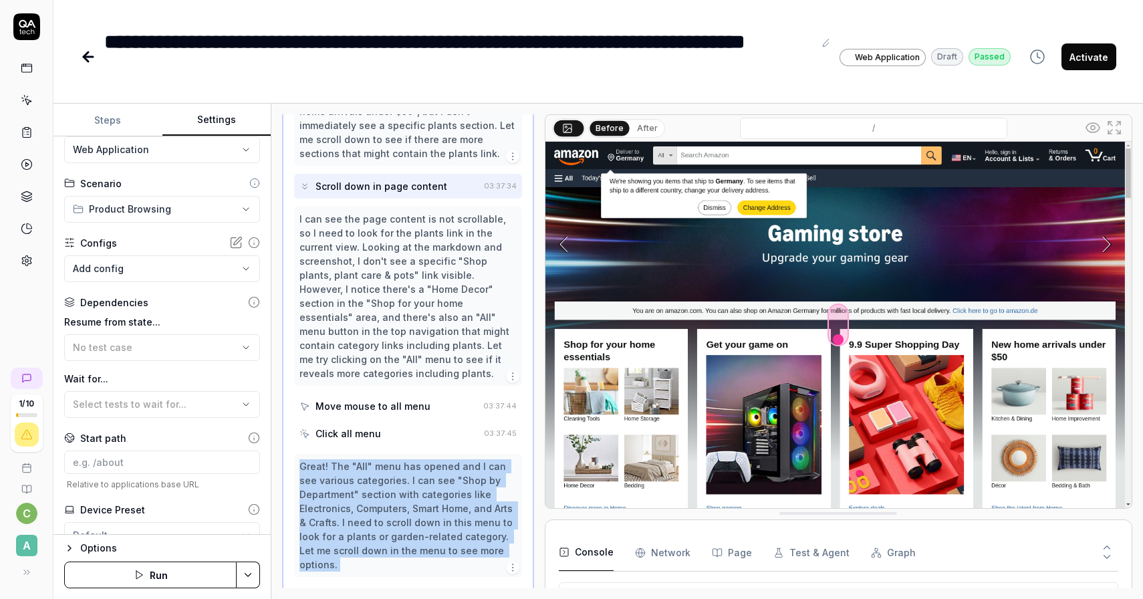
scroll to position [199, 0]
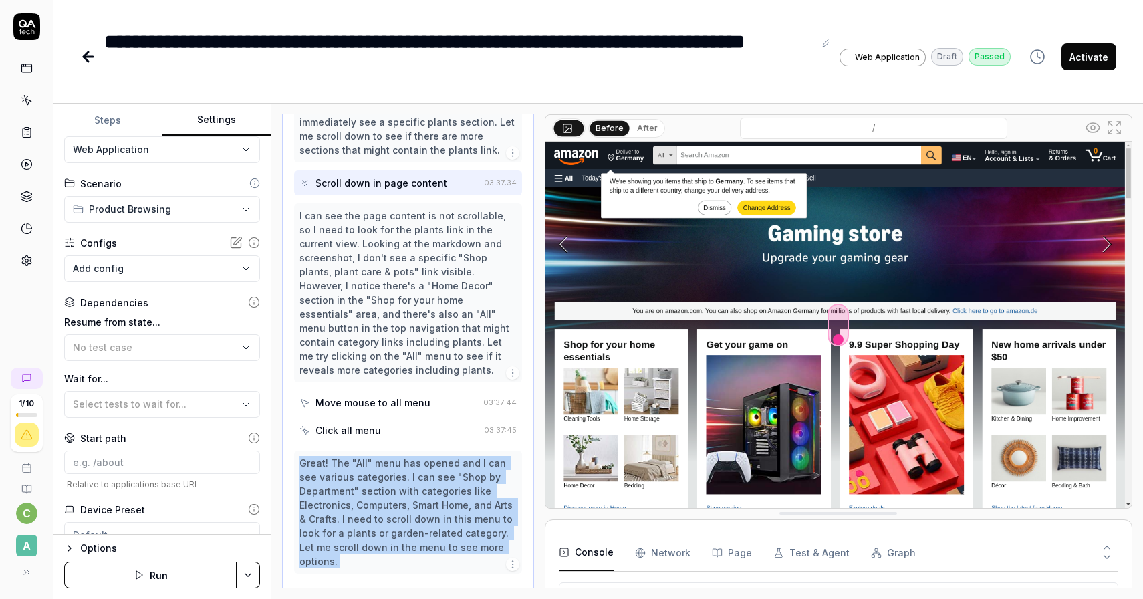
click at [383, 418] on div "Click all menu" at bounding box center [388, 430] width 179 height 25
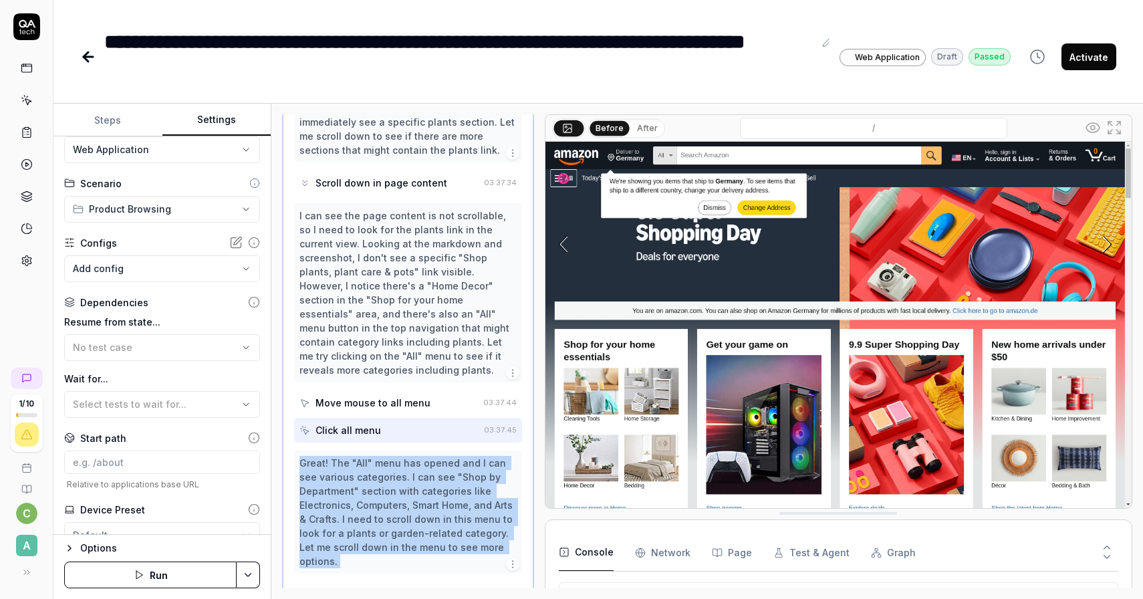
click at [638, 134] on button "After" at bounding box center [647, 128] width 31 height 15
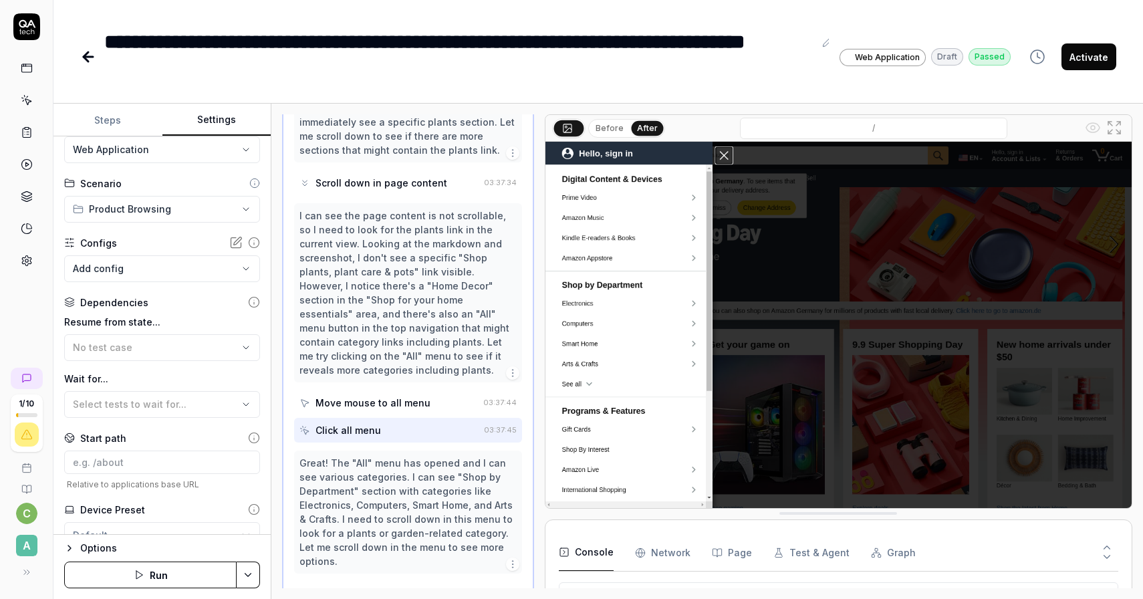
click at [605, 136] on div "Before After" at bounding box center [626, 128] width 77 height 19
click at [605, 130] on button "Before" at bounding box center [609, 128] width 39 height 15
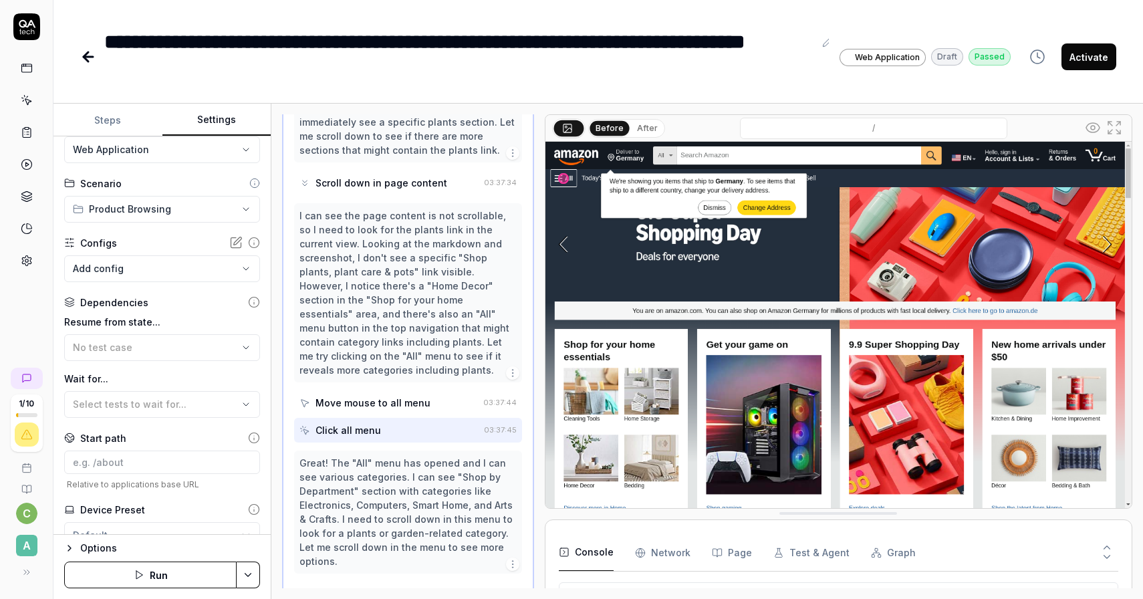
click at [639, 130] on button "After" at bounding box center [647, 128] width 31 height 15
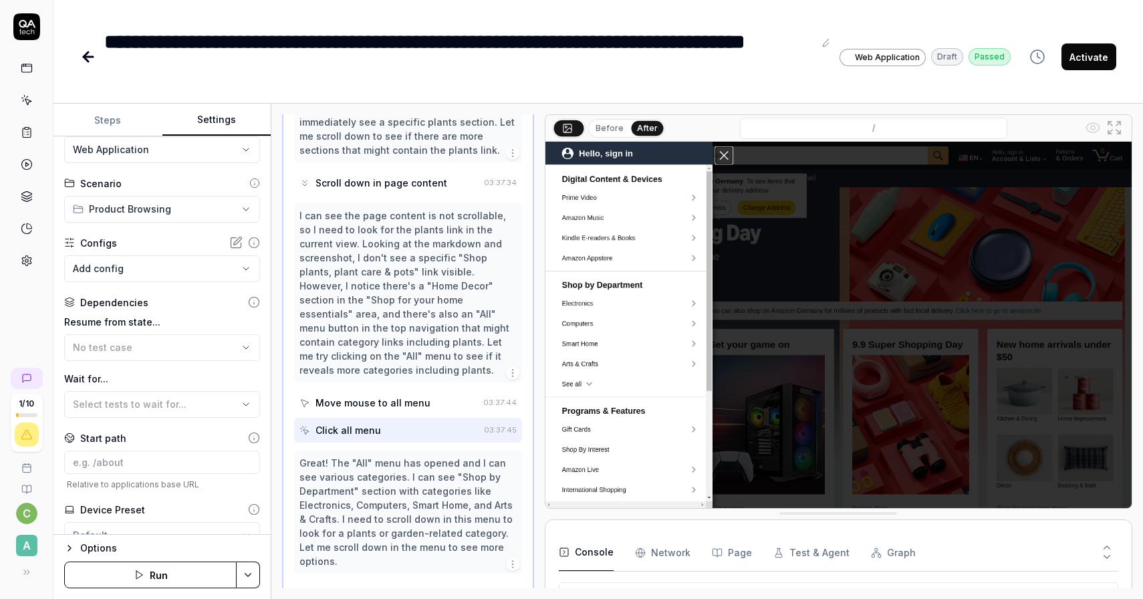
click at [612, 127] on button "Before" at bounding box center [609, 128] width 39 height 15
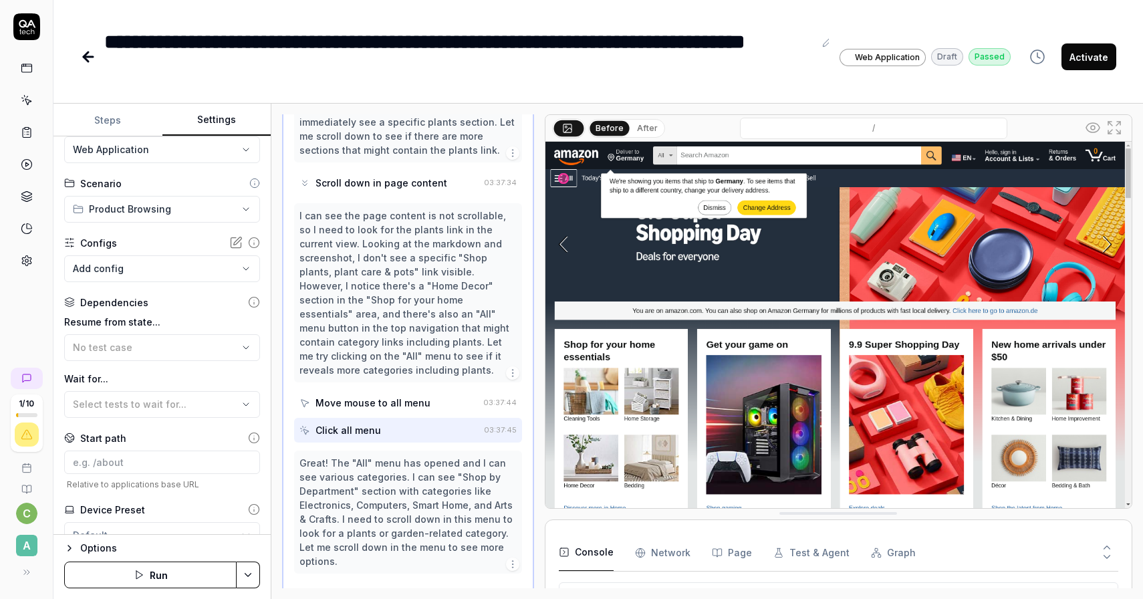
click at [650, 127] on button "After" at bounding box center [647, 128] width 31 height 15
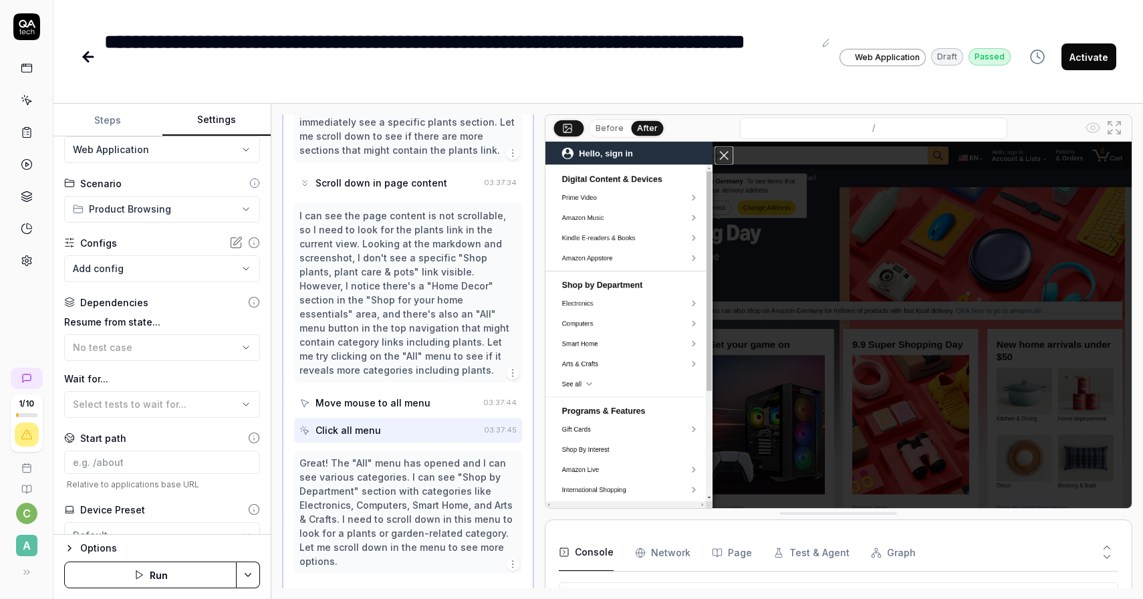
click at [614, 128] on button "Before" at bounding box center [609, 128] width 39 height 15
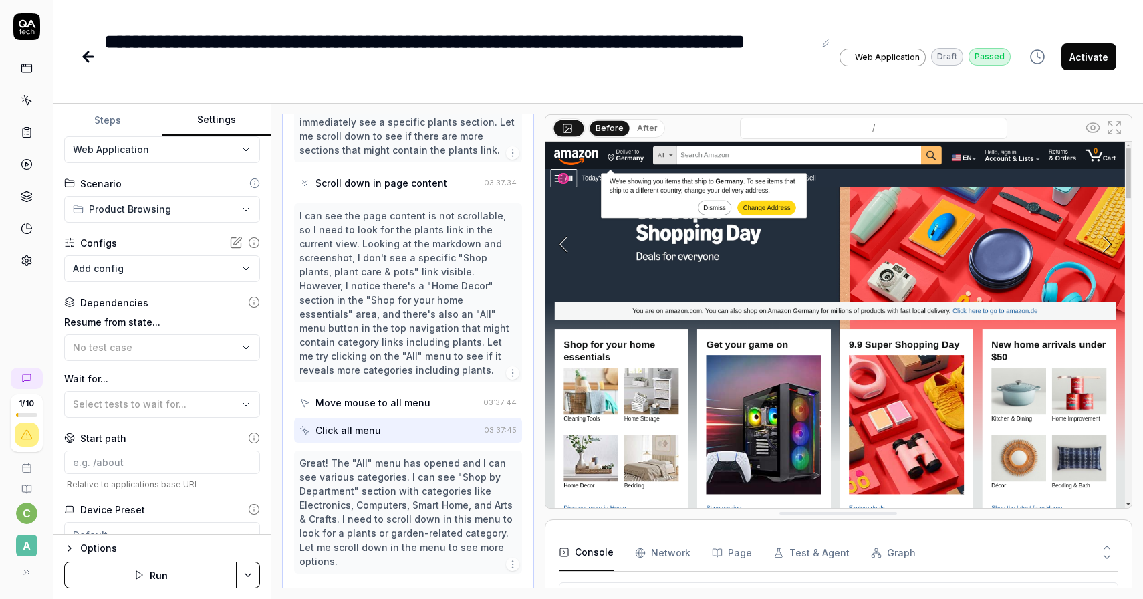
click at [650, 127] on button "After" at bounding box center [647, 128] width 31 height 15
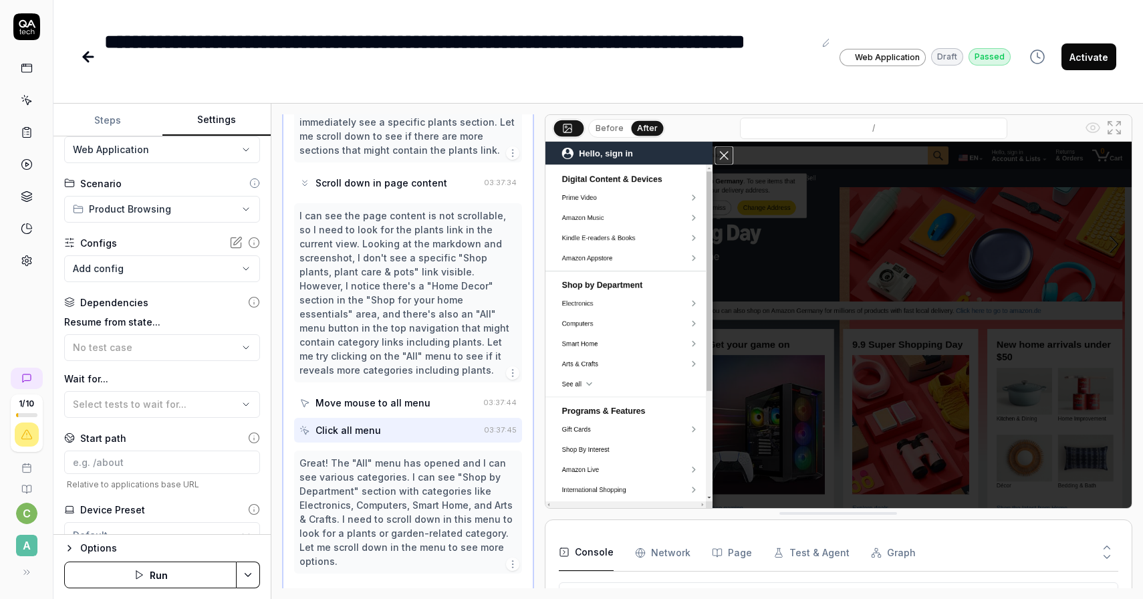
click at [604, 132] on button "Before" at bounding box center [609, 128] width 39 height 15
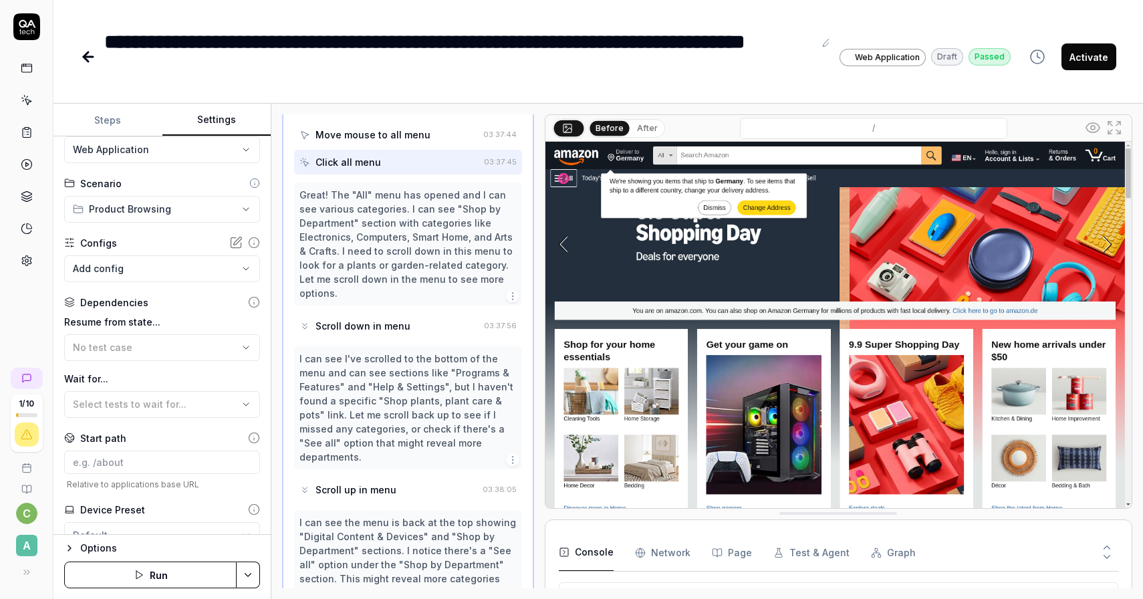
scroll to position [474, 0]
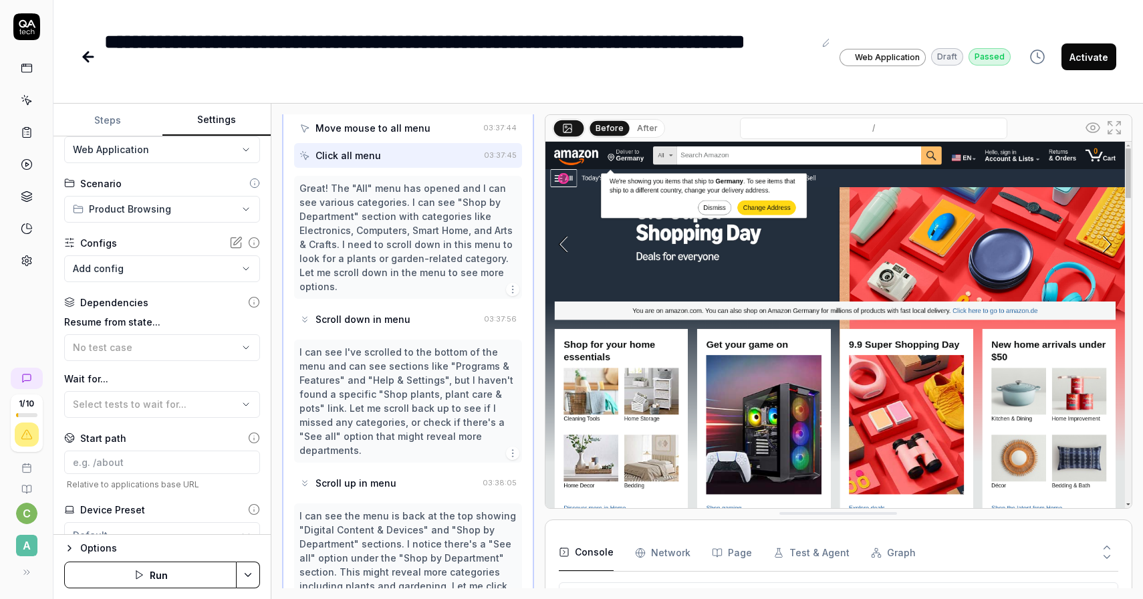
click at [436, 307] on div "Scroll down in menu" at bounding box center [388, 319] width 179 height 25
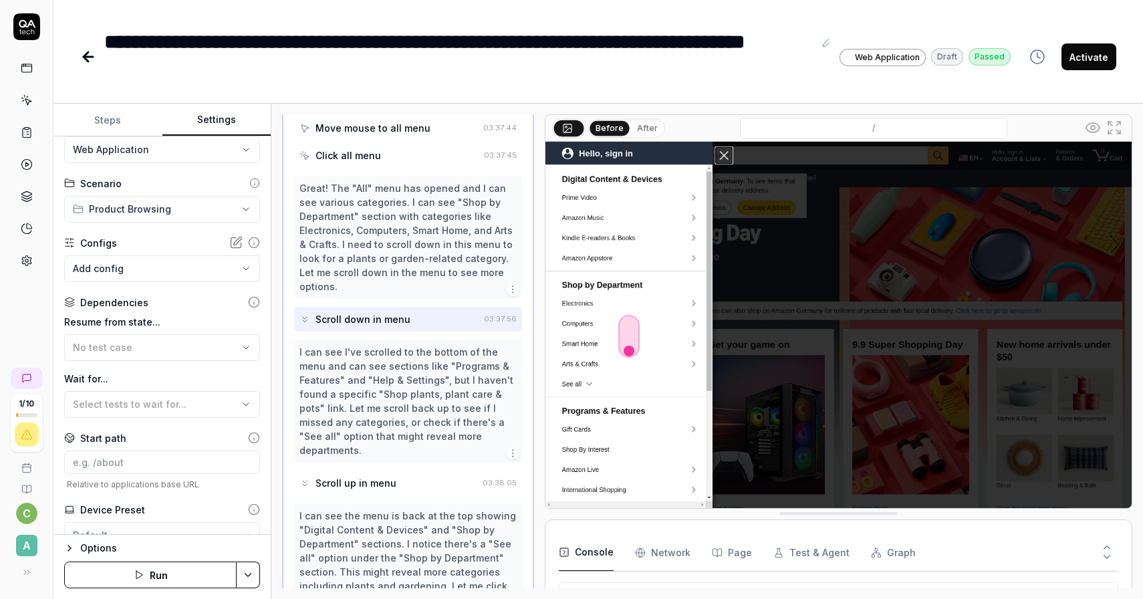
click at [398, 471] on div "Scroll up in menu" at bounding box center [388, 483] width 178 height 25
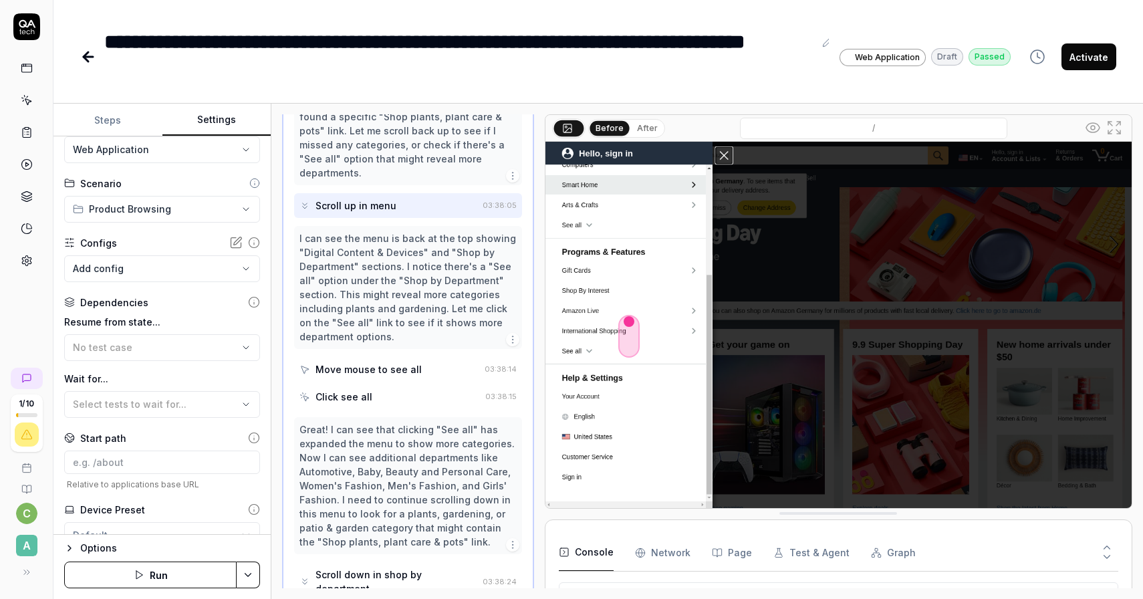
scroll to position [757, 0]
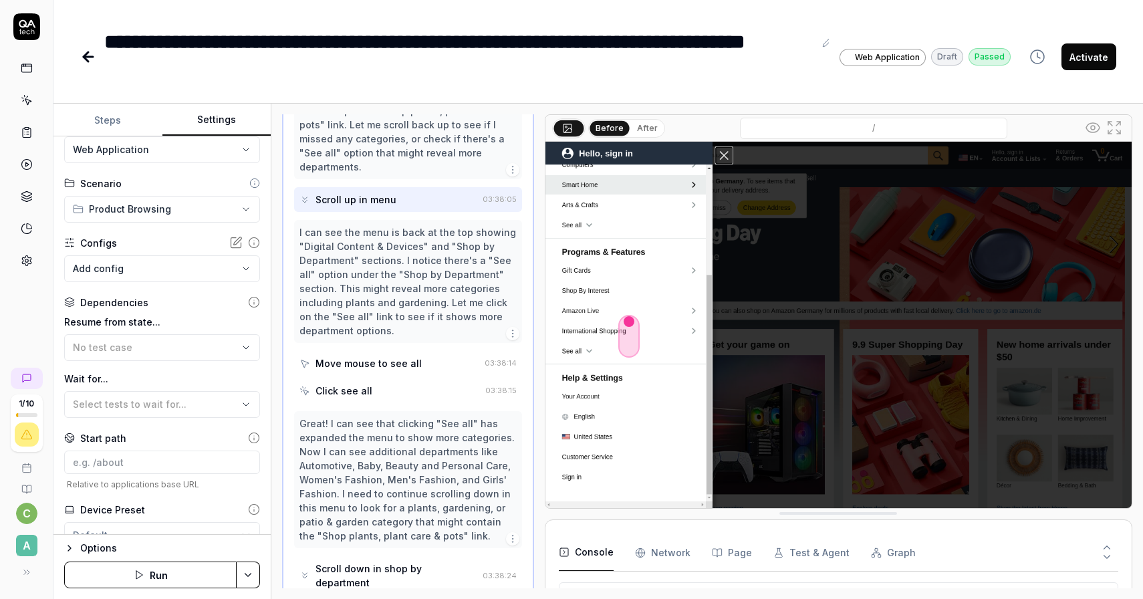
click at [412, 356] on div "Move mouse to see all" at bounding box center [368, 363] width 106 height 14
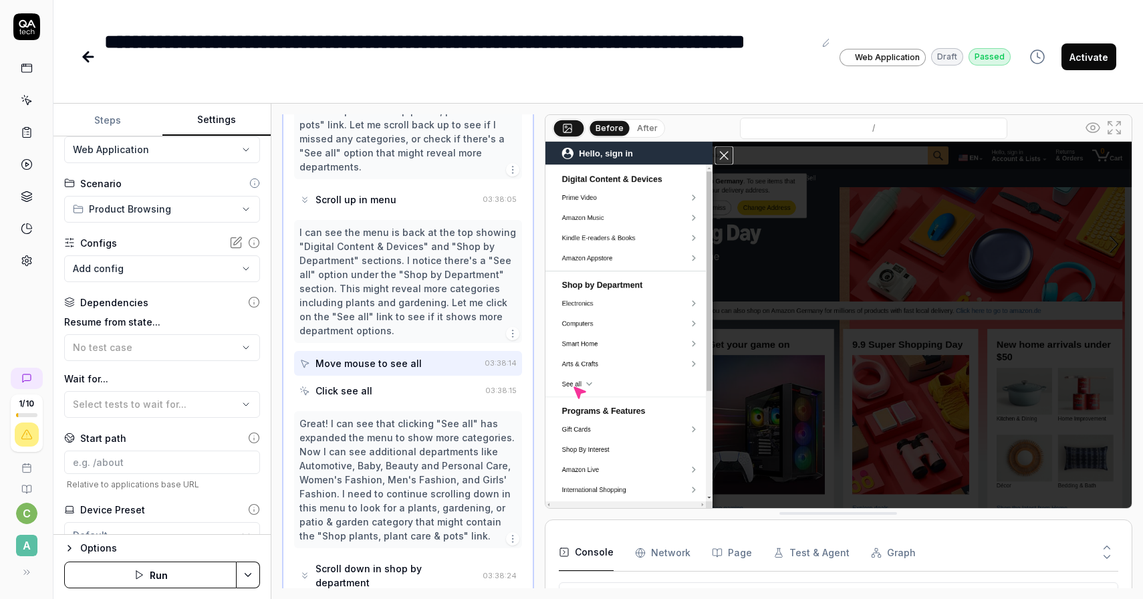
click at [640, 134] on button "After" at bounding box center [647, 128] width 31 height 15
click at [640, 128] on button "After" at bounding box center [647, 127] width 32 height 15
click at [610, 130] on button "Before" at bounding box center [609, 128] width 39 height 15
click at [638, 130] on button "After" at bounding box center [647, 128] width 31 height 15
click at [598, 128] on button "Before" at bounding box center [609, 128] width 39 height 15
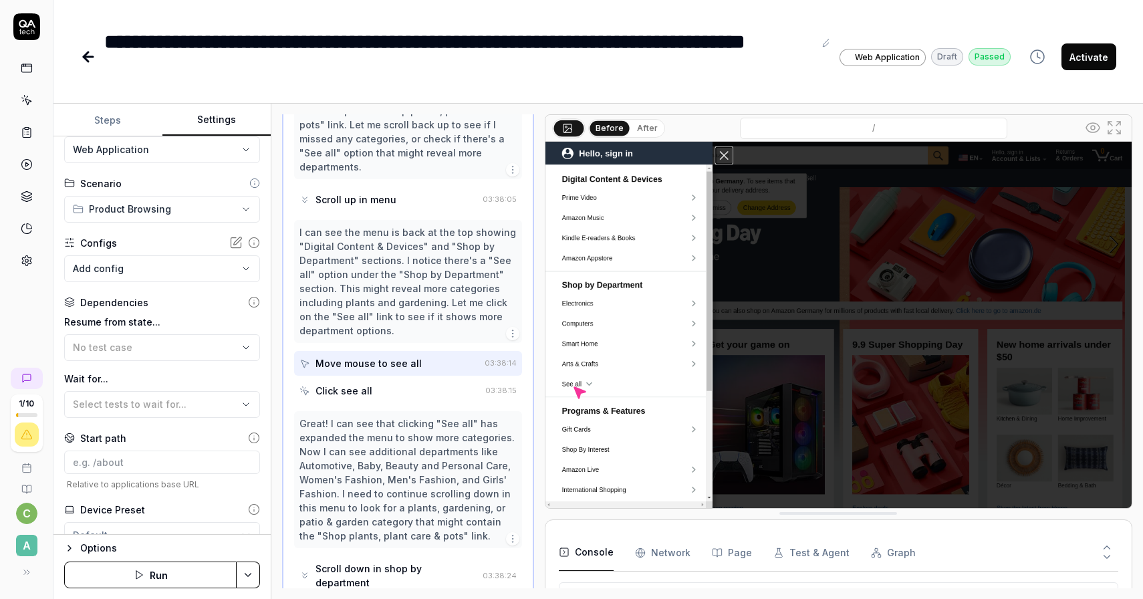
click at [347, 378] on div "Click see all" at bounding box center [389, 390] width 180 height 25
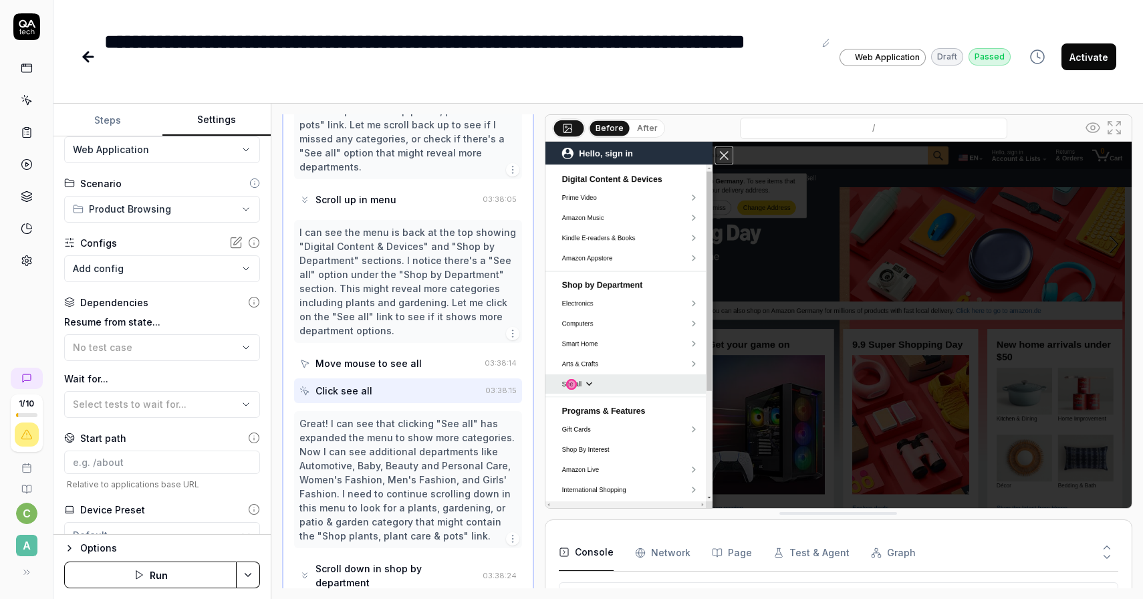
click at [646, 126] on button "After" at bounding box center [647, 128] width 31 height 15
click at [611, 130] on button "Before" at bounding box center [609, 128] width 39 height 15
click at [644, 130] on button "After" at bounding box center [647, 128] width 31 height 15
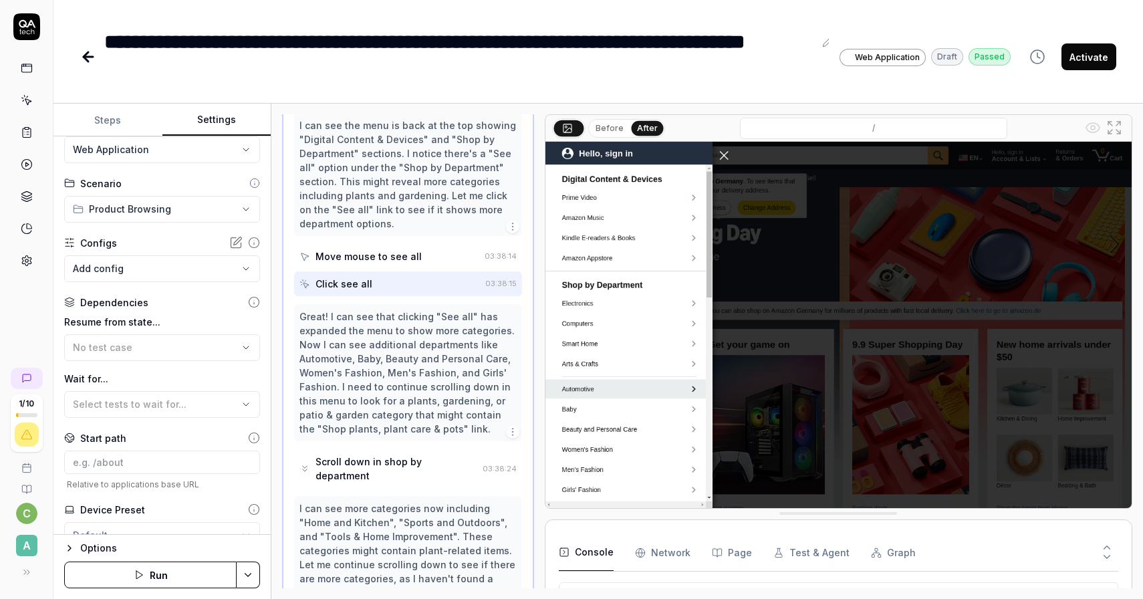
scroll to position [874, 0]
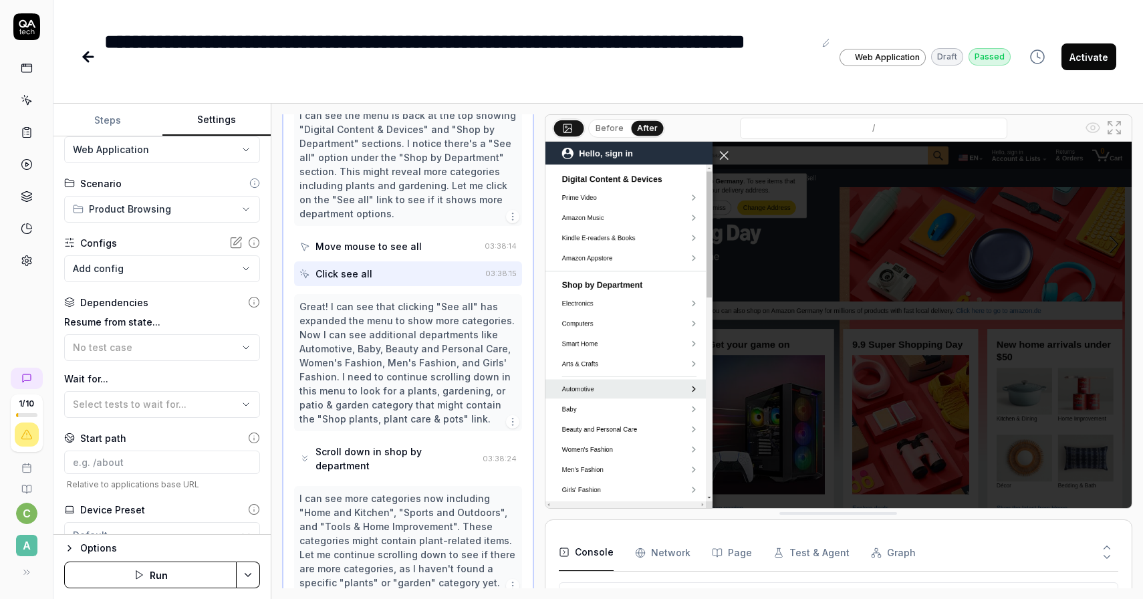
click at [427, 444] on div "Scroll down in shop by department" at bounding box center [396, 458] width 162 height 28
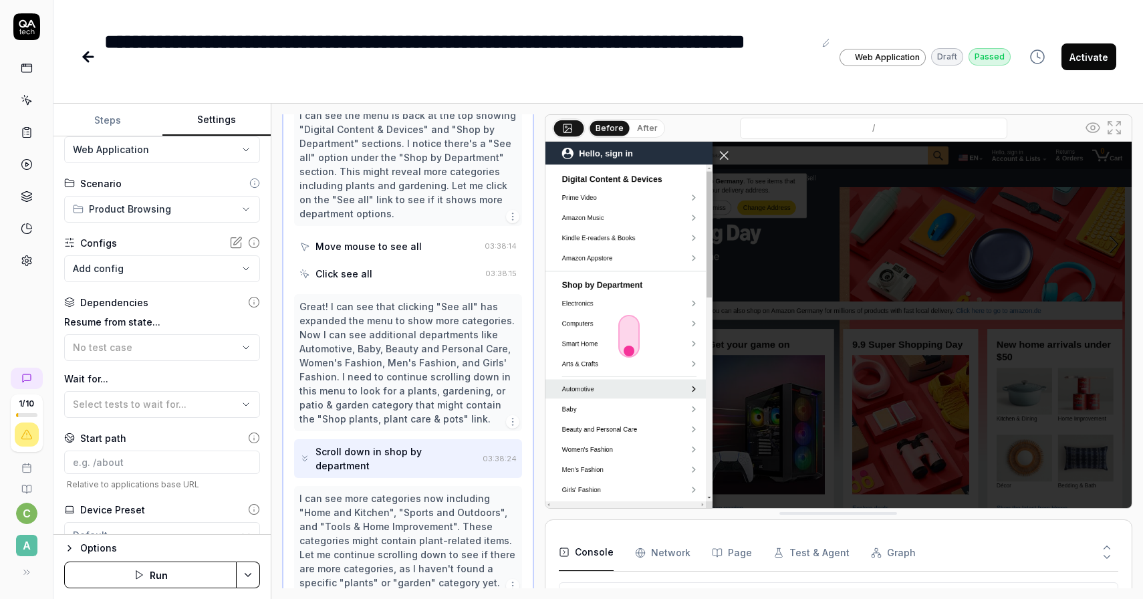
click at [646, 124] on button "After" at bounding box center [647, 128] width 31 height 15
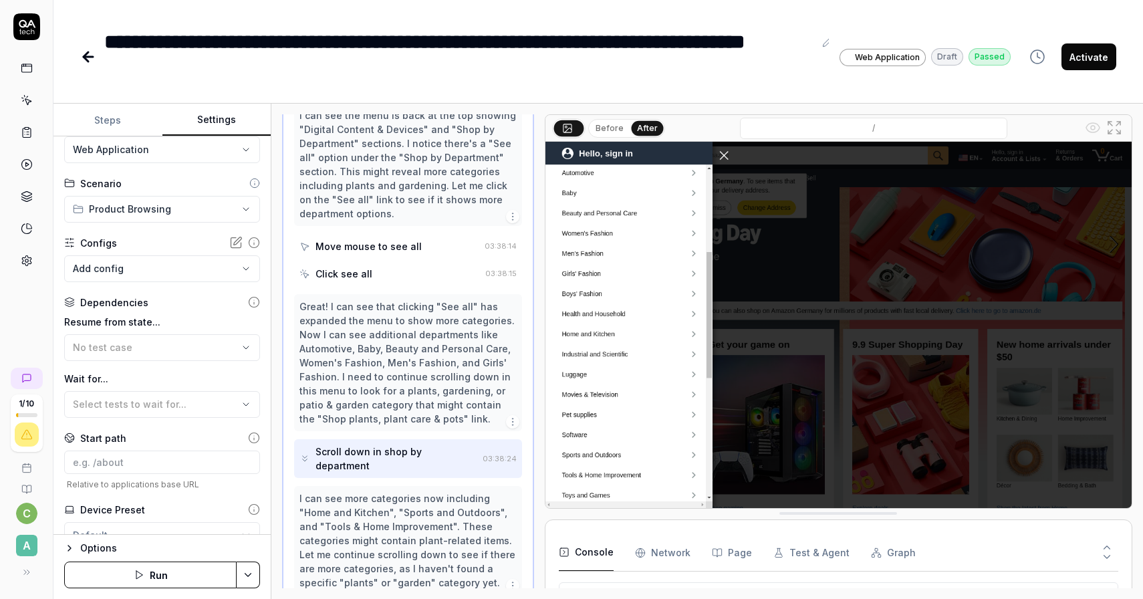
click at [611, 129] on button "Before" at bounding box center [609, 128] width 39 height 15
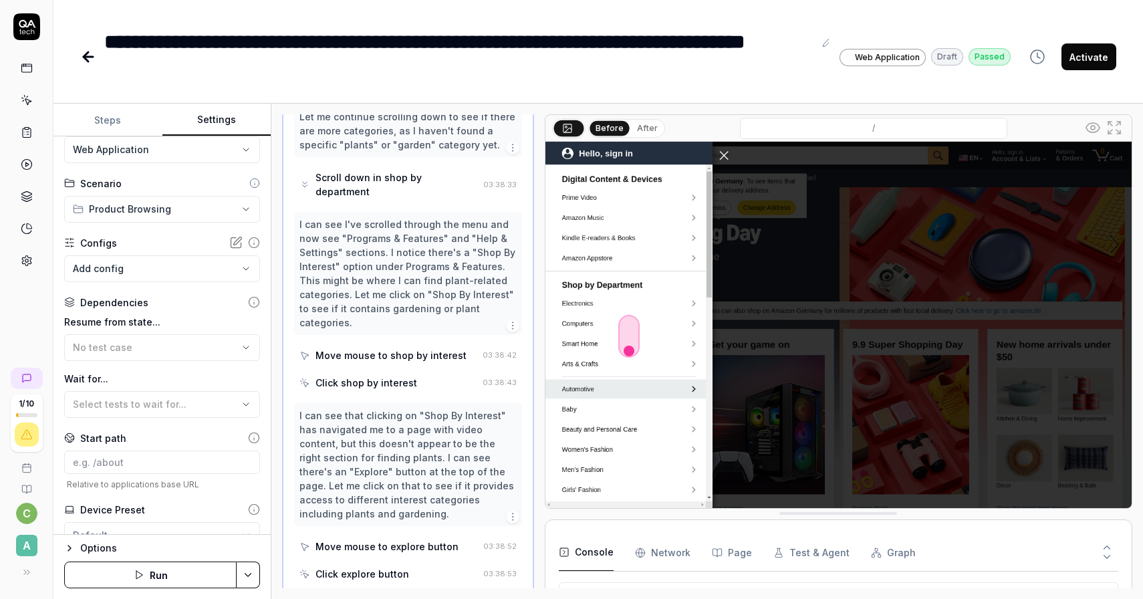
scroll to position [1369, 0]
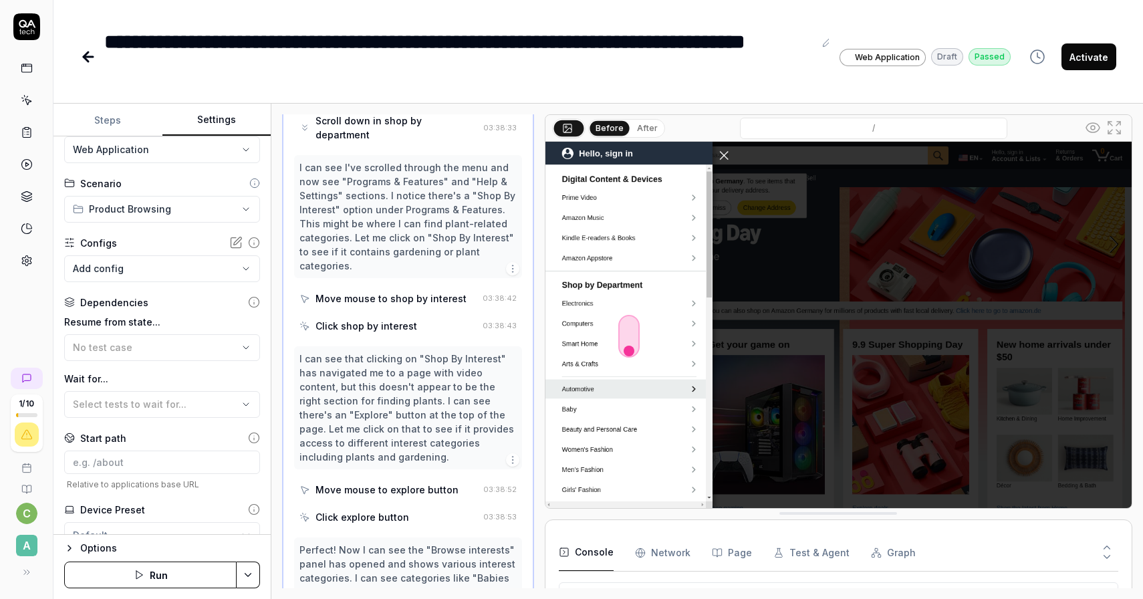
click at [422, 313] on div "Click shop by interest" at bounding box center [388, 325] width 178 height 25
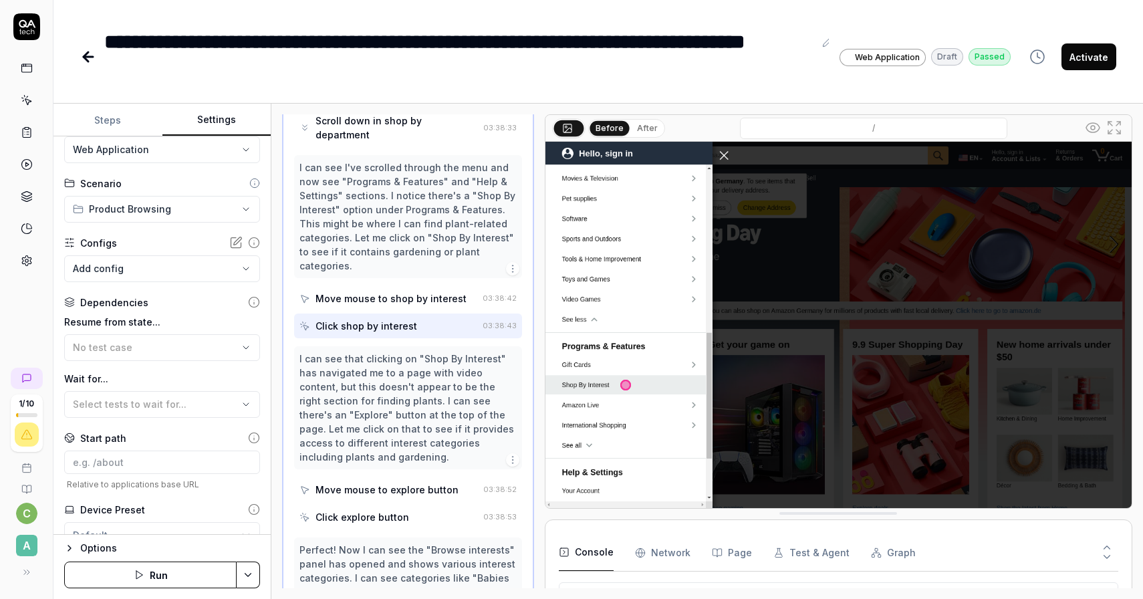
click at [642, 124] on button "After" at bounding box center [647, 128] width 31 height 15
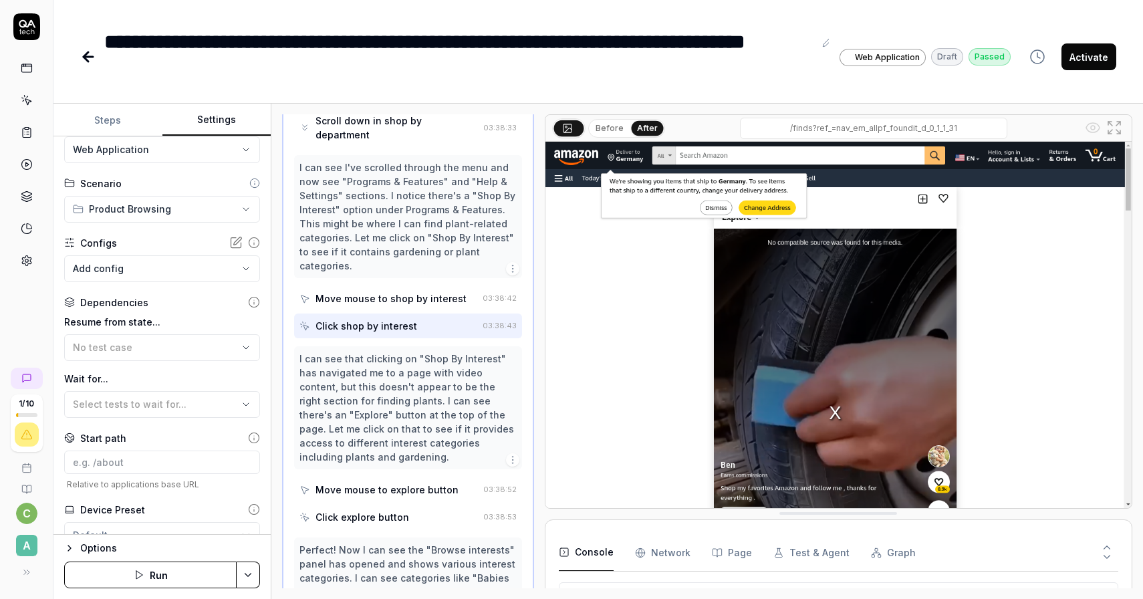
click at [604, 131] on button "Before" at bounding box center [609, 128] width 39 height 15
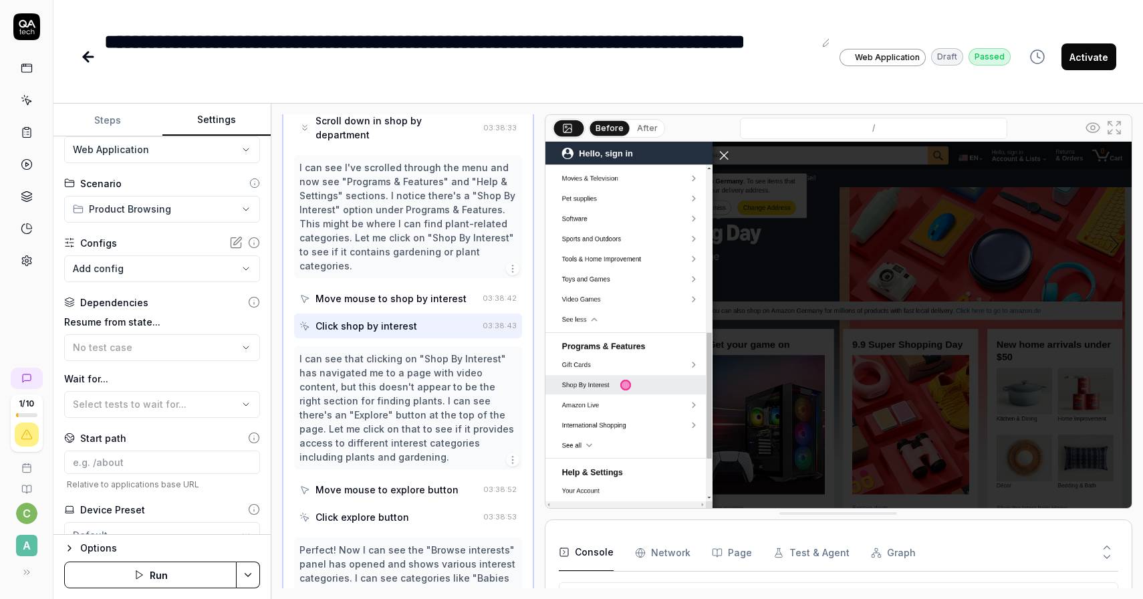
click at [637, 131] on button "After" at bounding box center [647, 128] width 31 height 15
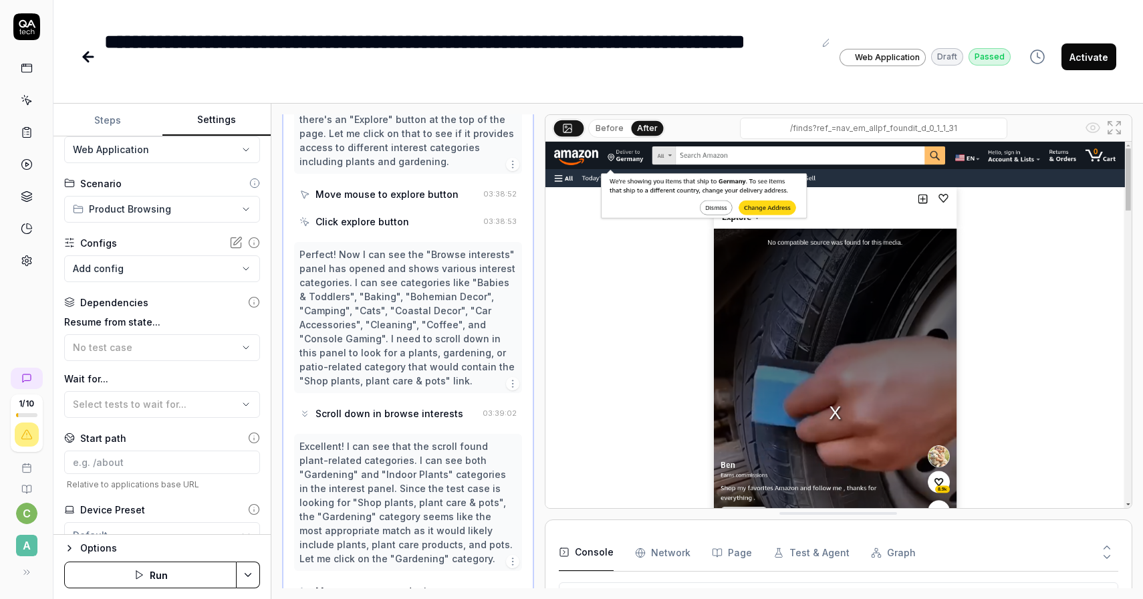
scroll to position [1666, 0]
